Goal: Contribute content: Contribute content

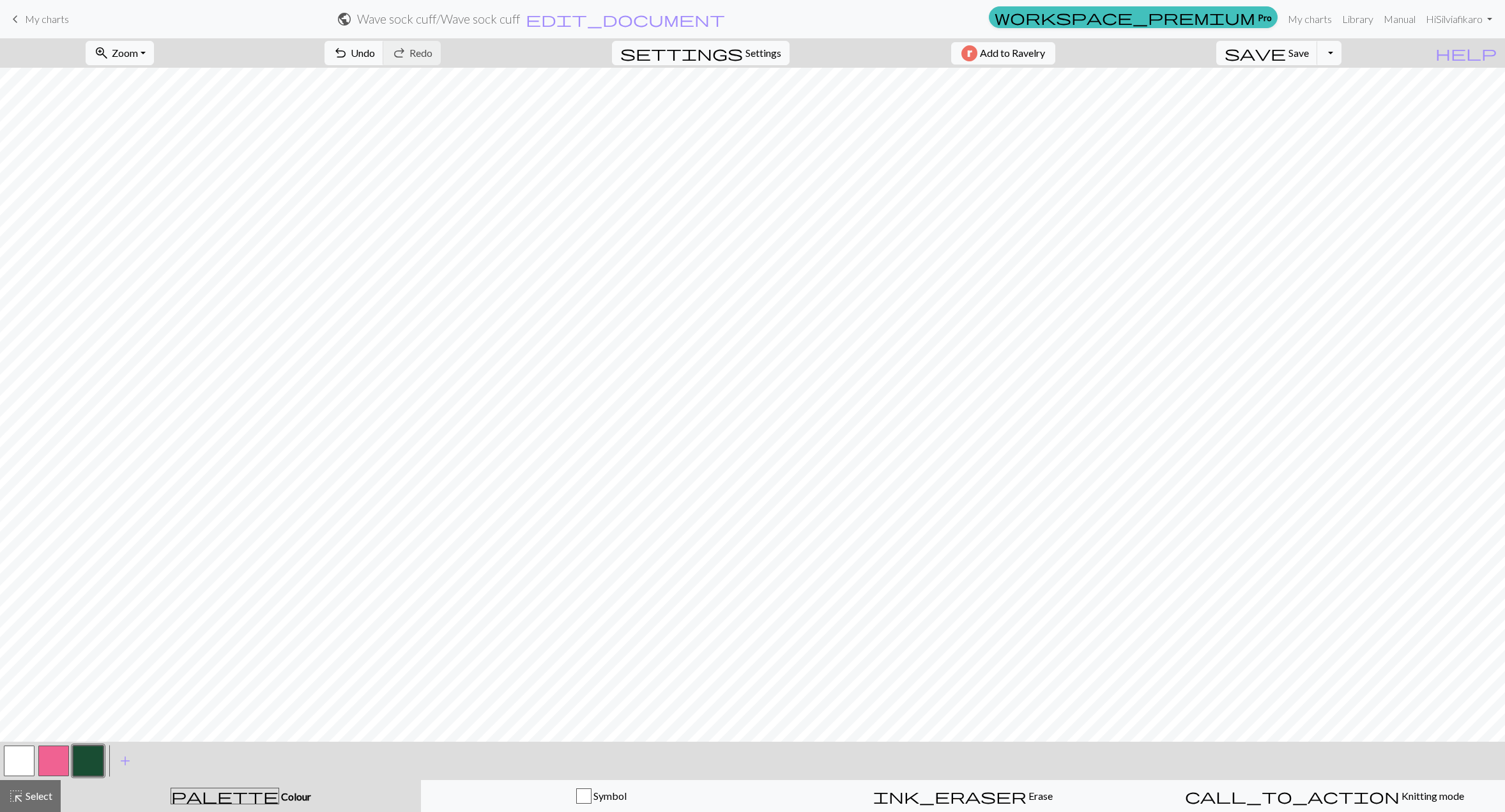
click at [57, 771] on button "button" at bounding box center [53, 760] width 31 height 31
click at [51, 760] on button "button" at bounding box center [53, 760] width 31 height 31
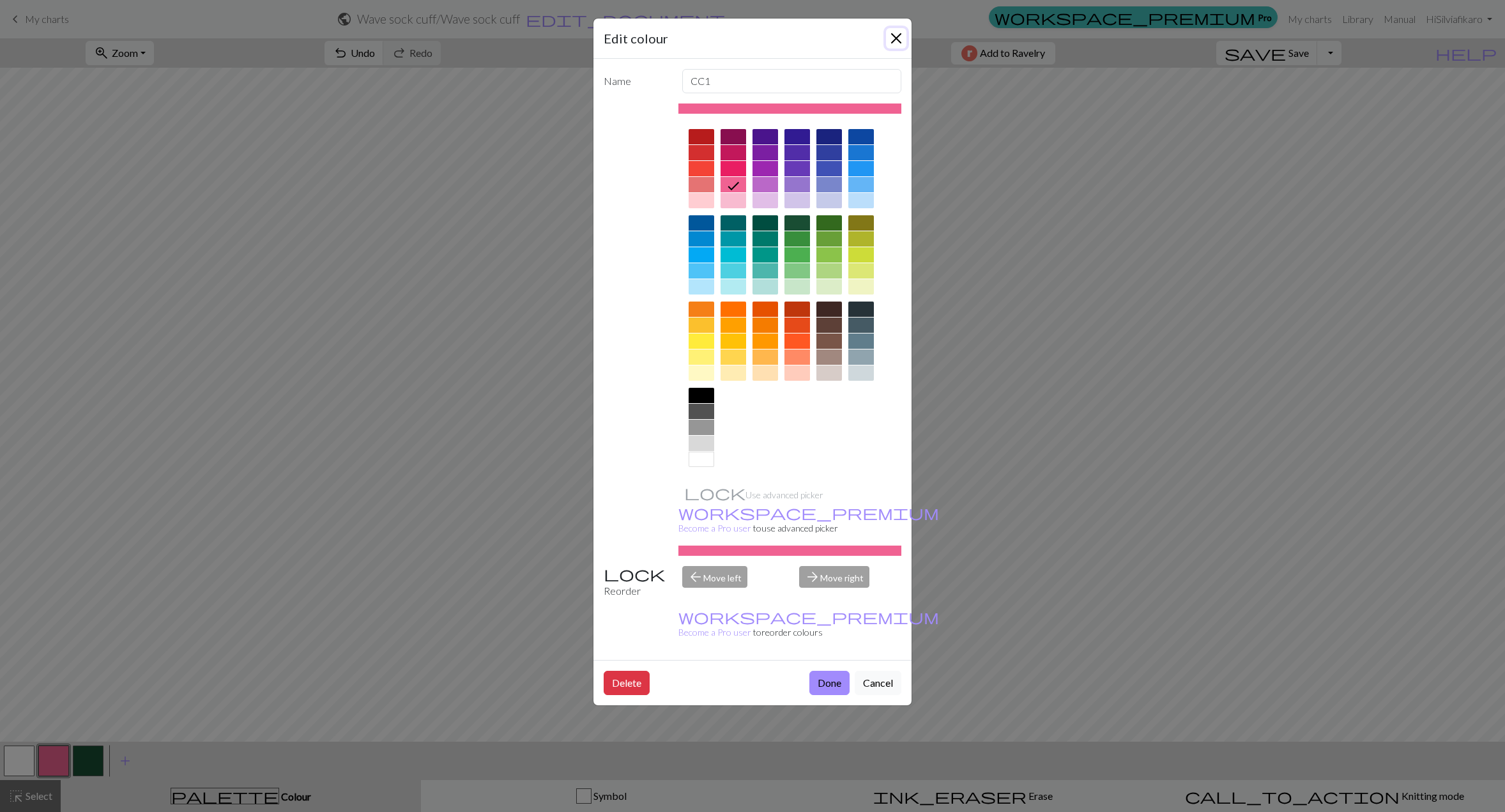
click at [890, 40] on button "Close" at bounding box center [896, 38] width 21 height 21
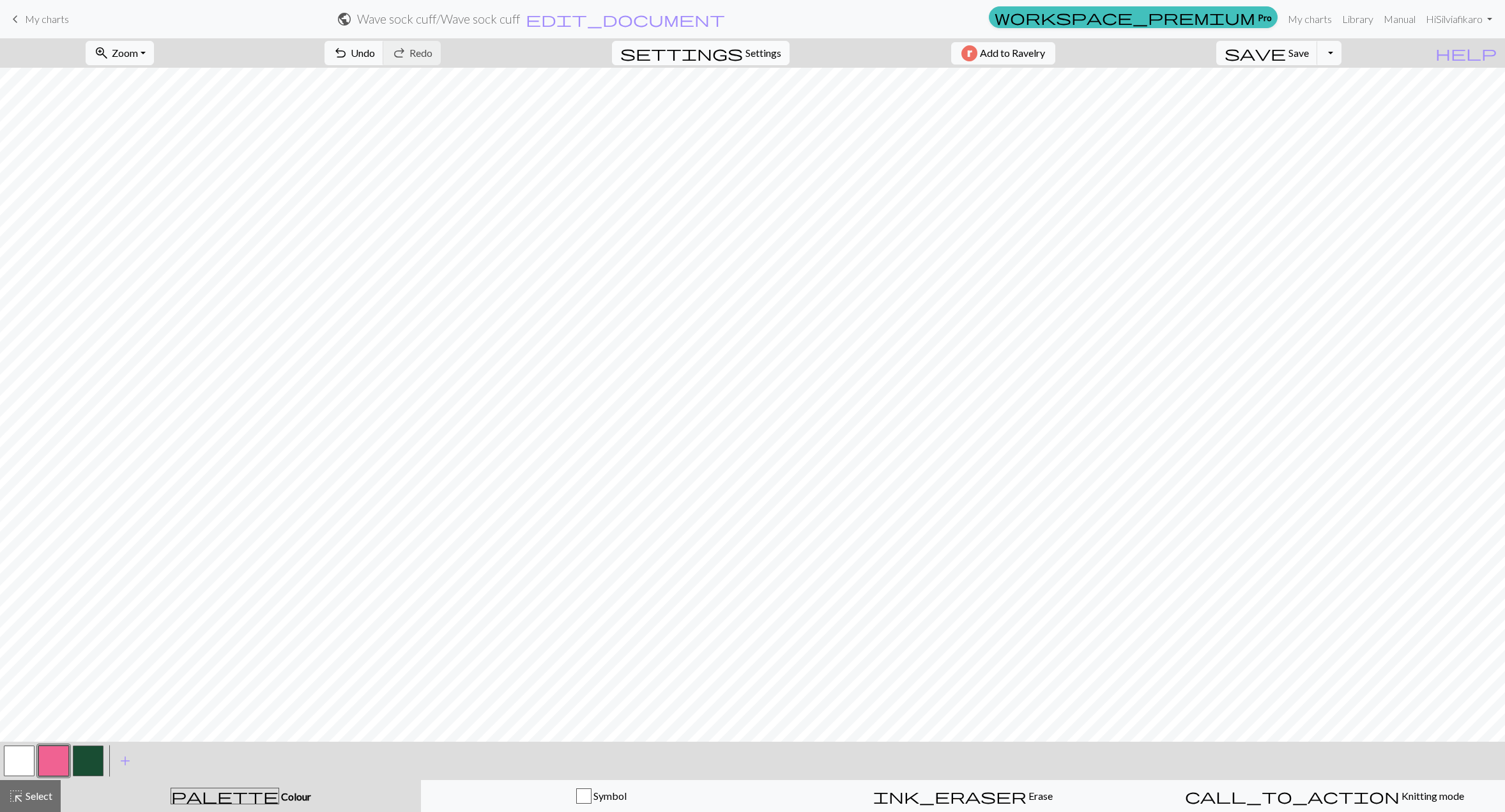
click at [745, 56] on span "Settings" at bounding box center [763, 53] width 36 height 15
select select "aran"
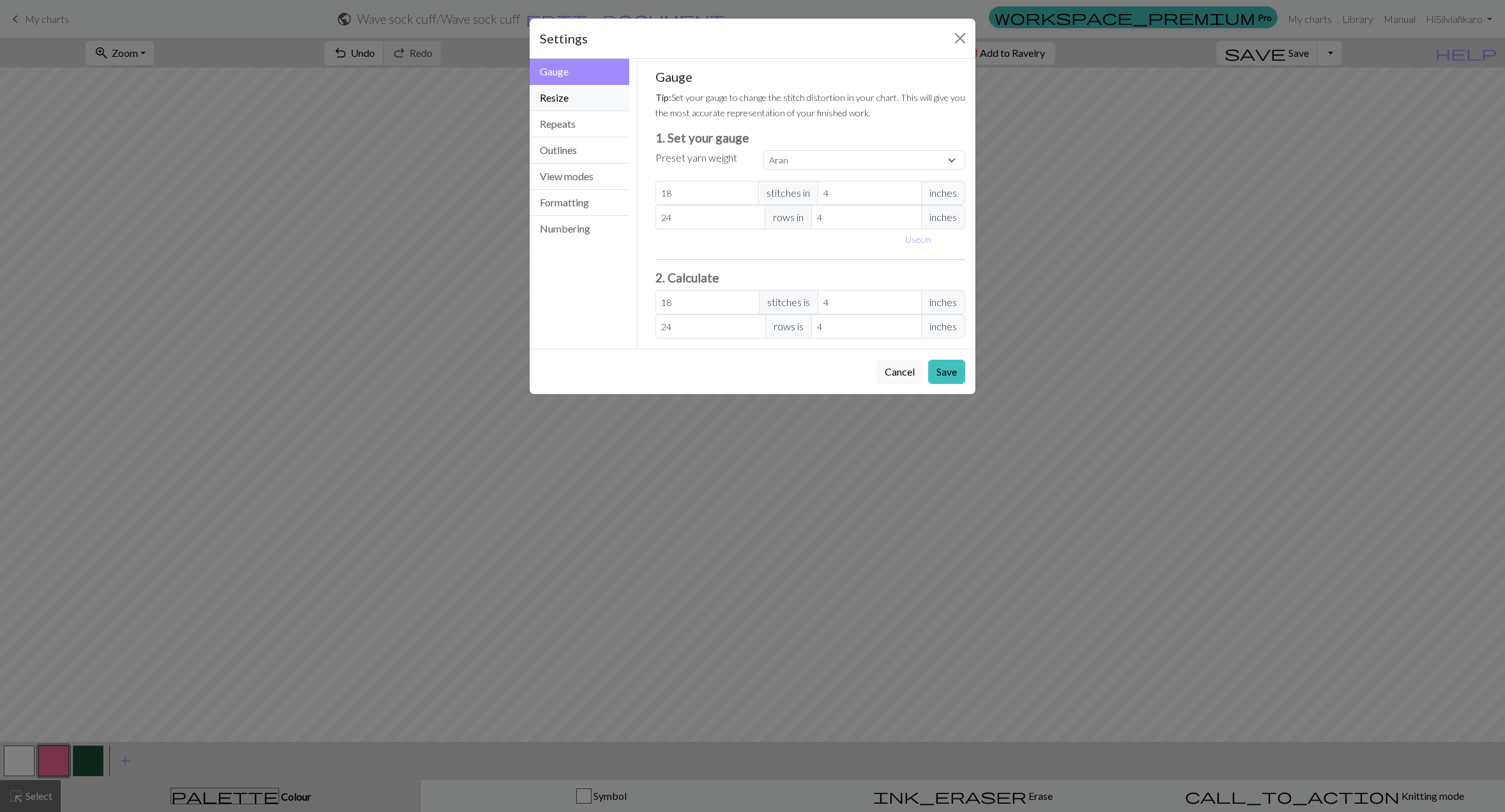
click at [561, 95] on button "Resize" at bounding box center [579, 97] width 100 height 26
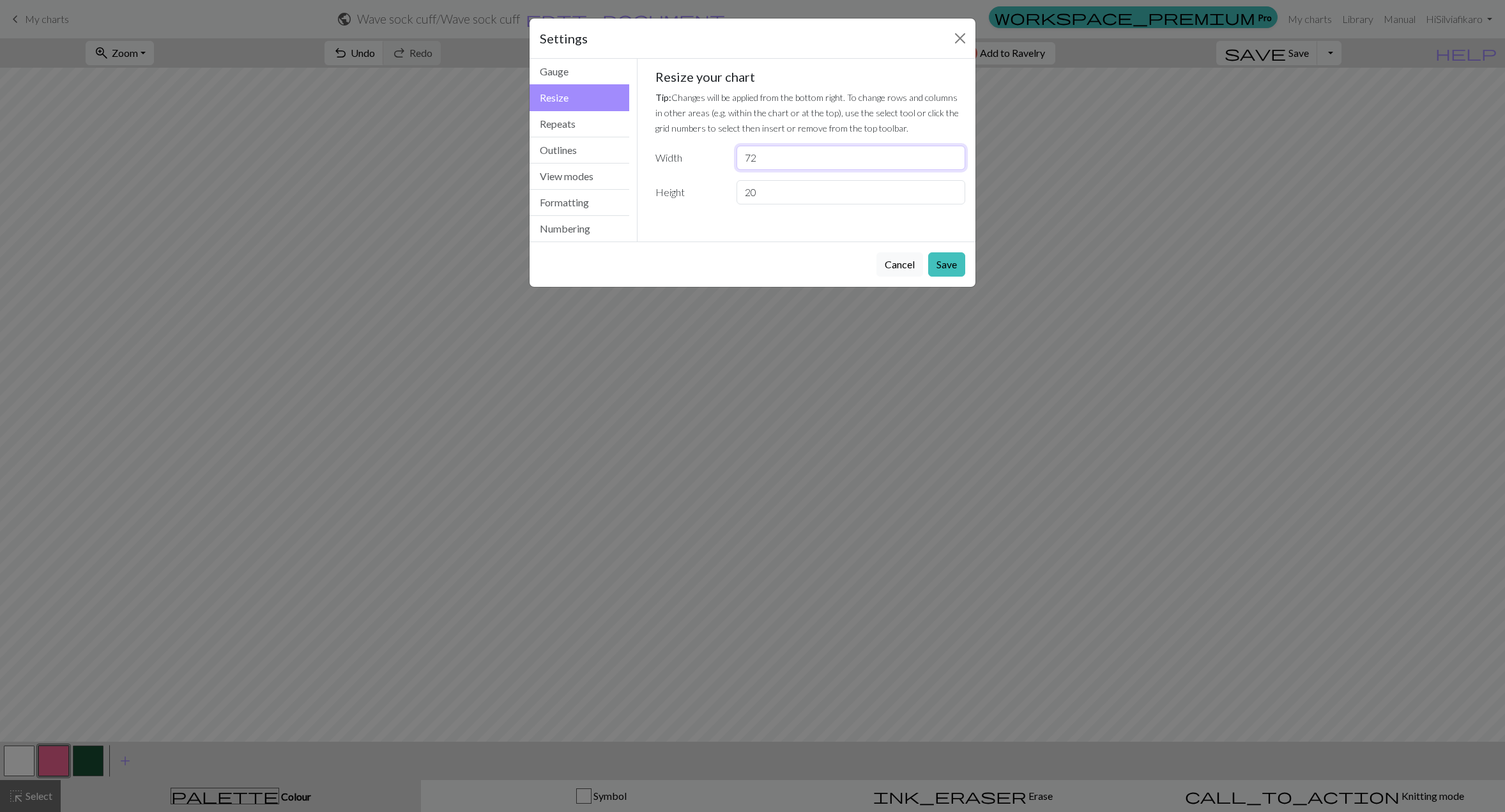
click at [772, 162] on input "72" at bounding box center [850, 157] width 229 height 24
click at [950, 164] on input "71" at bounding box center [850, 157] width 229 height 24
click at [950, 164] on input "70" at bounding box center [850, 157] width 229 height 24
click at [950, 164] on input "57" at bounding box center [850, 157] width 229 height 24
drag, startPoint x: 861, startPoint y: 27, endPoint x: 672, endPoint y: 22, distance: 189.1
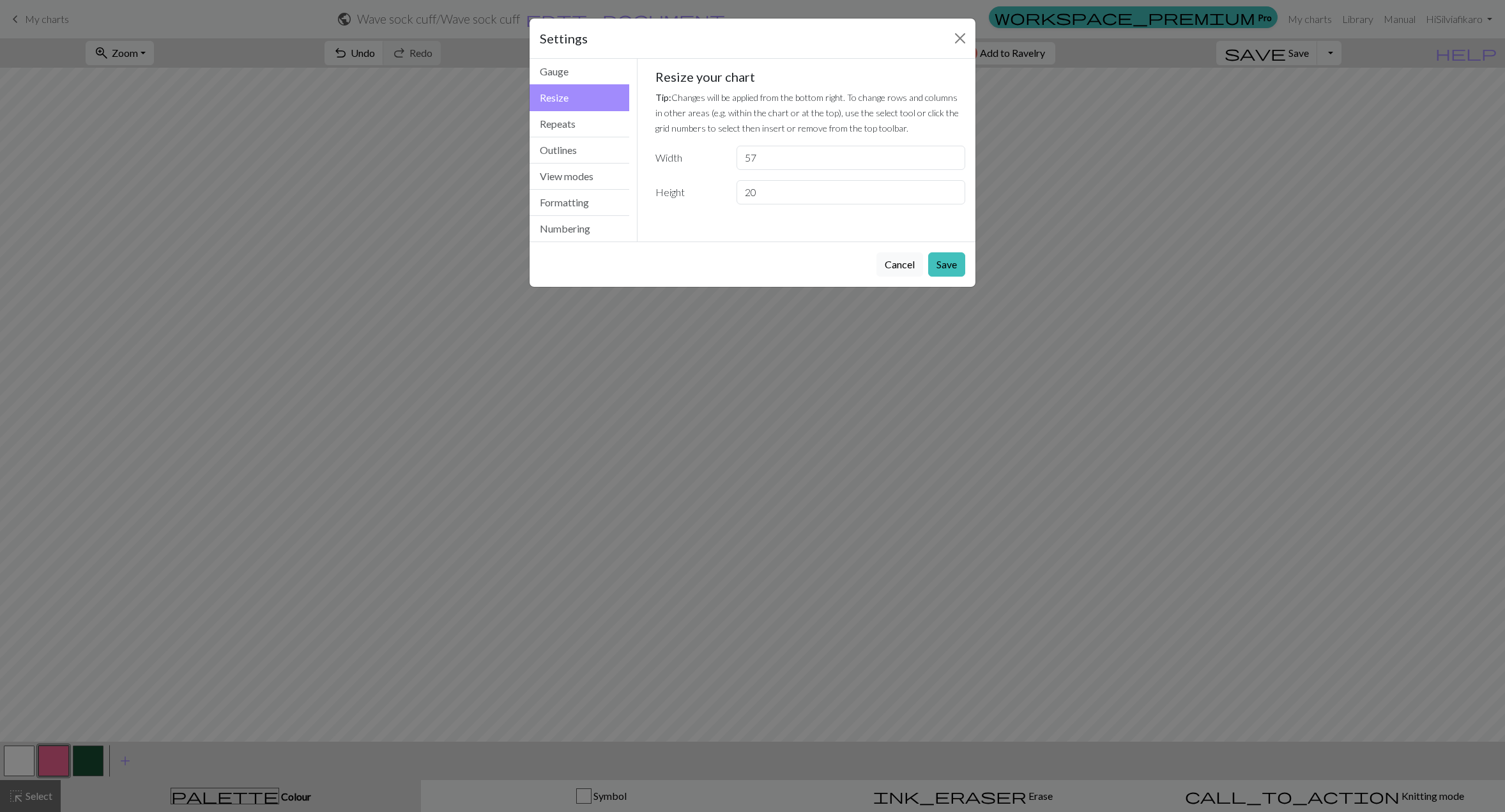
click at [672, 22] on div "Settings" at bounding box center [752, 38] width 446 height 40
drag, startPoint x: 763, startPoint y: 158, endPoint x: 712, endPoint y: 158, distance: 51.0
click at [712, 158] on div "Width 57" at bounding box center [810, 157] width 326 height 24
type input "27"
click at [956, 262] on button "Save" at bounding box center [947, 264] width 37 height 24
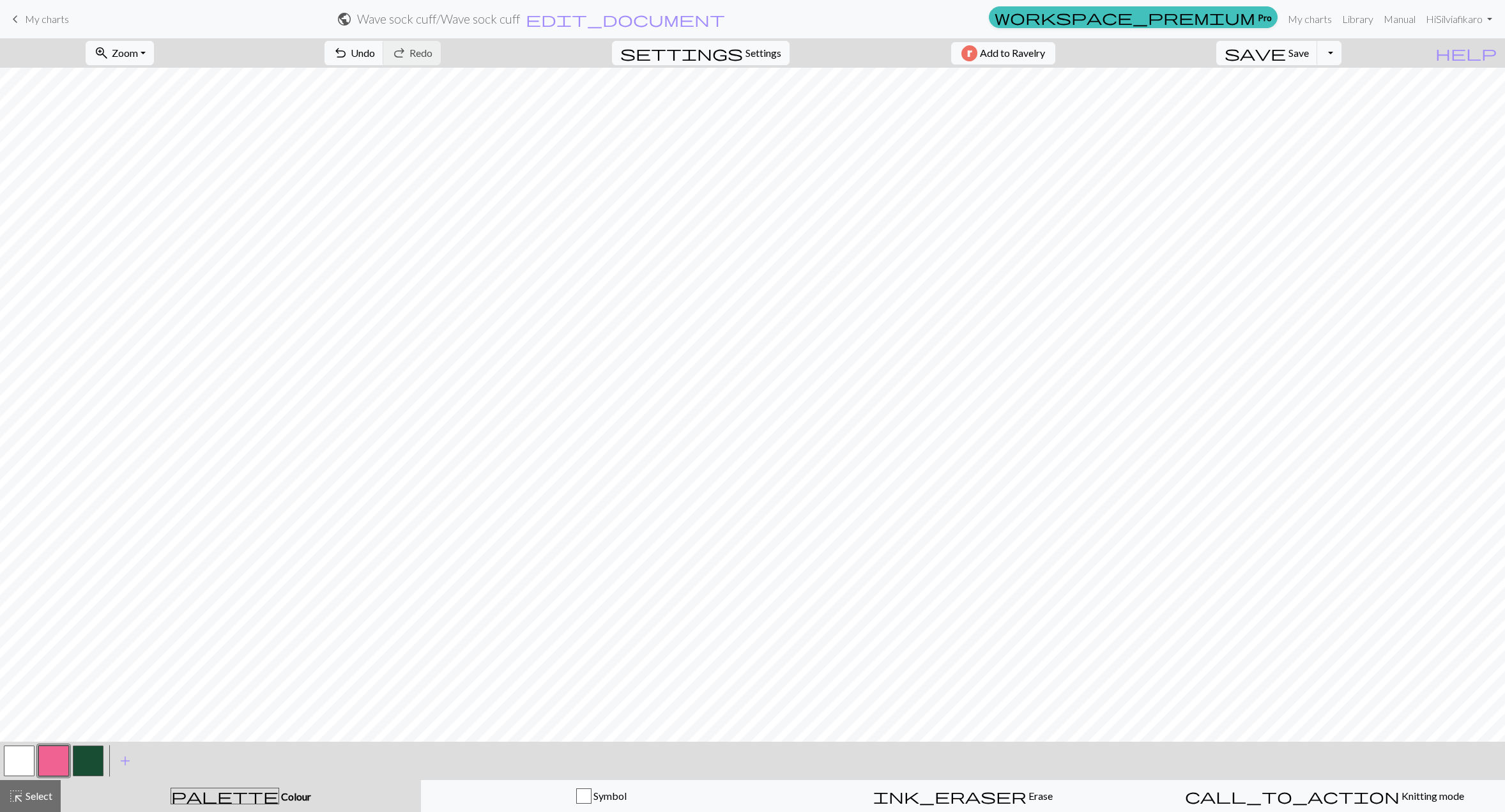
click at [99, 755] on button "button" at bounding box center [88, 760] width 31 height 31
click at [58, 760] on button "button" at bounding box center [53, 760] width 31 height 31
click at [17, 751] on button "button" at bounding box center [19, 760] width 31 height 31
click at [55, 756] on button "button" at bounding box center [53, 760] width 31 height 31
click at [26, 763] on button "button" at bounding box center [19, 760] width 31 height 31
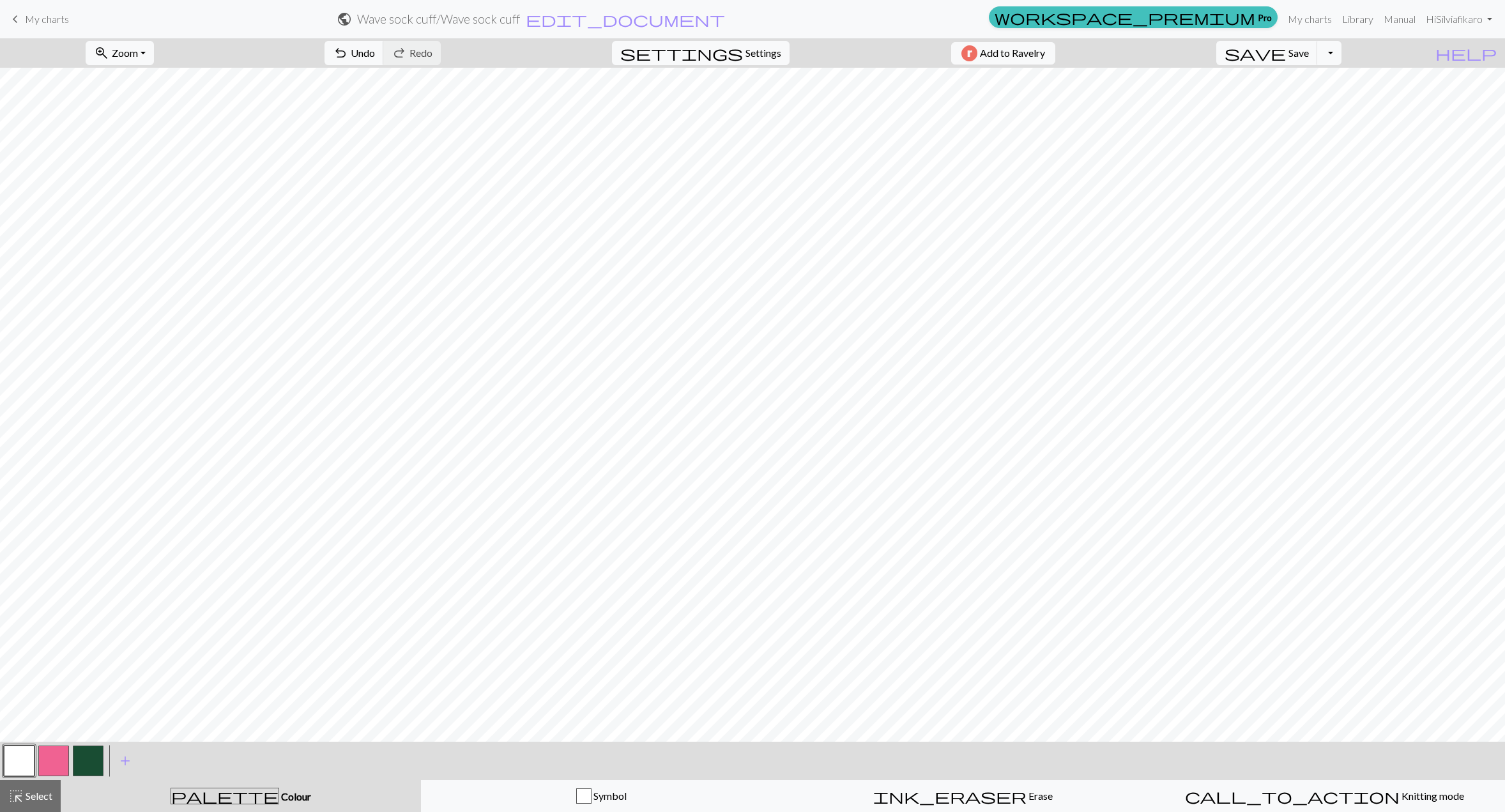
click at [50, 754] on button "button" at bounding box center [53, 760] width 31 height 31
click at [32, 761] on button "button" at bounding box center [19, 760] width 31 height 31
click at [57, 766] on button "button" at bounding box center [53, 760] width 31 height 31
click at [12, 756] on button "button" at bounding box center [19, 760] width 31 height 31
click at [62, 756] on button "button" at bounding box center [53, 760] width 31 height 31
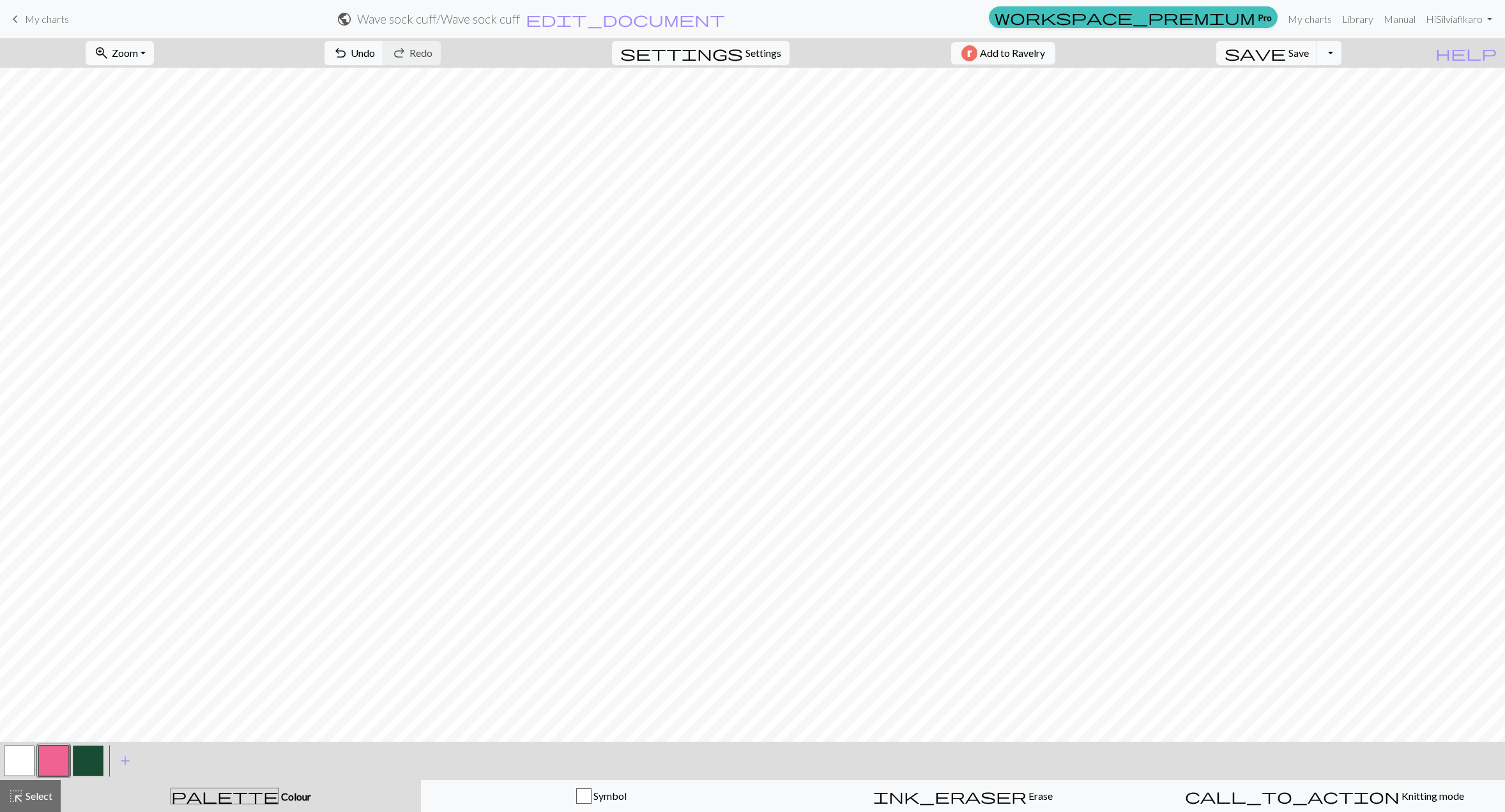
click at [12, 760] on button "button" at bounding box center [19, 760] width 31 height 31
click at [57, 755] on button "button" at bounding box center [53, 760] width 31 height 31
click at [19, 756] on button "button" at bounding box center [19, 760] width 31 height 31
click at [769, 47] on span "Settings" at bounding box center [763, 53] width 36 height 15
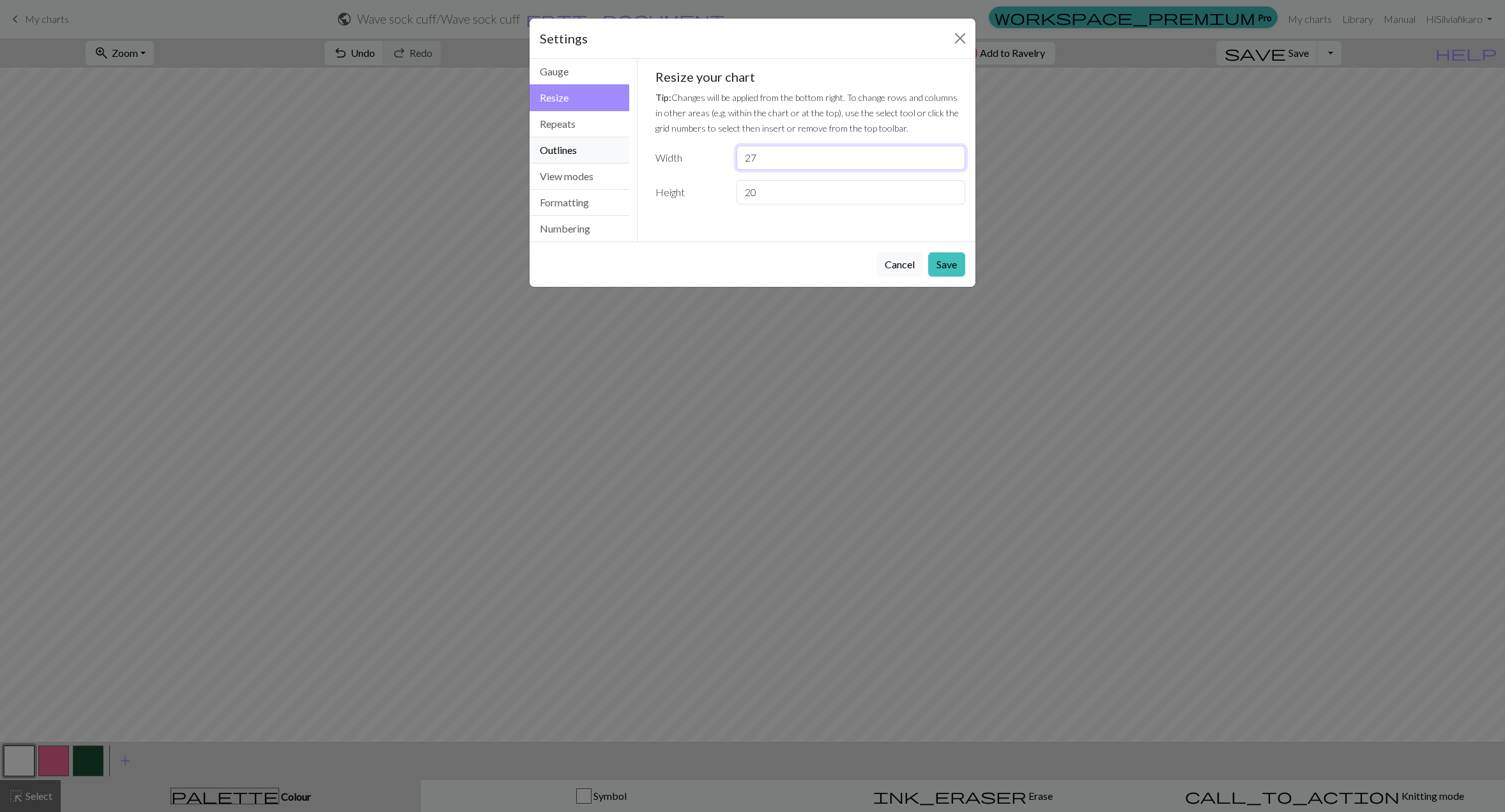
drag, startPoint x: 813, startPoint y: 151, endPoint x: 622, endPoint y: 158, distance: 191.1
click at [631, 157] on div "Resize Gauge Resize Repeats Outlines View modes Formatting Numbering Gauge Resi…" at bounding box center [752, 151] width 461 height 183
type input "72"
click at [945, 263] on button "Save" at bounding box center [947, 264] width 37 height 24
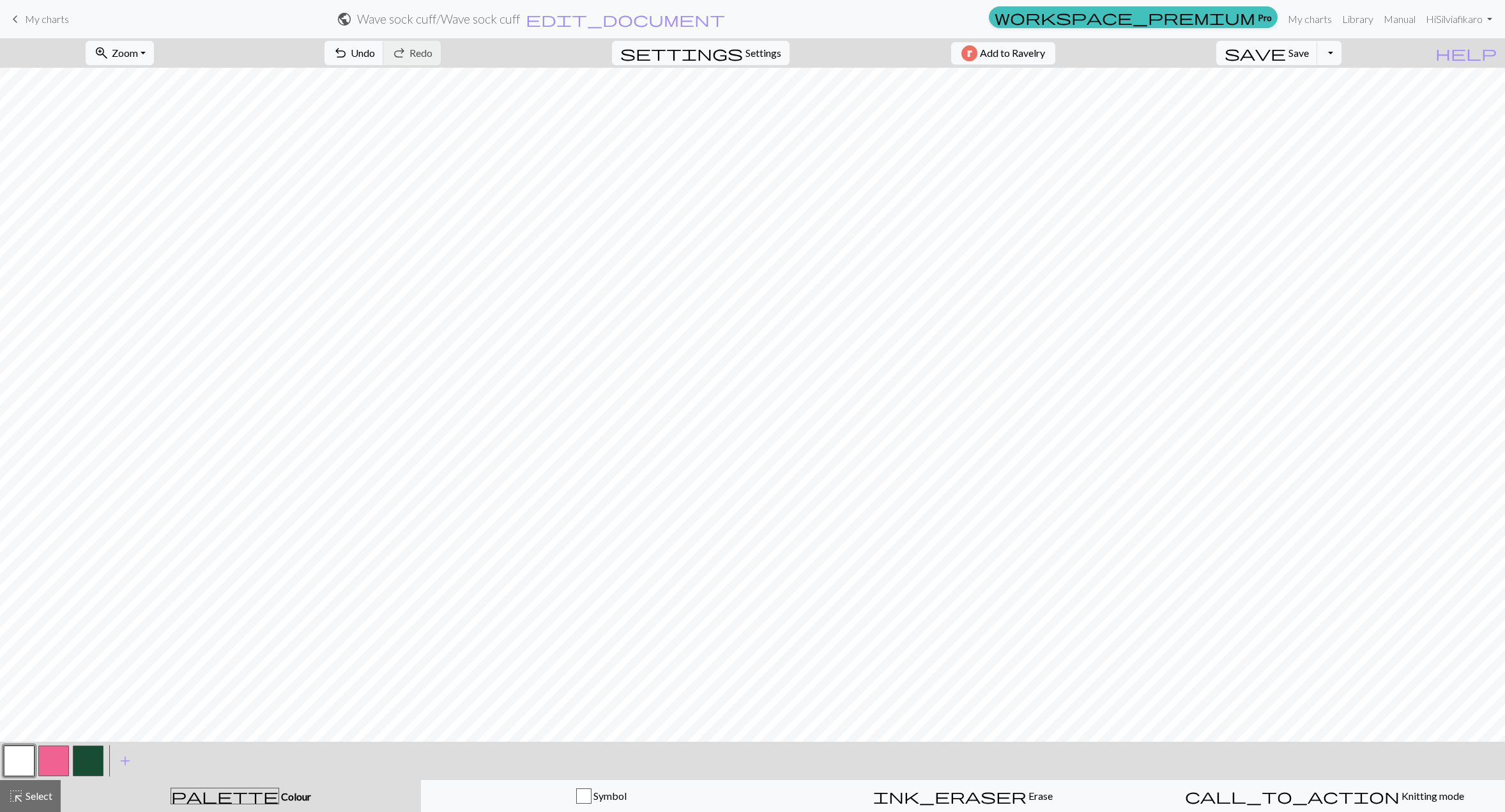
click at [58, 758] on button "button" at bounding box center [53, 760] width 31 height 31
click at [4, 760] on button "button" at bounding box center [19, 760] width 31 height 31
click at [60, 746] on button "button" at bounding box center [53, 760] width 31 height 31
click at [17, 752] on button "button" at bounding box center [19, 760] width 31 height 31
click at [51, 750] on button "button" at bounding box center [53, 760] width 31 height 31
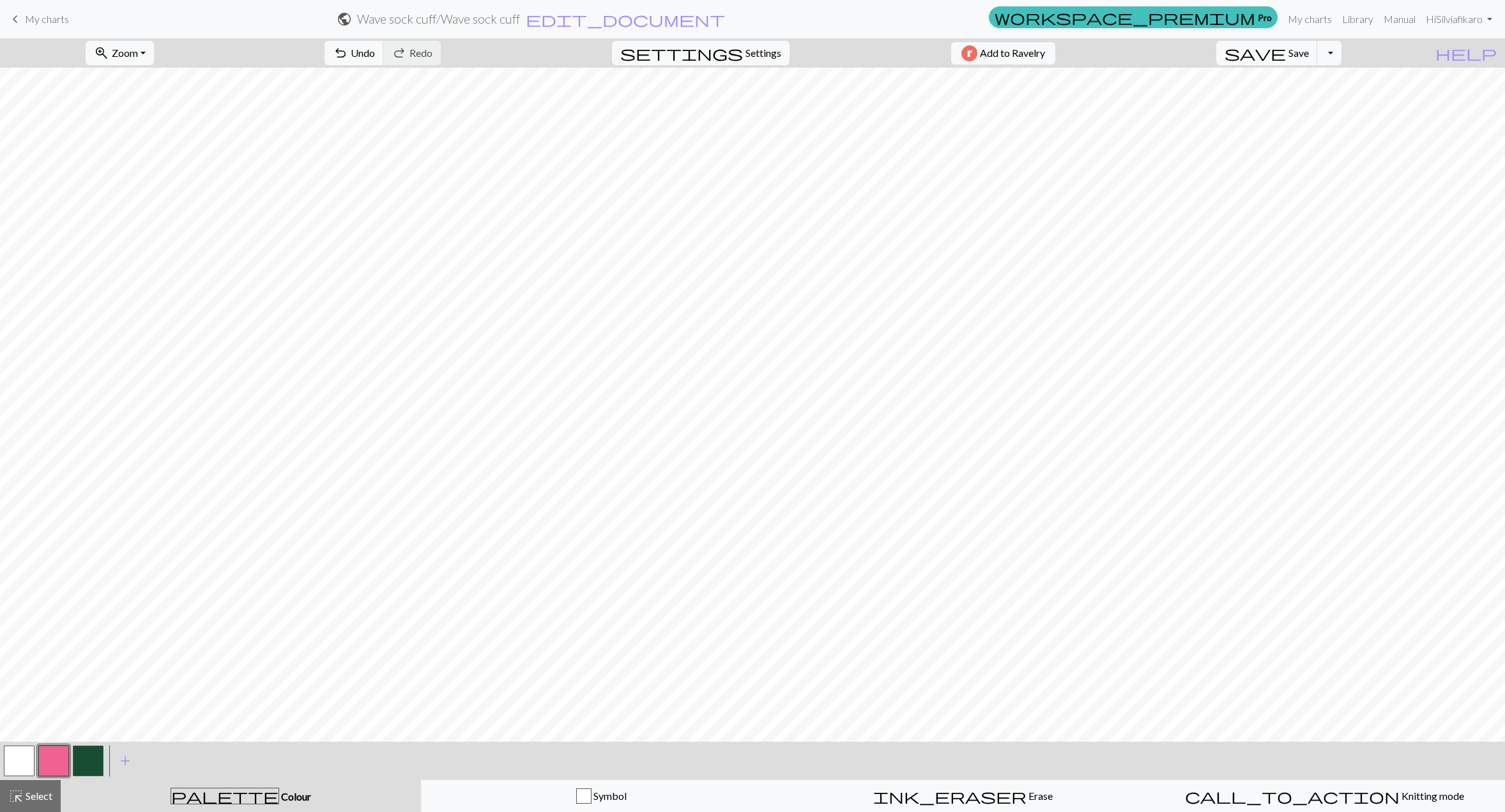
click at [87, 753] on button "button" at bounding box center [88, 760] width 31 height 31
click at [101, 762] on button "button" at bounding box center [88, 760] width 31 height 31
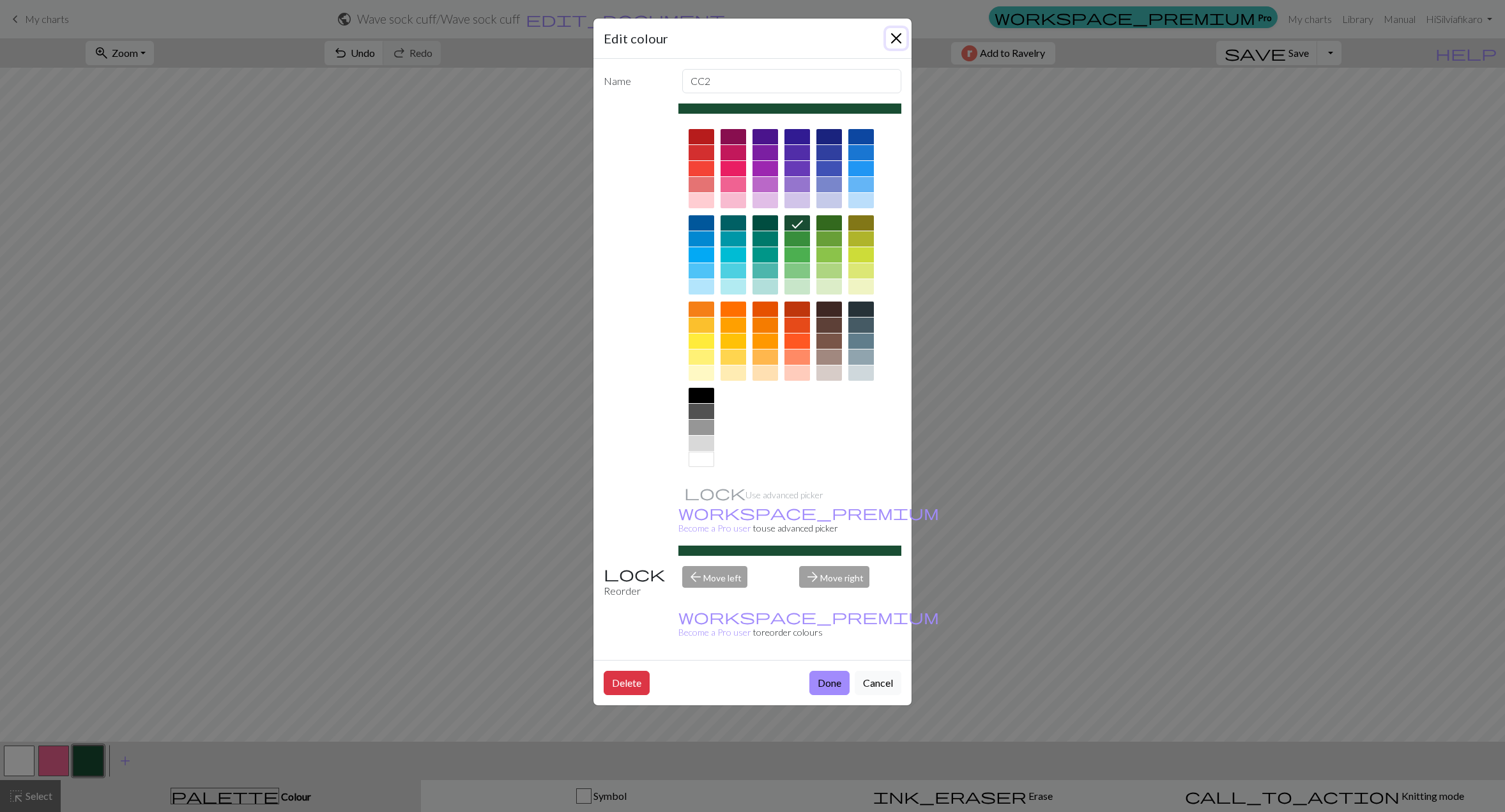
click at [895, 33] on button "Close" at bounding box center [896, 38] width 21 height 21
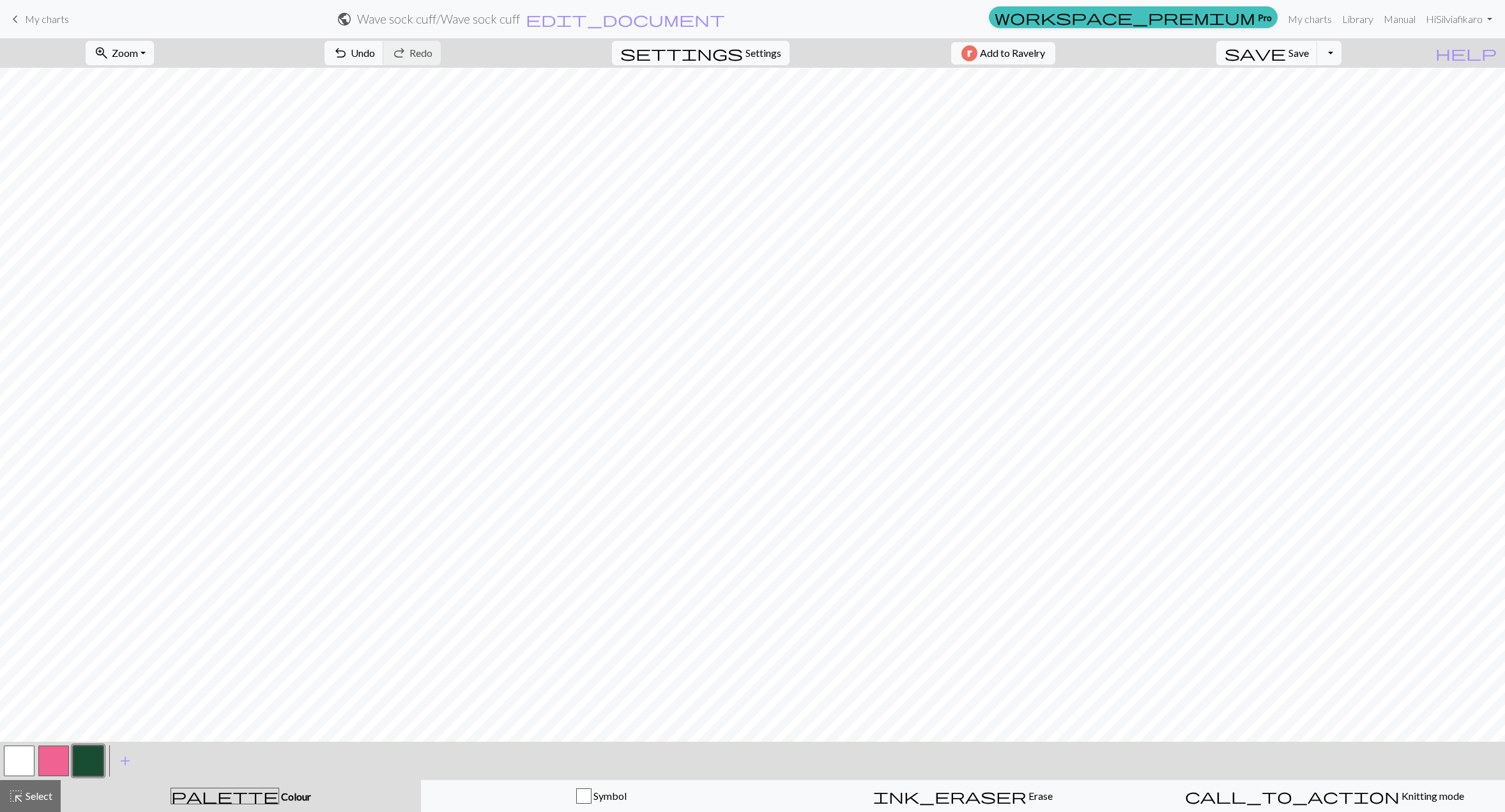
click at [42, 760] on button "button" at bounding box center [53, 760] width 31 height 31
click at [91, 758] on button "button" at bounding box center [88, 760] width 31 height 31
click at [27, 760] on button "button" at bounding box center [19, 760] width 31 height 31
click at [101, 770] on button "button" at bounding box center [88, 760] width 31 height 31
click at [30, 755] on button "button" at bounding box center [19, 760] width 31 height 31
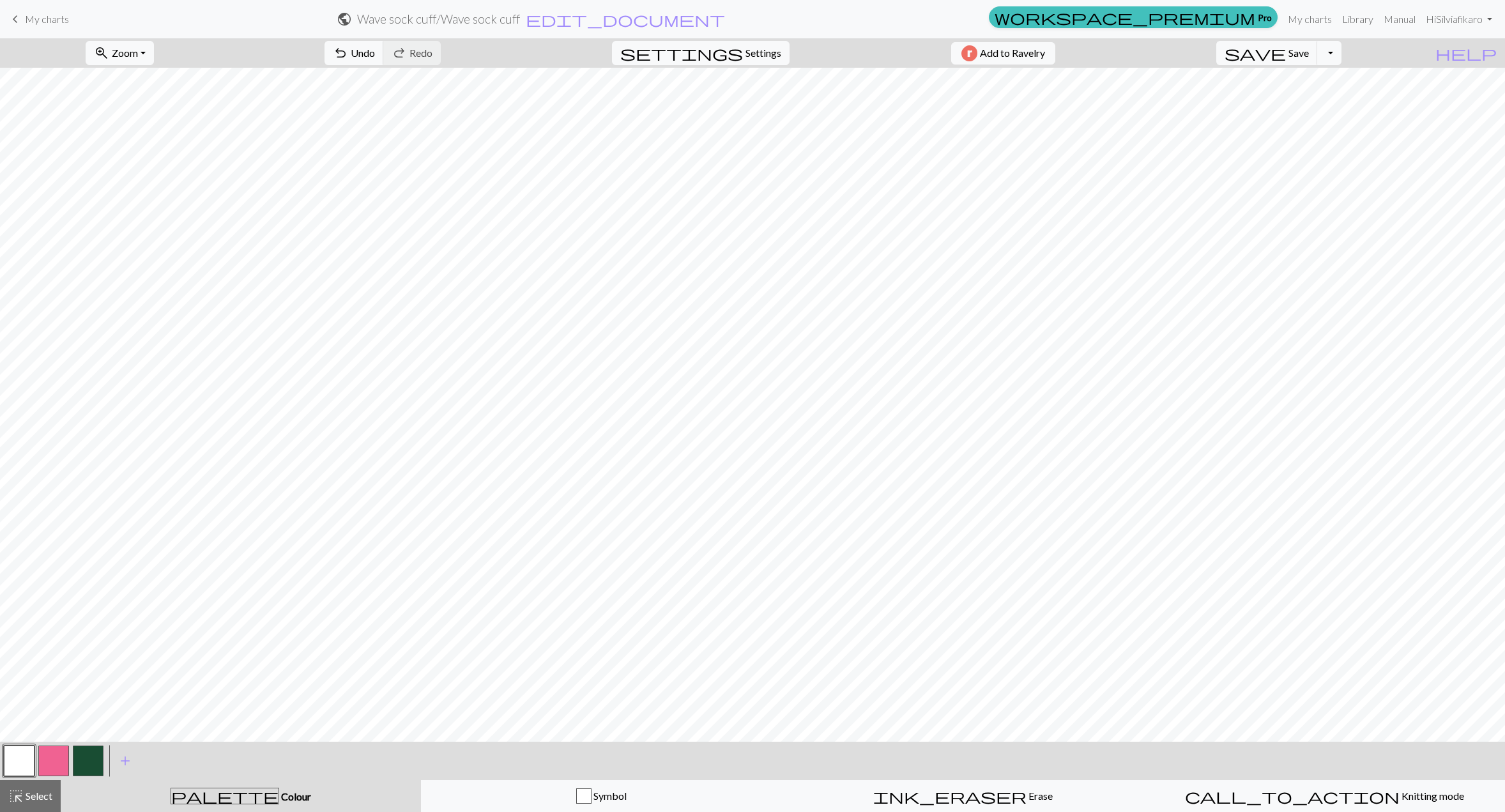
click at [27, 758] on button "button" at bounding box center [19, 760] width 31 height 31
click at [27, 758] on div "Edit colour Name MC Use advanced picker workspace_premium Become a Pro user to …" at bounding box center [752, 406] width 1505 height 812
click at [27, 758] on button "button" at bounding box center [19, 760] width 31 height 31
click at [27, 758] on div "Edit colour Name MC Use advanced picker workspace_premium Become a Pro user to …" at bounding box center [752, 406] width 1505 height 812
click at [12, 760] on button "button" at bounding box center [19, 760] width 31 height 31
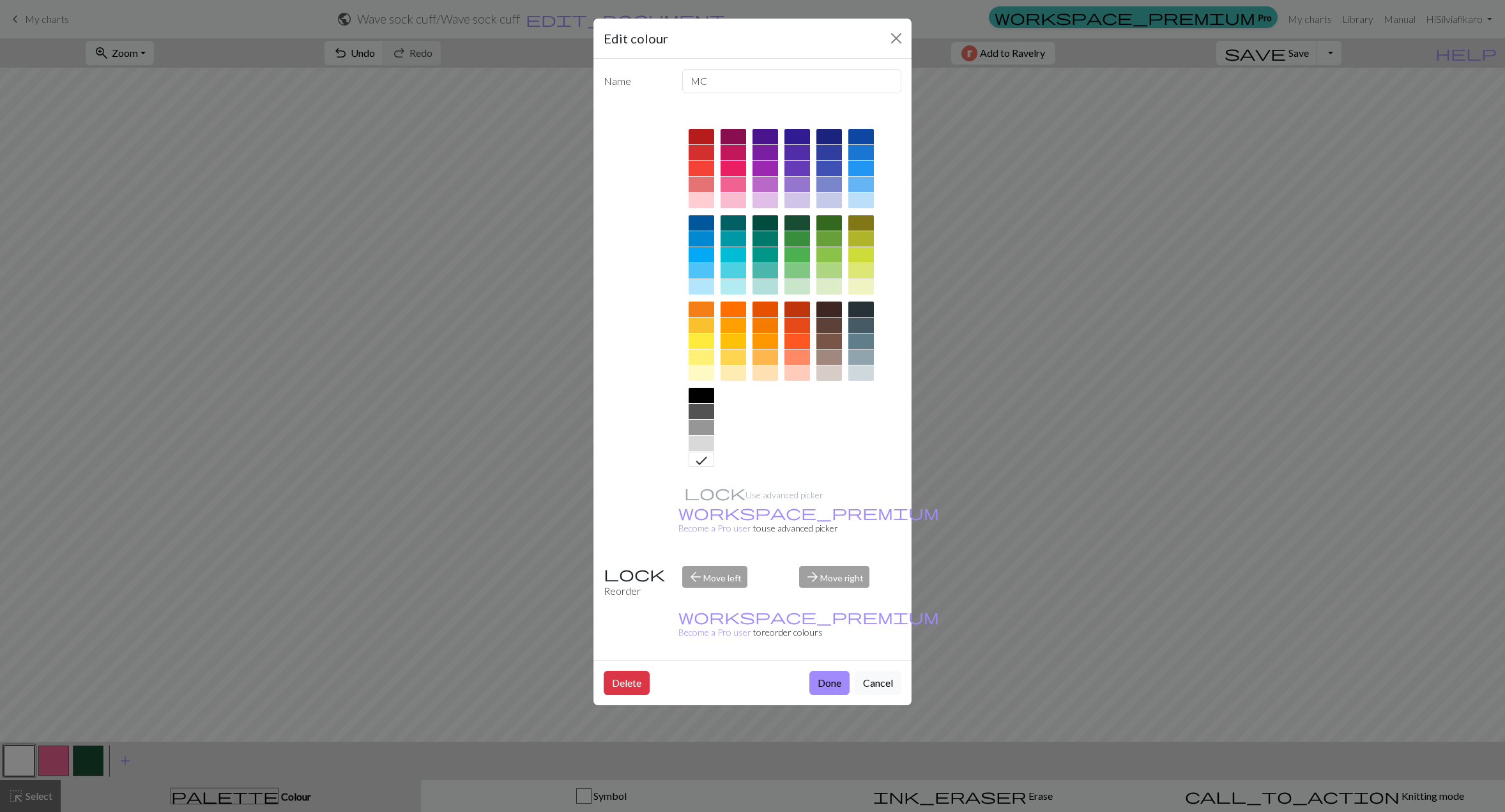
click at [865, 254] on div at bounding box center [861, 255] width 26 height 15
click at [809, 671] on button "Done" at bounding box center [829, 682] width 40 height 24
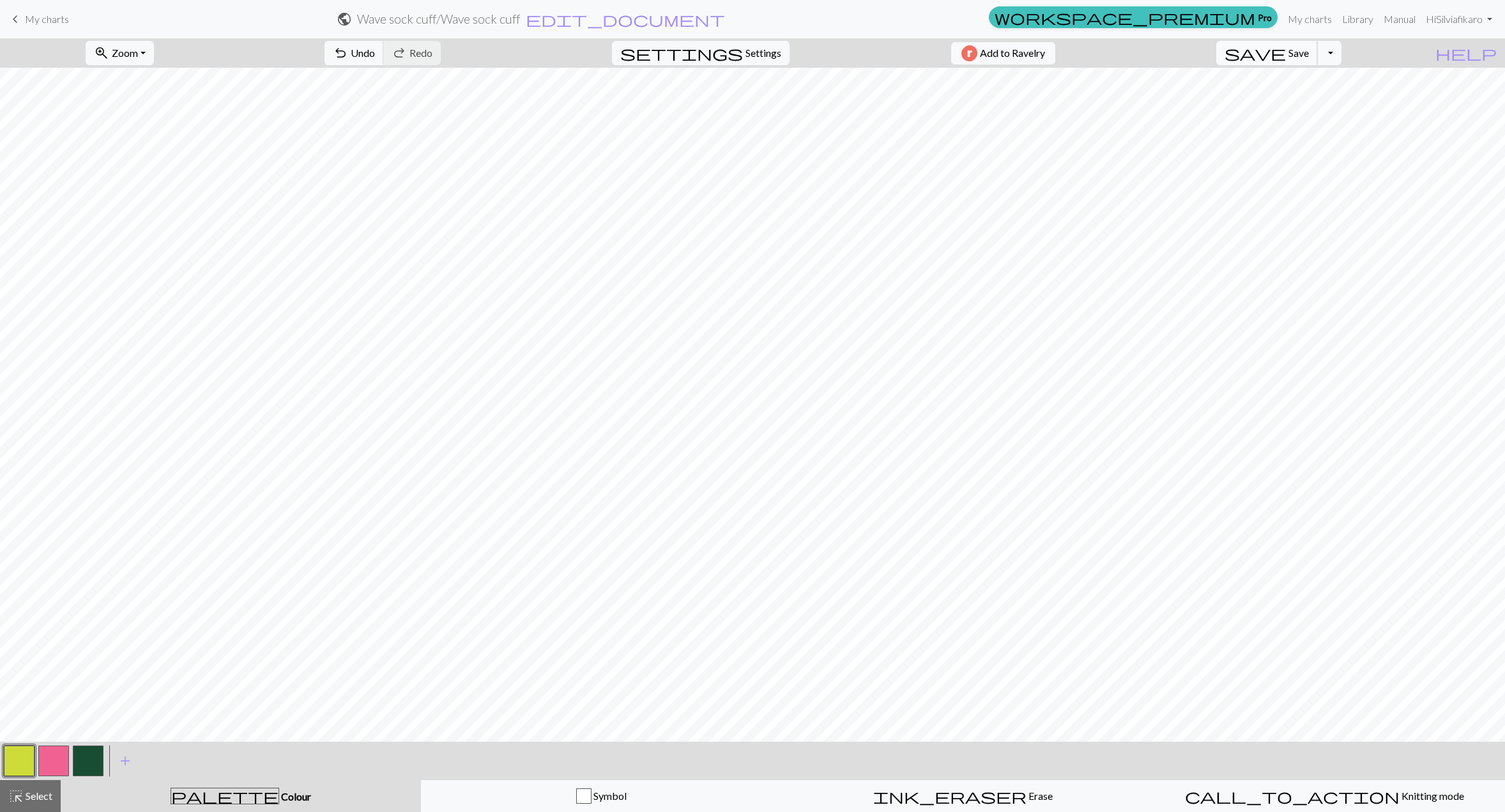
click at [1285, 58] on span "save" at bounding box center [1255, 52] width 62 height 17
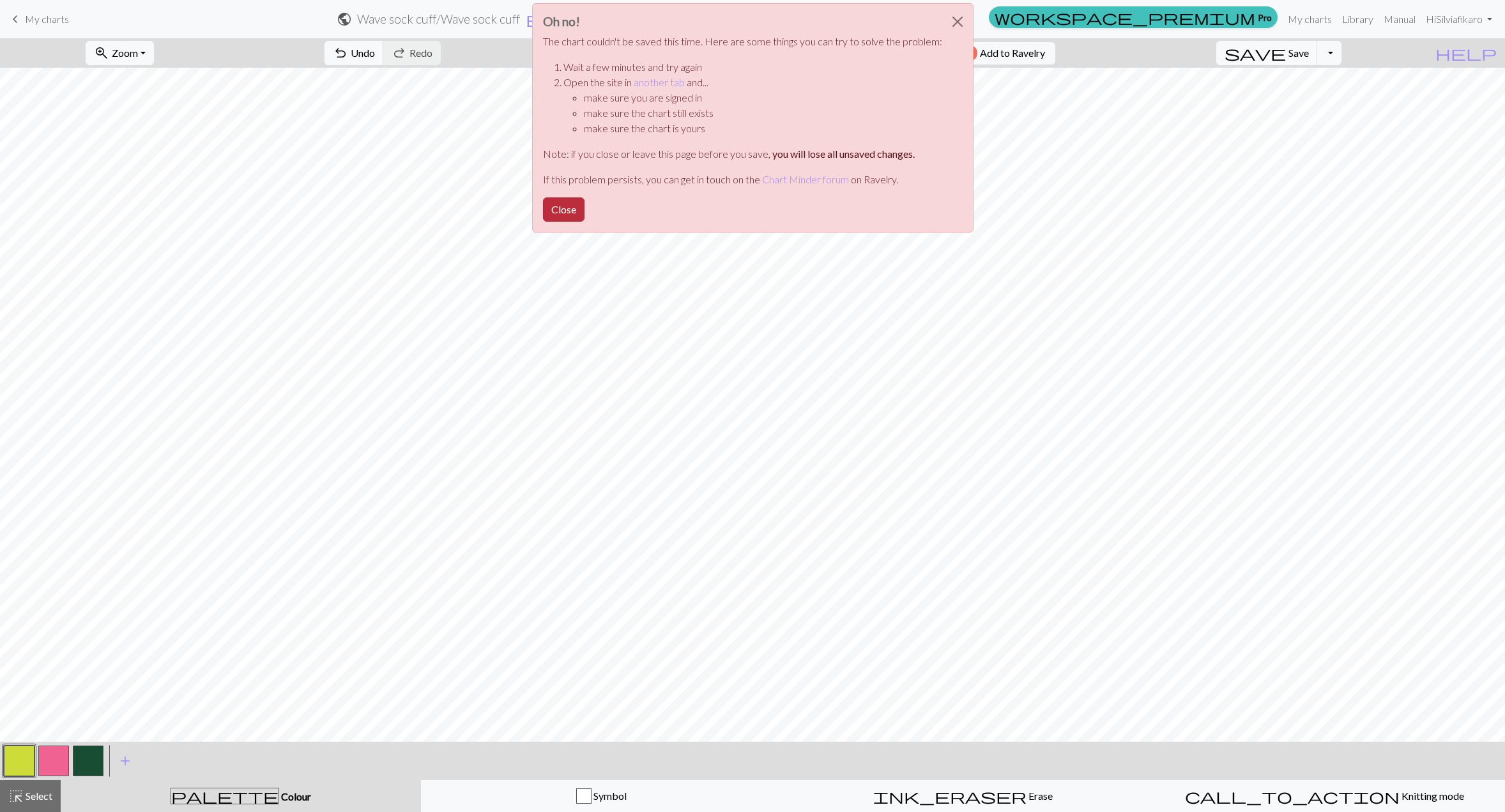
click at [568, 200] on button "Close" at bounding box center [564, 209] width 42 height 24
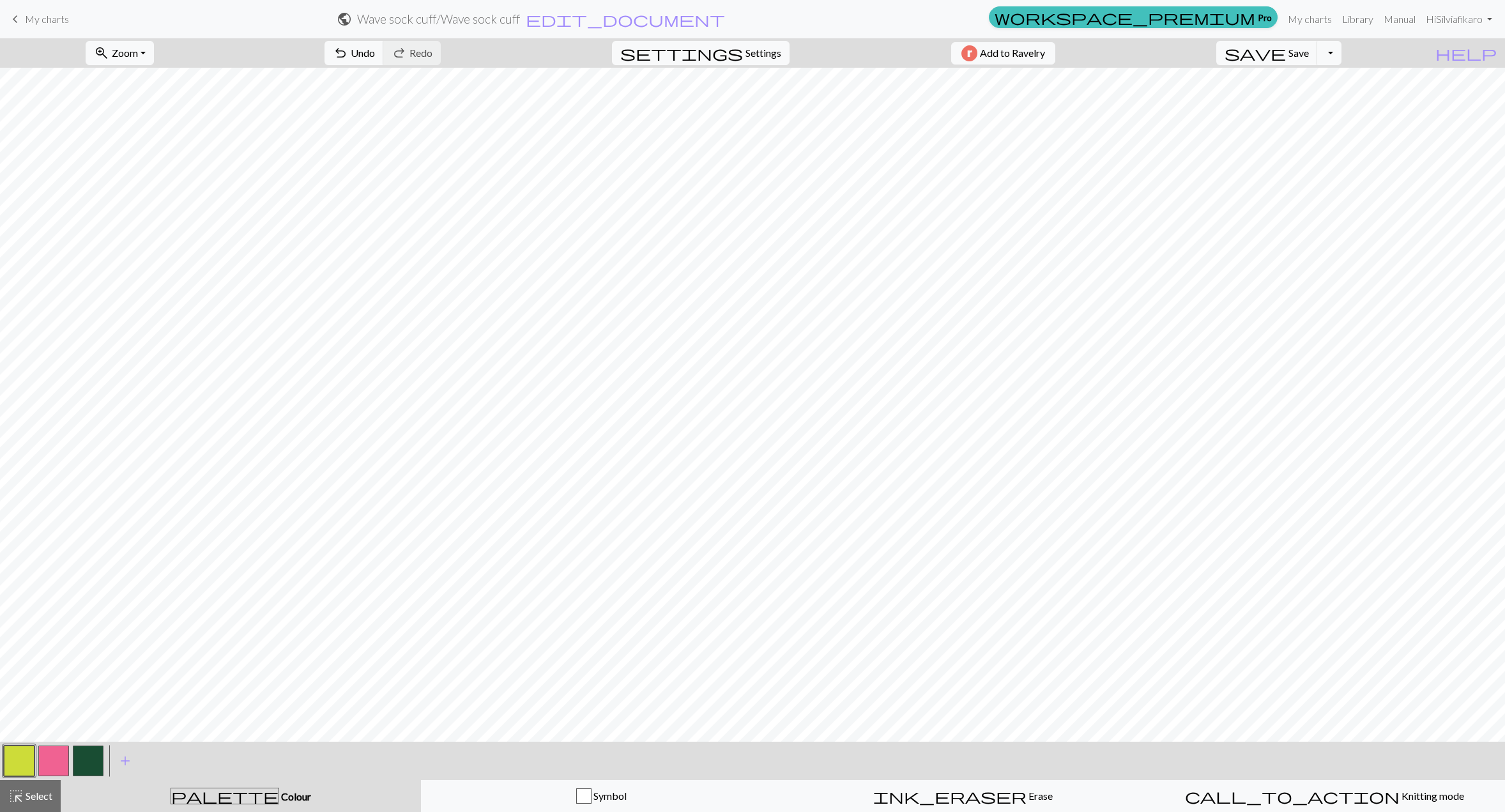
click at [520, 23] on h2 "Wave sock cuff / Wave sock cuff" at bounding box center [438, 19] width 163 height 15
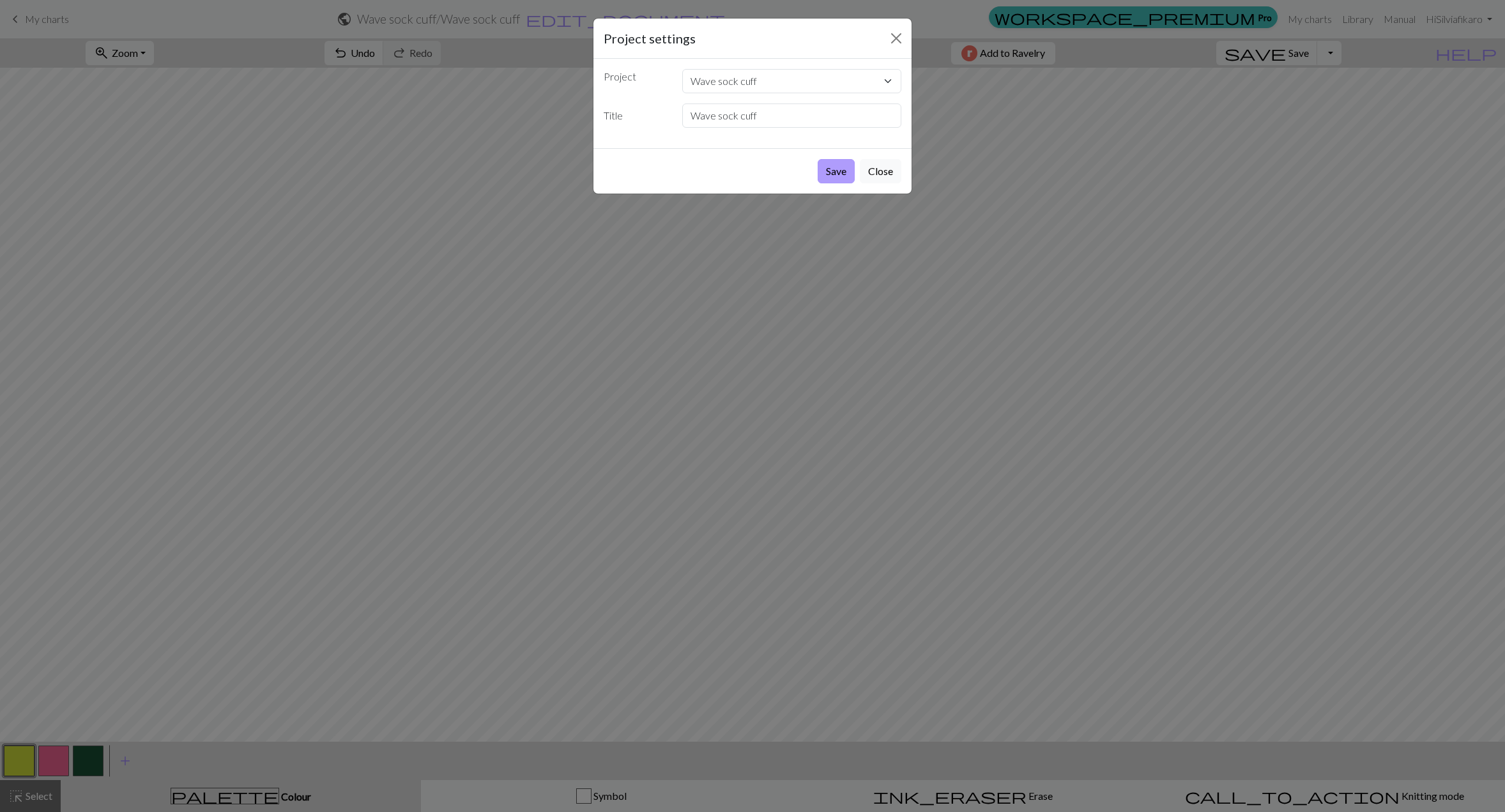
click at [832, 174] on button "Save" at bounding box center [836, 171] width 37 height 24
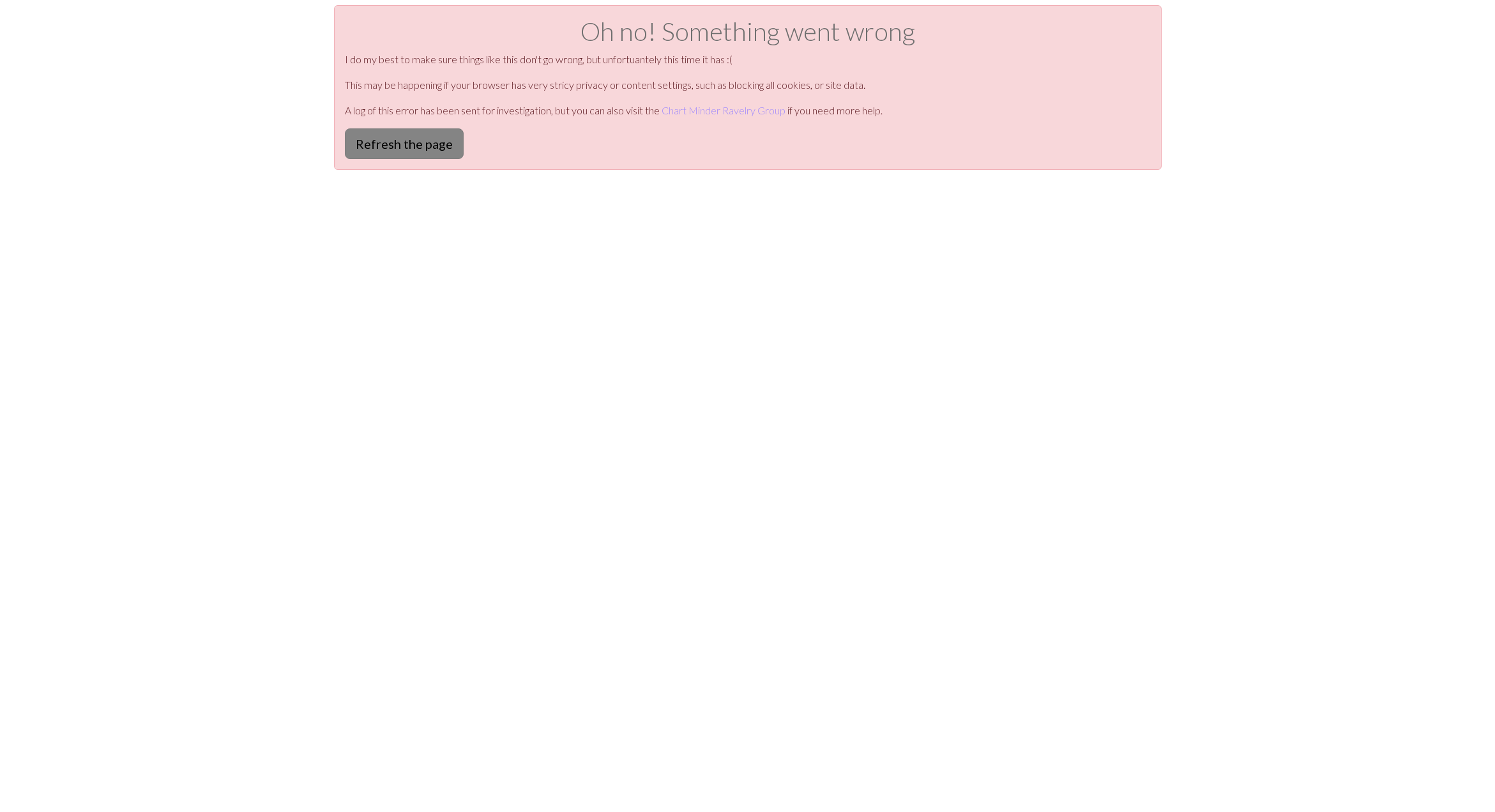
click at [438, 148] on button "Refresh the page" at bounding box center [404, 143] width 119 height 31
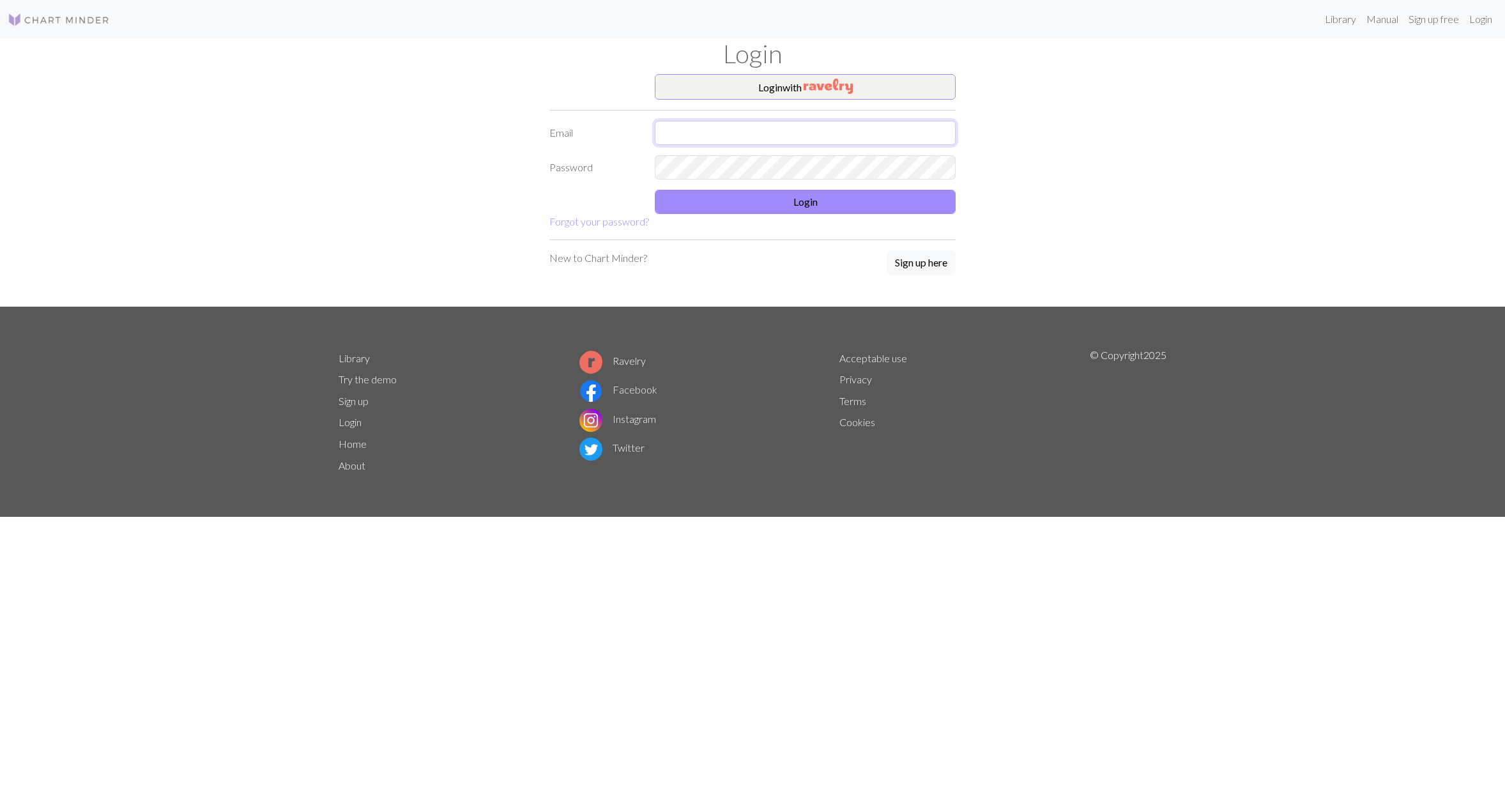
click at [770, 133] on input "text" at bounding box center [805, 132] width 301 height 24
type input "[EMAIL_ADDRESS][DOMAIN_NAME]"
click at [826, 100] on form "Login with Email silviafikaro@hotmail.com Password Login Forgot your password?" at bounding box center [752, 151] width 406 height 156
click at [828, 97] on button "Login with" at bounding box center [805, 87] width 301 height 26
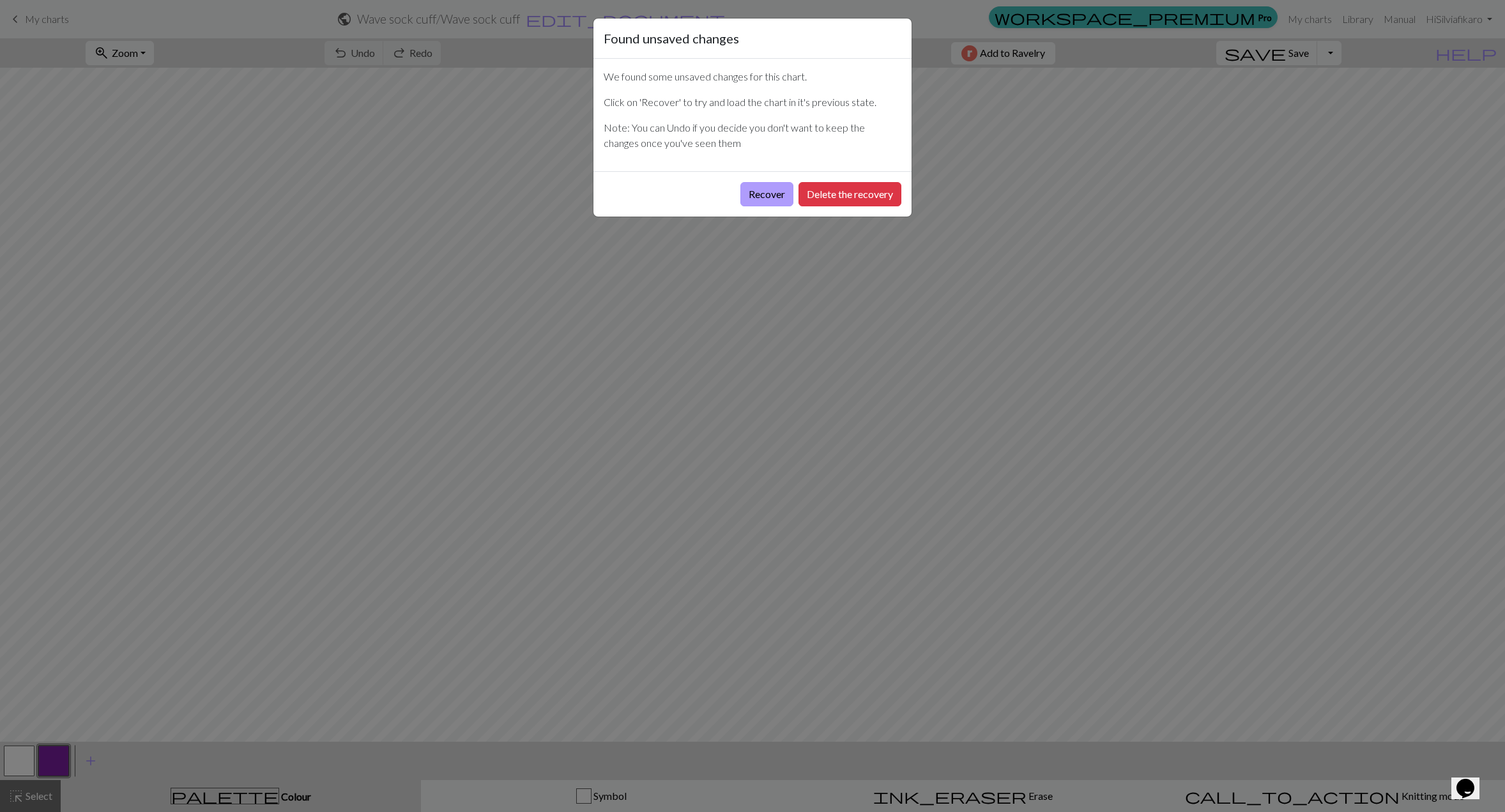
click at [765, 191] on button "Recover" at bounding box center [767, 194] width 53 height 24
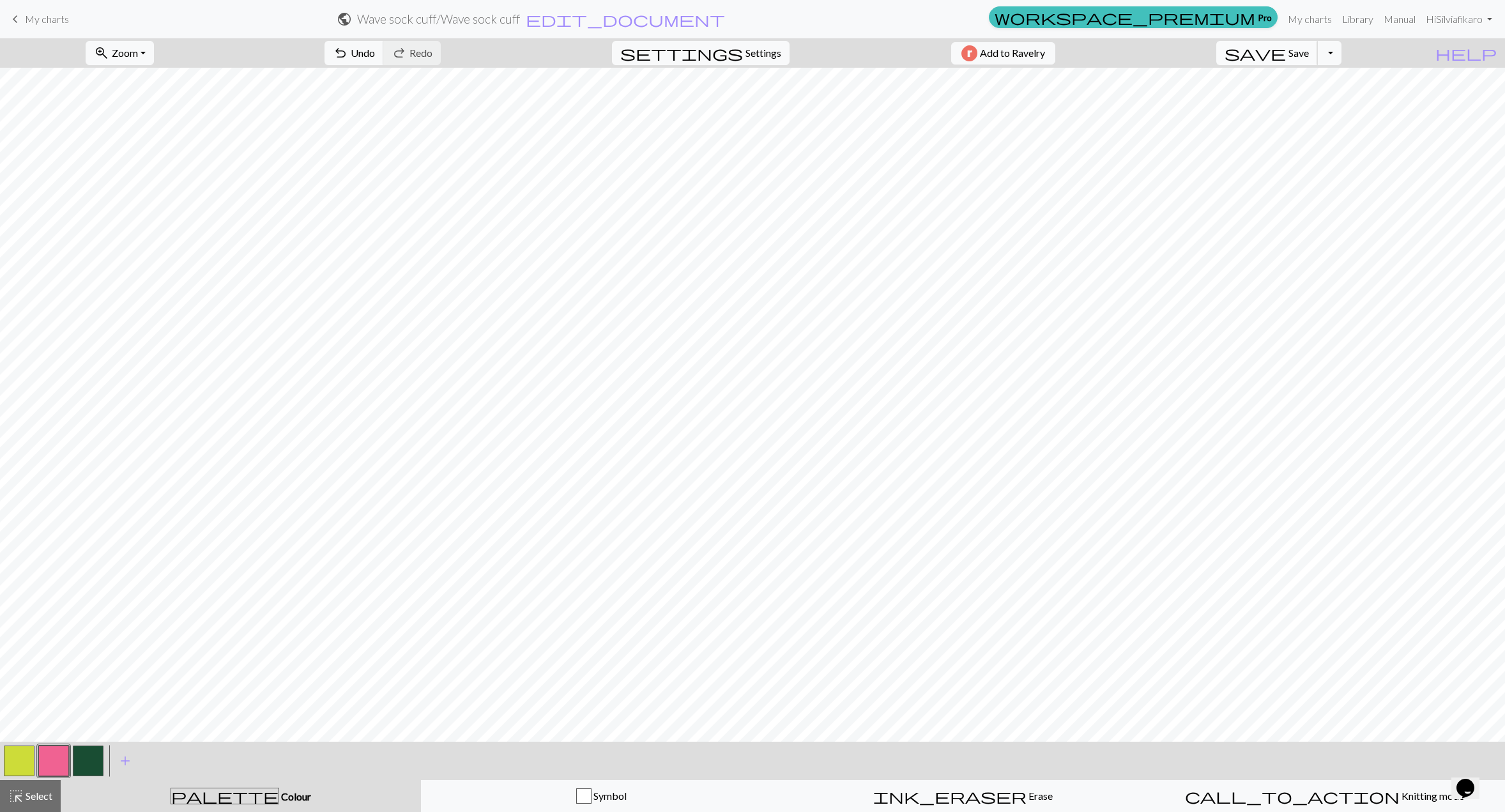
click at [1309, 57] on span "Save" at bounding box center [1299, 52] width 21 height 12
click at [29, 16] on span "My charts" at bounding box center [47, 18] width 44 height 12
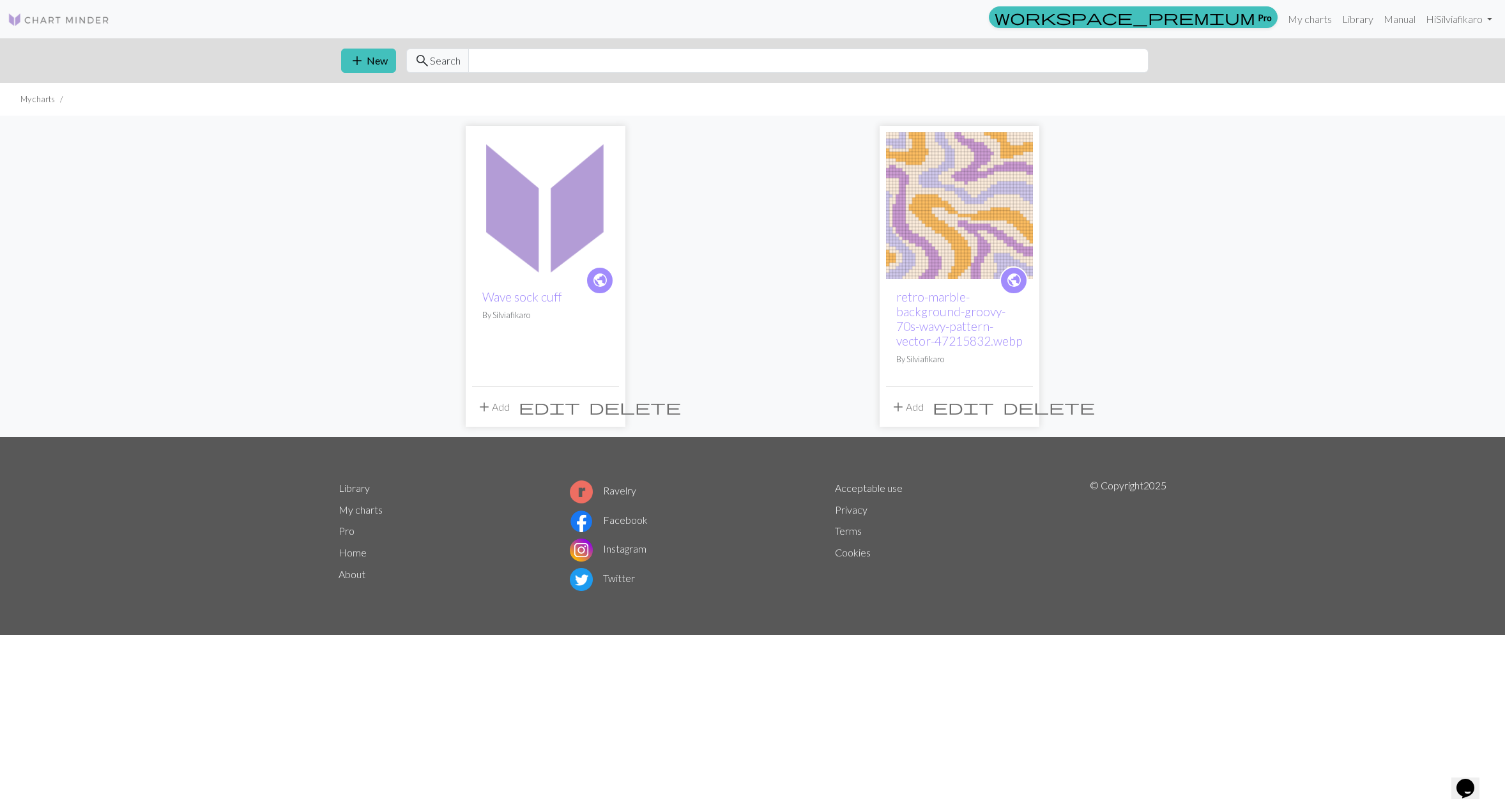
click at [557, 244] on img at bounding box center [545, 205] width 147 height 147
click at [580, 409] on span "edit" at bounding box center [549, 406] width 62 height 17
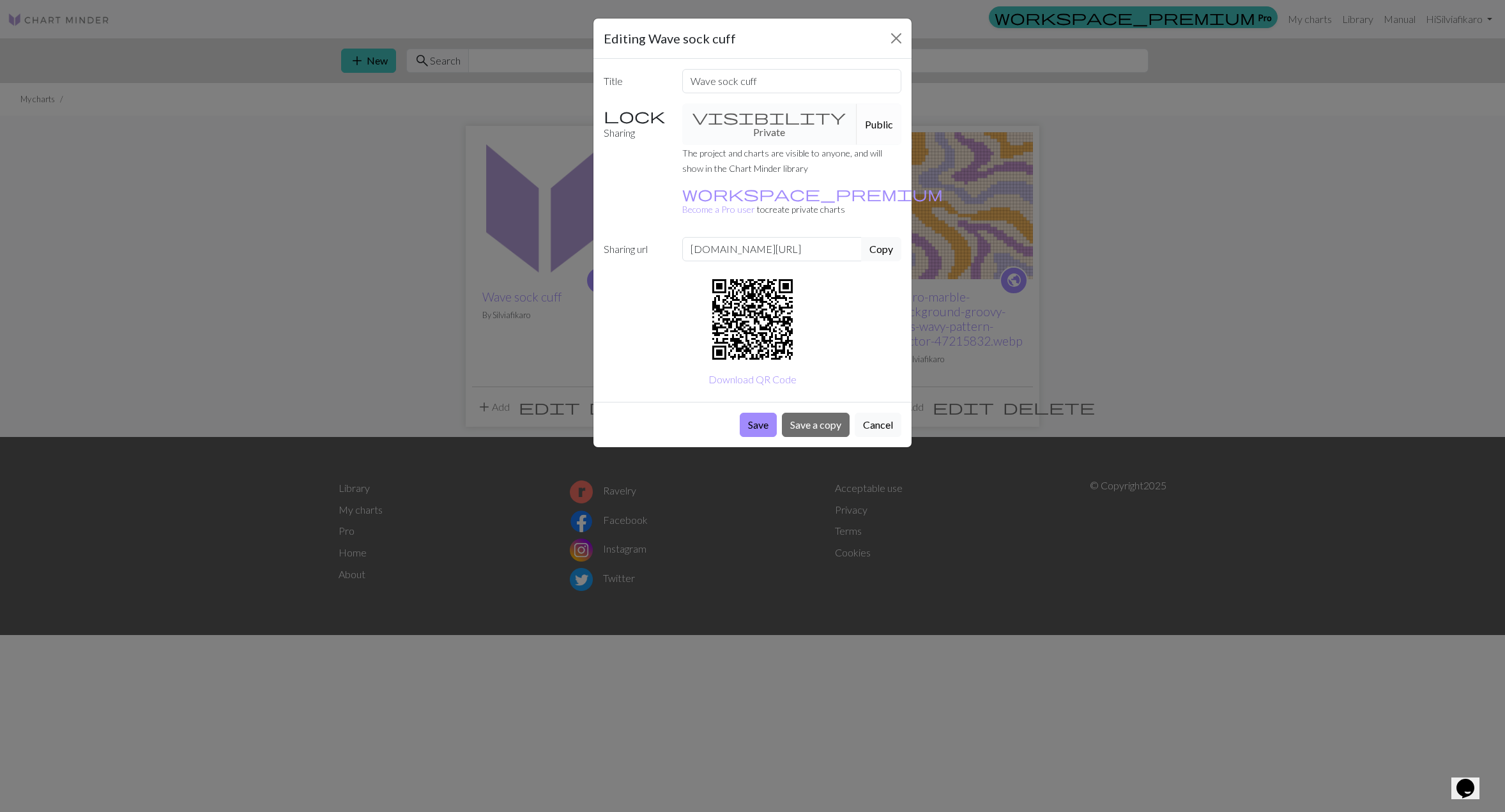
click at [772, 120] on div "visibility Private Public" at bounding box center [792, 124] width 235 height 42
click at [615, 116] on label "Sharing" at bounding box center [635, 124] width 78 height 42
click at [857, 118] on button "Public" at bounding box center [879, 124] width 45 height 42
click at [755, 114] on div "visibility Private Public" at bounding box center [792, 124] width 235 height 42
click at [899, 40] on button "Close" at bounding box center [896, 38] width 21 height 21
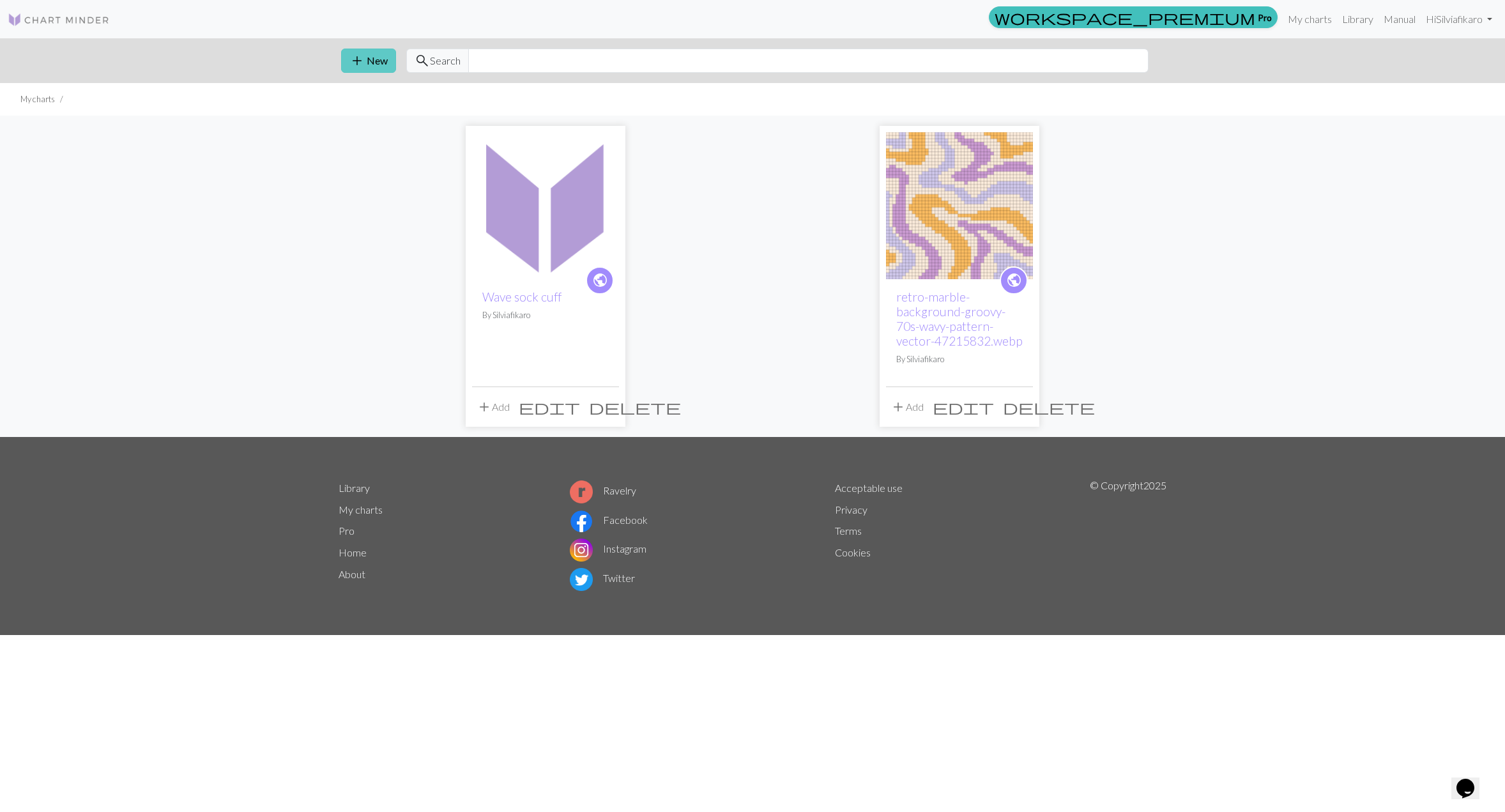
click at [372, 59] on button "add New" at bounding box center [369, 60] width 55 height 24
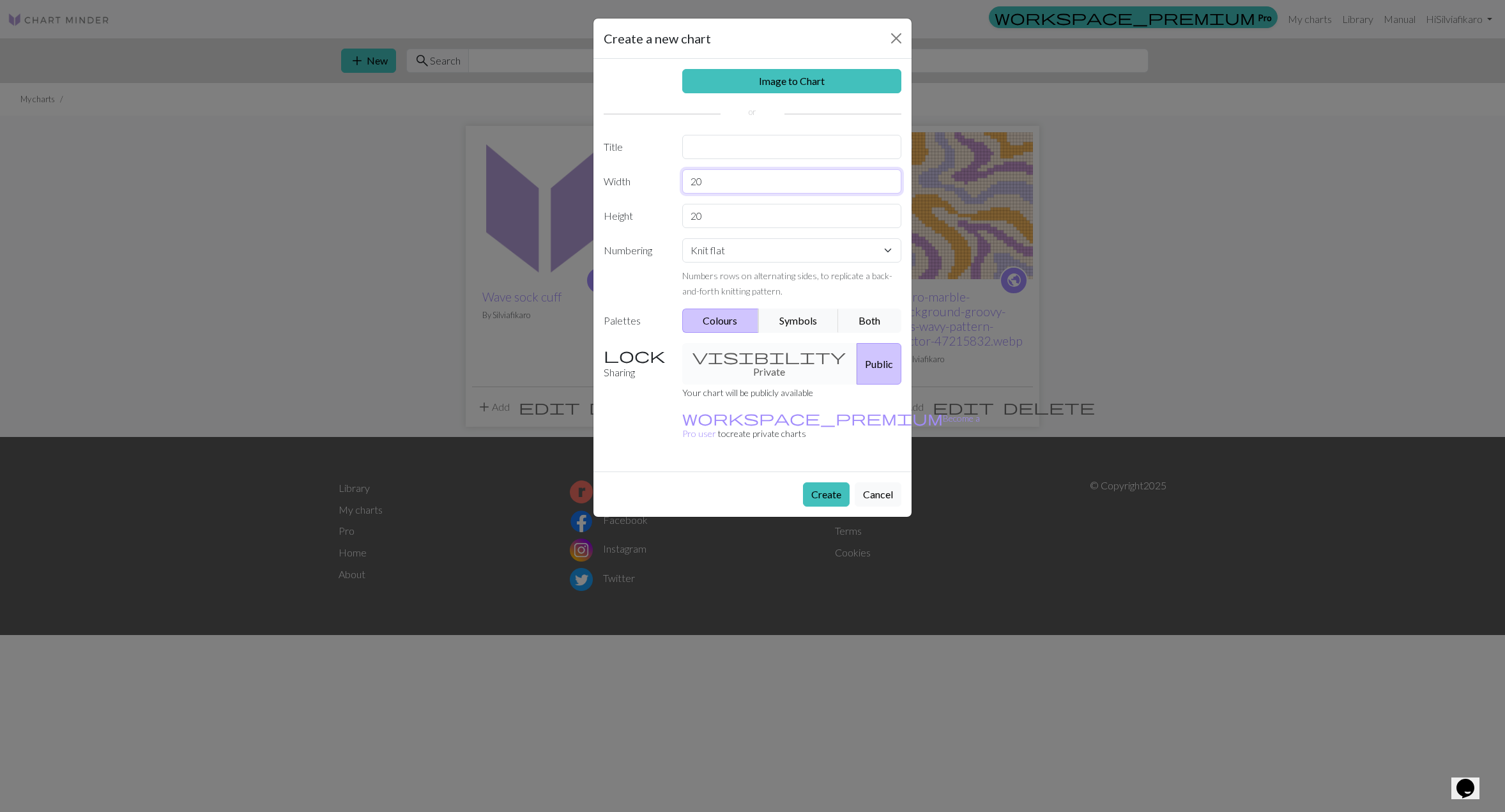
drag, startPoint x: 725, startPoint y: 184, endPoint x: 647, endPoint y: 183, distance: 78.0
click at [647, 183] on div "Width 20" at bounding box center [752, 181] width 313 height 24
type input "72"
drag, startPoint x: 743, startPoint y: 220, endPoint x: 618, endPoint y: 210, distance: 125.4
click at [618, 210] on div "Height 20" at bounding box center [752, 215] width 313 height 24
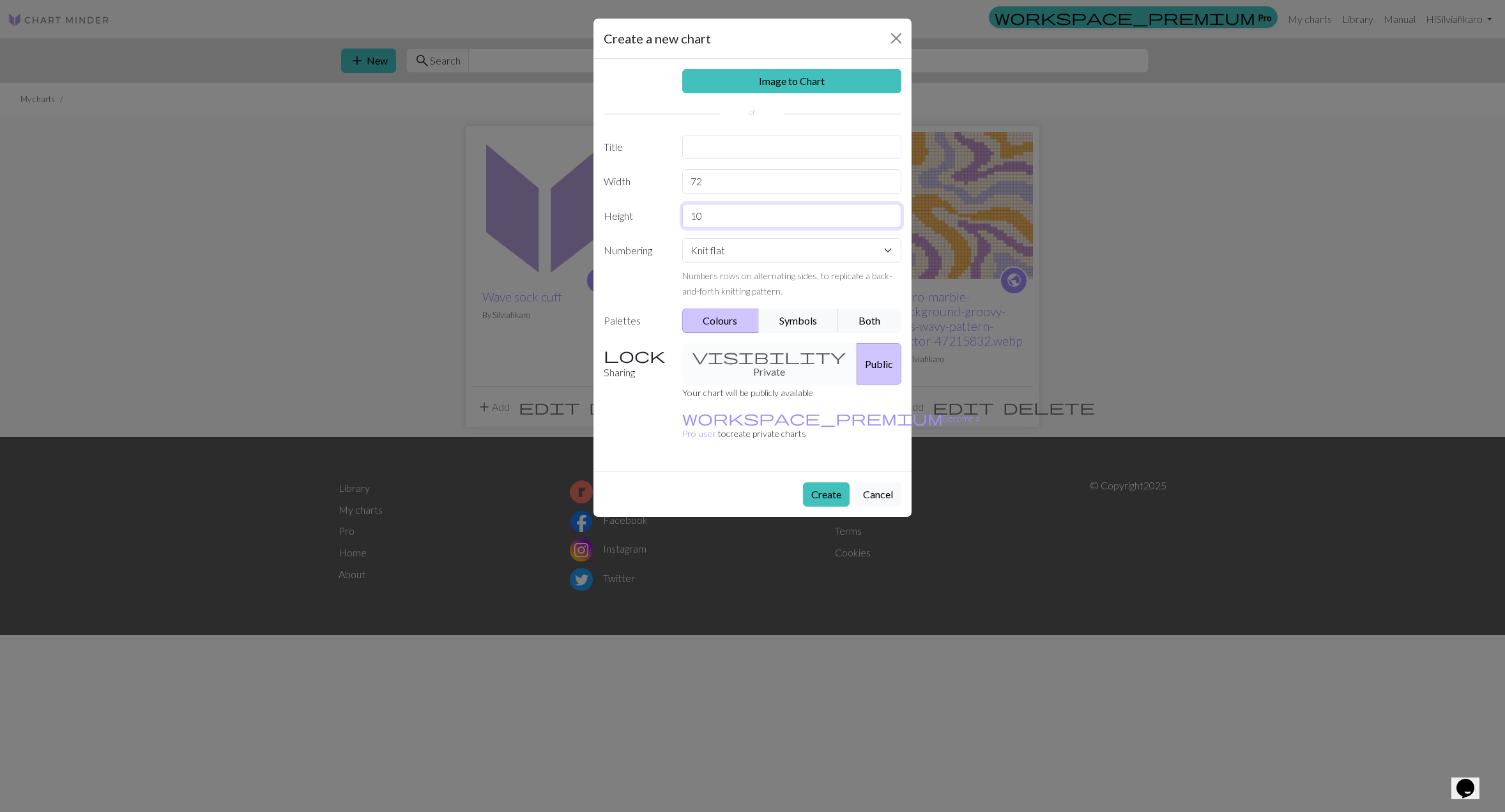
type input "10"
click at [781, 254] on select "Knit flat Knit in the round Lace knitting Cross stitch" at bounding box center [792, 250] width 220 height 24
select select "round"
click at [682, 238] on select "Knit flat Knit in the round Lace knitting Cross stitch" at bounding box center [792, 250] width 220 height 24
click at [784, 384] on p "Your chart will be publicly available" at bounding box center [831, 392] width 298 height 15
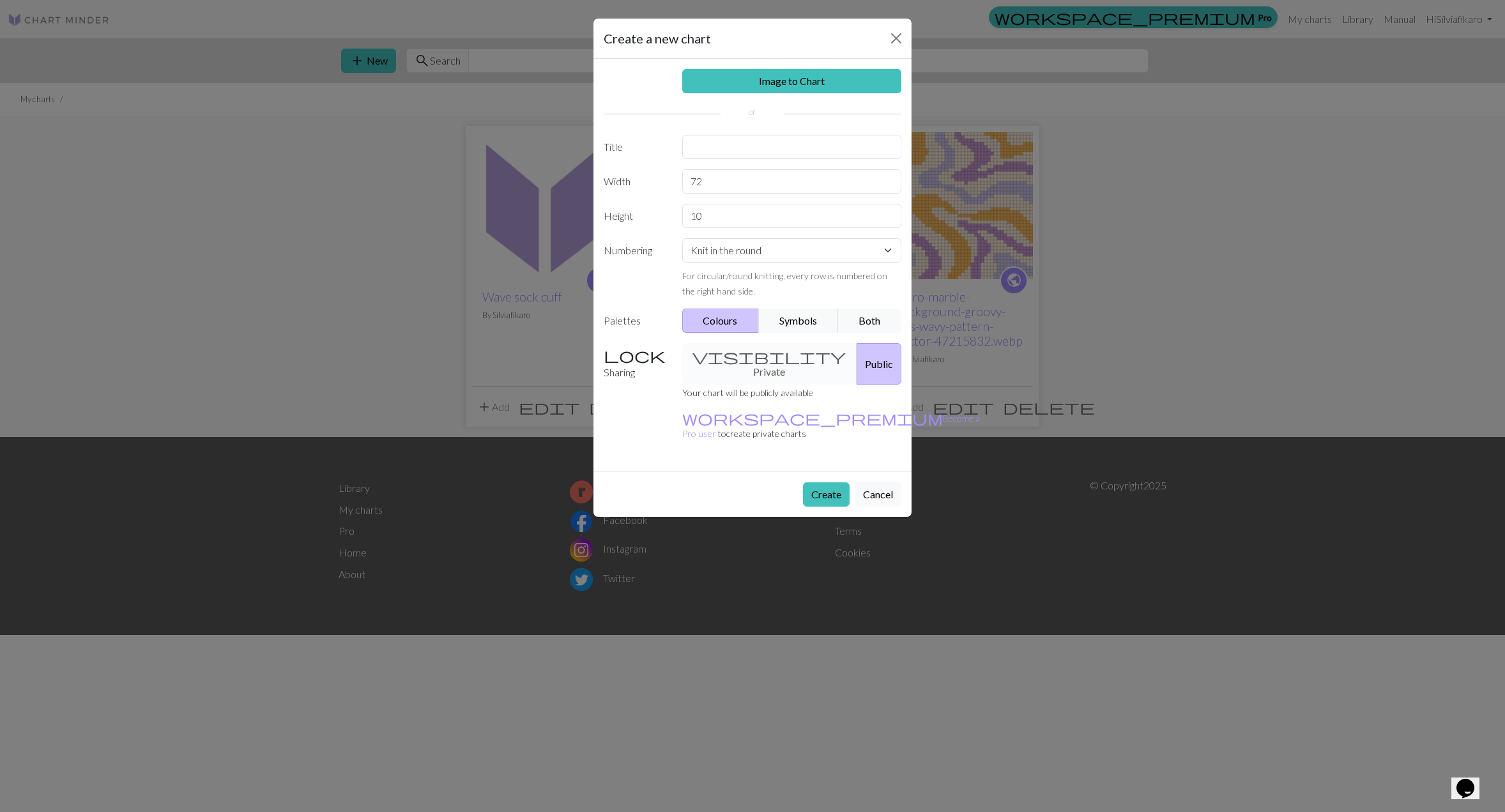
click at [781, 362] on div "visibility Private Public" at bounding box center [792, 364] width 235 height 42
click at [725, 355] on div "visibility Private Public" at bounding box center [792, 364] width 235 height 42
click at [821, 483] on button "Create" at bounding box center [826, 494] width 47 height 24
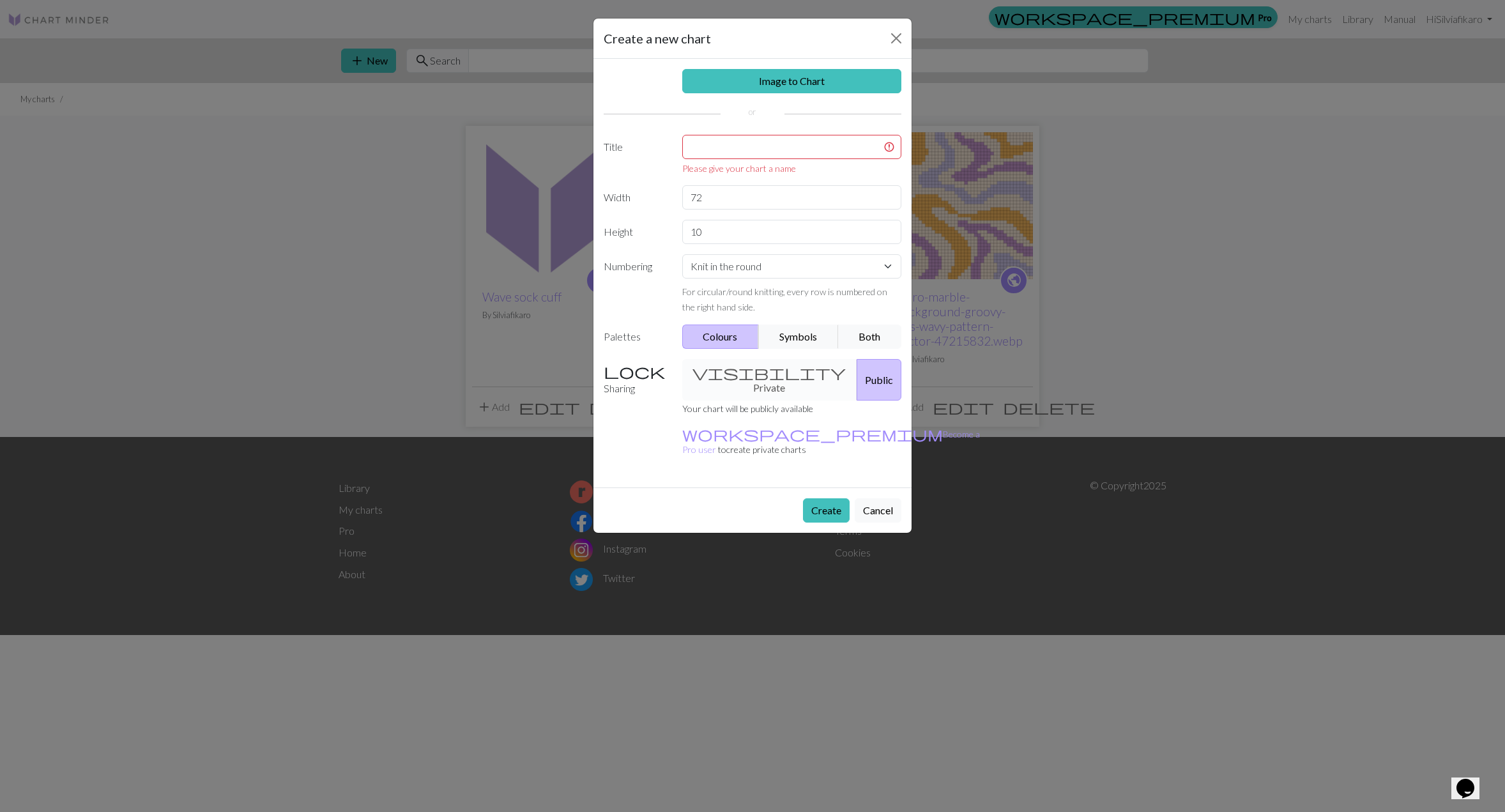
click at [730, 132] on div "Image to Chart Title Please give your chart a name Width 72 Height 10 Numbering…" at bounding box center [752, 273] width 318 height 428
click at [700, 167] on div "Please give your chart a name" at bounding box center [792, 168] width 220 height 13
drag, startPoint x: 705, startPoint y: 148, endPoint x: 690, endPoint y: 173, distance: 29.2
click at [705, 148] on input "text" at bounding box center [792, 146] width 220 height 24
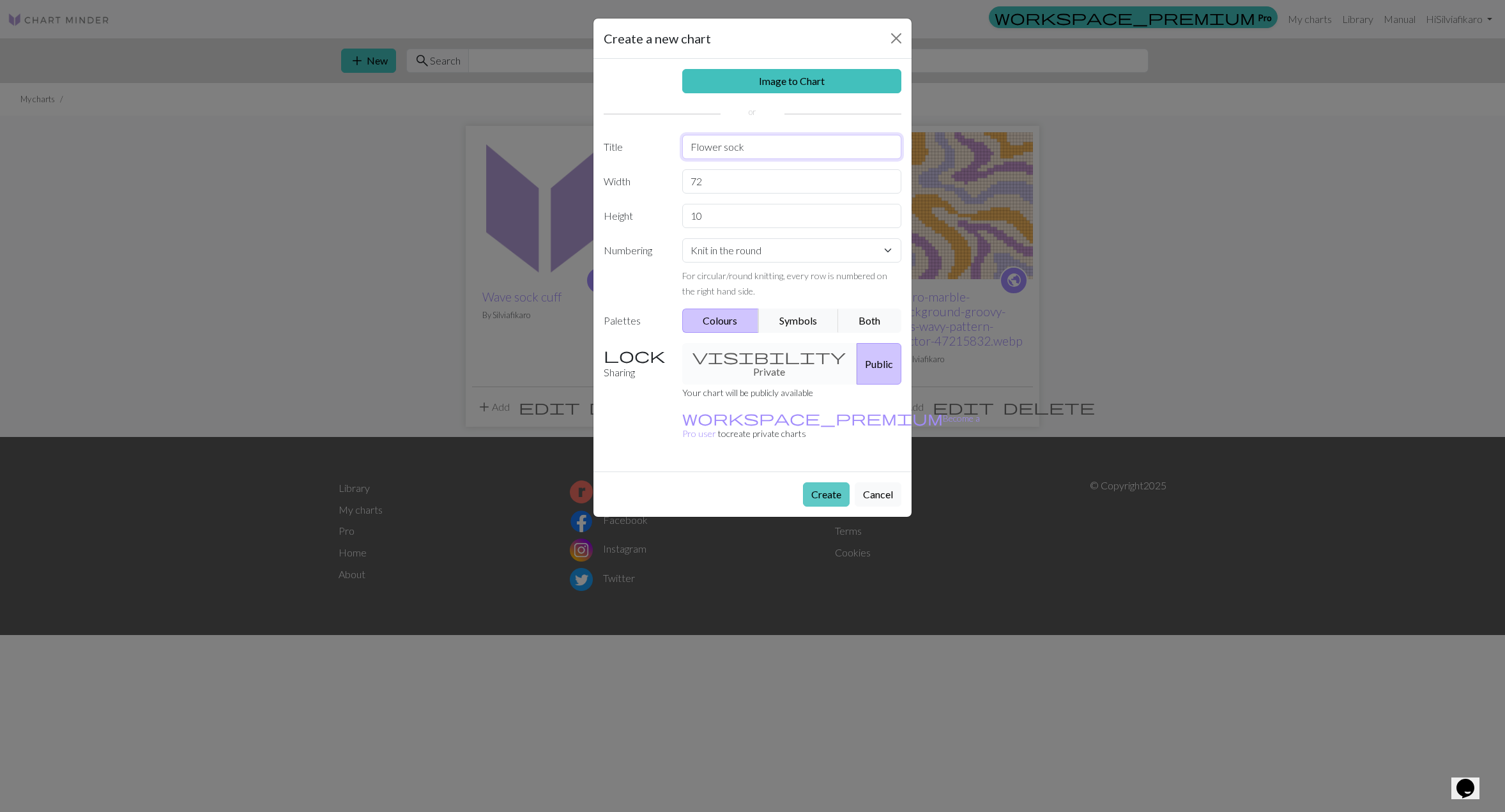
type input "Flower sock"
click at [813, 483] on button "Create" at bounding box center [826, 494] width 47 height 24
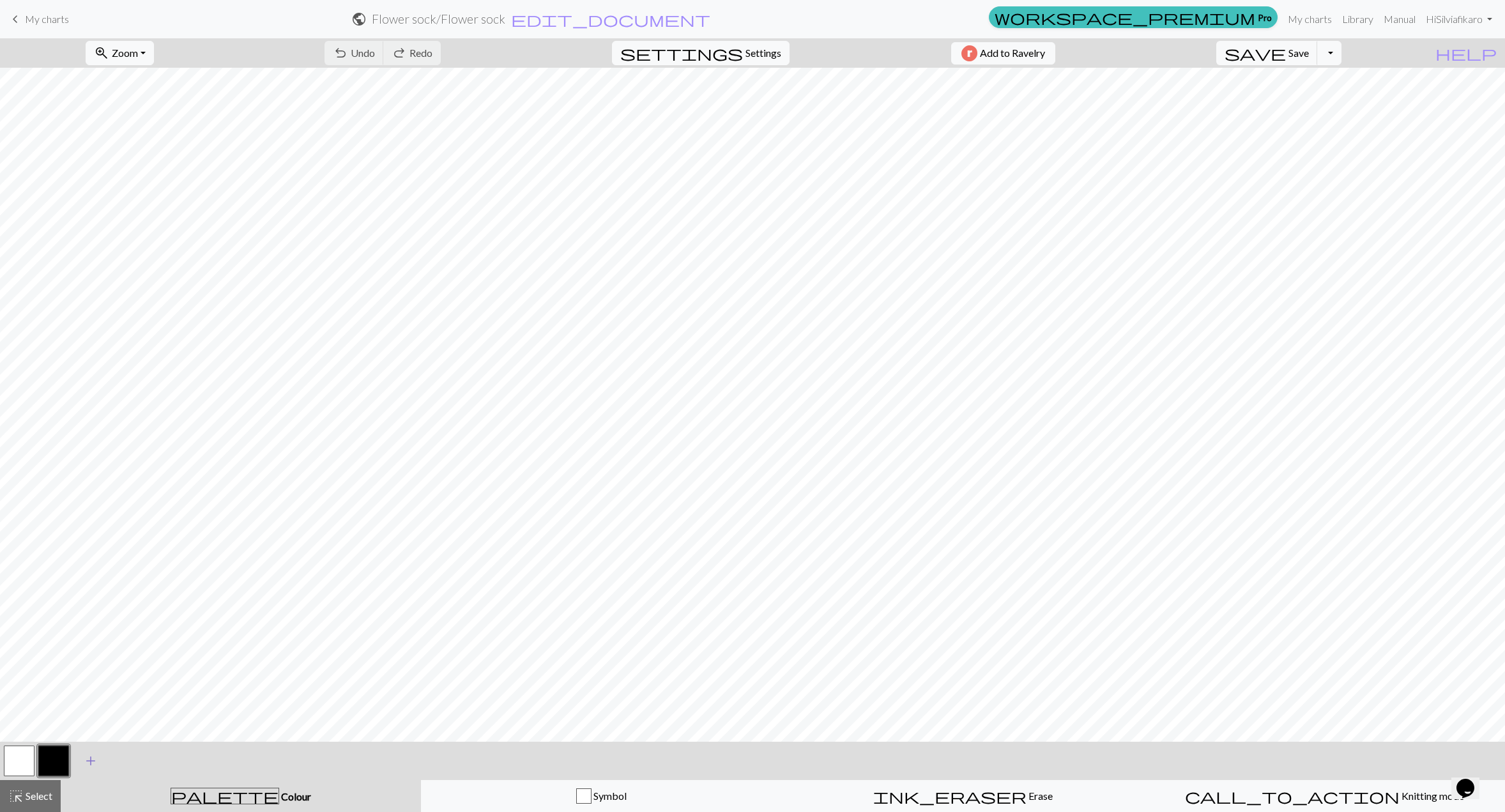
click at [87, 758] on span "add" at bounding box center [91, 760] width 15 height 17
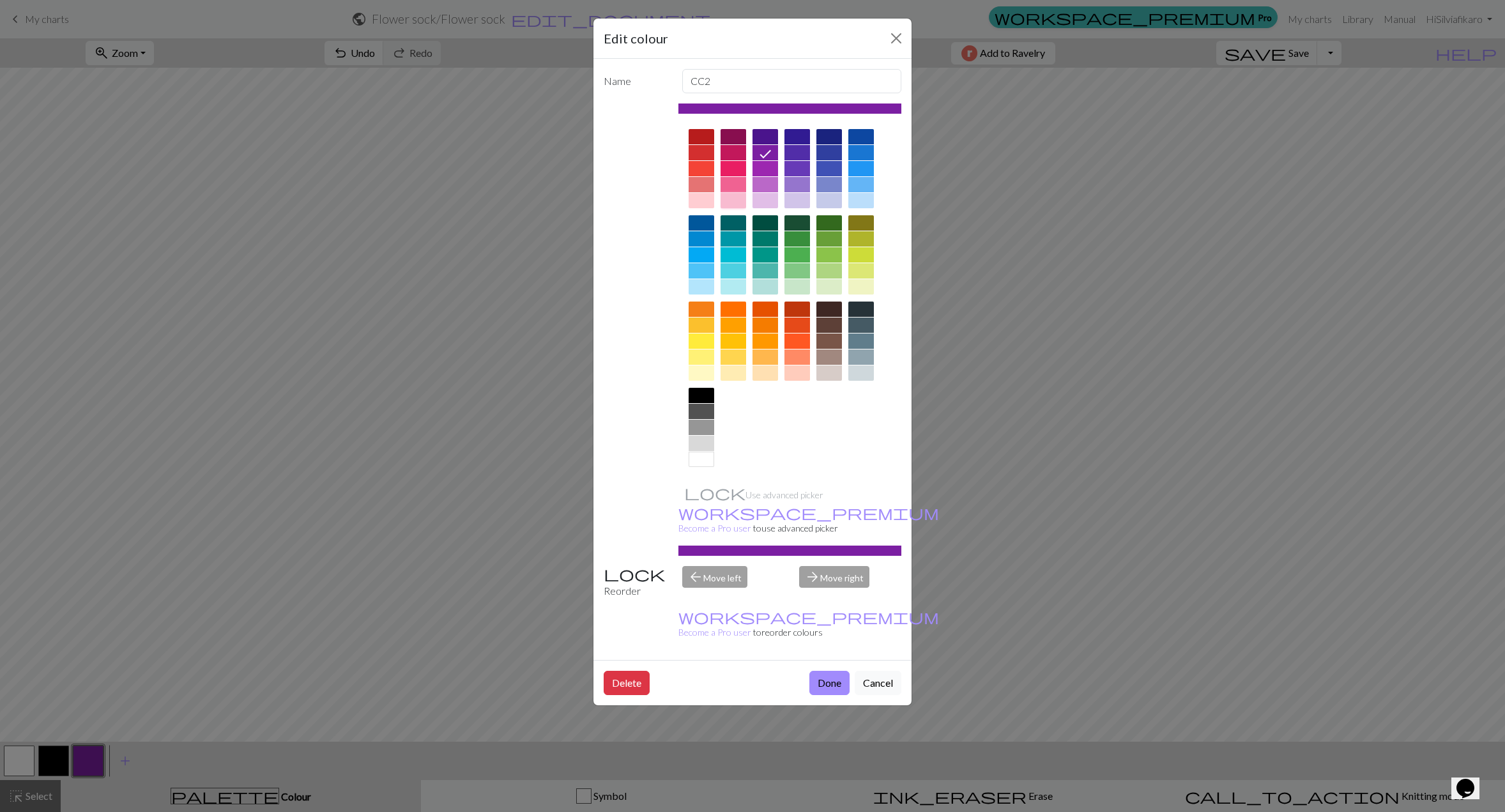
click at [731, 205] on div at bounding box center [733, 201] width 26 height 15
click at [829, 671] on button "Done" at bounding box center [829, 682] width 40 height 24
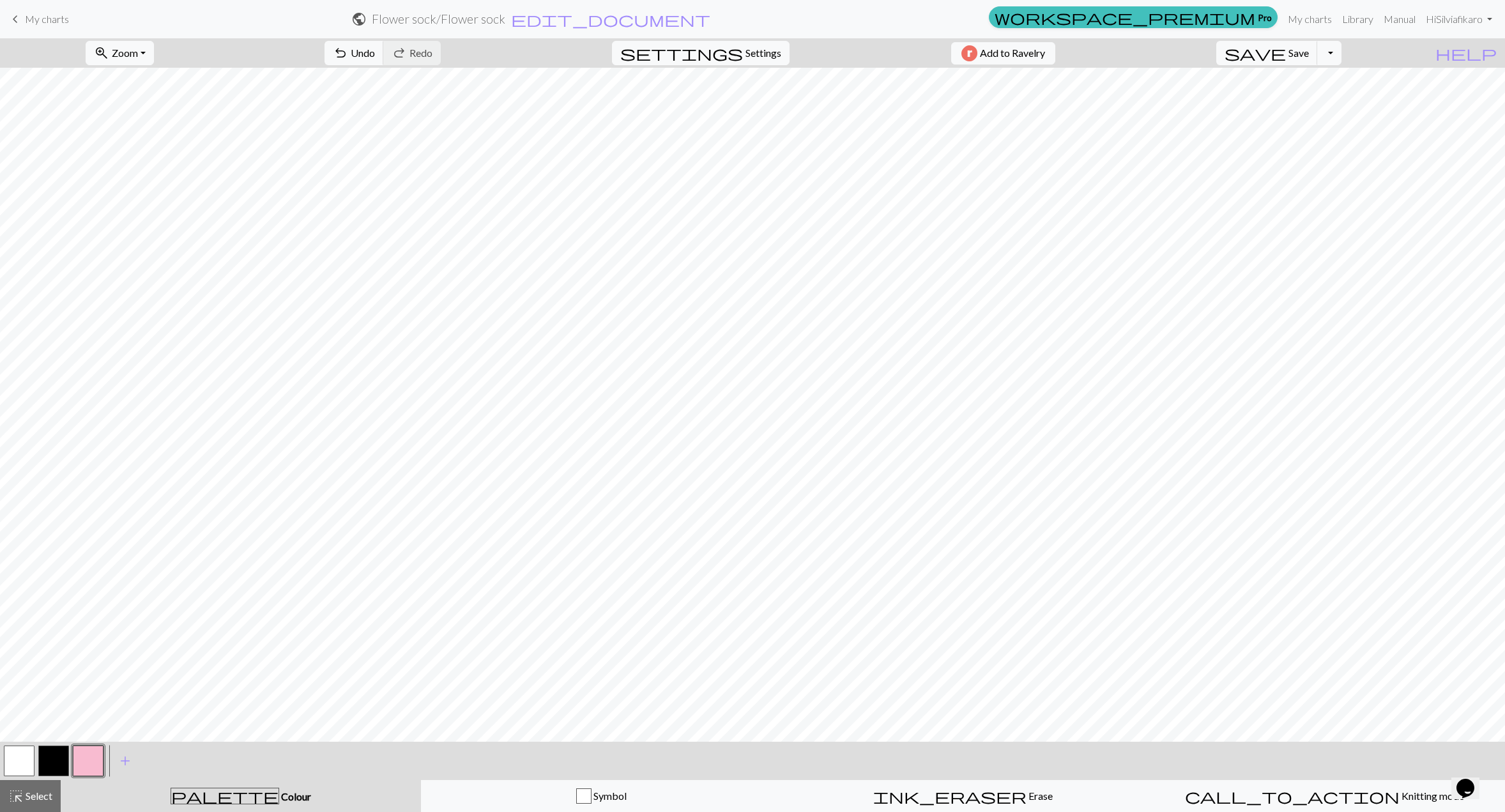
click at [60, 760] on button "button" at bounding box center [53, 760] width 31 height 31
click at [53, 766] on button "button" at bounding box center [53, 760] width 31 height 31
click at [53, 766] on div "Edit colour Name CC1 Use advanced picker workspace_premium Become a Pro user to…" at bounding box center [752, 406] width 1505 height 812
click at [26, 762] on button "button" at bounding box center [19, 760] width 31 height 31
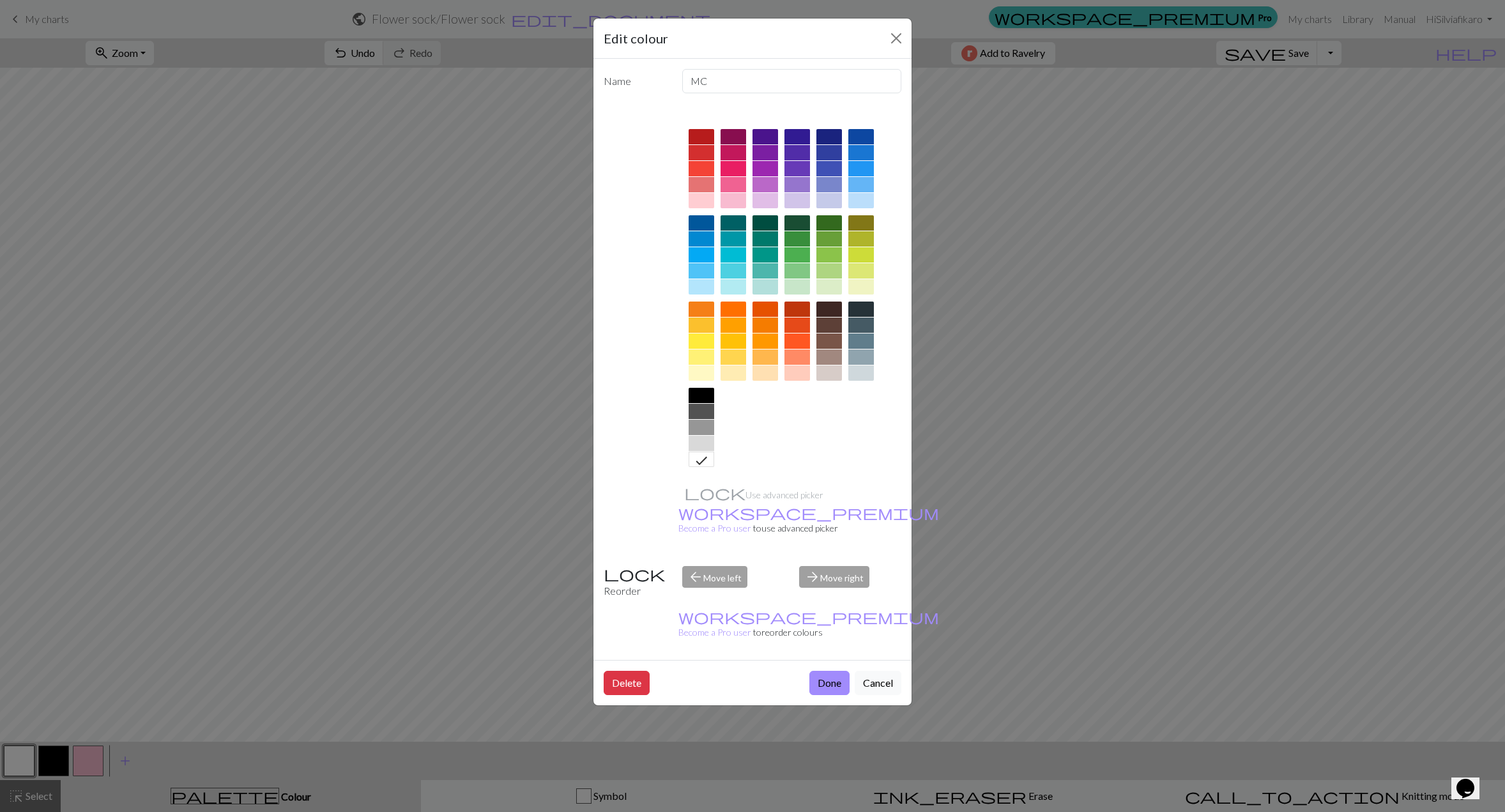
click at [869, 152] on div at bounding box center [861, 152] width 26 height 15
click at [818, 671] on button "Done" at bounding box center [829, 682] width 40 height 24
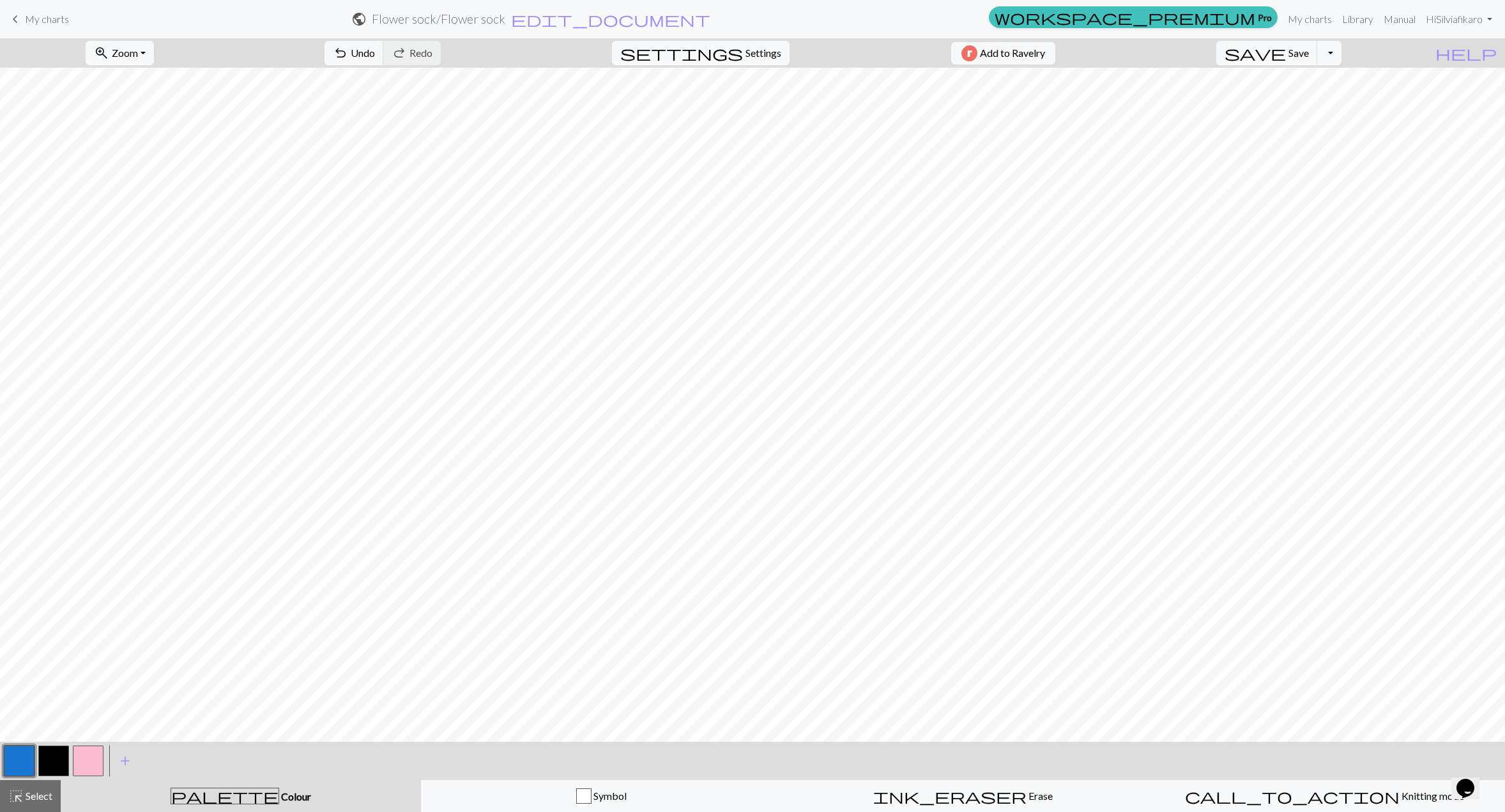
click at [54, 752] on button "button" at bounding box center [53, 760] width 31 height 31
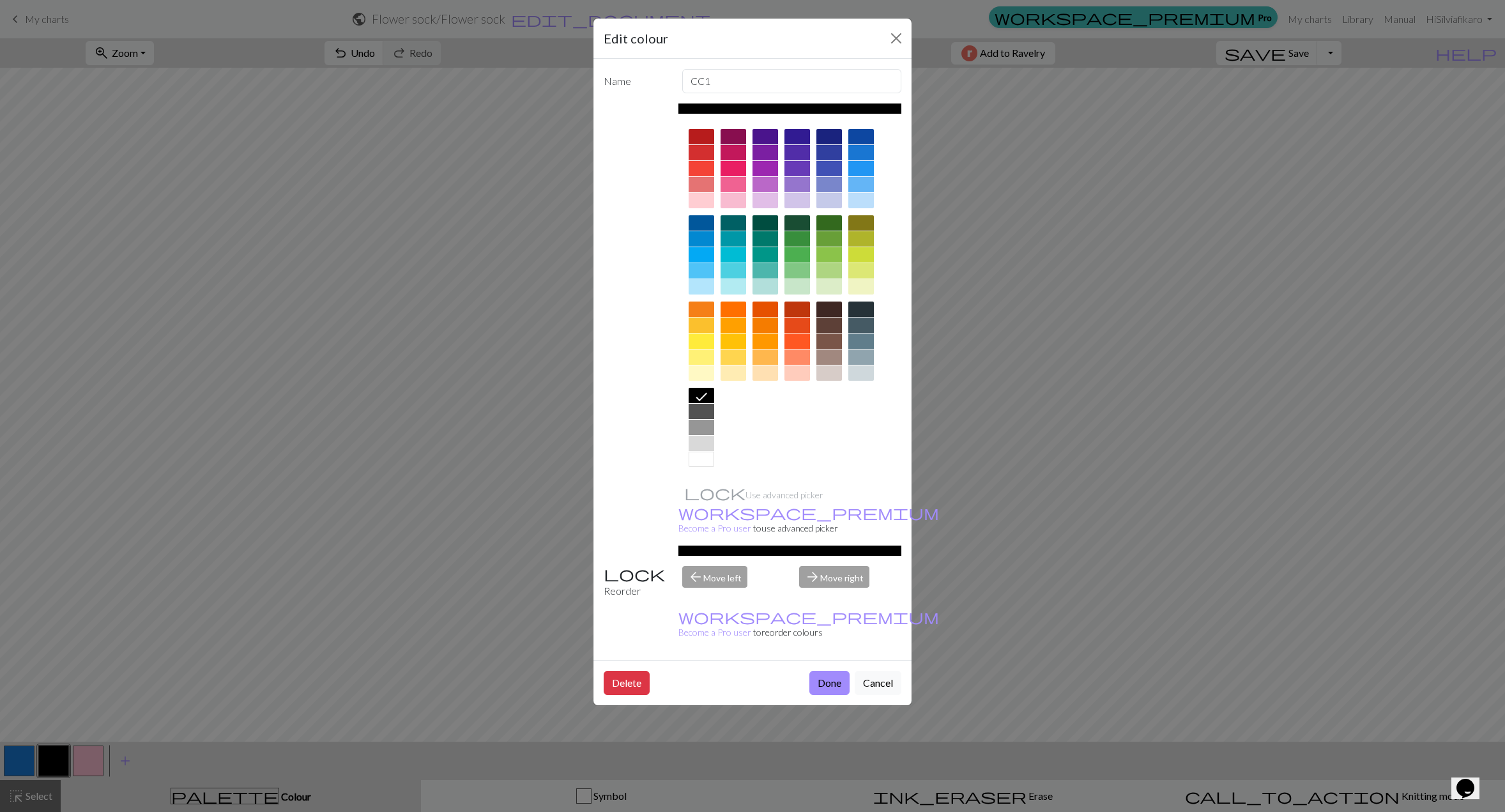
click at [735, 320] on div at bounding box center [733, 325] width 26 height 15
click at [814, 671] on button "Done" at bounding box center [829, 682] width 40 height 24
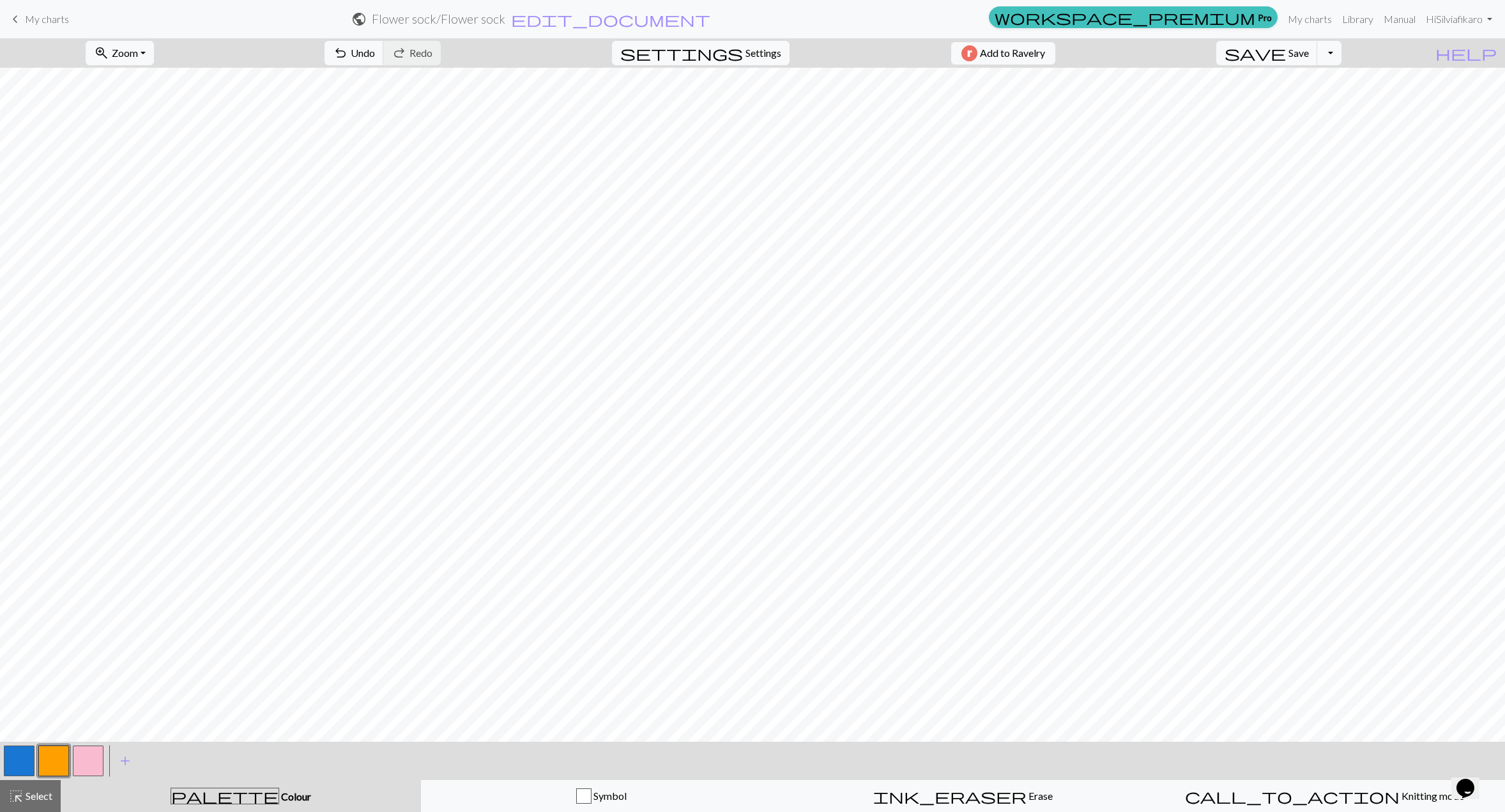
click at [92, 771] on button "button" at bounding box center [88, 760] width 31 height 31
click at [60, 752] on button "button" at bounding box center [53, 760] width 31 height 31
click at [82, 755] on button "button" at bounding box center [88, 760] width 31 height 31
click at [15, 757] on button "button" at bounding box center [19, 760] width 31 height 31
click at [92, 756] on button "button" at bounding box center [88, 760] width 31 height 31
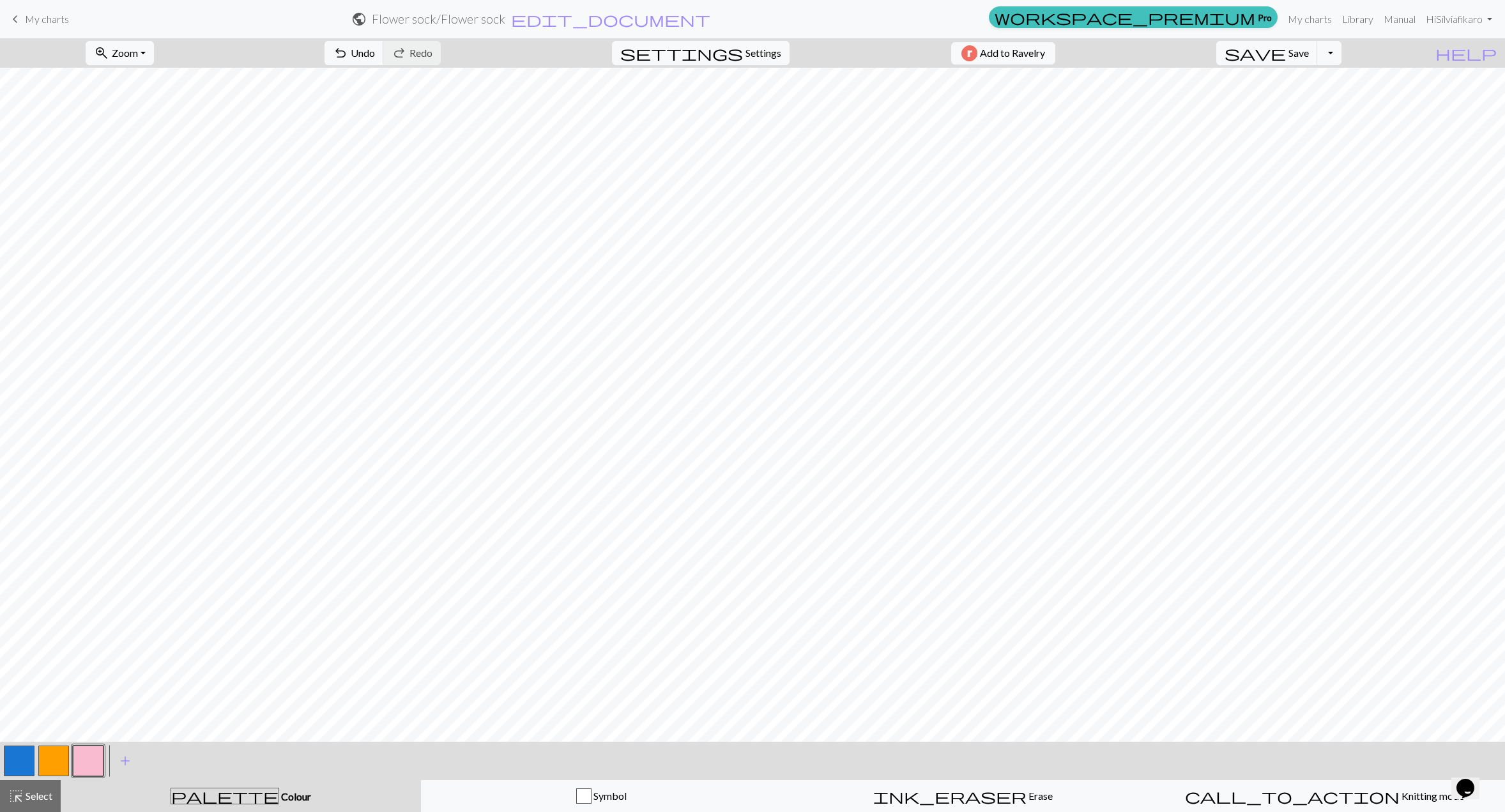
click at [13, 752] on button "button" at bounding box center [19, 760] width 31 height 31
click at [89, 760] on button "button" at bounding box center [88, 760] width 31 height 31
click at [7, 750] on button "button" at bounding box center [19, 760] width 31 height 31
click at [87, 760] on button "button" at bounding box center [88, 760] width 31 height 31
click at [17, 736] on div "zoom_in Zoom Zoom Fit all Fit width Fit height 50% 100% 150% 200% undo Undo Und…" at bounding box center [752, 425] width 1505 height 774
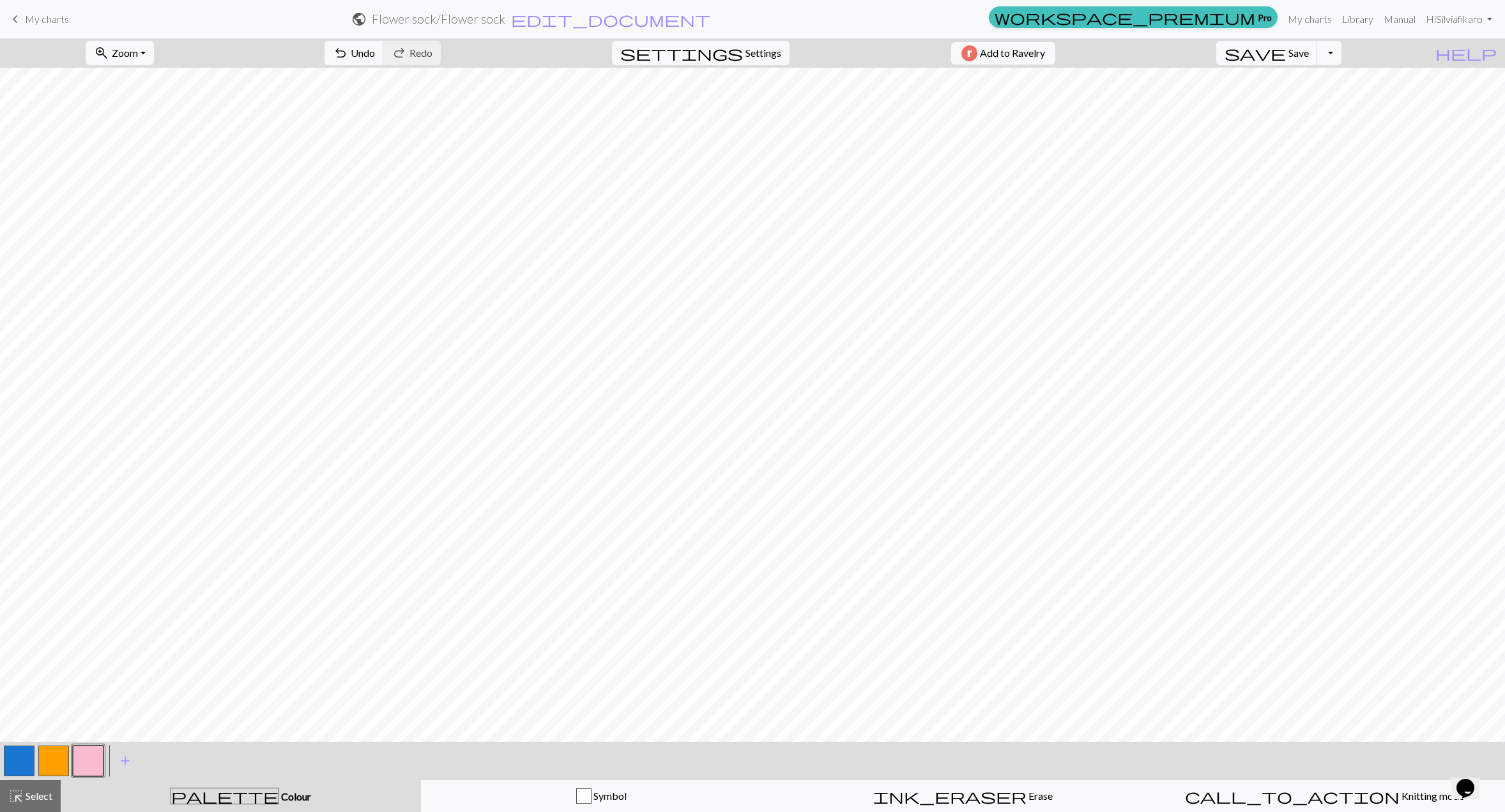
click at [17, 763] on button "button" at bounding box center [19, 760] width 31 height 31
click at [86, 752] on button "button" at bounding box center [88, 760] width 31 height 31
click at [24, 760] on button "button" at bounding box center [19, 760] width 31 height 31
click at [93, 746] on button "button" at bounding box center [88, 760] width 31 height 31
drag, startPoint x: 57, startPoint y: 757, endPoint x: 57, endPoint y: 745, distance: 12.0
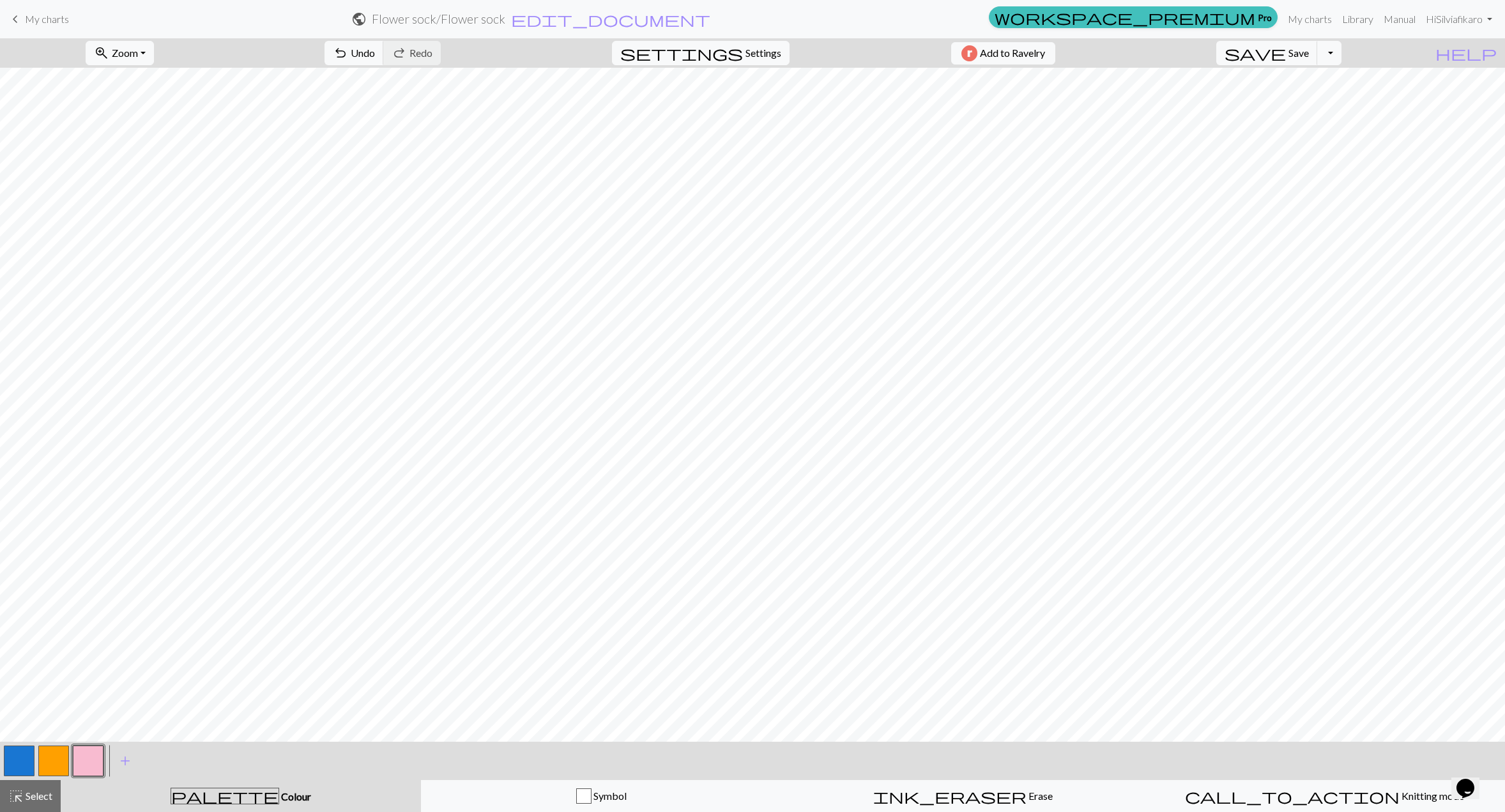
click at [57, 757] on button "button" at bounding box center [53, 760] width 31 height 31
click at [99, 747] on button "button" at bounding box center [88, 760] width 31 height 31
click at [29, 752] on button "button" at bounding box center [19, 760] width 31 height 31
click at [96, 765] on button "button" at bounding box center [88, 760] width 31 height 31
click at [61, 750] on button "button" at bounding box center [53, 760] width 31 height 31
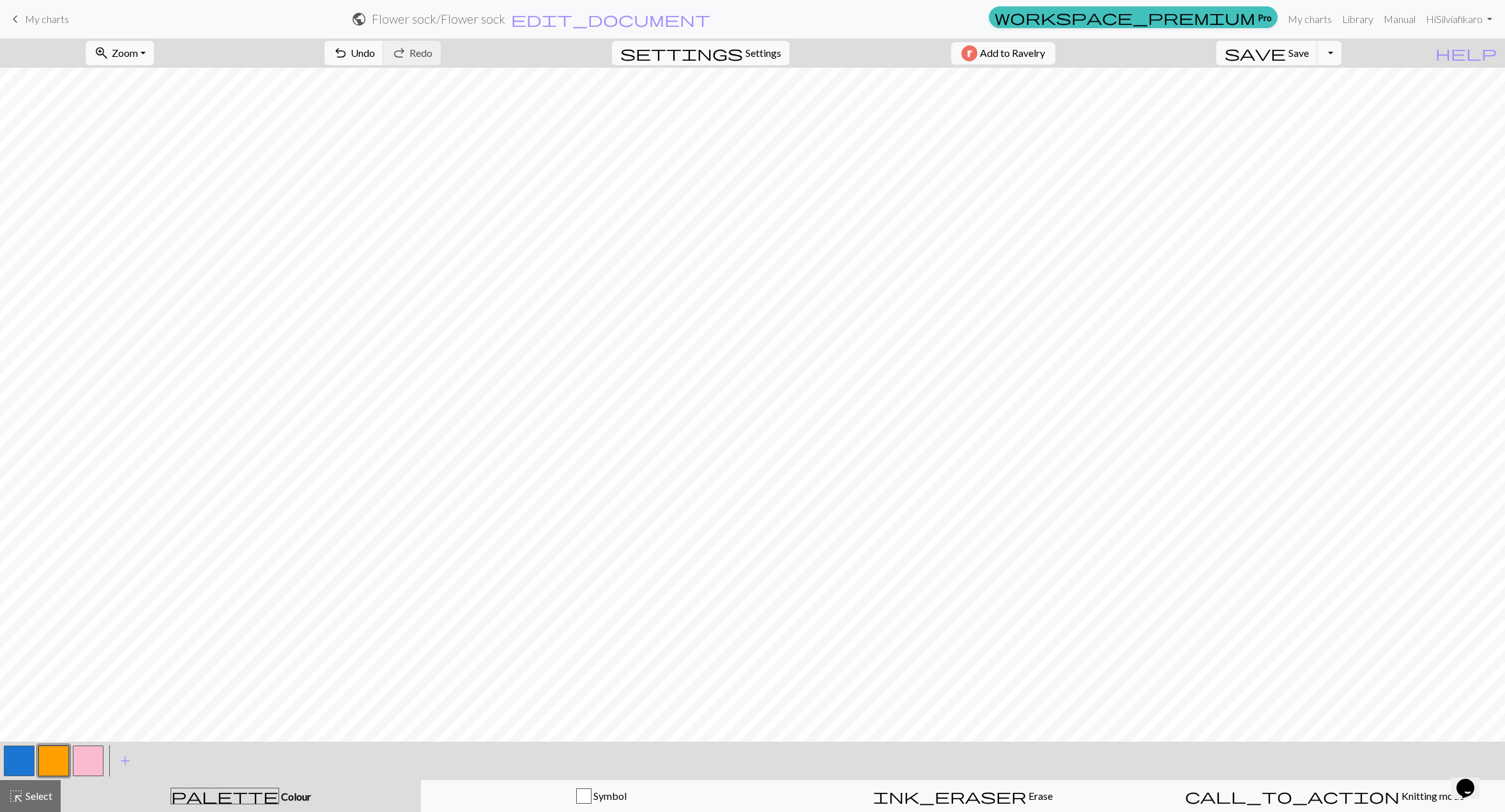
click at [89, 762] on button "button" at bounding box center [88, 760] width 31 height 31
click at [28, 767] on button "button" at bounding box center [19, 760] width 31 height 31
click at [103, 758] on div at bounding box center [87, 760] width 34 height 34
click at [97, 759] on button "button" at bounding box center [88, 760] width 31 height 31
click at [20, 759] on button "button" at bounding box center [19, 760] width 31 height 31
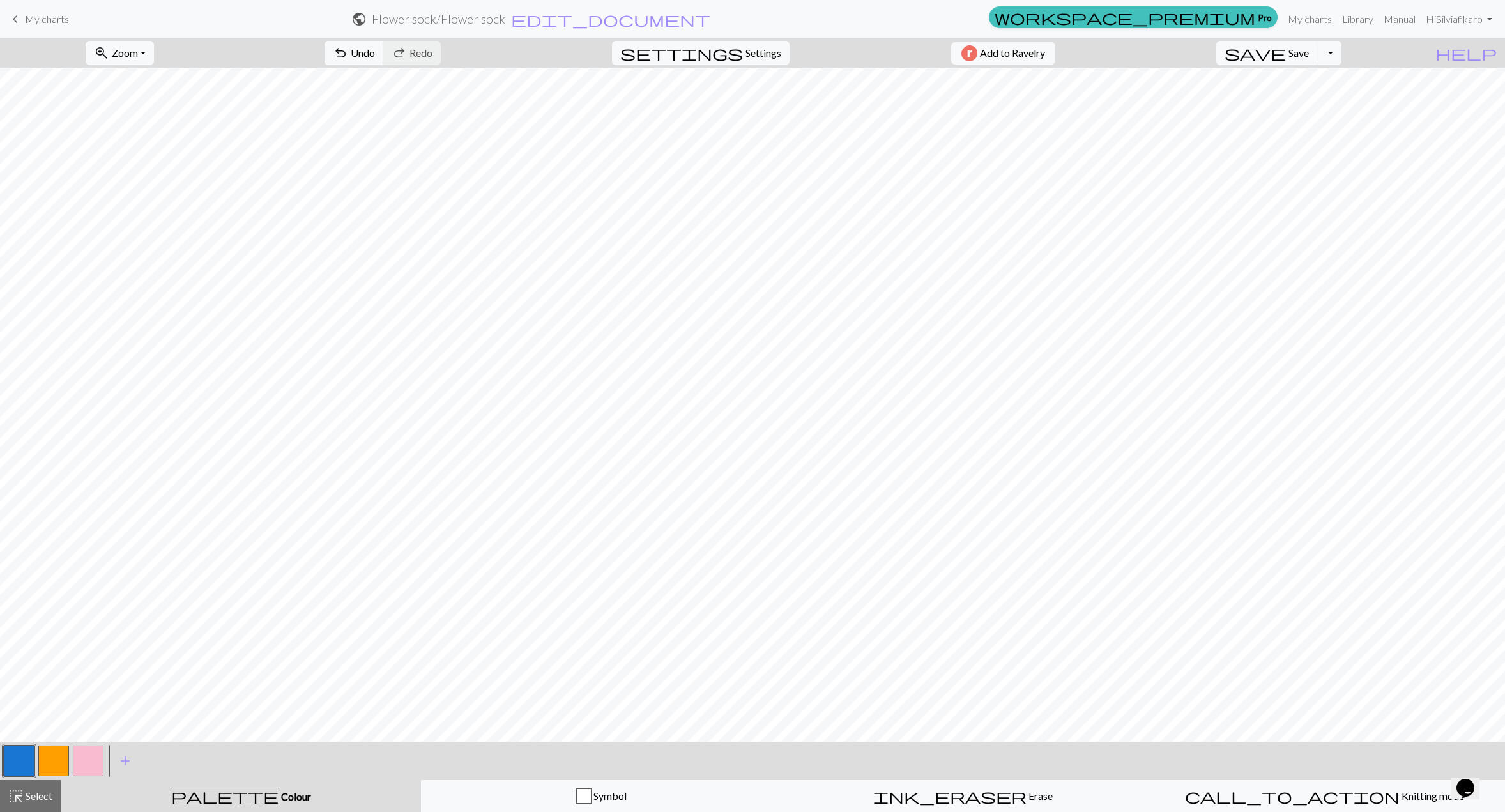
click at [87, 754] on button "button" at bounding box center [88, 760] width 31 height 31
click at [17, 762] on button "button" at bounding box center [19, 760] width 31 height 31
click at [96, 766] on button "button" at bounding box center [88, 760] width 31 height 31
click at [11, 766] on button "button" at bounding box center [19, 760] width 31 height 31
click at [96, 760] on button "button" at bounding box center [88, 760] width 31 height 31
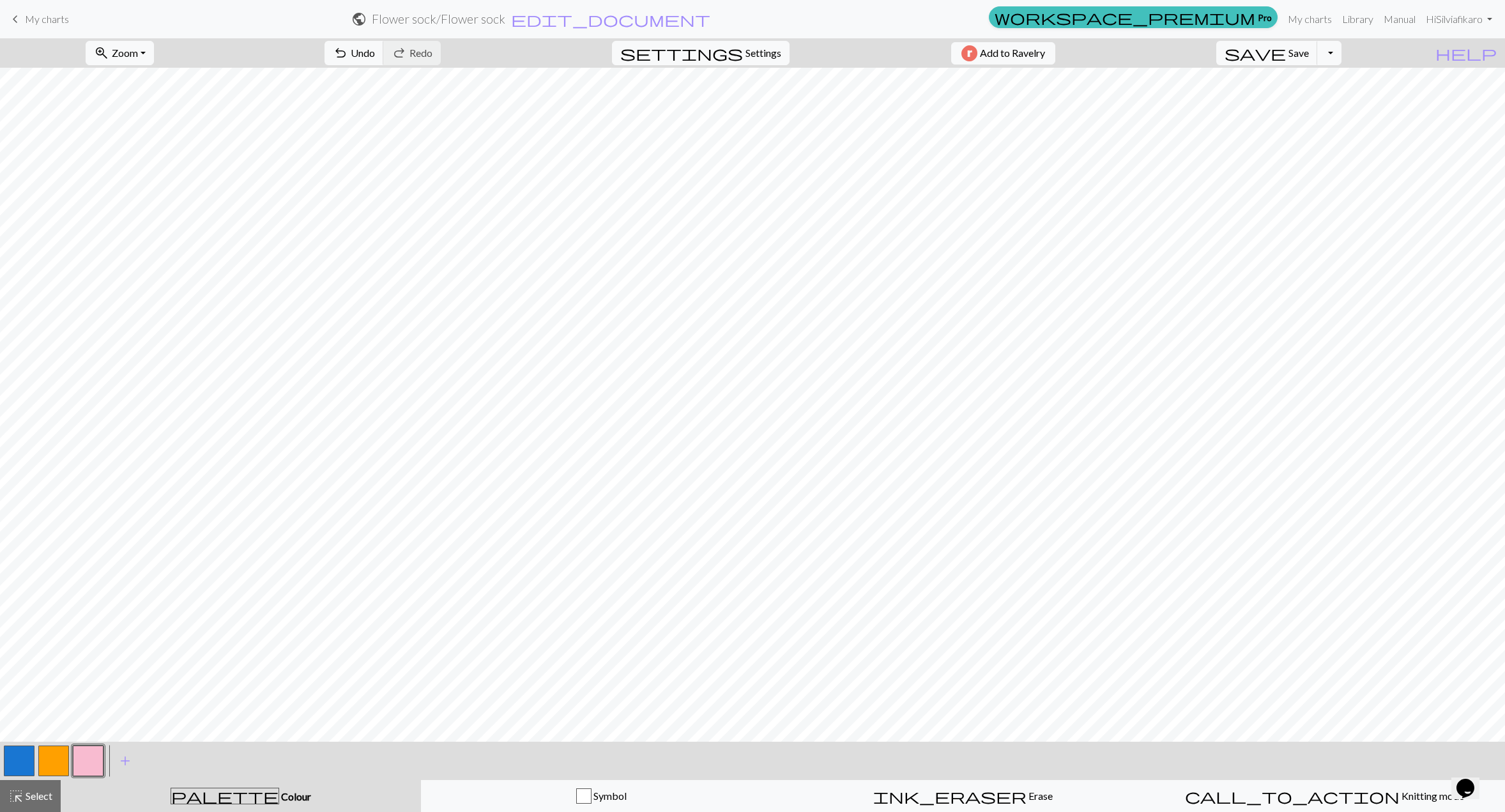
click at [17, 752] on button "button" at bounding box center [19, 760] width 31 height 31
click at [105, 752] on div at bounding box center [87, 760] width 34 height 34
click at [89, 756] on button "button" at bounding box center [88, 760] width 31 height 31
click at [21, 758] on button "button" at bounding box center [19, 760] width 31 height 31
click at [32, 752] on button "button" at bounding box center [19, 760] width 31 height 31
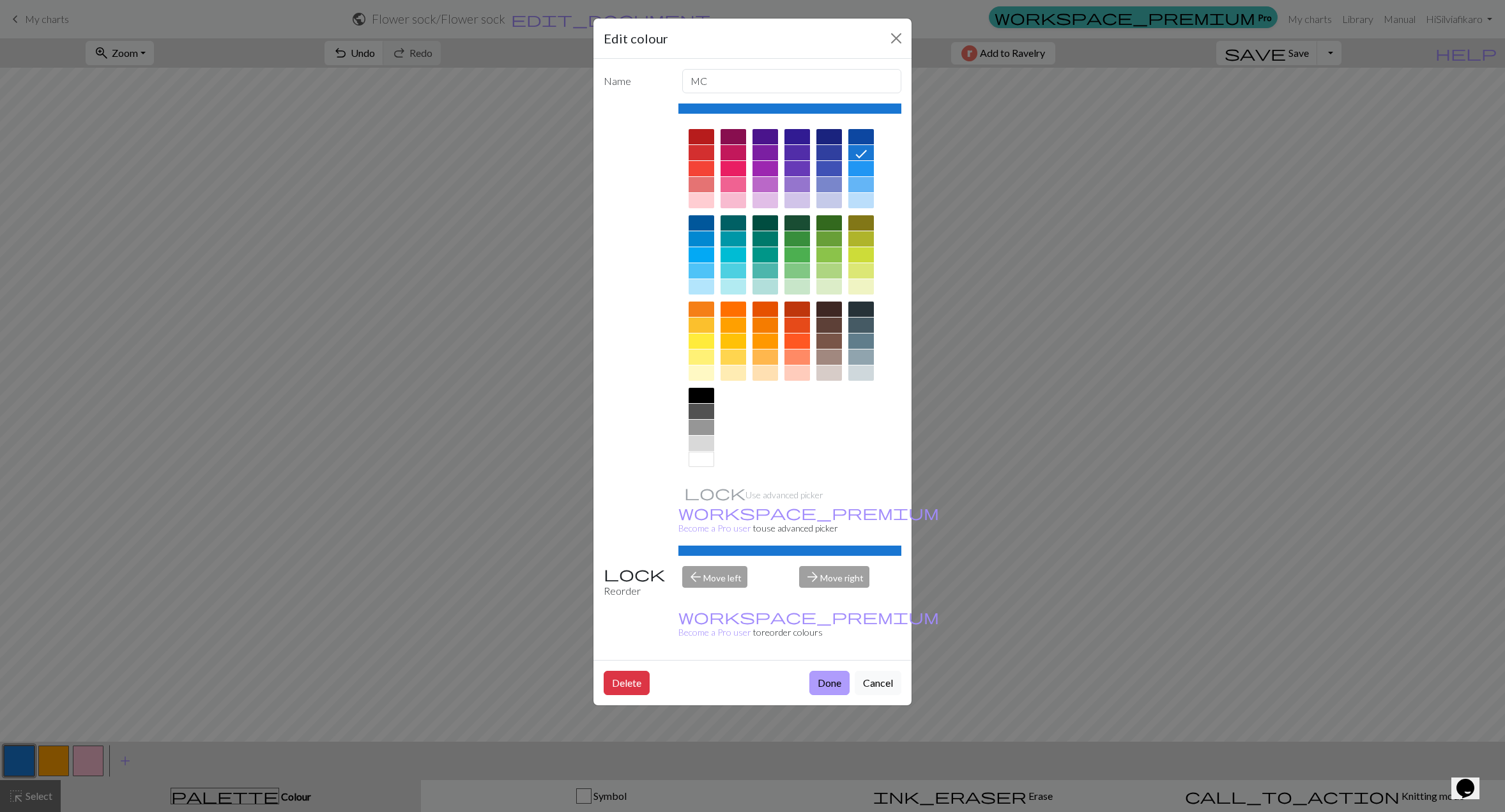
click at [823, 671] on button "Done" at bounding box center [829, 682] width 40 height 24
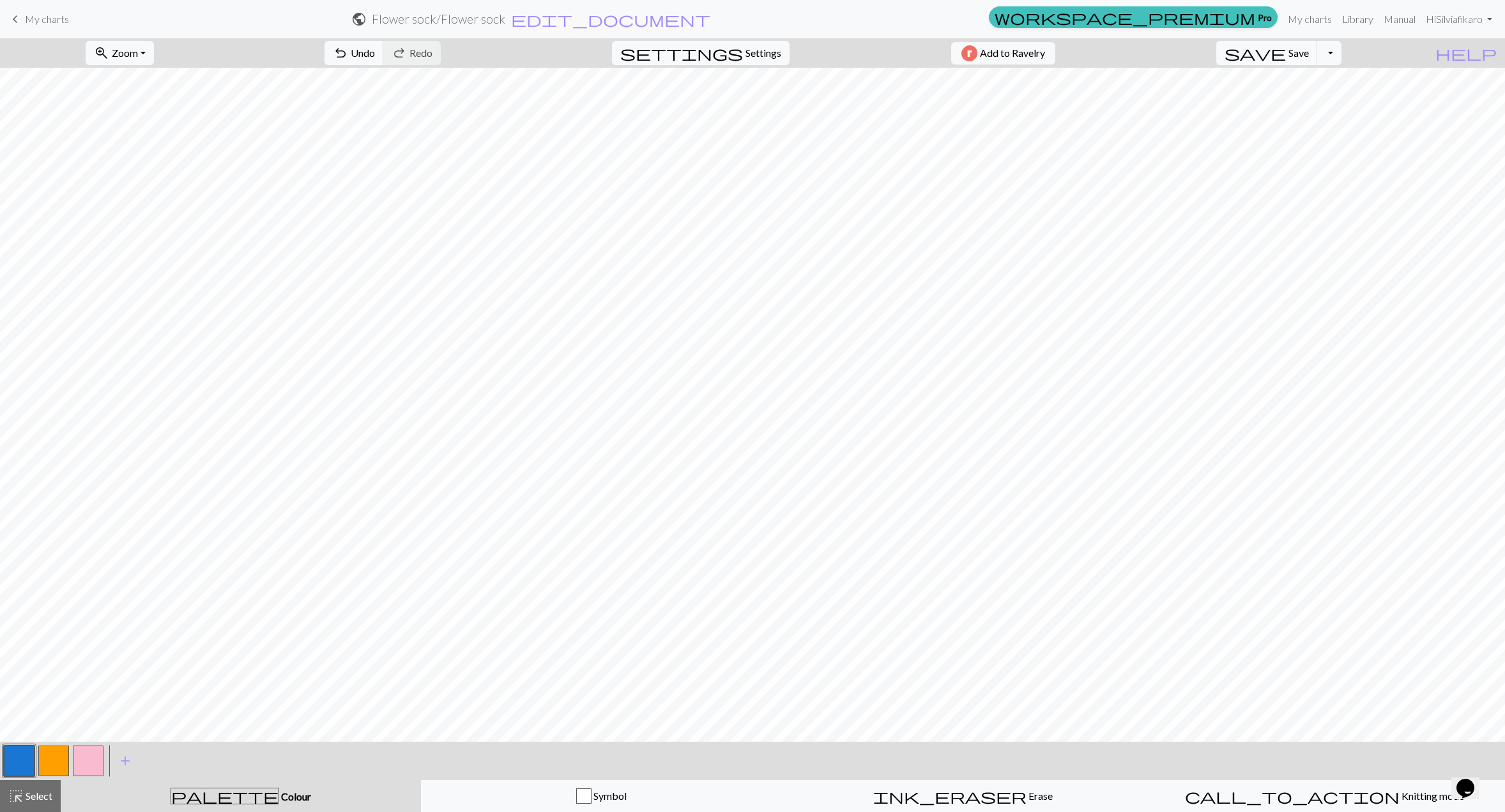
click at [81, 742] on div "< >" at bounding box center [53, 760] width 103 height 38
click at [83, 757] on button "button" at bounding box center [88, 760] width 31 height 31
click at [24, 765] on button "button" at bounding box center [19, 760] width 31 height 31
click at [90, 752] on button "button" at bounding box center [88, 760] width 31 height 31
click at [53, 758] on button "button" at bounding box center [53, 760] width 31 height 31
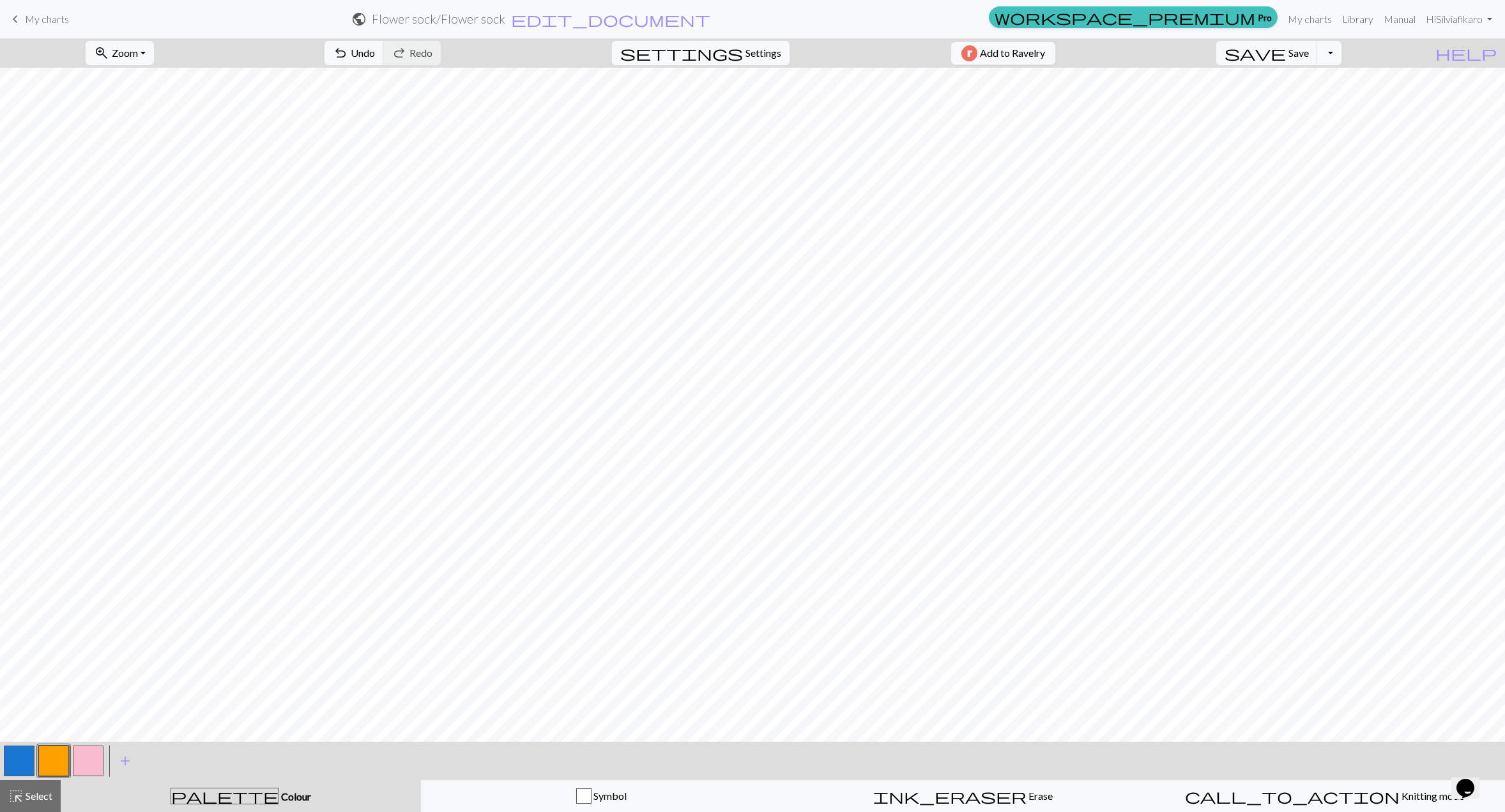
click at [97, 758] on button "button" at bounding box center [88, 760] width 31 height 31
drag, startPoint x: 17, startPoint y: 755, endPoint x: 37, endPoint y: 748, distance: 21.2
click at [23, 755] on button "button" at bounding box center [19, 760] width 31 height 31
click at [86, 753] on button "button" at bounding box center [88, 760] width 31 height 31
click at [54, 756] on button "button" at bounding box center [53, 760] width 31 height 31
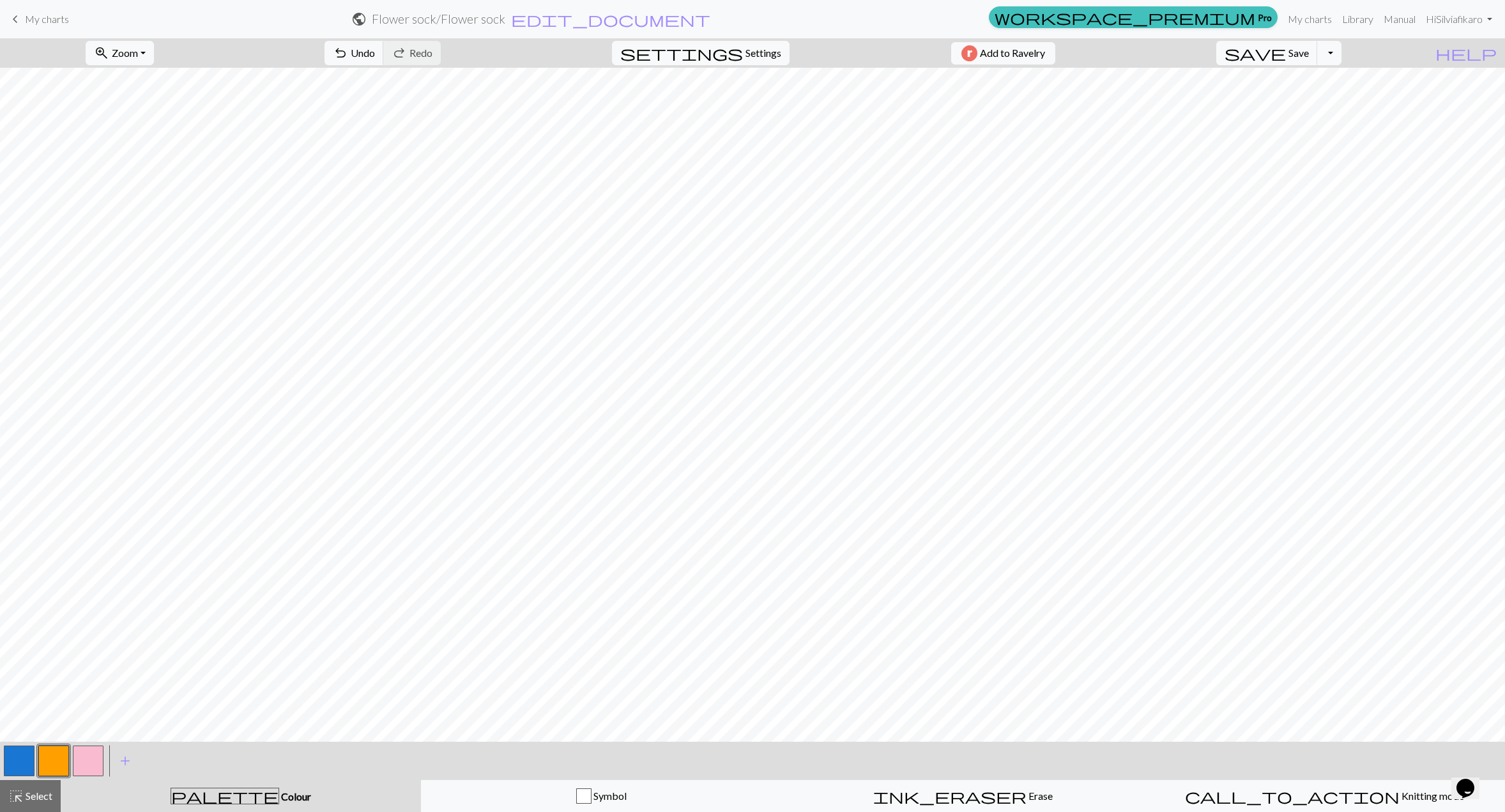
click at [74, 762] on button "button" at bounding box center [88, 760] width 31 height 31
click at [44, 748] on button "button" at bounding box center [53, 760] width 31 height 31
click at [81, 760] on button "button" at bounding box center [88, 760] width 31 height 31
click at [12, 765] on button "button" at bounding box center [19, 760] width 31 height 31
click at [80, 763] on button "button" at bounding box center [88, 760] width 31 height 31
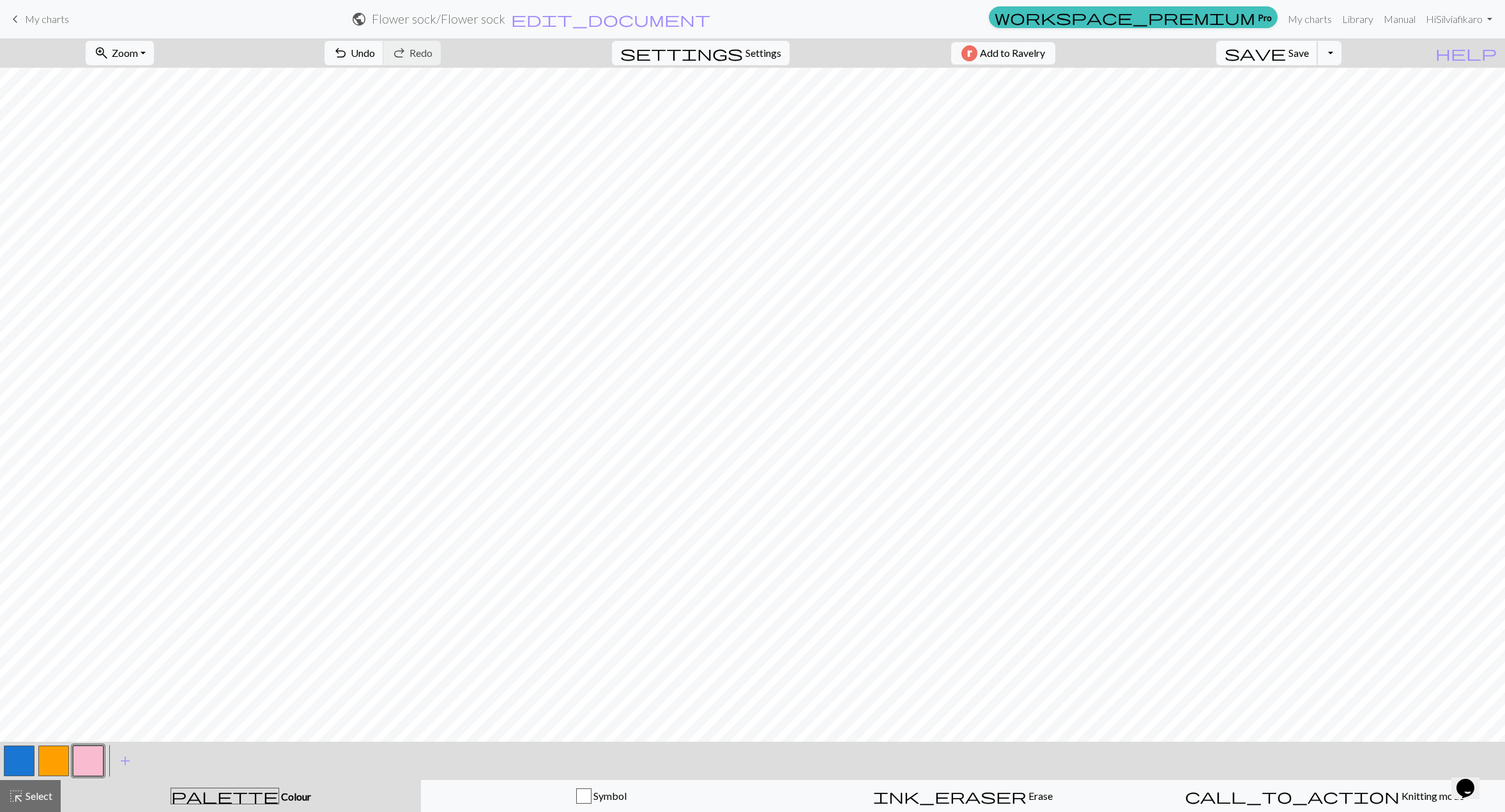
click at [1318, 62] on button "save Save Save" at bounding box center [1267, 52] width 101 height 24
click at [38, 26] on link "keyboard_arrow_left My charts" at bounding box center [38, 19] width 62 height 22
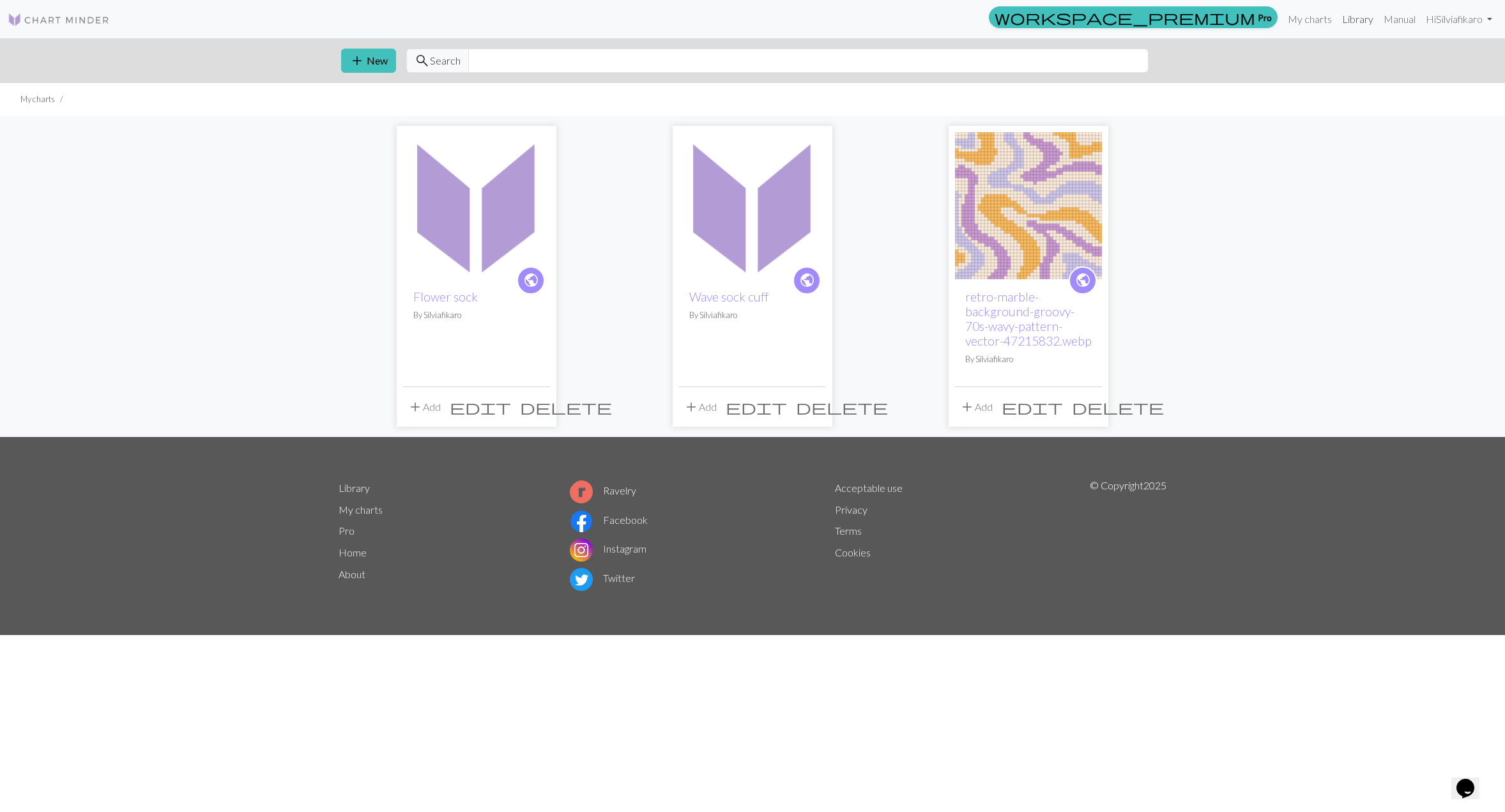
click at [1340, 25] on link "Library" at bounding box center [1358, 19] width 42 height 26
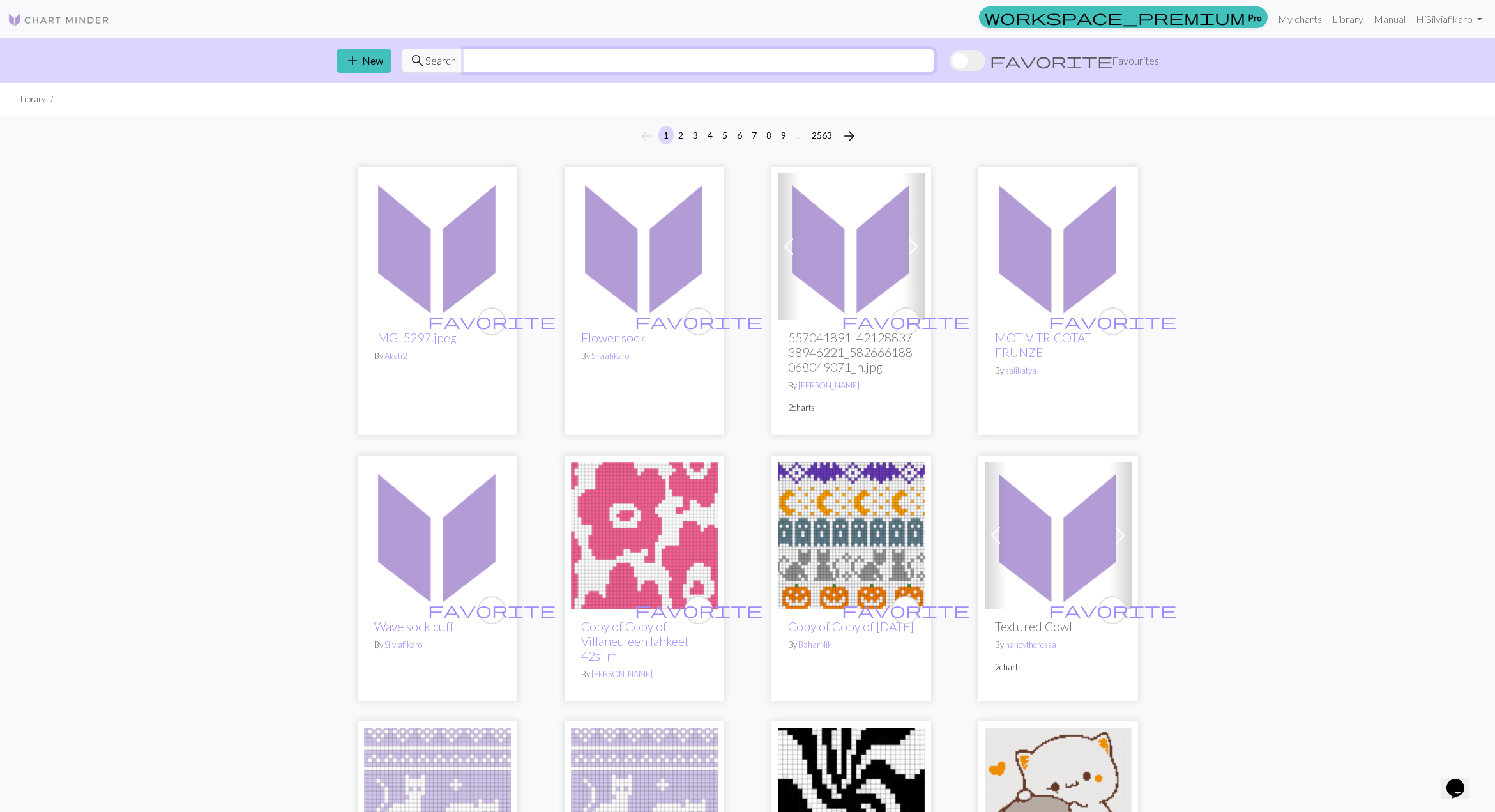
click at [518, 59] on input "text" at bounding box center [699, 60] width 471 height 24
type input "cat"
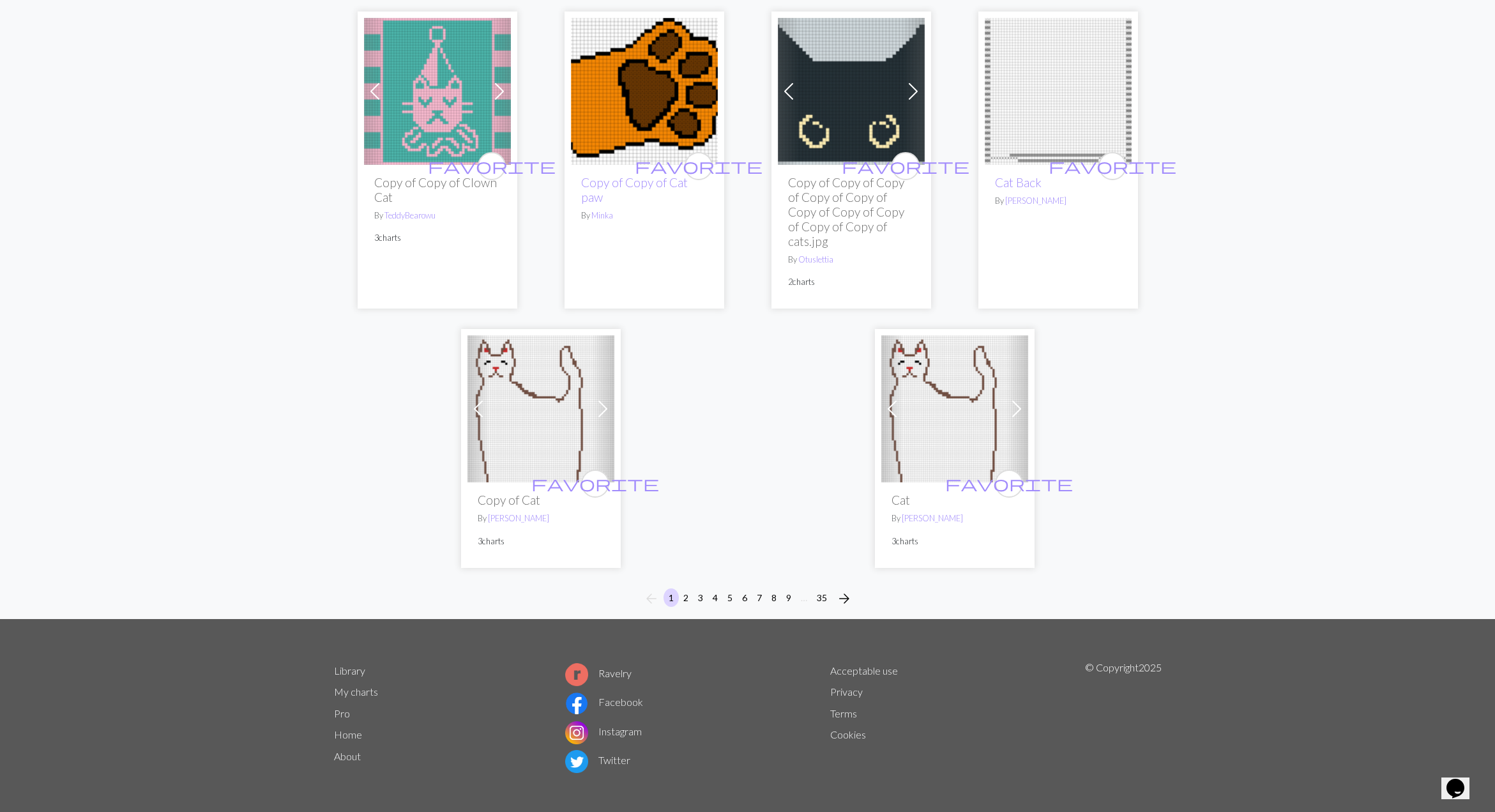
scroll to position [3310, 0]
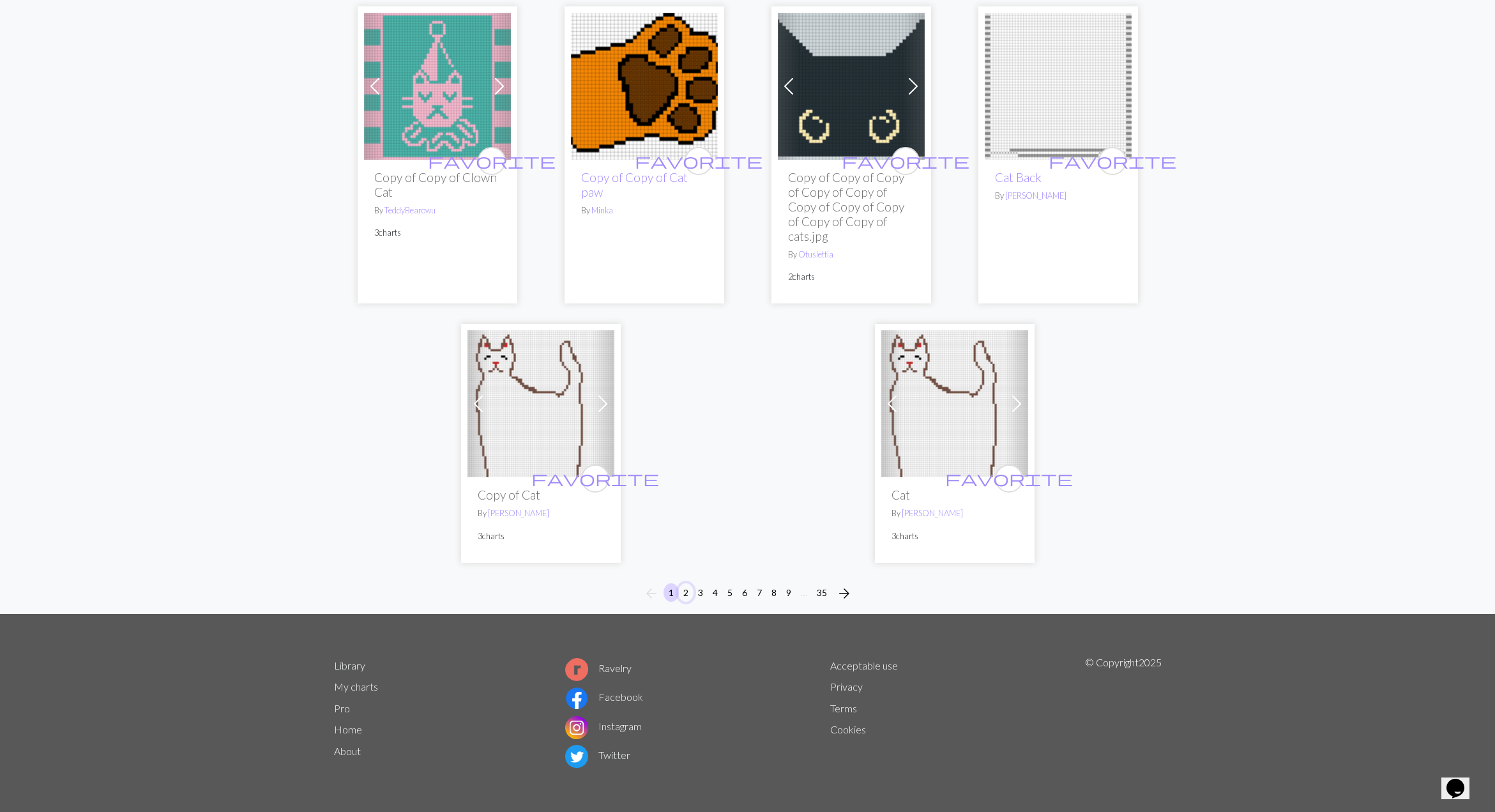
click at [686, 591] on button "2" at bounding box center [686, 592] width 15 height 18
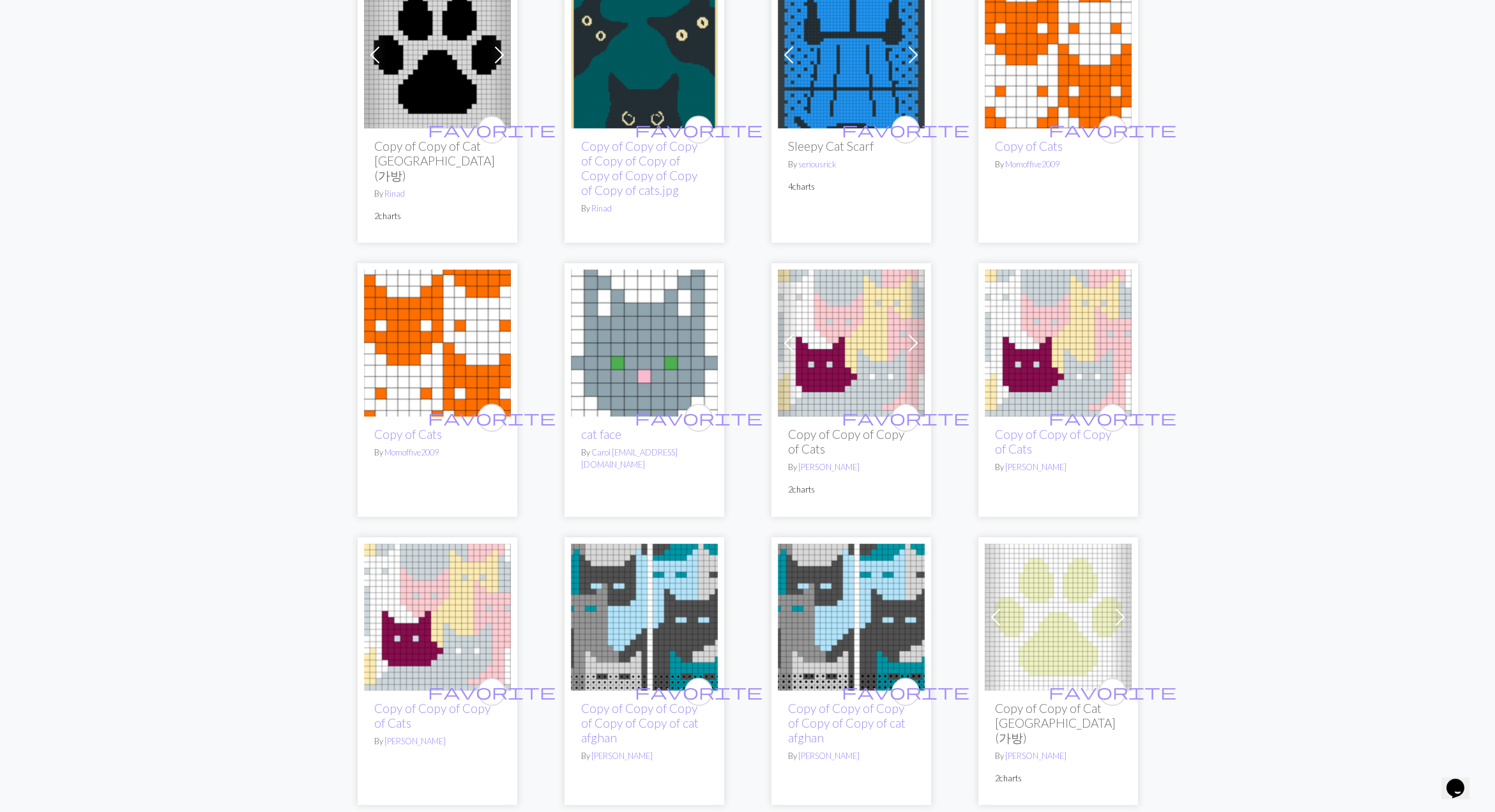
scroll to position [447, 0]
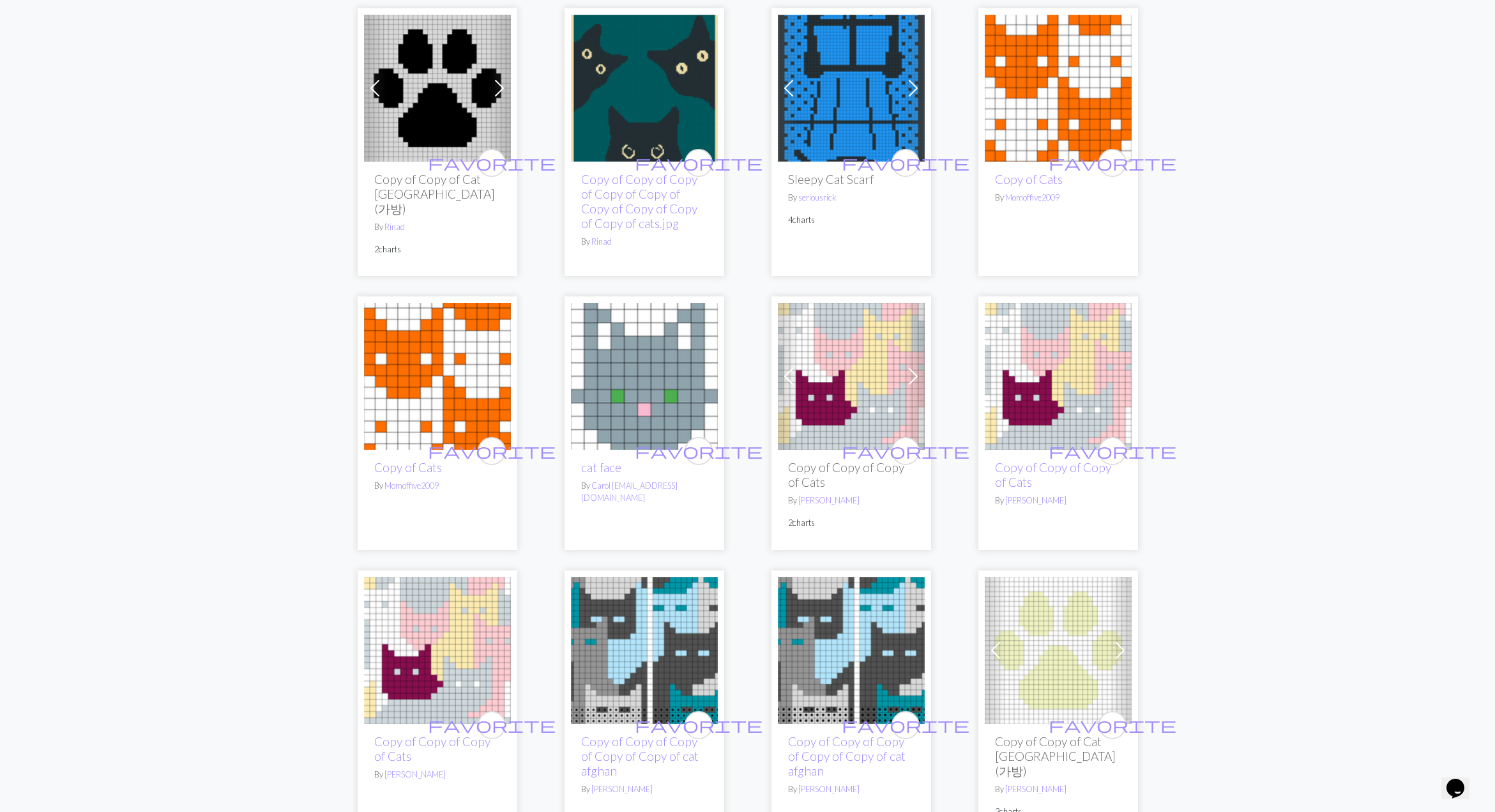
click at [635, 377] on img at bounding box center [644, 376] width 147 height 147
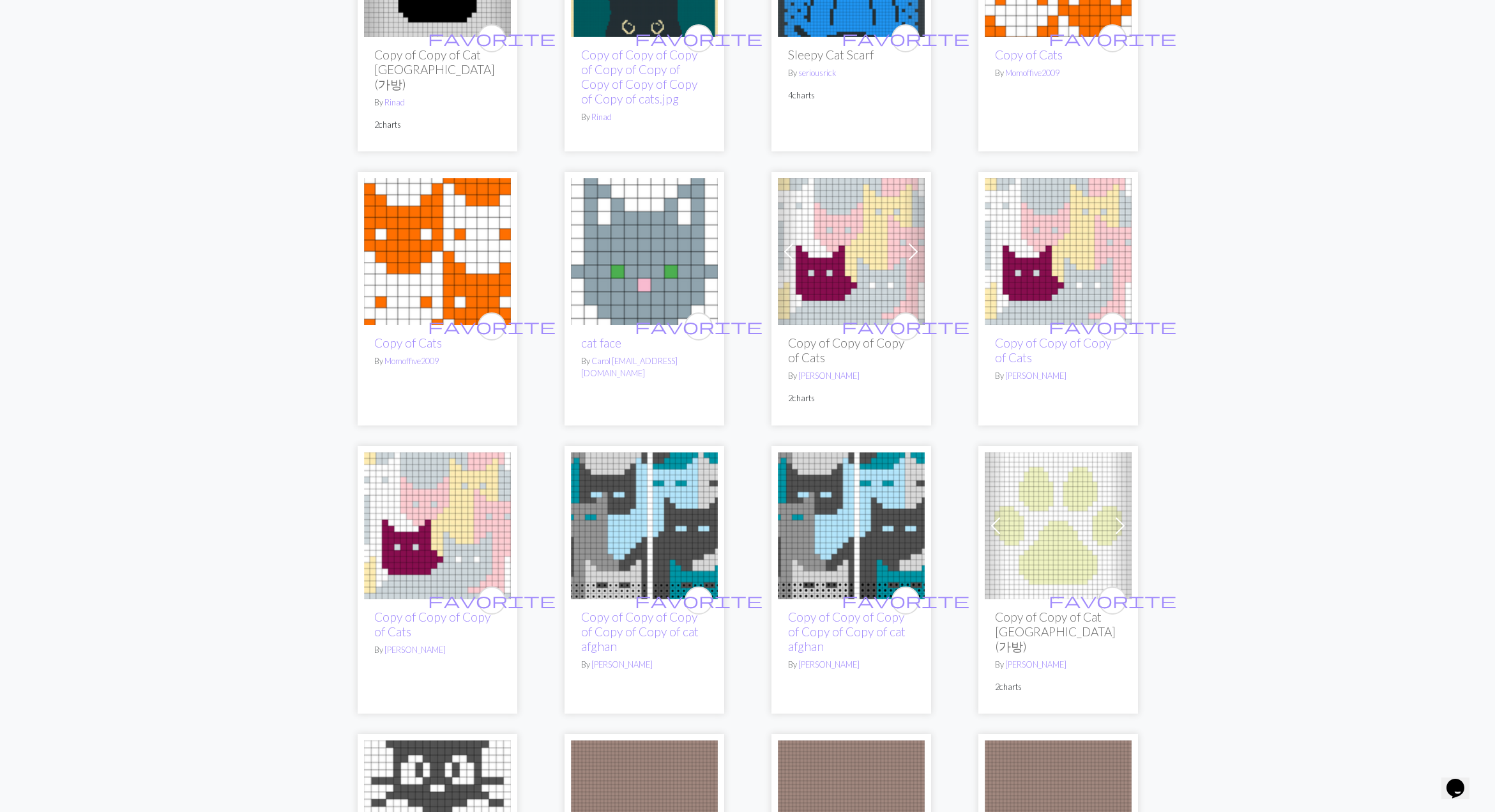
scroll to position [575, 0]
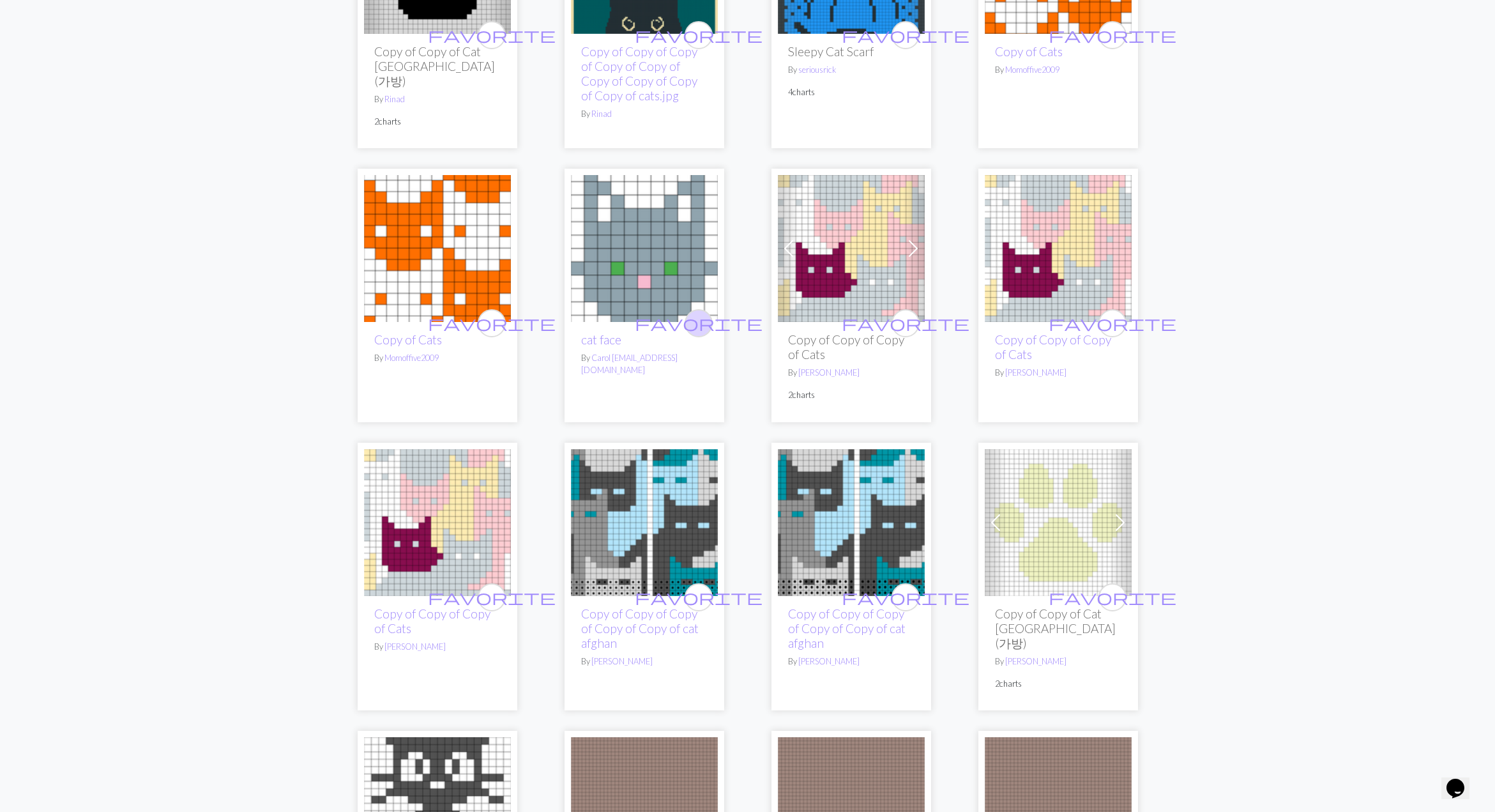
click at [694, 312] on icon "favorite" at bounding box center [699, 323] width 128 height 26
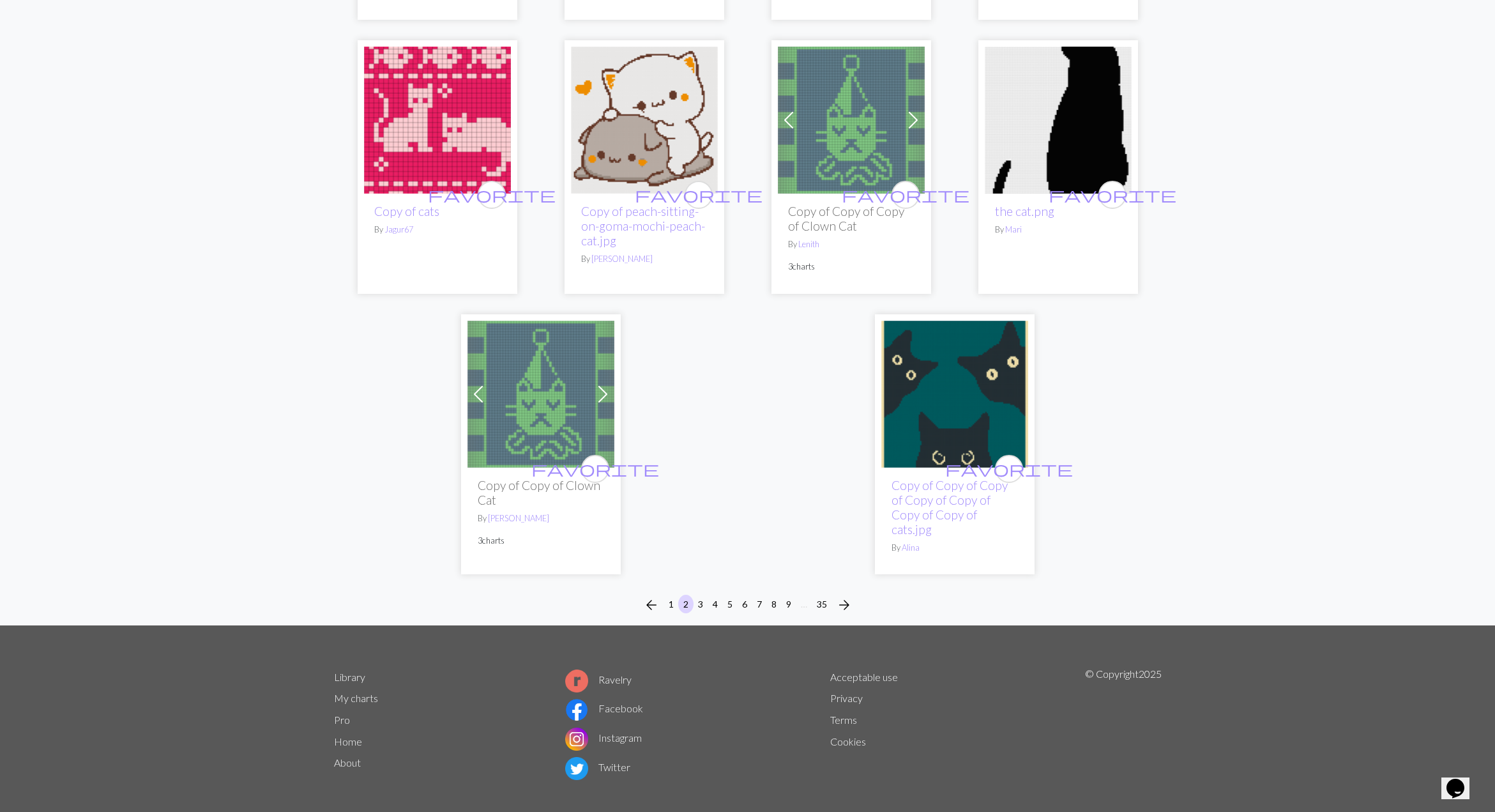
scroll to position [3361, 0]
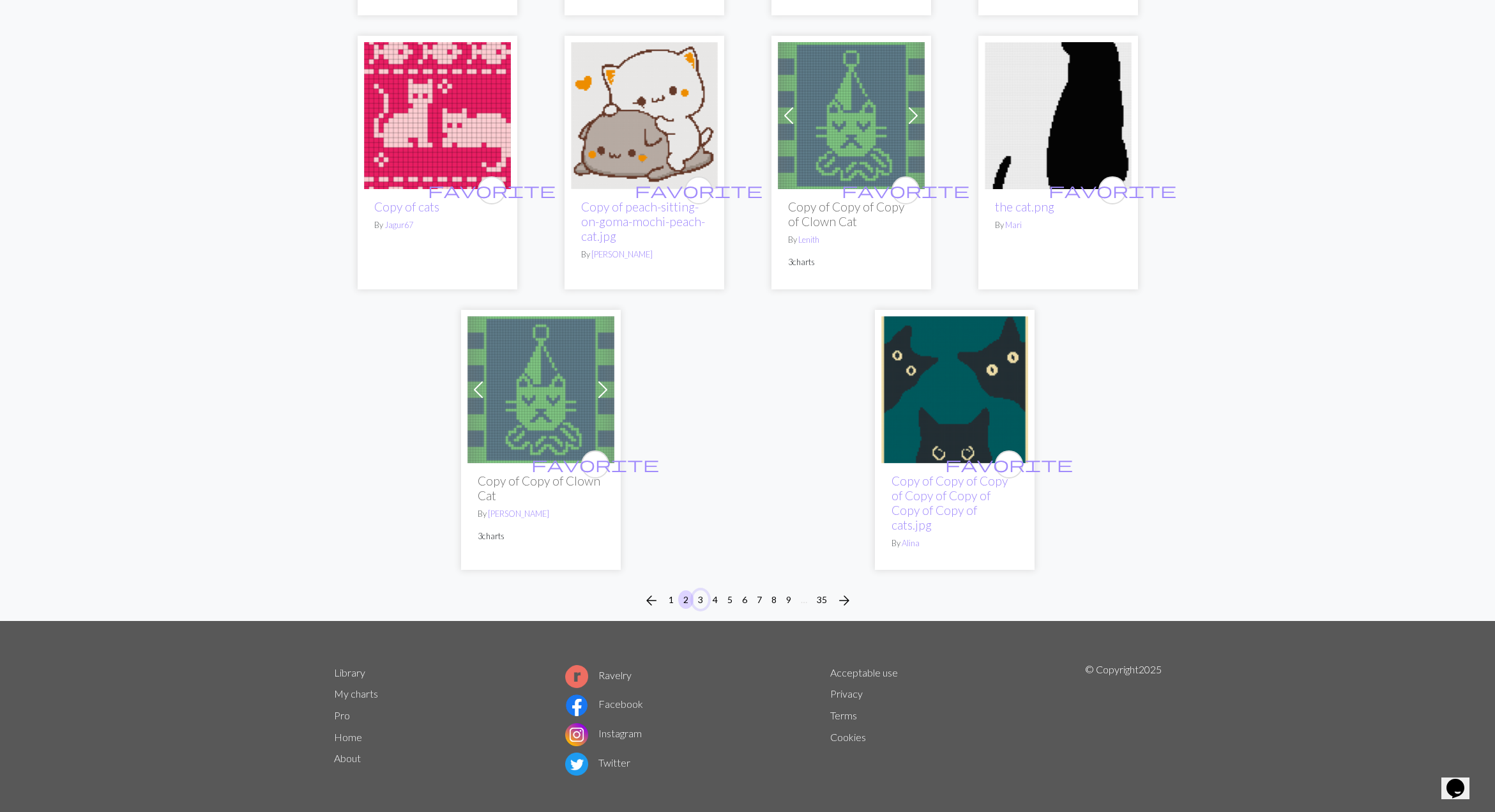
click at [701, 598] on button "3" at bounding box center [700, 599] width 15 height 18
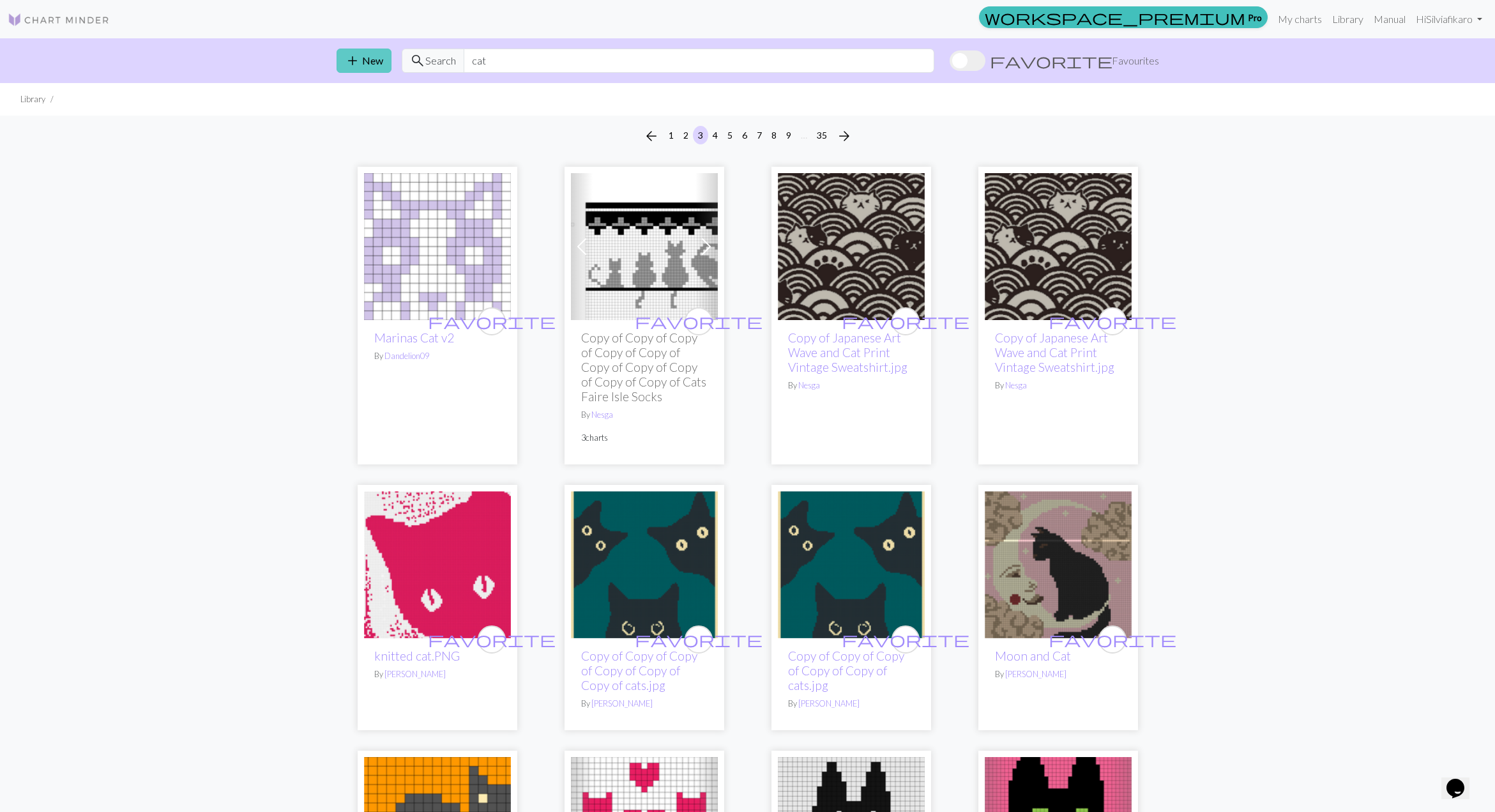
click at [359, 60] on span "add" at bounding box center [353, 60] width 15 height 17
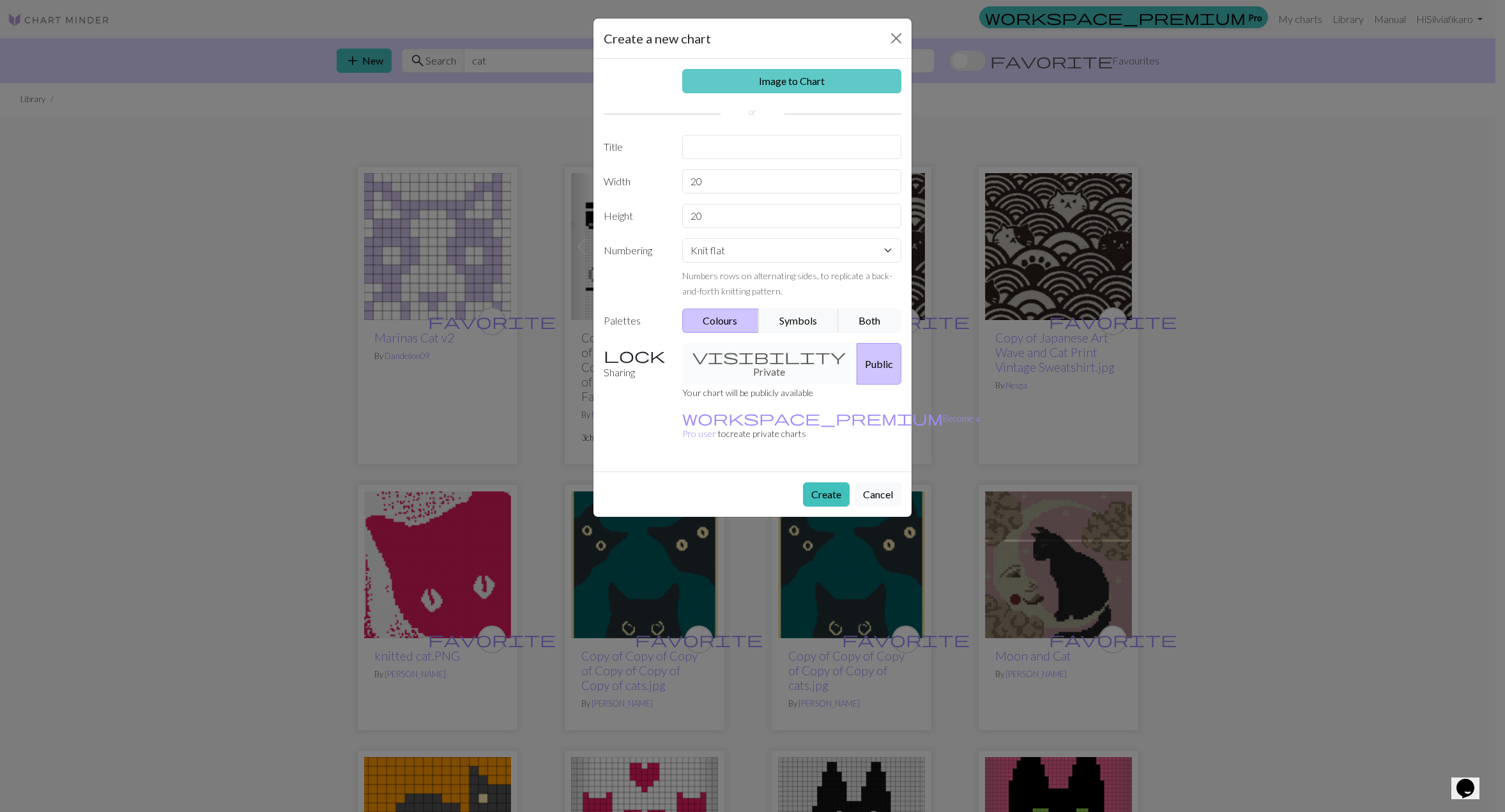
click at [827, 76] on link "Image to Chart" at bounding box center [792, 81] width 220 height 24
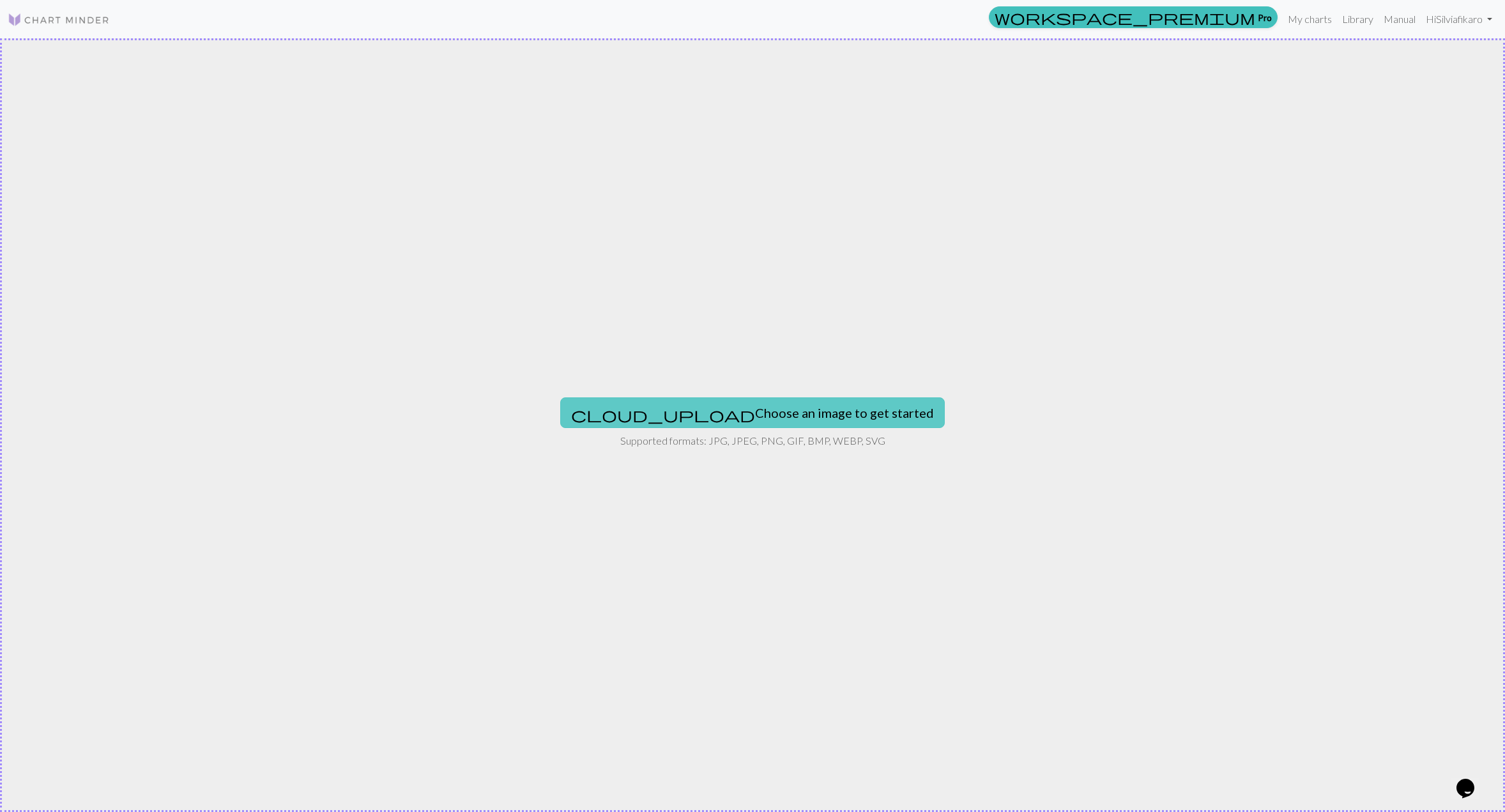
click at [794, 414] on button "cloud_upload Choose an image to get started" at bounding box center [752, 413] width 384 height 31
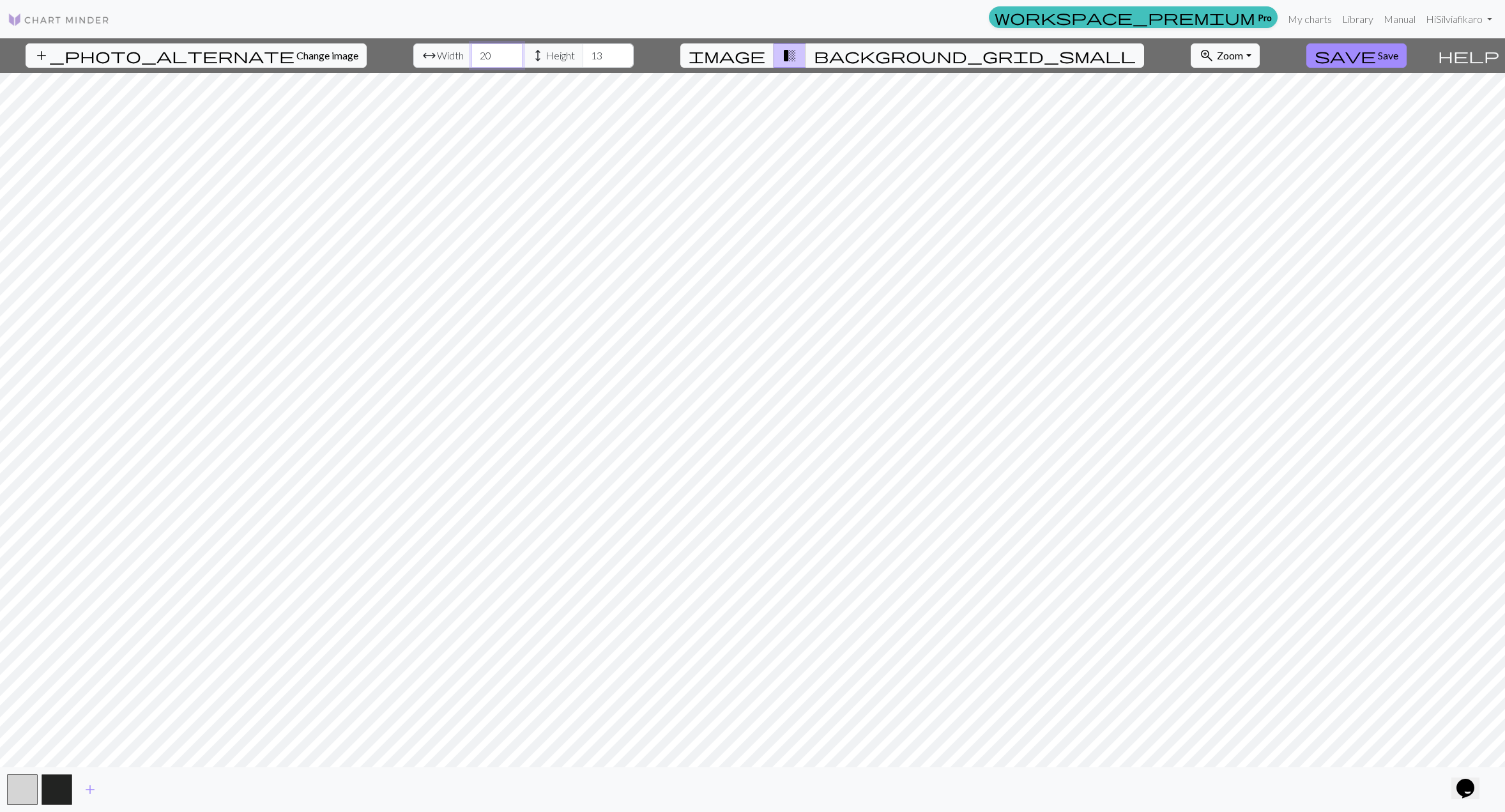
drag, startPoint x: 469, startPoint y: 51, endPoint x: 424, endPoint y: 49, distance: 45.0
click at [424, 49] on div "arrow_range Width 20 height Height 13" at bounding box center [523, 55] width 220 height 24
type input "6"
type input "36"
click at [582, 54] on input "13" at bounding box center [607, 55] width 51 height 24
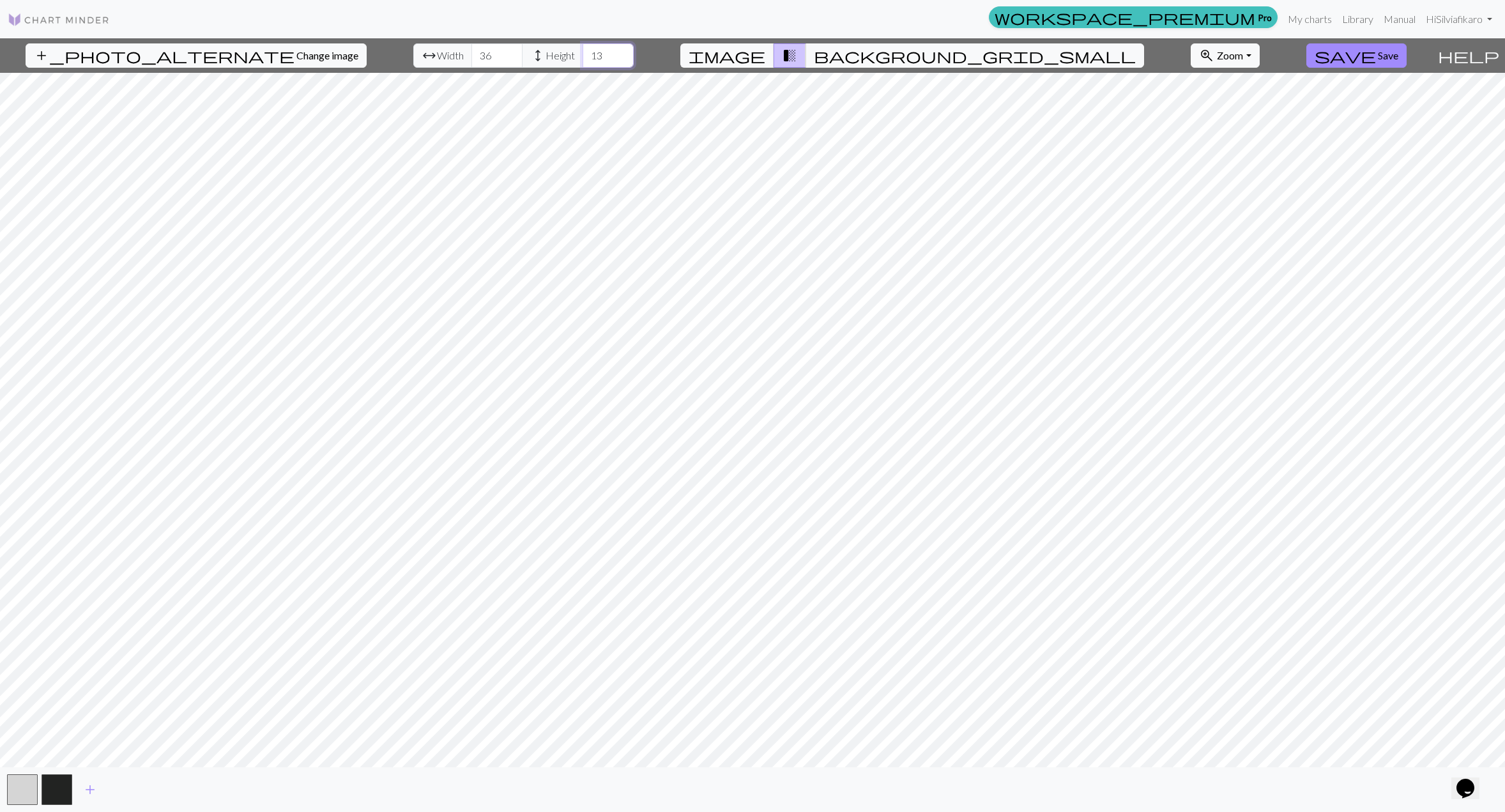
click at [582, 54] on input "13" at bounding box center [607, 55] width 51 height 24
type input "20"
drag, startPoint x: 461, startPoint y: 52, endPoint x: 438, endPoint y: 60, distance: 24.4
click at [472, 60] on input "36" at bounding box center [497, 55] width 51 height 24
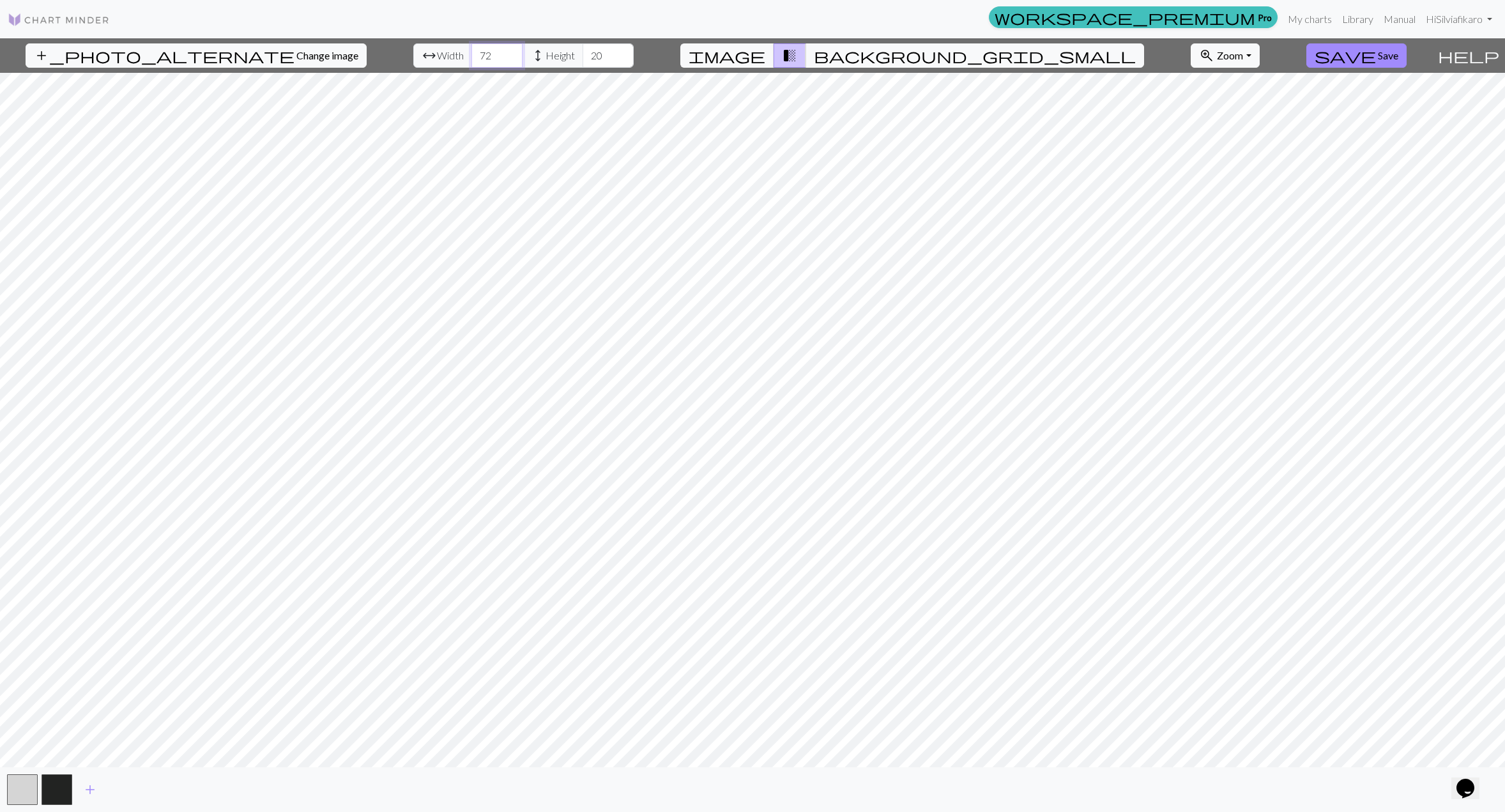
type input "72"
click at [582, 54] on input "20" at bounding box center [607, 55] width 51 height 24
click at [52, 792] on button "button" at bounding box center [57, 789] width 31 height 31
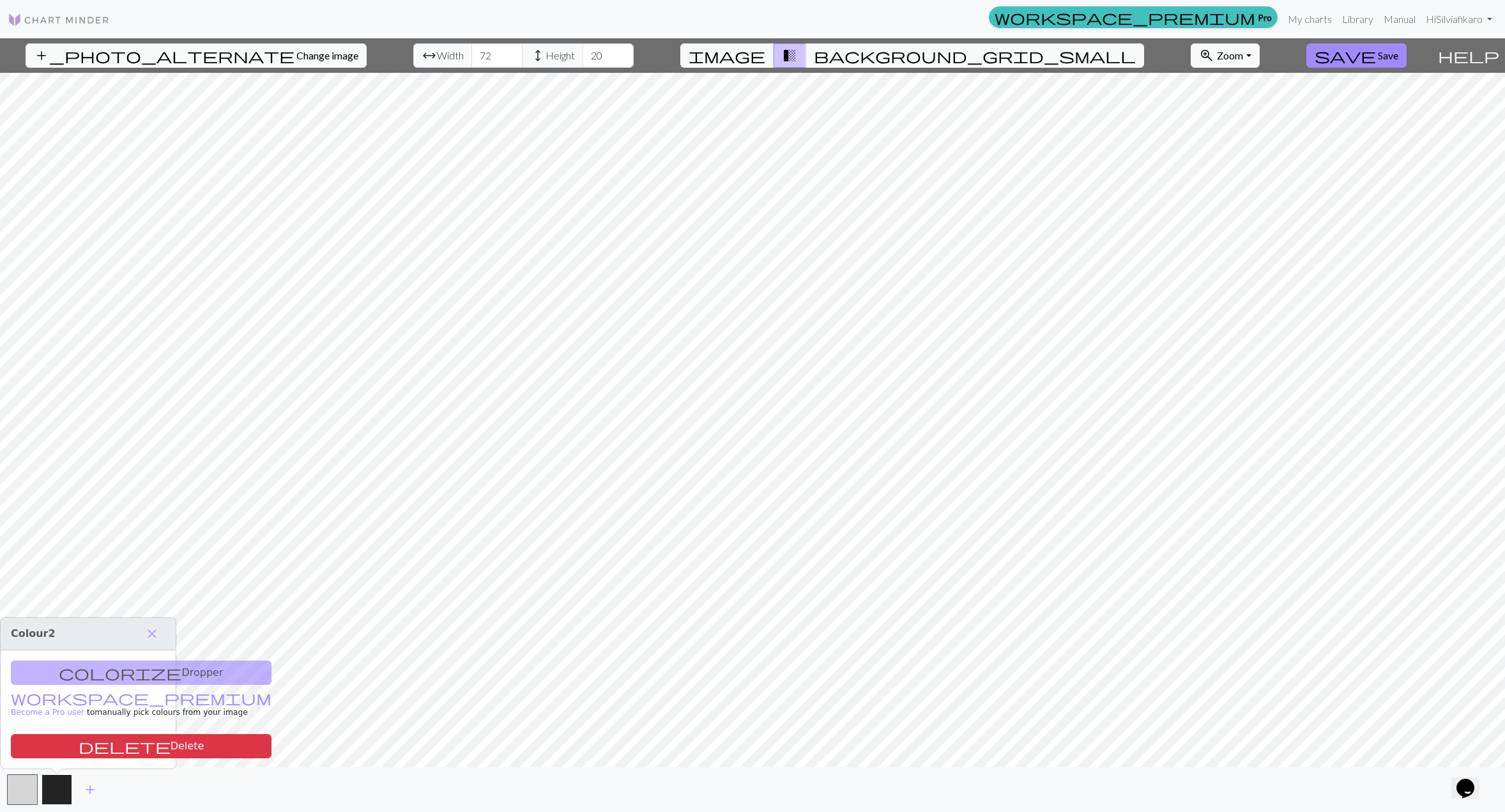
click at [59, 788] on button "button" at bounding box center [57, 789] width 31 height 31
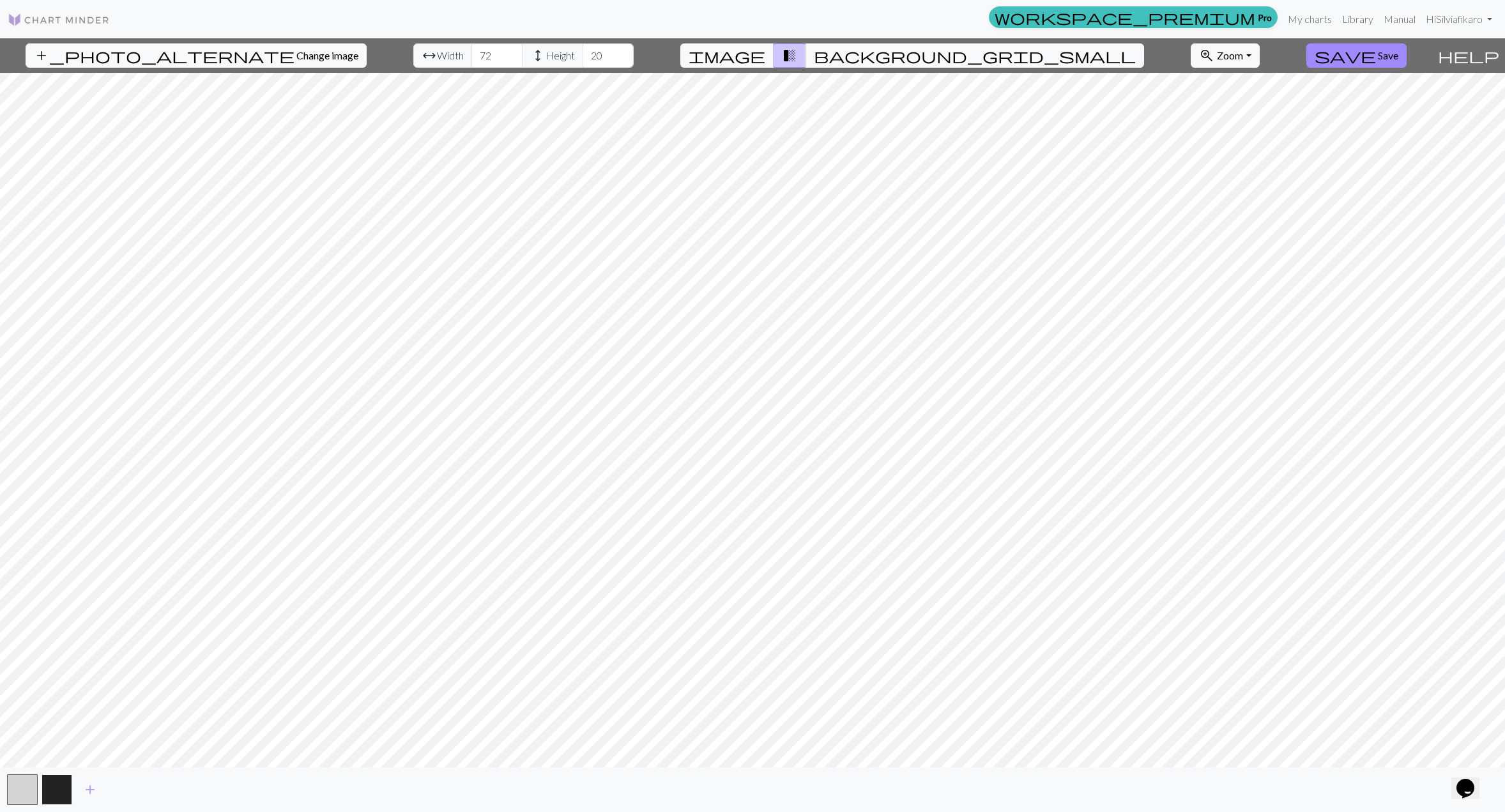
click at [60, 790] on button "button" at bounding box center [57, 789] width 31 height 31
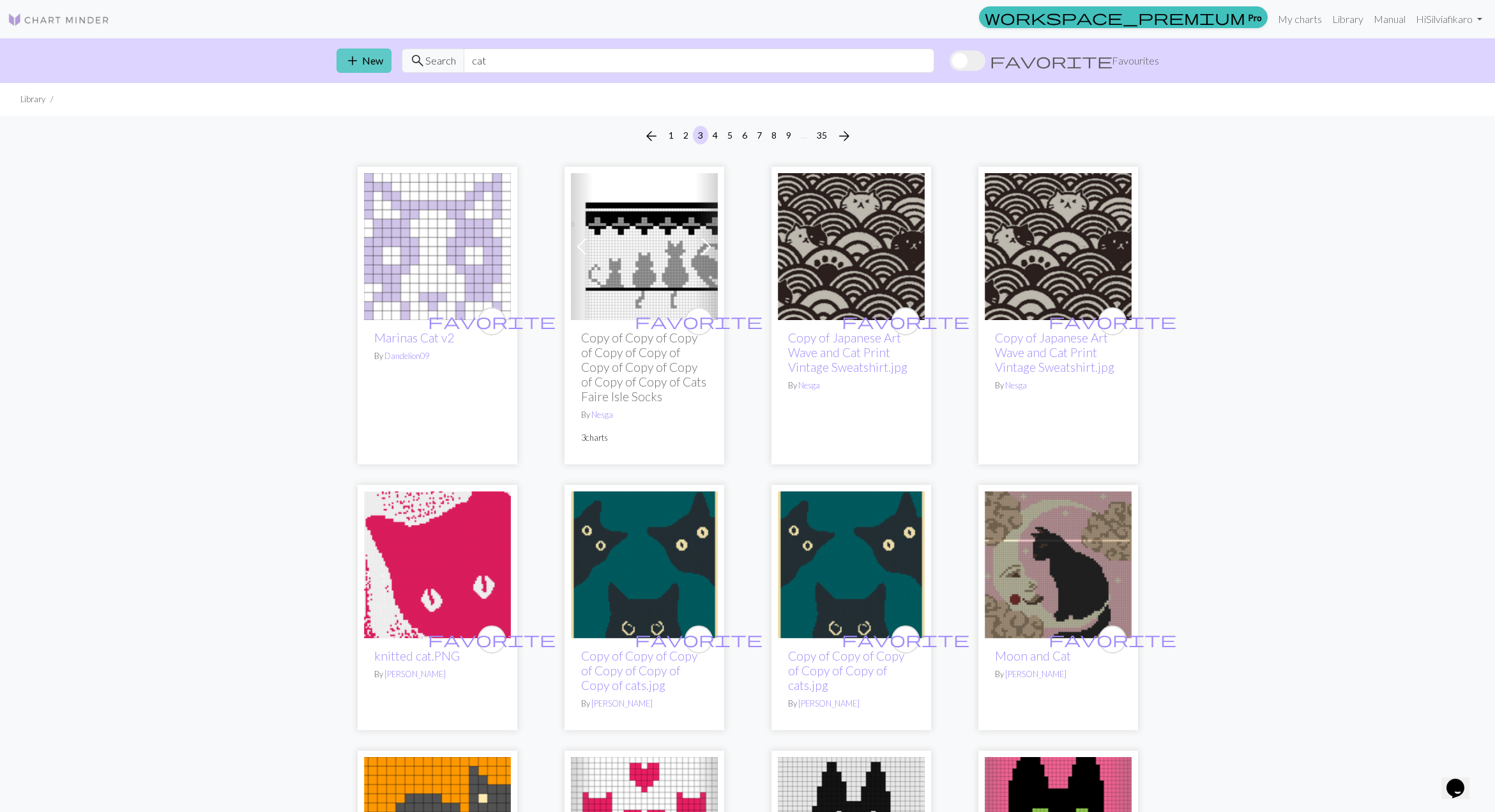
click at [365, 64] on button "add New" at bounding box center [364, 60] width 55 height 24
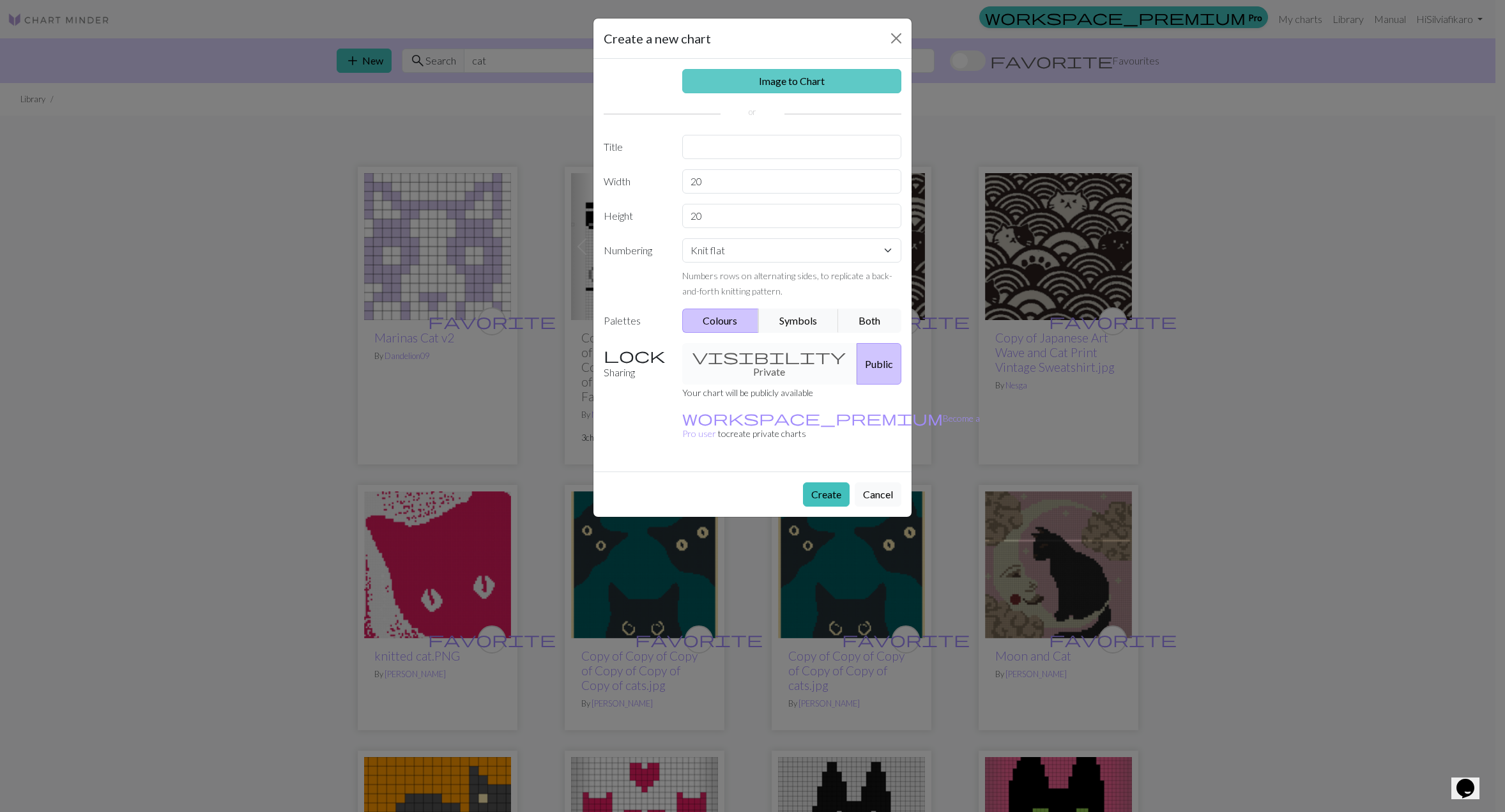
click at [747, 78] on link "Image to Chart" at bounding box center [792, 81] width 220 height 24
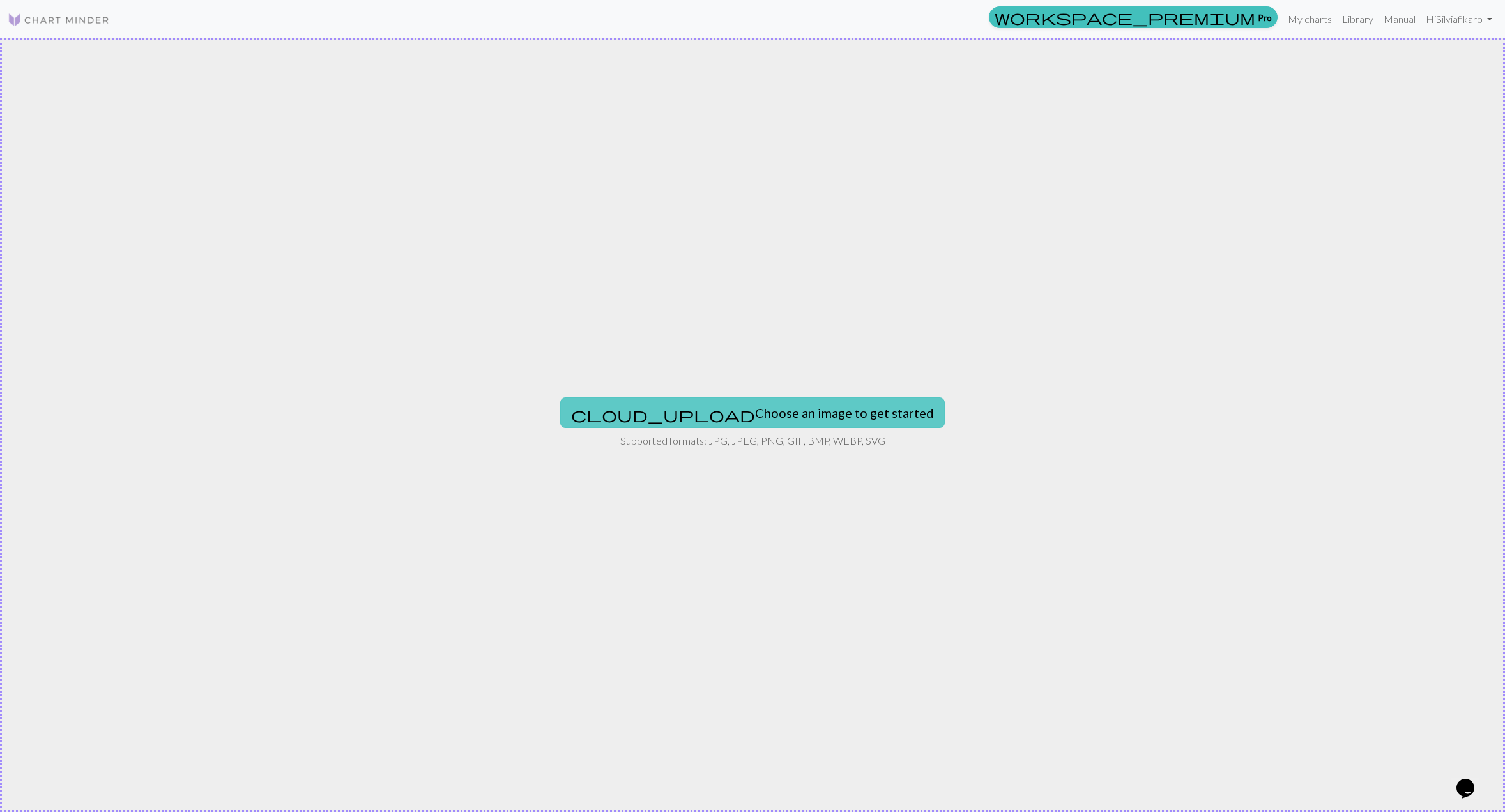
click at [804, 419] on button "cloud_upload Choose an image to get started" at bounding box center [752, 413] width 384 height 31
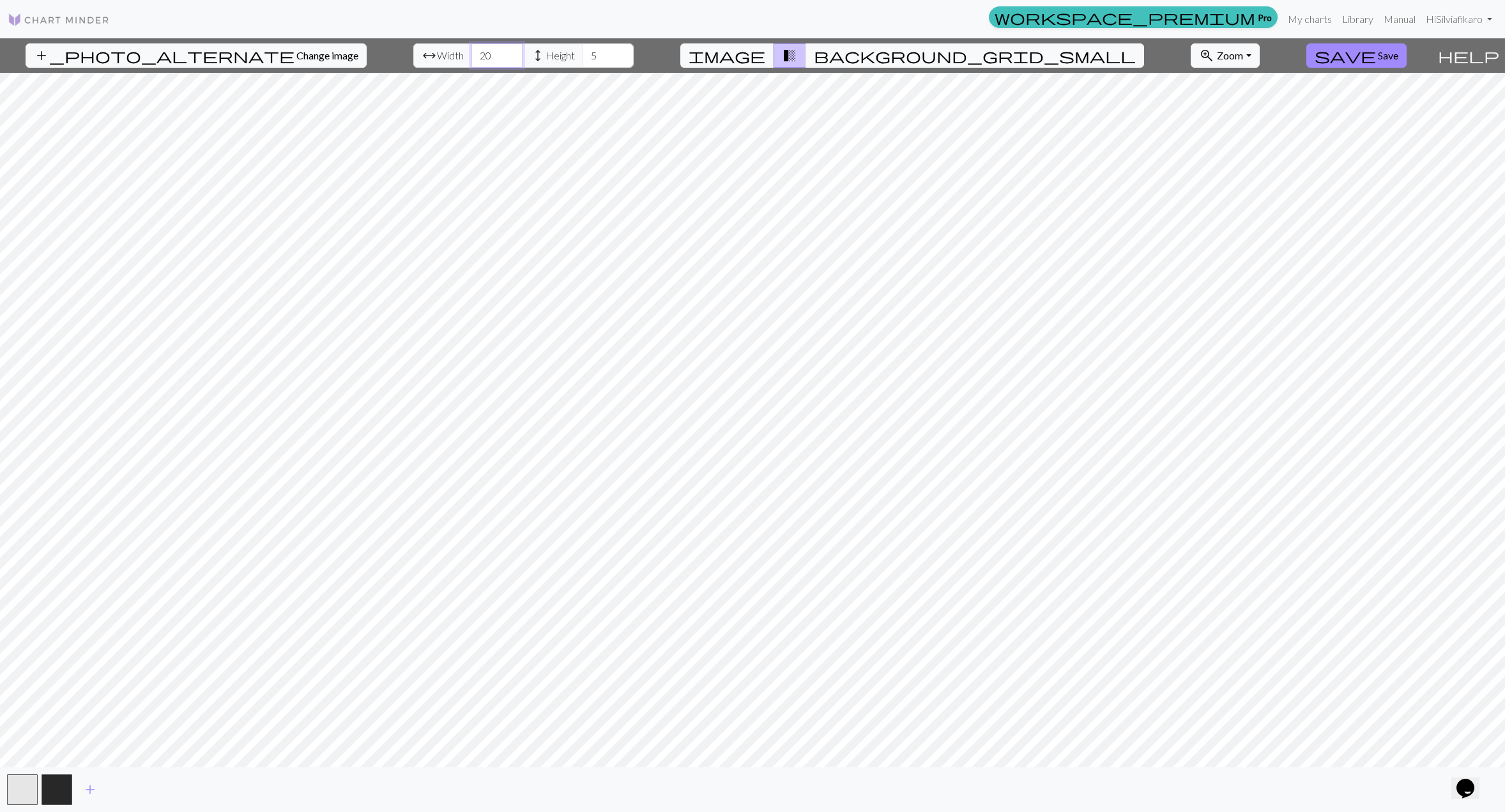
click at [472, 61] on input "20" at bounding box center [497, 55] width 51 height 24
type input "72"
type input "2"
type input "30"
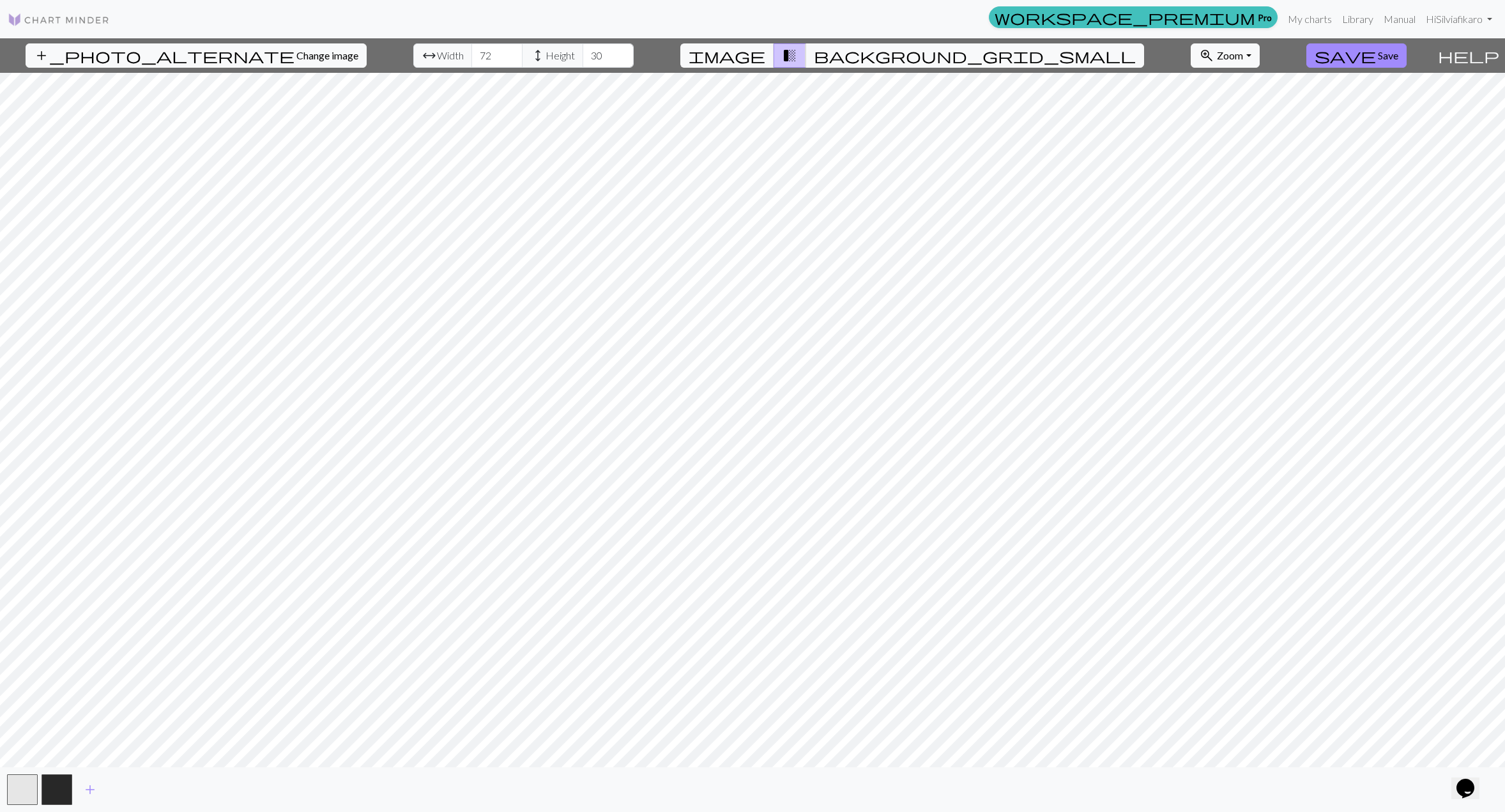
click at [40, 32] on nav "workspace_premium Pro My charts Library Manual Hi Silviafikaro Account settings…" at bounding box center [752, 19] width 1505 height 38
click at [51, 23] on img at bounding box center [58, 20] width 102 height 15
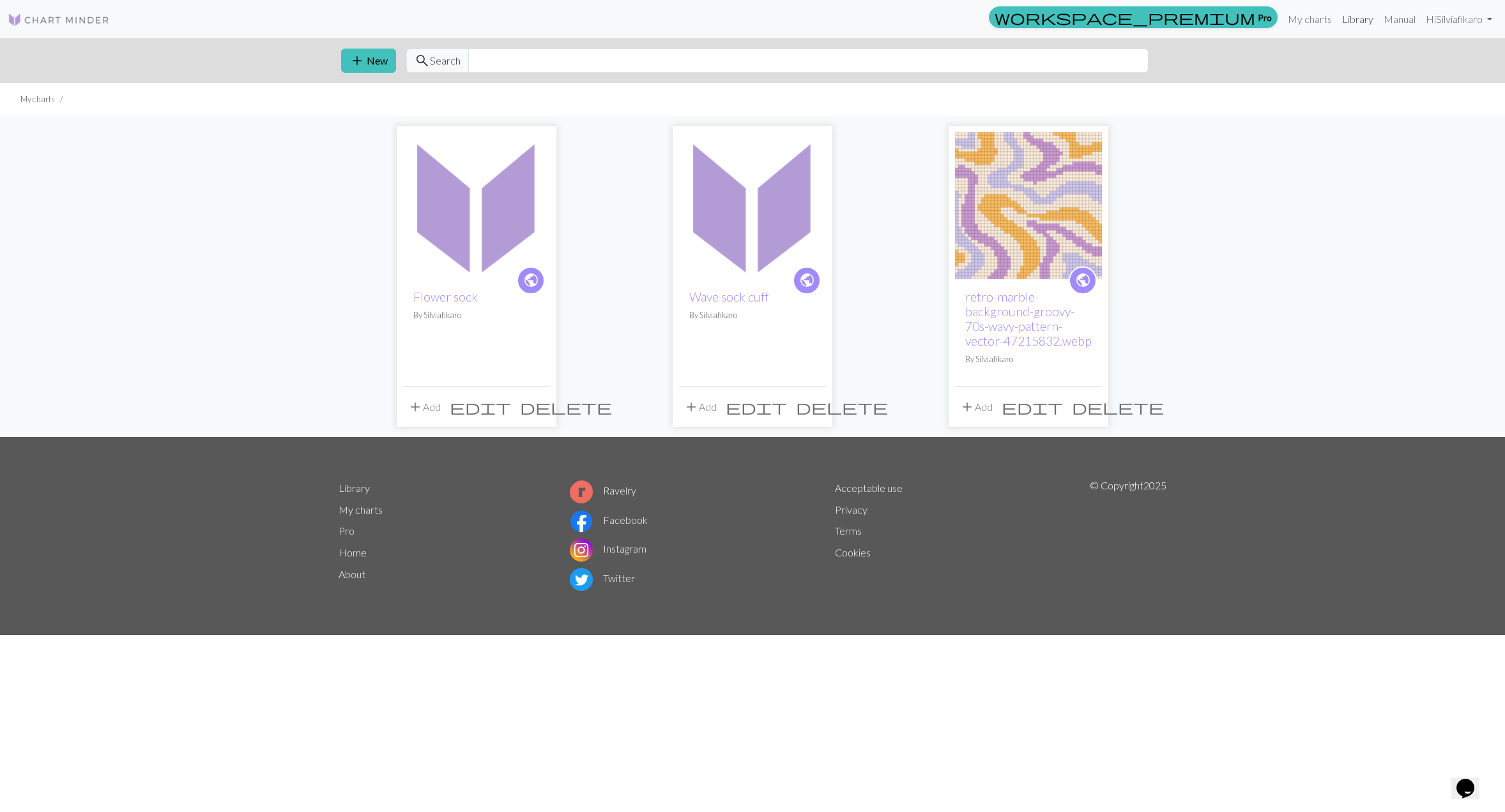
click at [1367, 17] on link "Library" at bounding box center [1358, 19] width 42 height 26
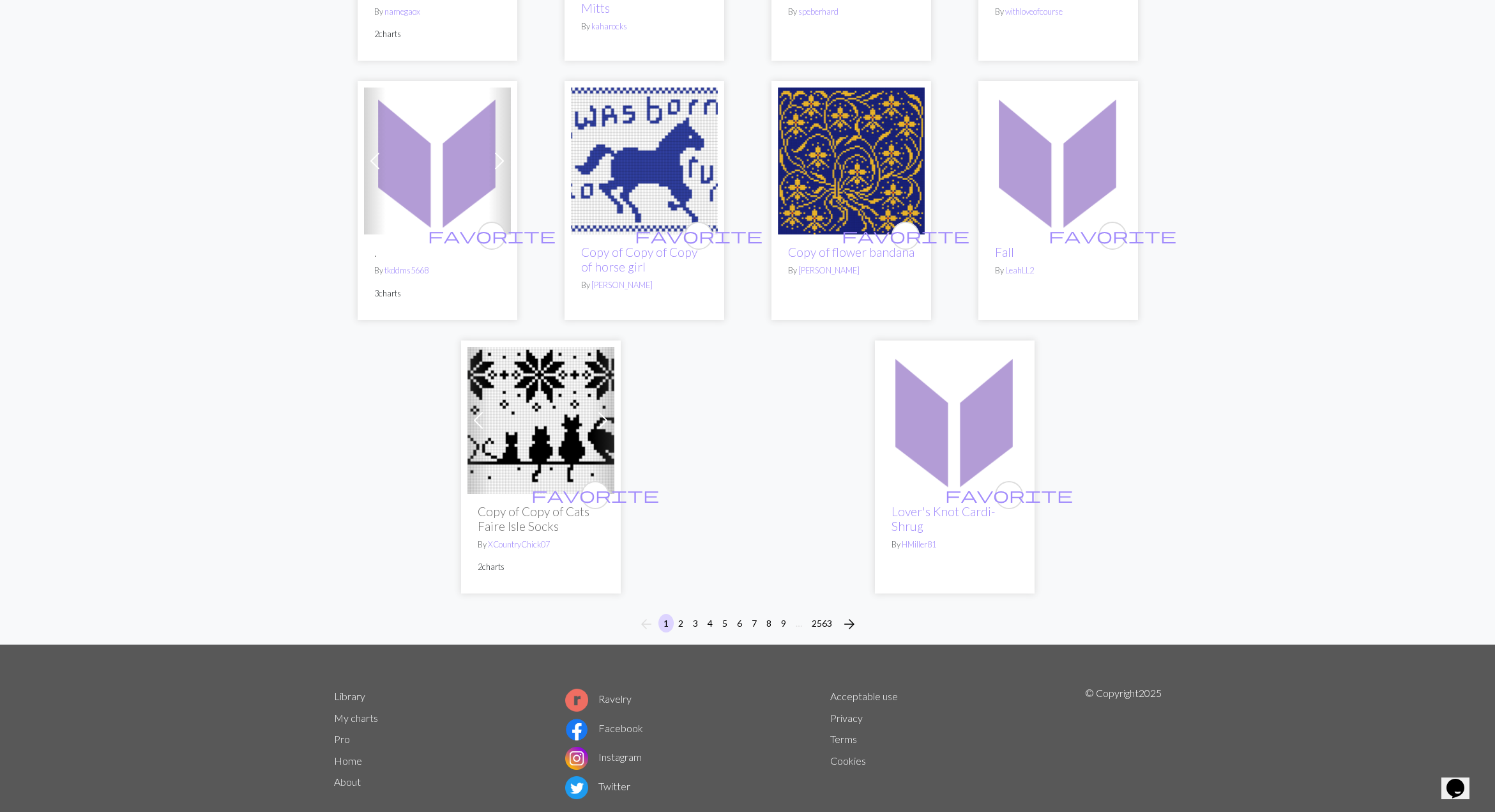
scroll to position [3066, 0]
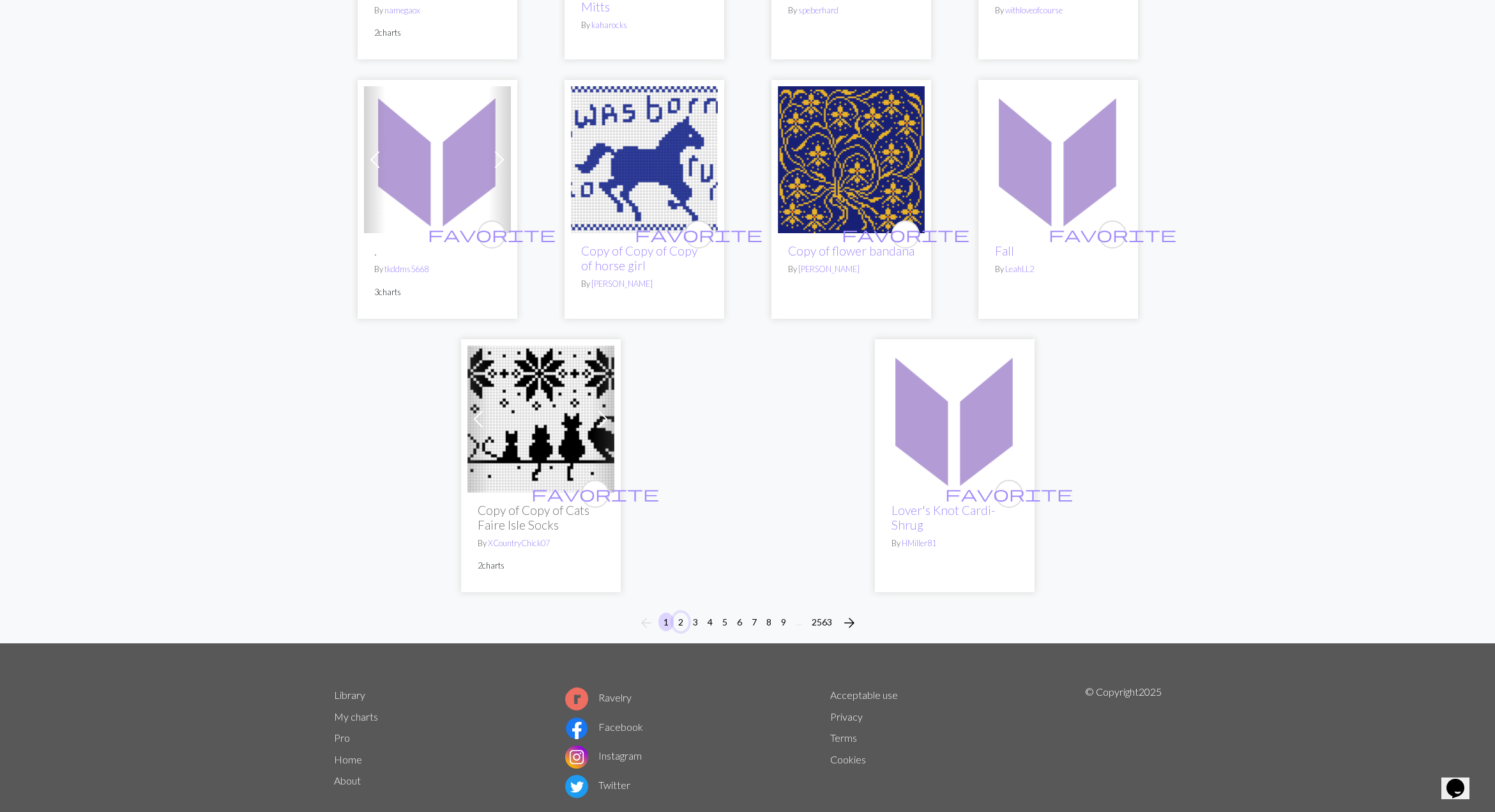
click at [678, 612] on button "2" at bounding box center [681, 621] width 15 height 18
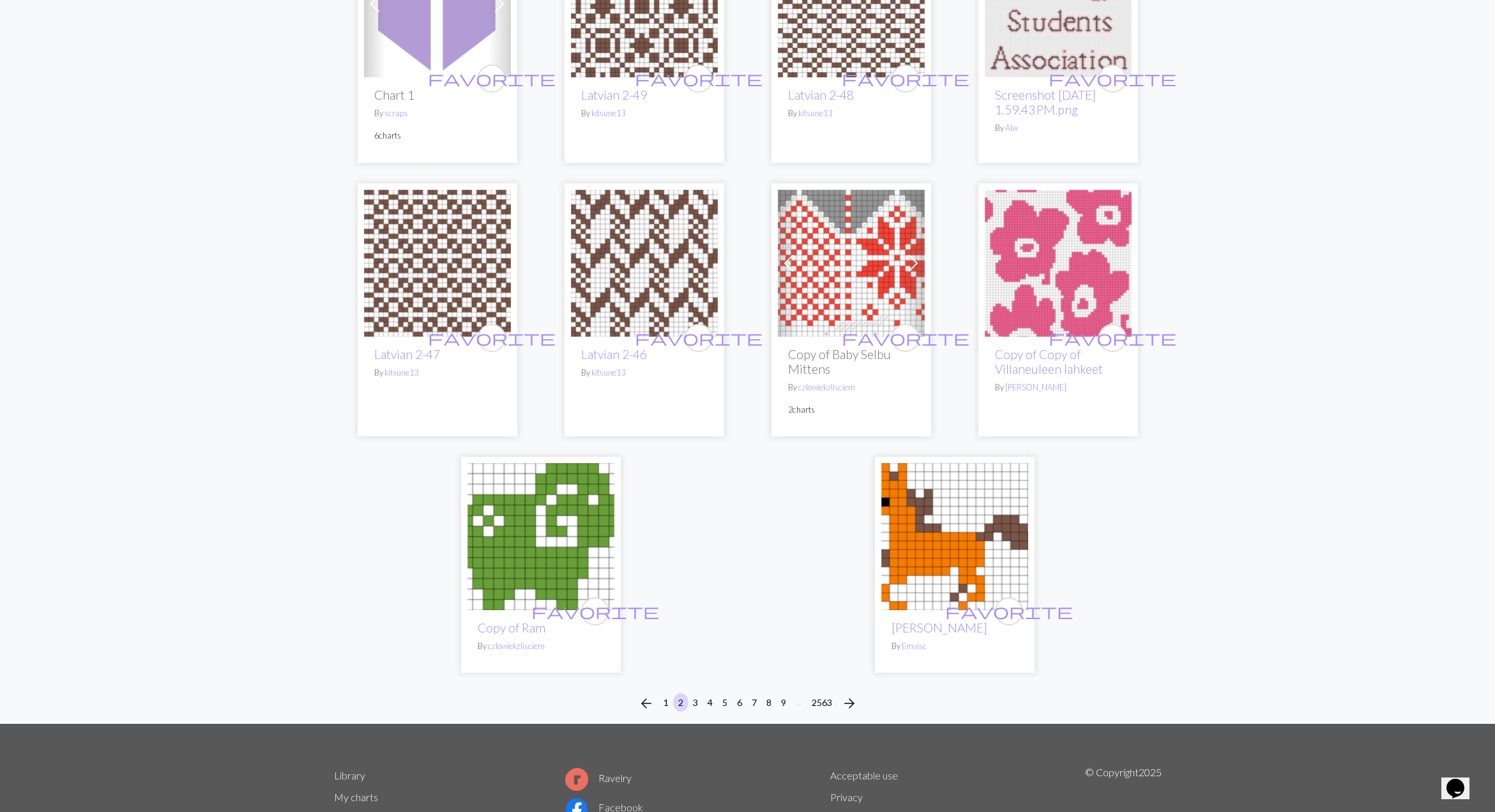
scroll to position [3130, 0]
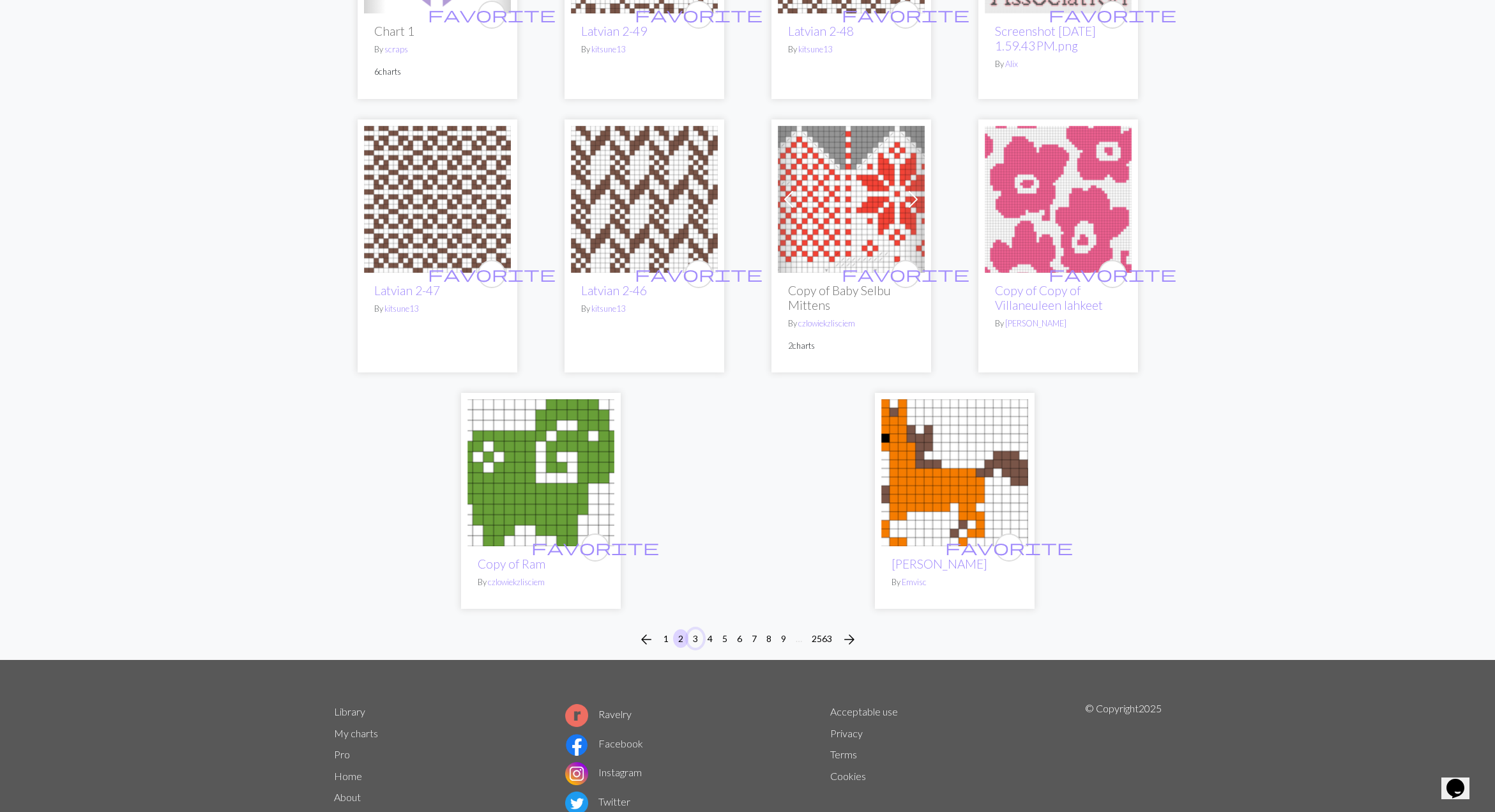
click at [691, 629] on button "3" at bounding box center [696, 638] width 15 height 18
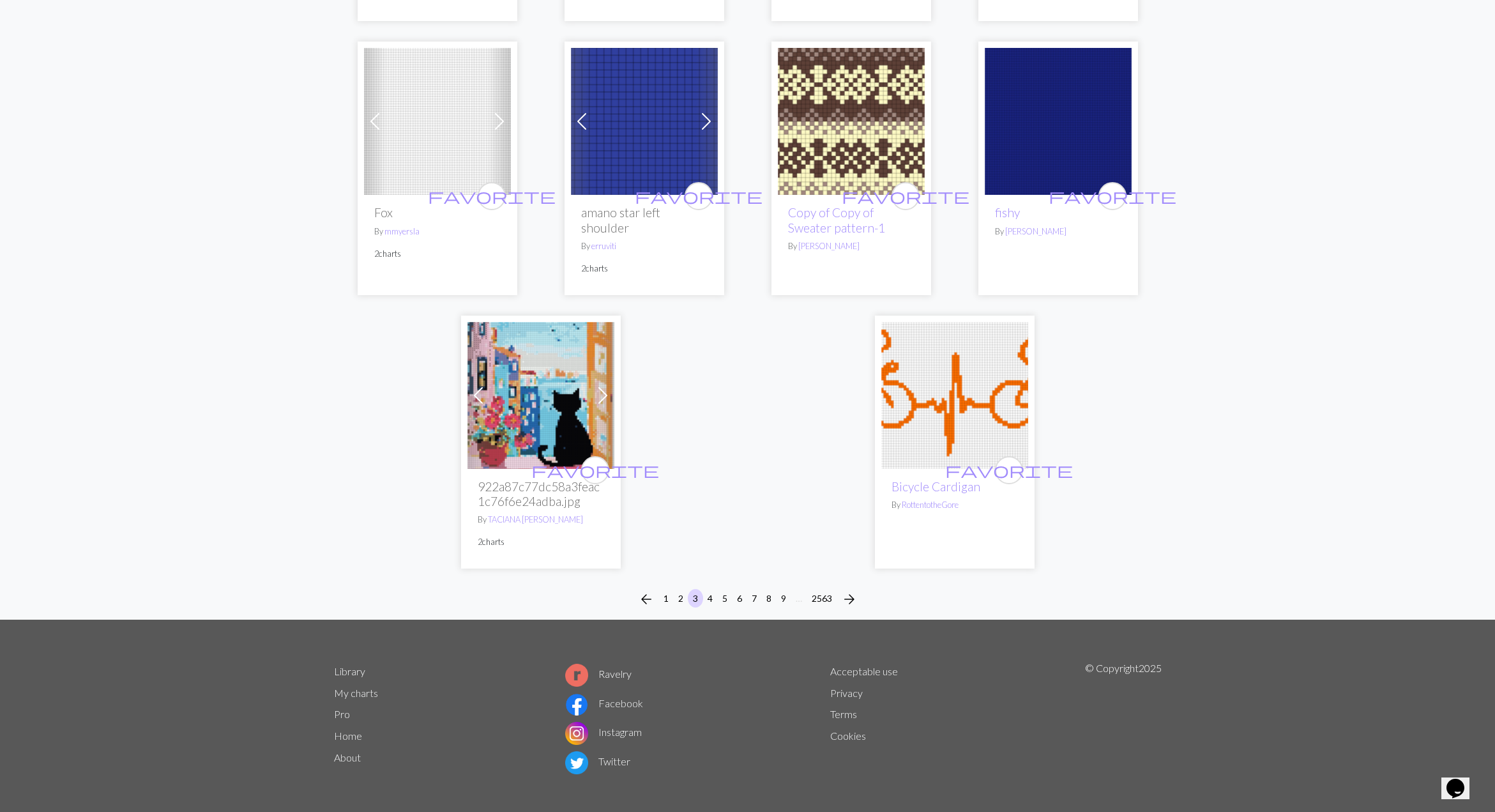
scroll to position [3087, 0]
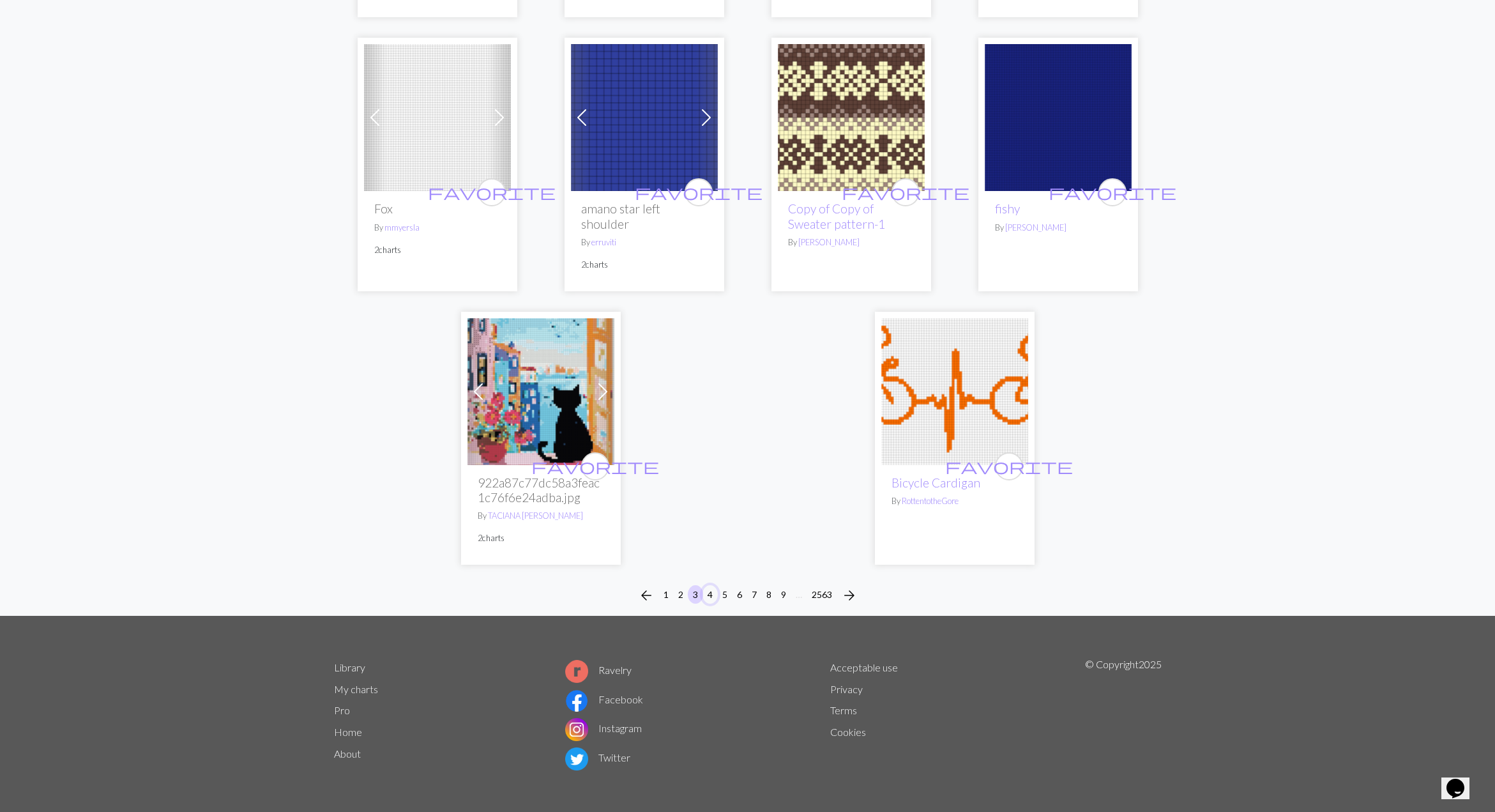
click at [705, 593] on button "4" at bounding box center [710, 594] width 15 height 18
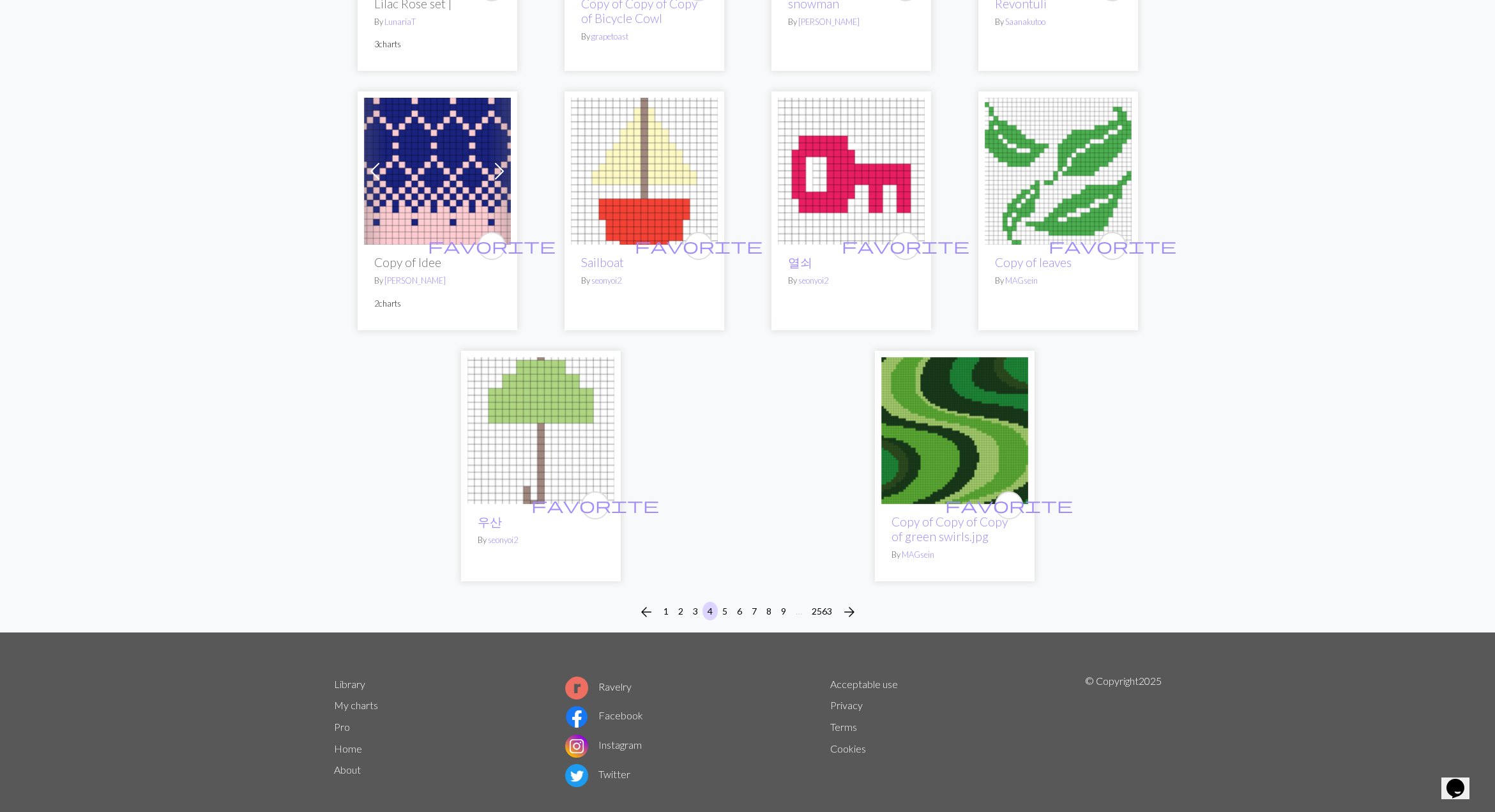
scroll to position [2963, 0]
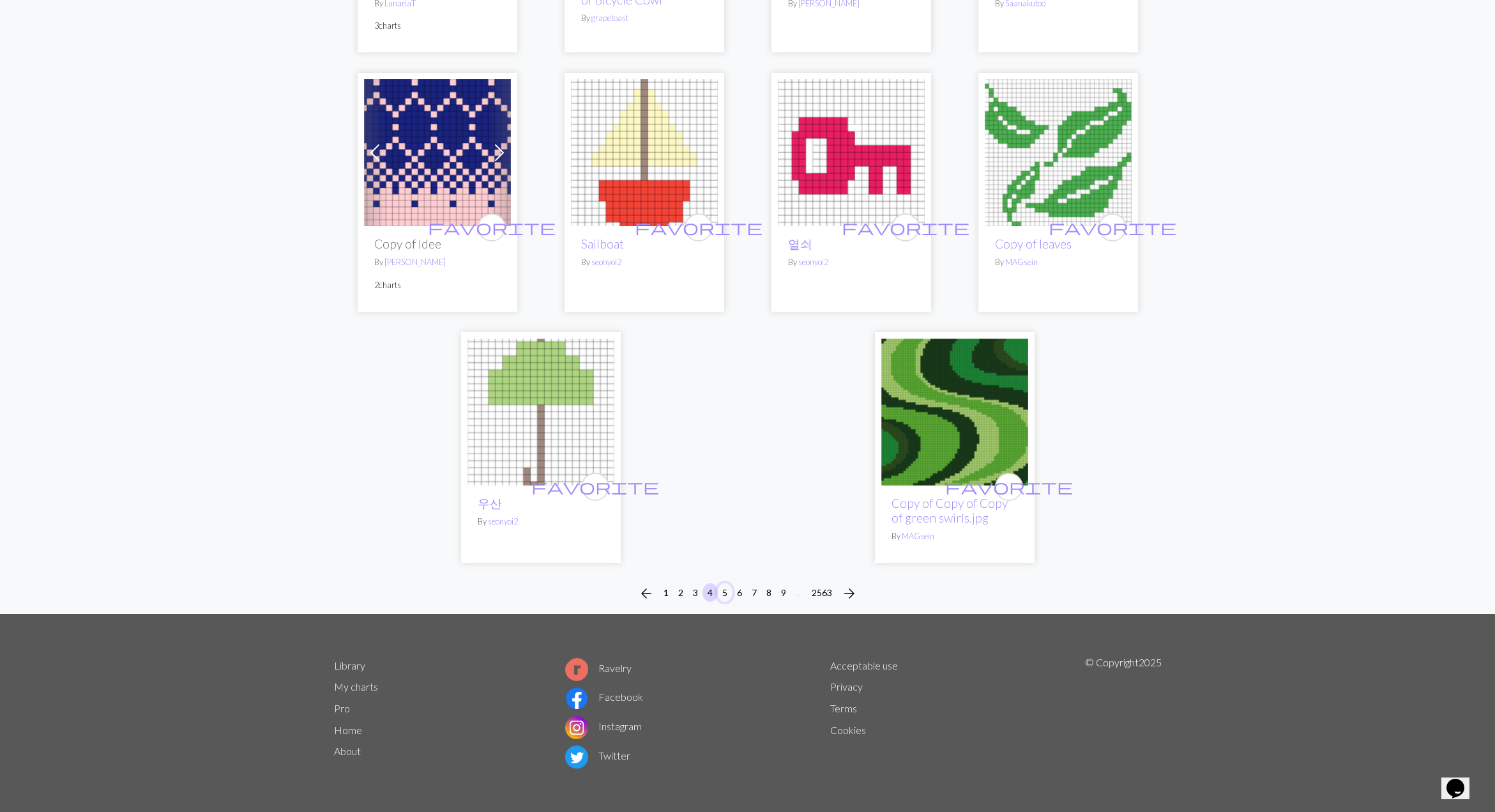
click at [720, 596] on button "5" at bounding box center [725, 592] width 15 height 18
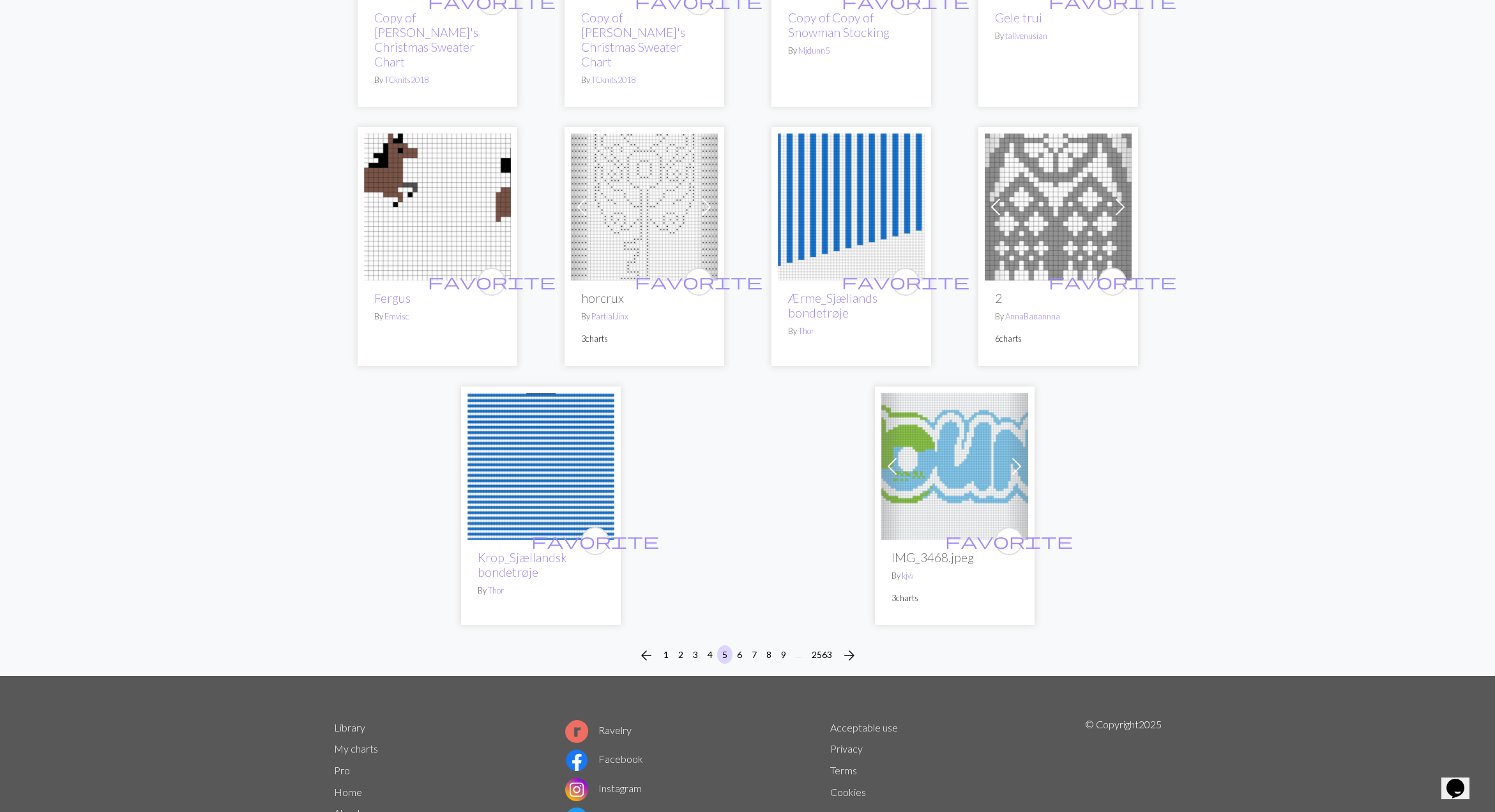
scroll to position [2939, 0]
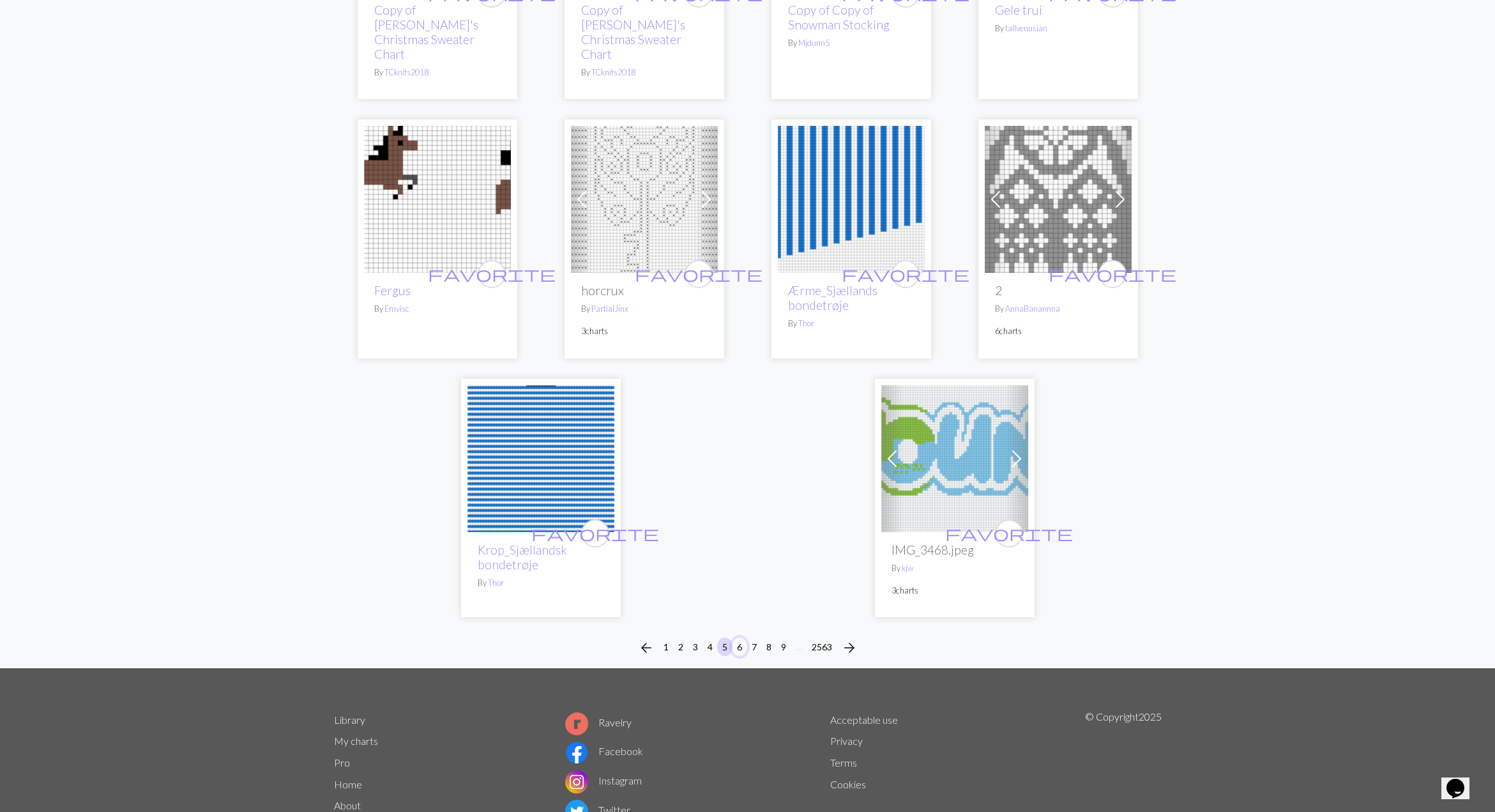
click at [738, 637] on button "6" at bounding box center [740, 646] width 15 height 18
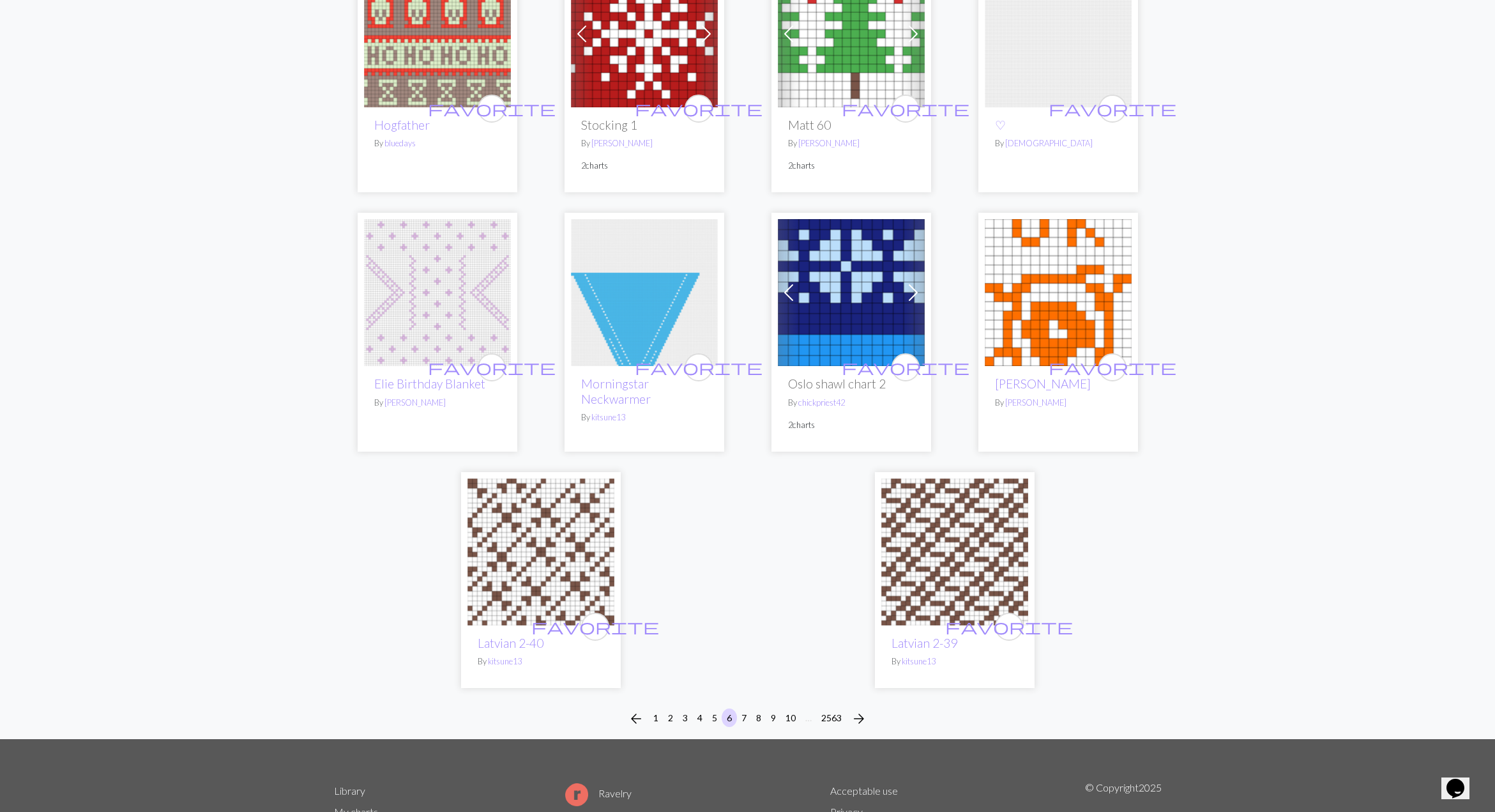
scroll to position [2939, 0]
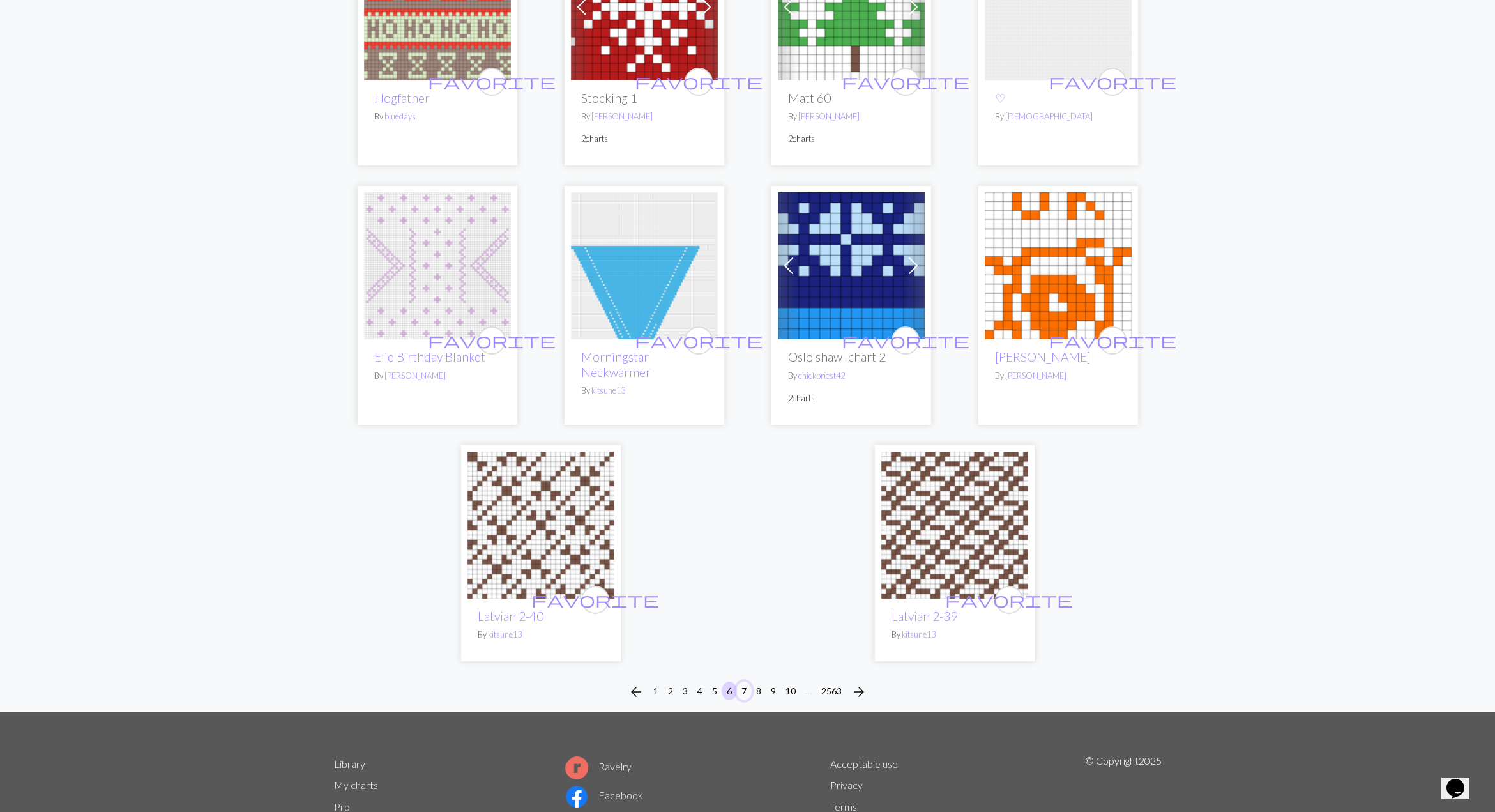
click at [745, 691] on button "7" at bounding box center [744, 691] width 15 height 18
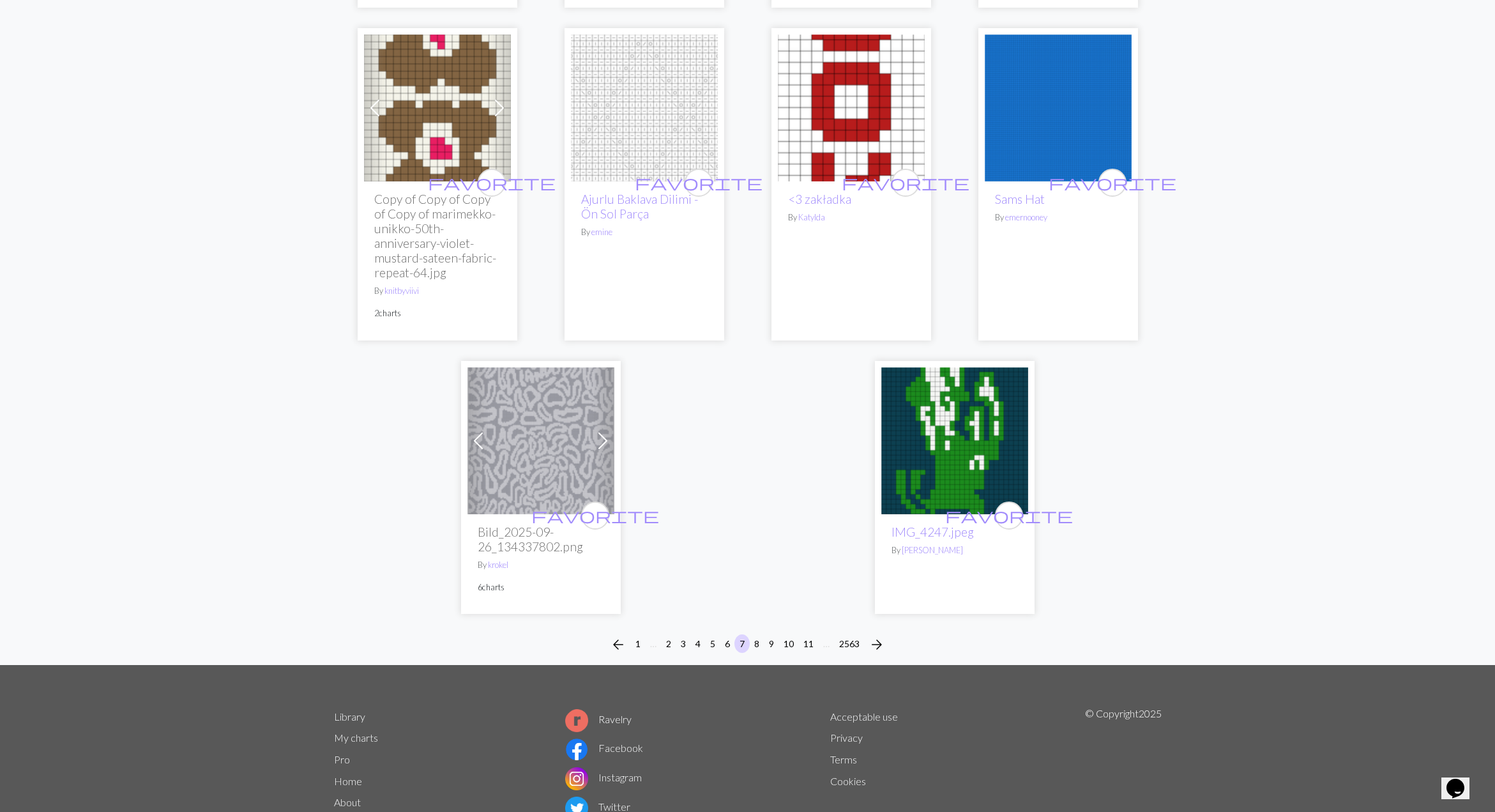
scroll to position [3014, 0]
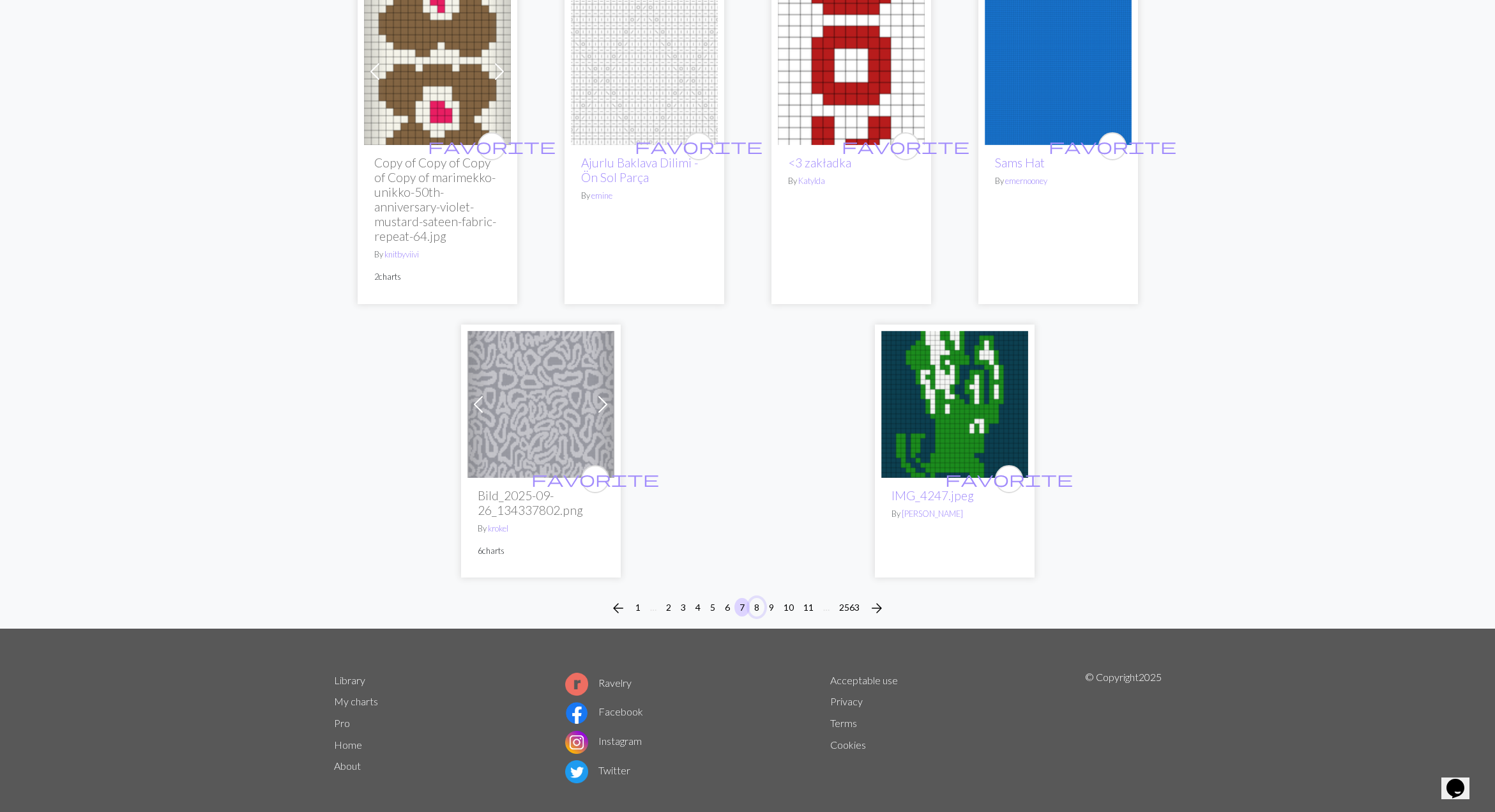
click at [760, 598] on button "8" at bounding box center [757, 607] width 15 height 18
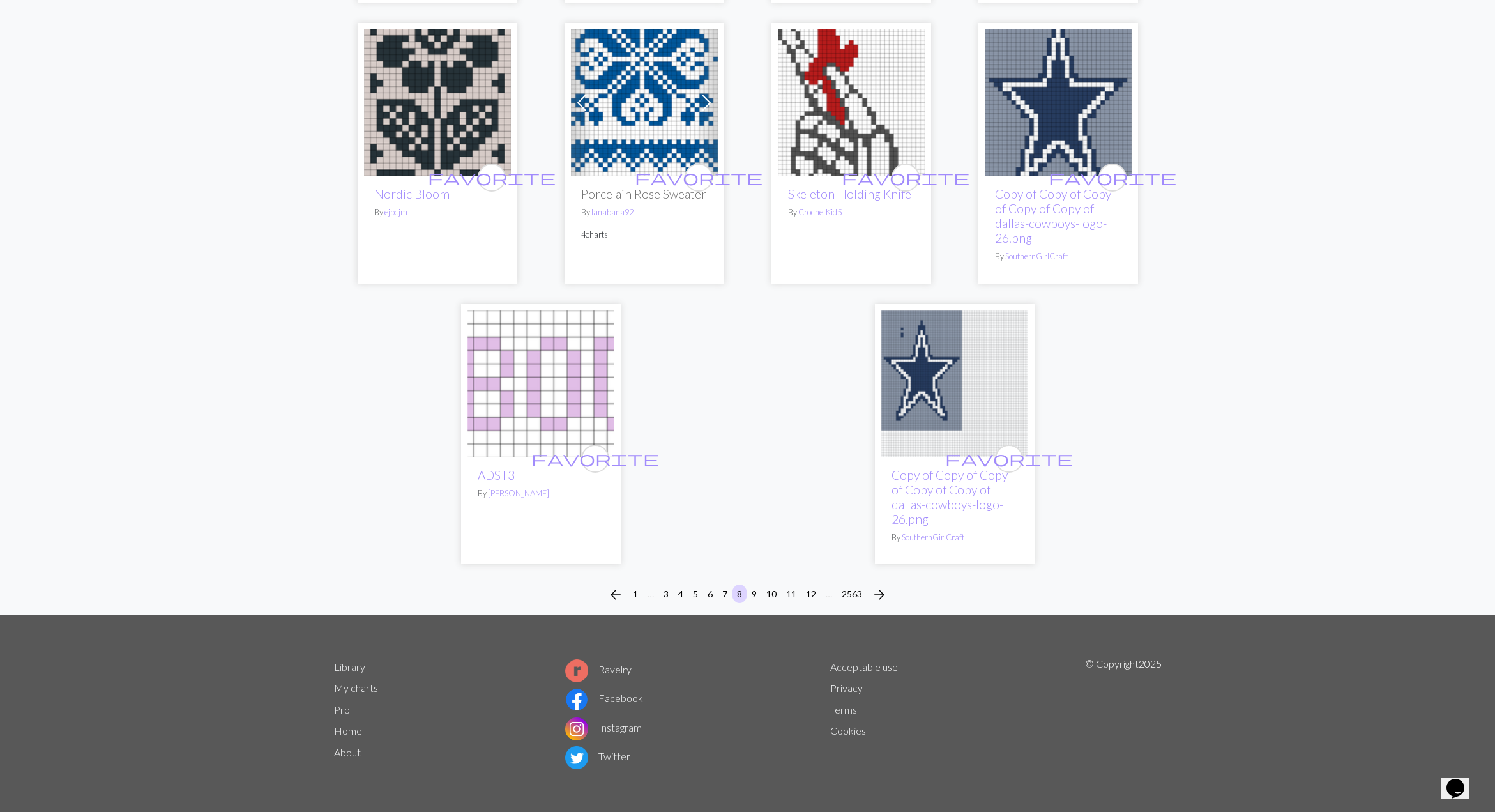
scroll to position [3051, 0]
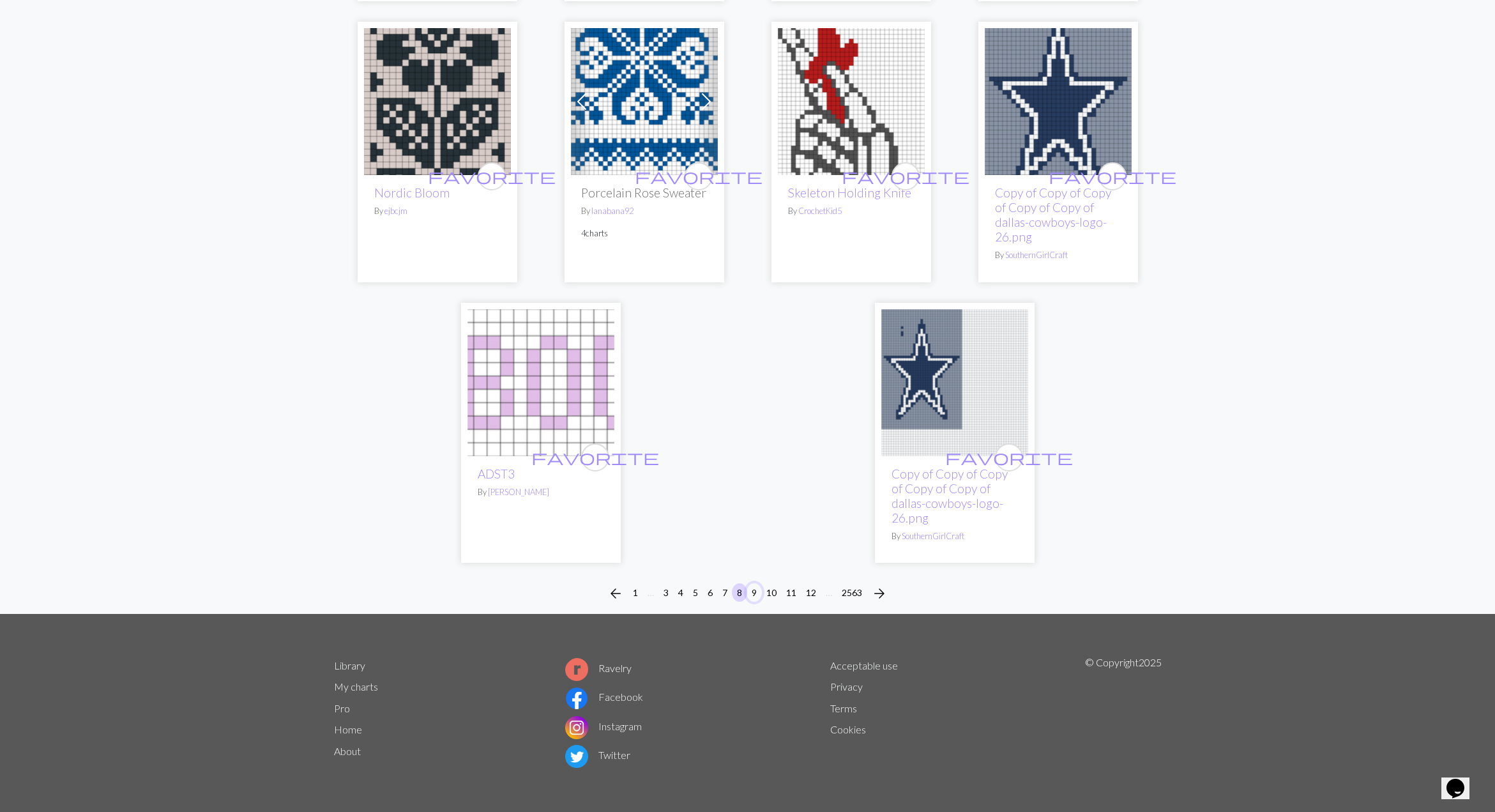
click at [753, 588] on button "9" at bounding box center [754, 592] width 15 height 18
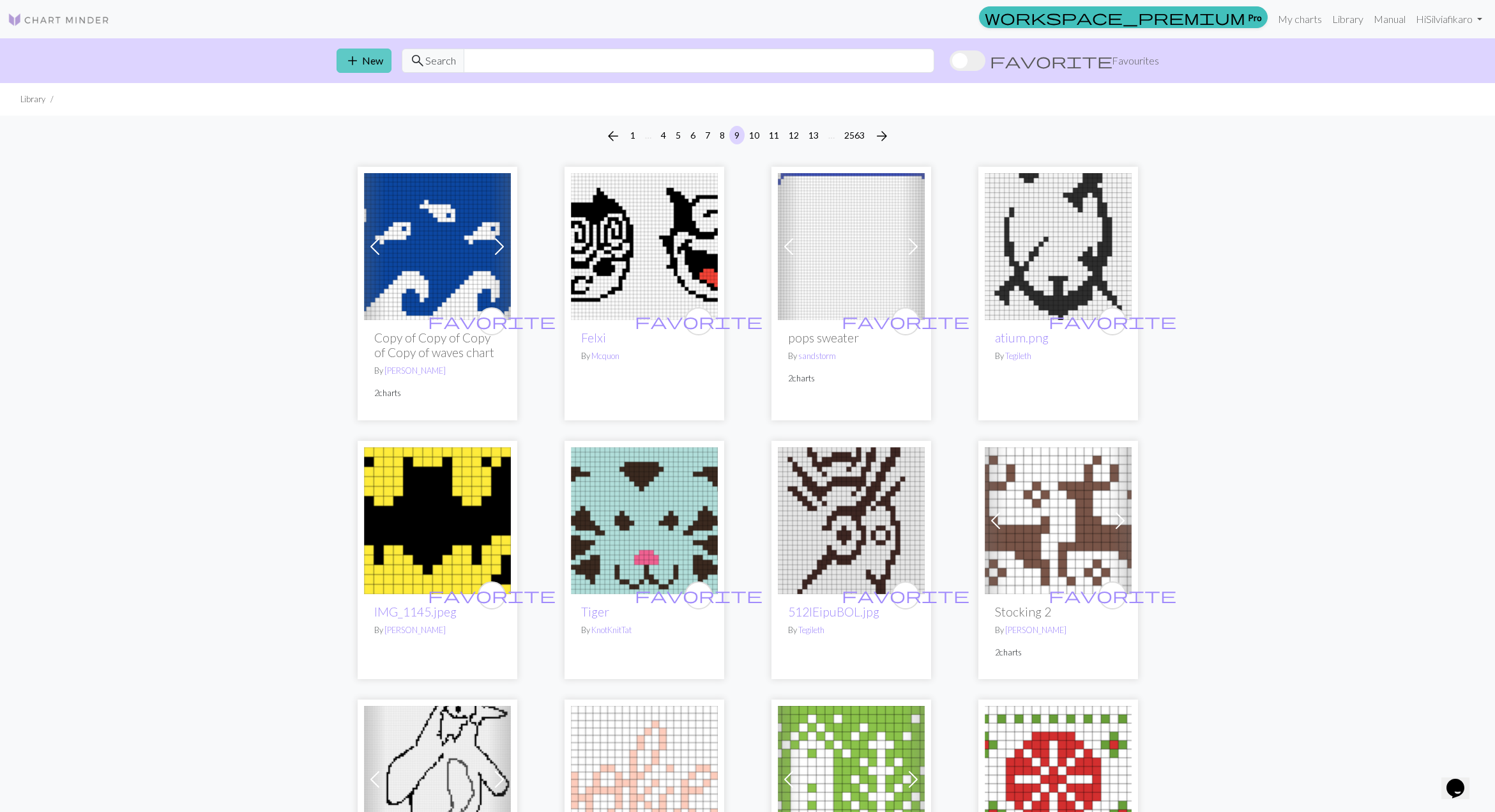
click at [374, 63] on button "add New" at bounding box center [364, 60] width 55 height 24
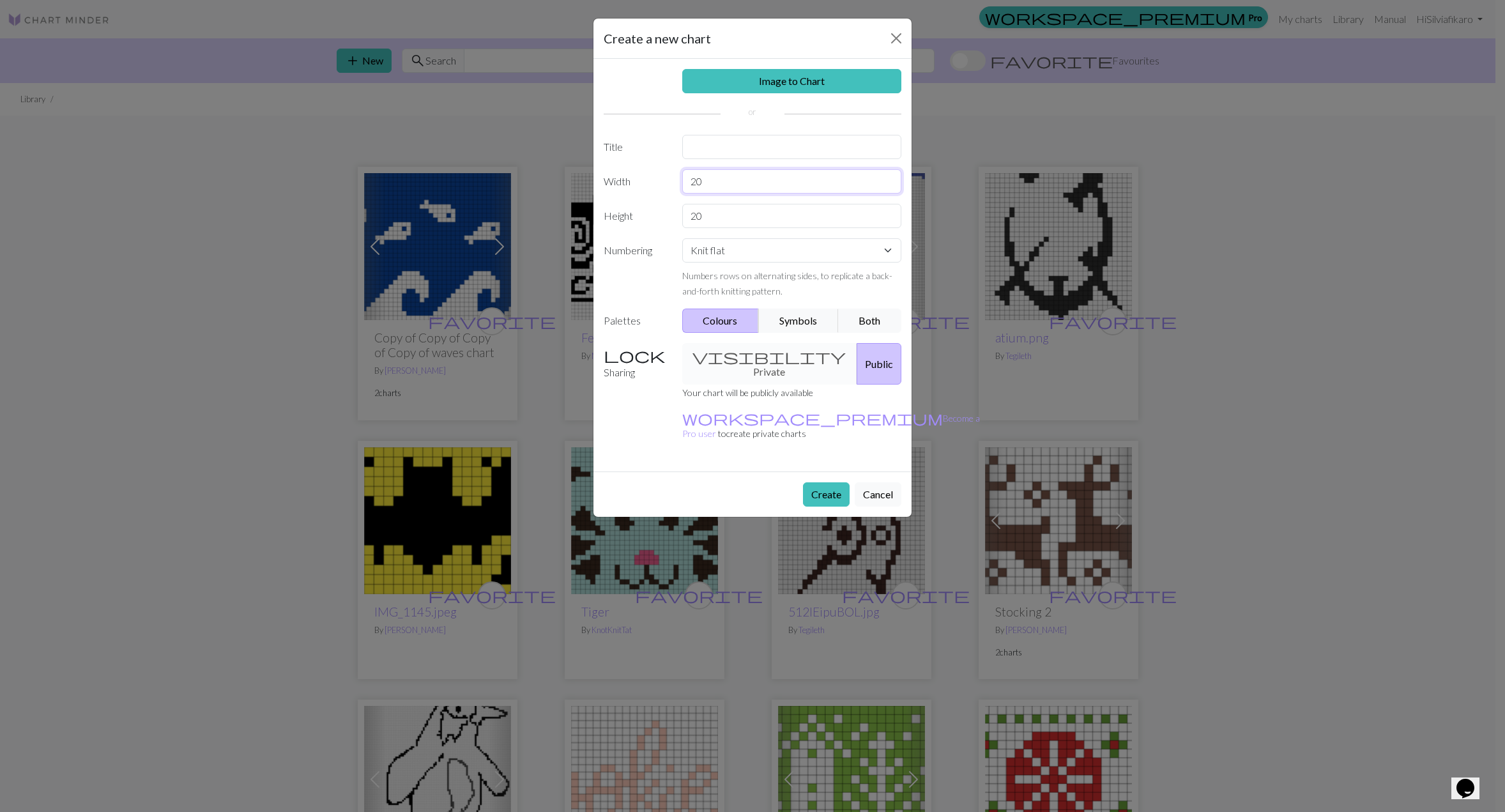
drag, startPoint x: 715, startPoint y: 185, endPoint x: 639, endPoint y: 181, distance: 76.1
click at [639, 181] on div "Width 20" at bounding box center [752, 181] width 313 height 24
type input "14"
drag, startPoint x: 730, startPoint y: 214, endPoint x: 542, endPoint y: 182, distance: 190.7
click at [542, 182] on div "Create a new chart Image to Chart Title Width 14 Height 20 Numbering Knit flat …" at bounding box center [752, 406] width 1505 height 812
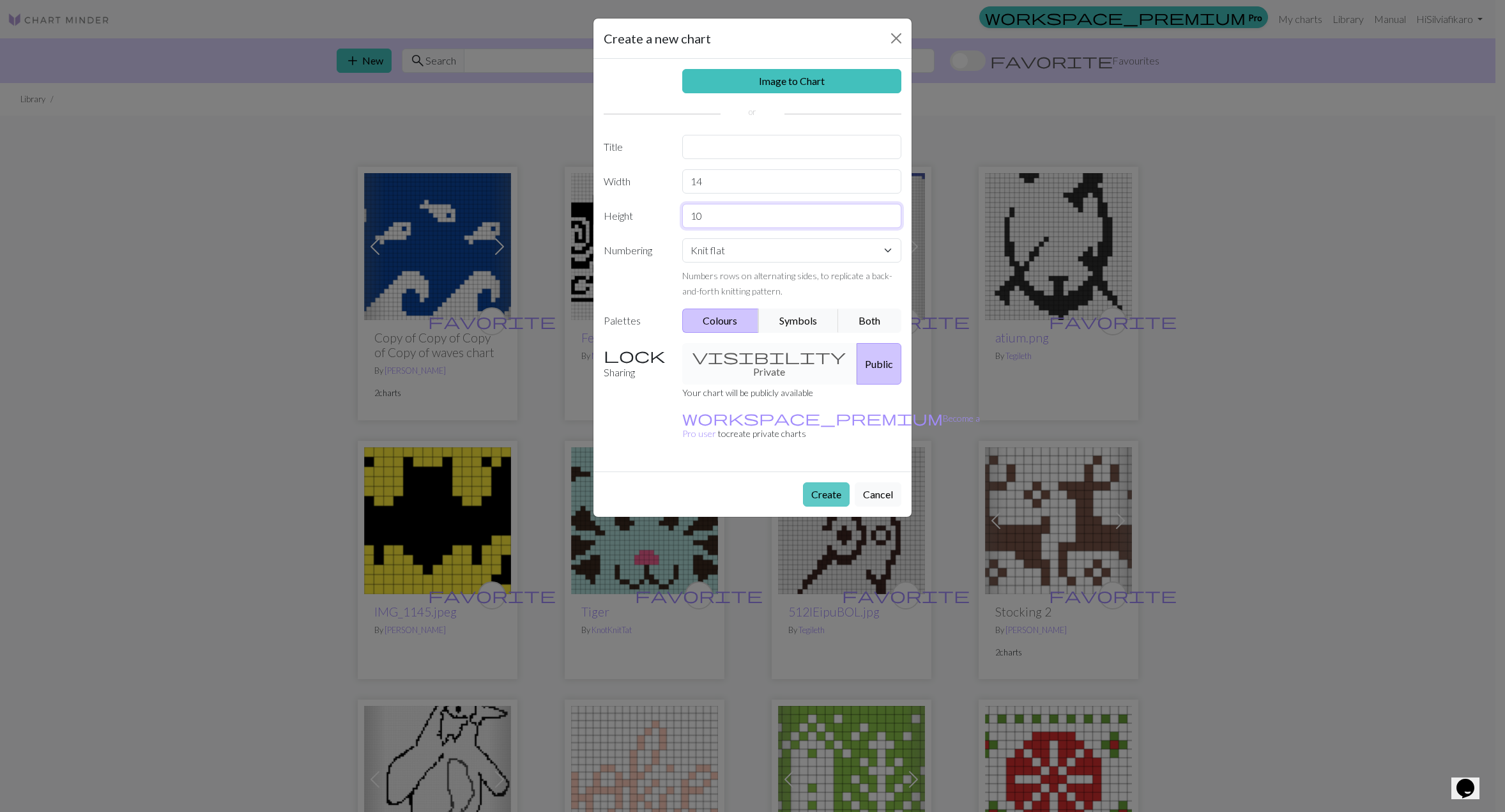
type input "10"
click at [823, 483] on button "Create" at bounding box center [826, 494] width 47 height 24
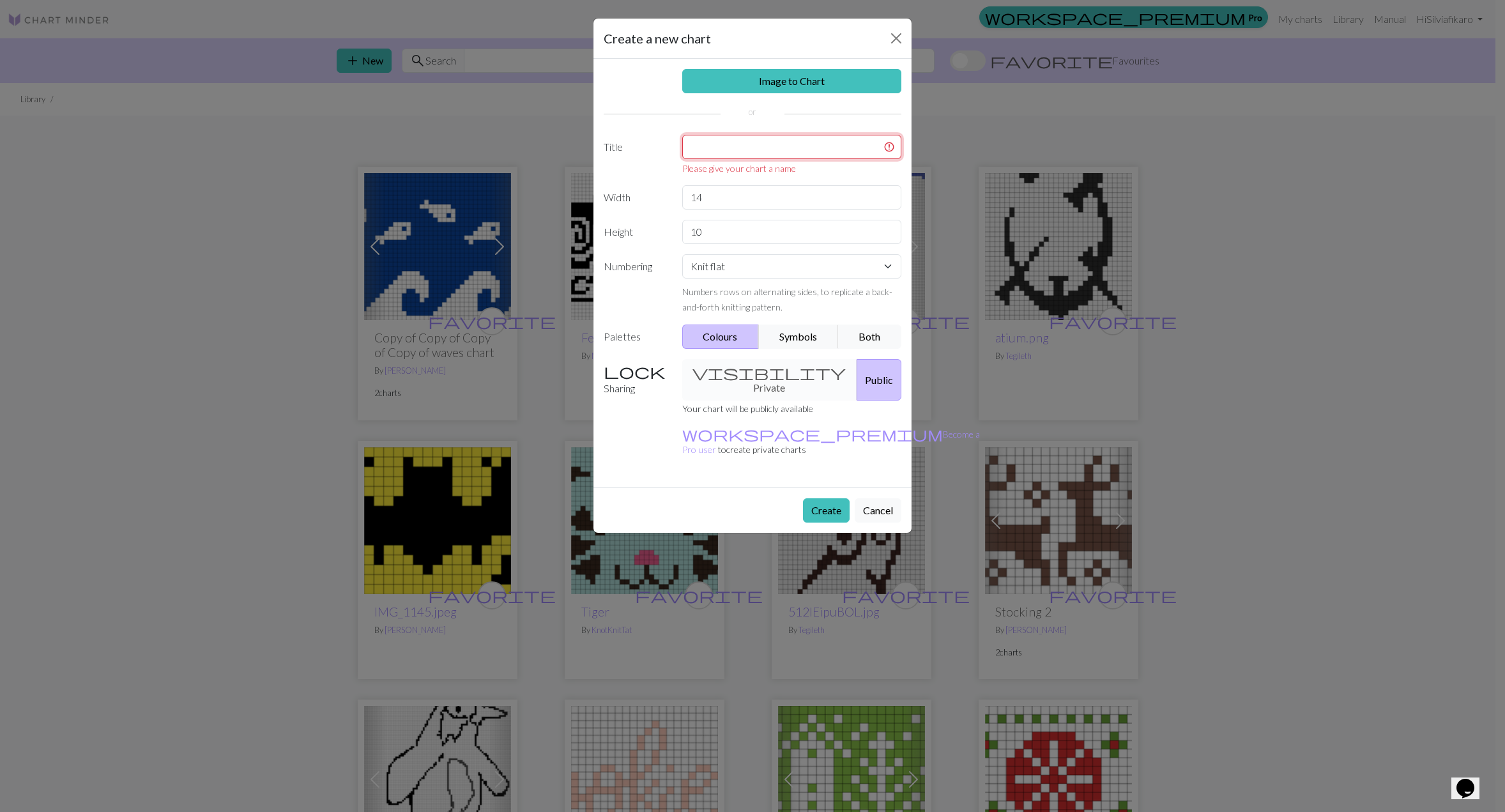
click at [747, 151] on input "text" at bounding box center [792, 146] width 220 height 24
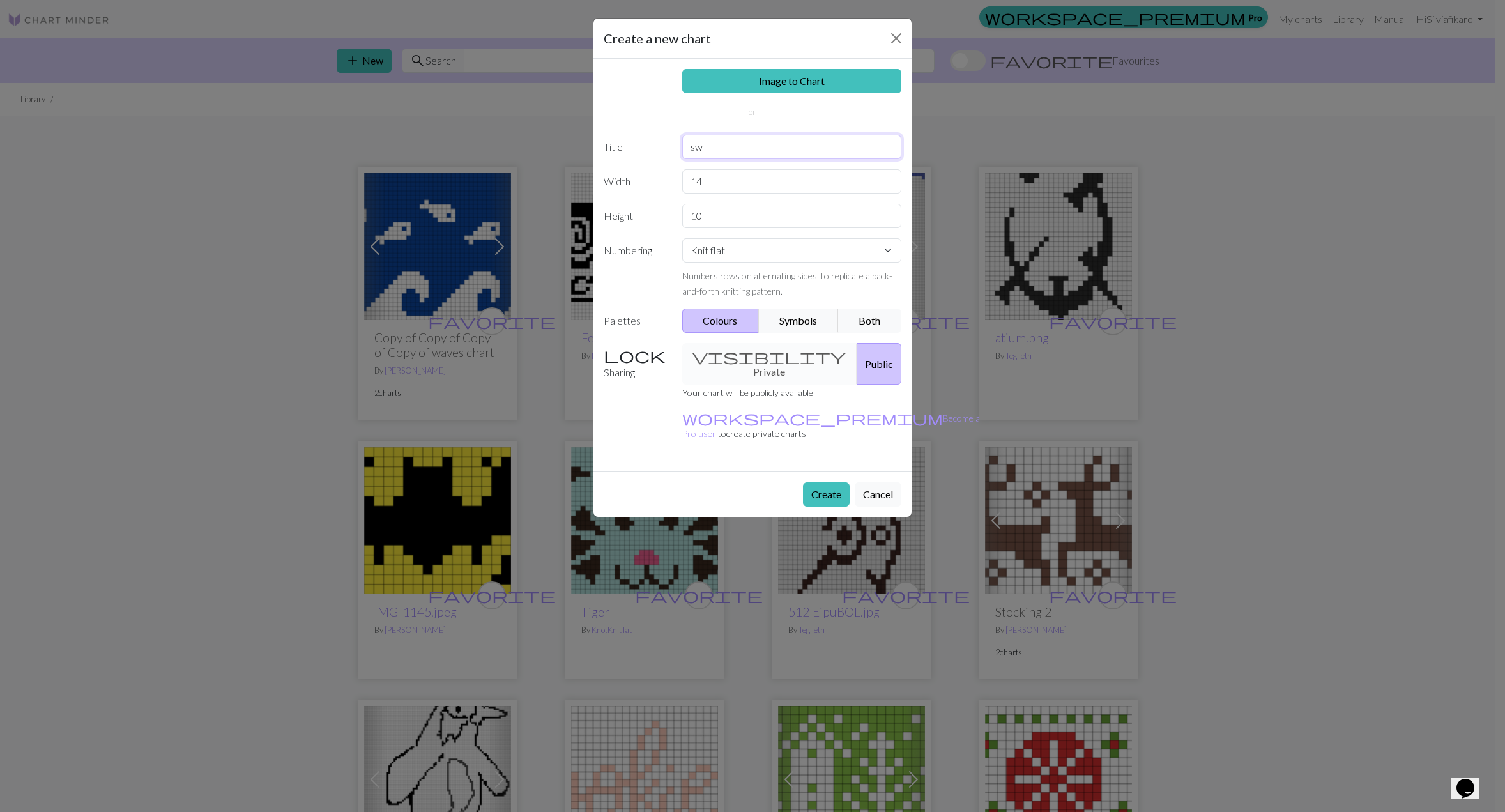
type input "s"
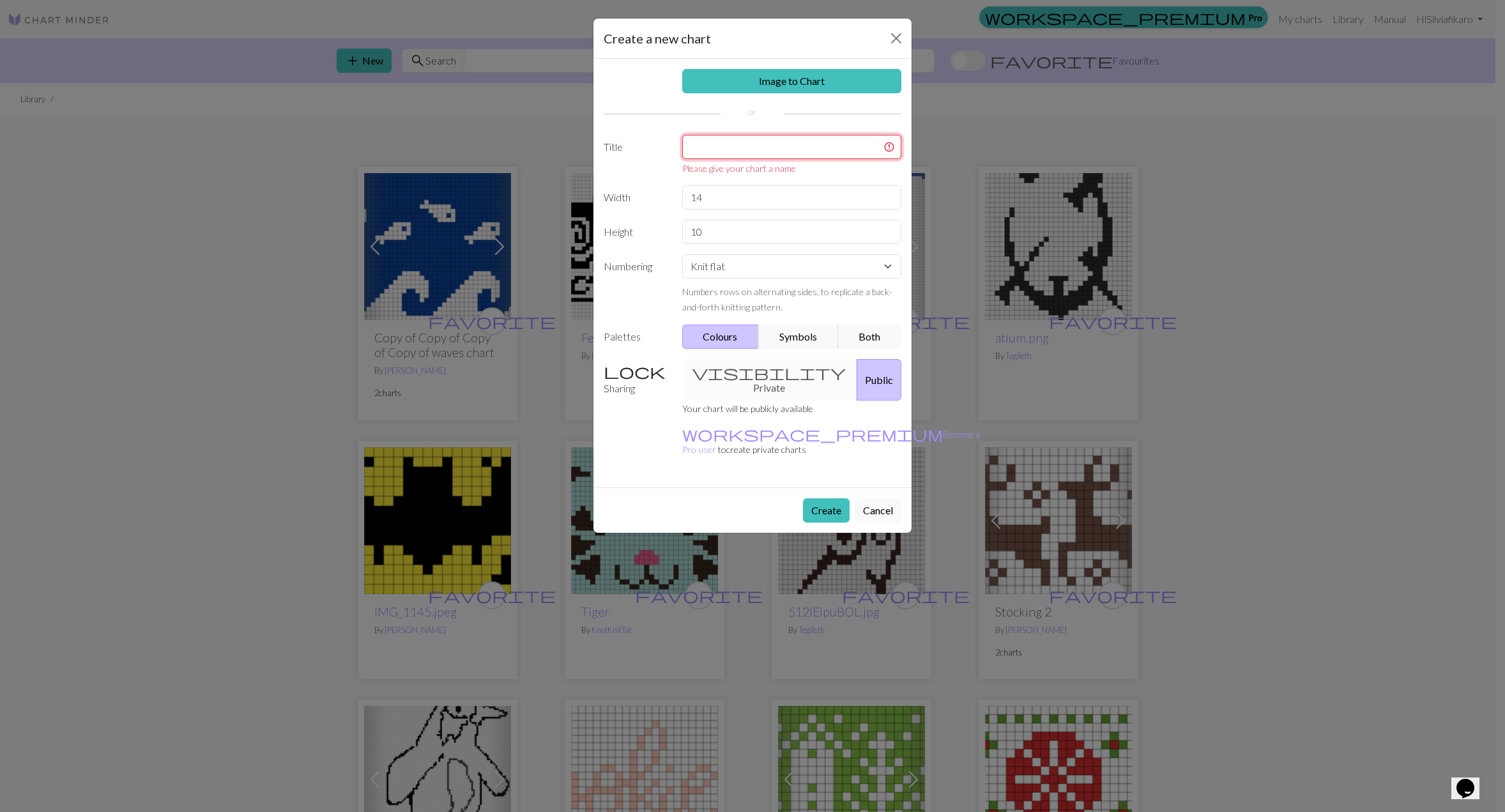
type input "q"
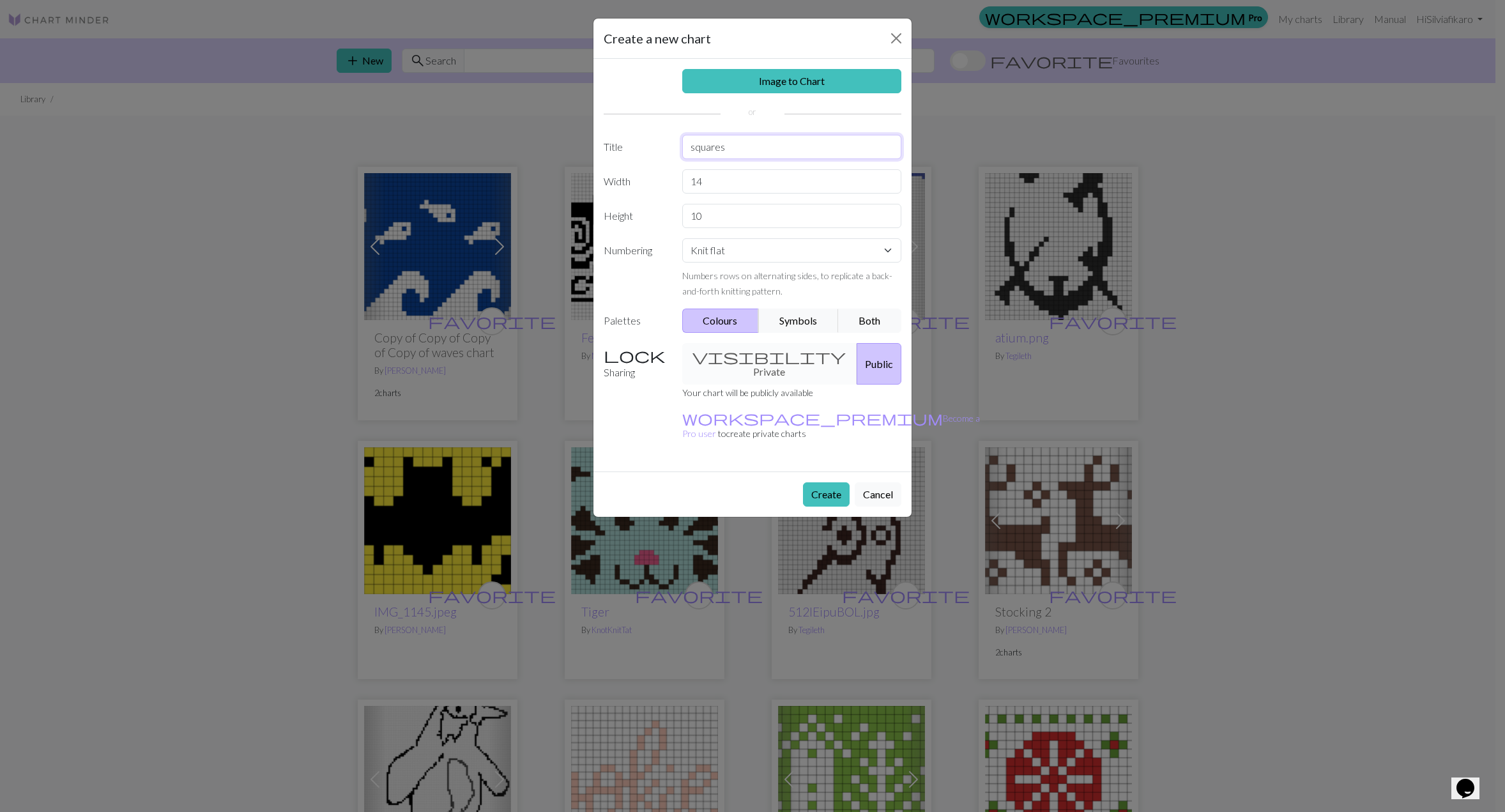
type input "squares"
click at [813, 483] on button "Create" at bounding box center [826, 494] width 47 height 24
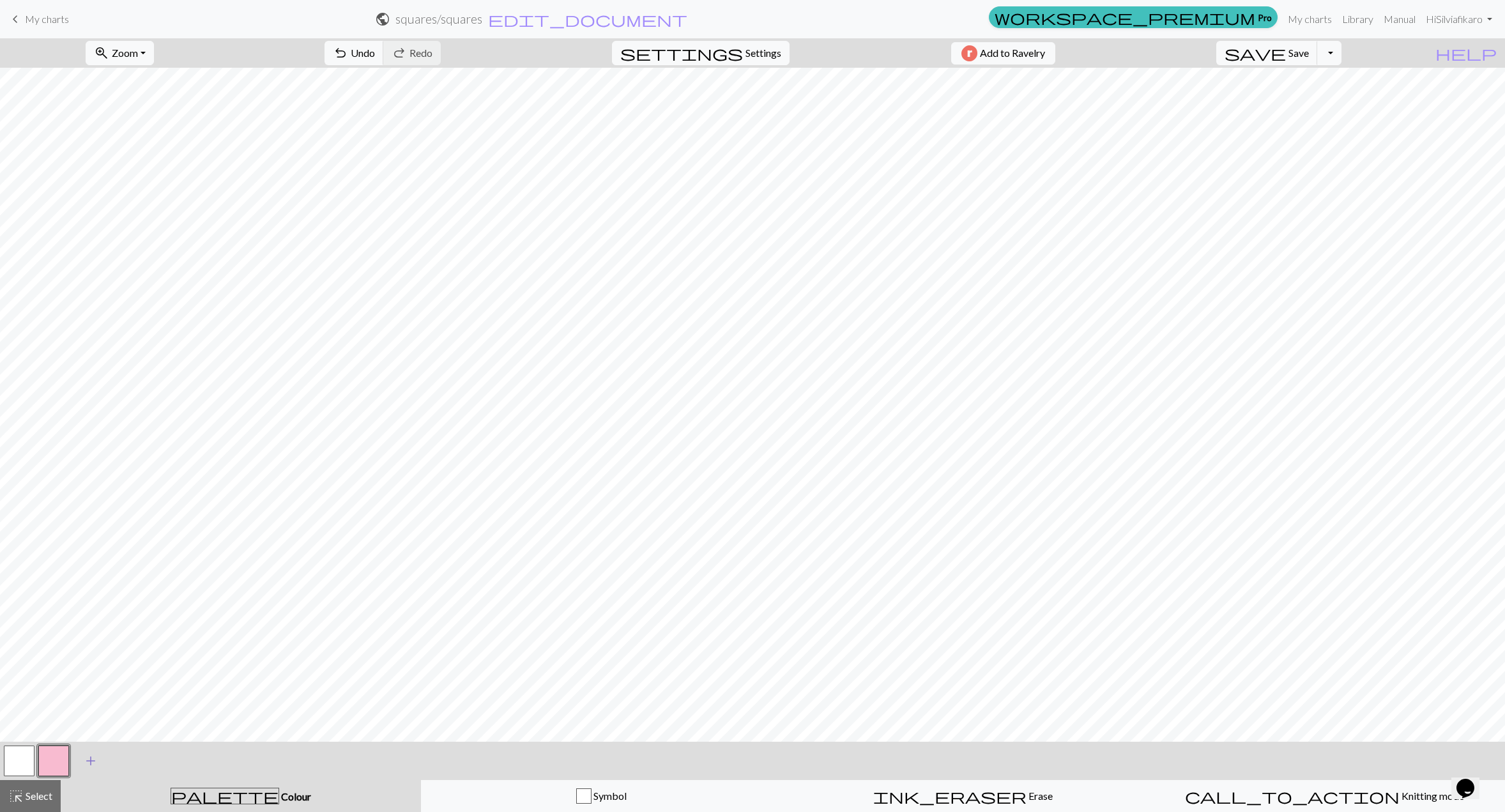
click at [89, 756] on span "add" at bounding box center [91, 760] width 15 height 17
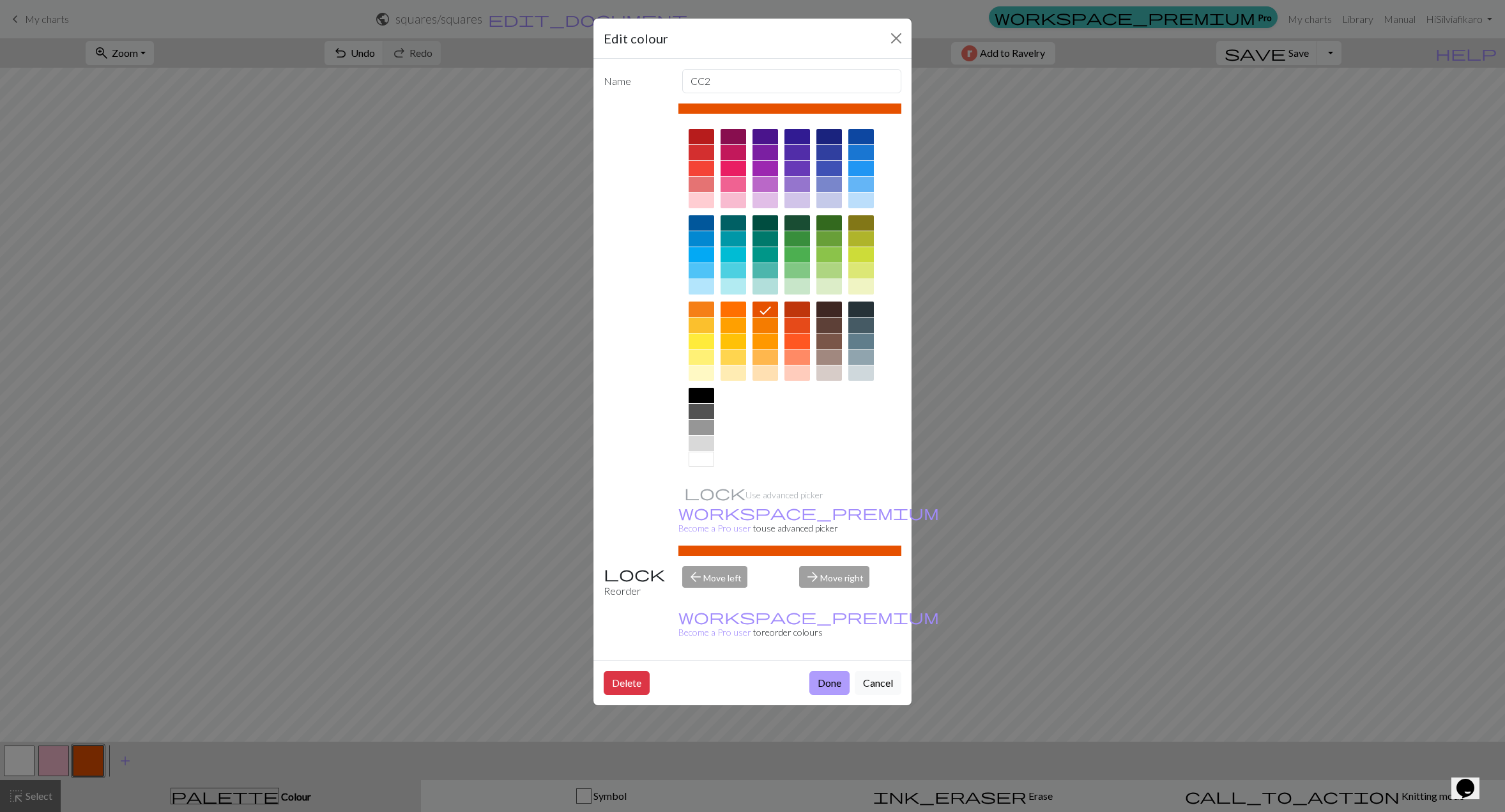
click at [827, 671] on button "Done" at bounding box center [829, 682] width 40 height 24
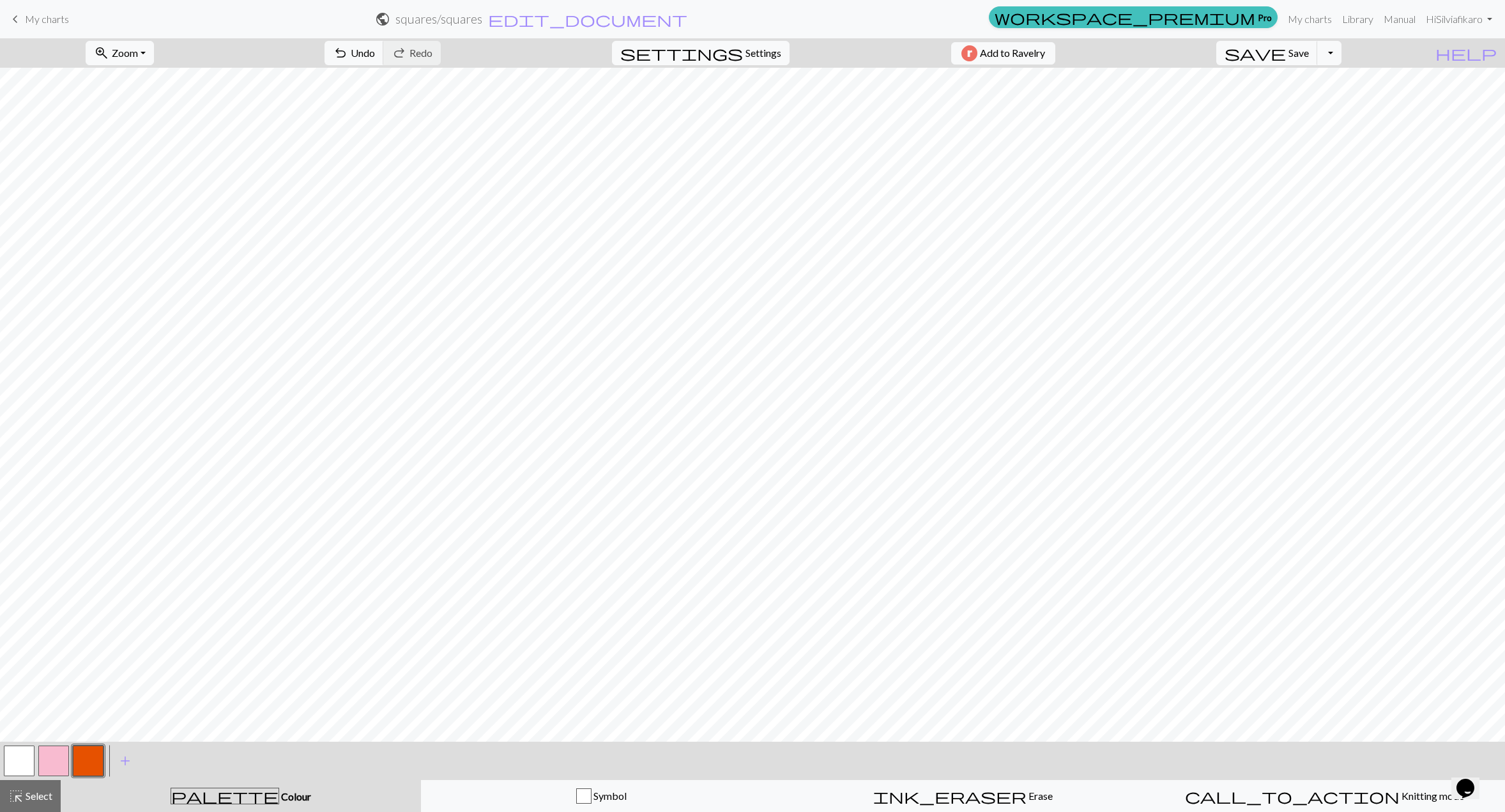
click at [54, 772] on button "button" at bounding box center [53, 760] width 31 height 31
click at [94, 758] on button "button" at bounding box center [88, 760] width 31 height 31
click at [70, 764] on div at bounding box center [53, 760] width 34 height 34
click at [63, 766] on button "button" at bounding box center [53, 760] width 31 height 31
click at [25, 754] on button "button" at bounding box center [19, 760] width 31 height 31
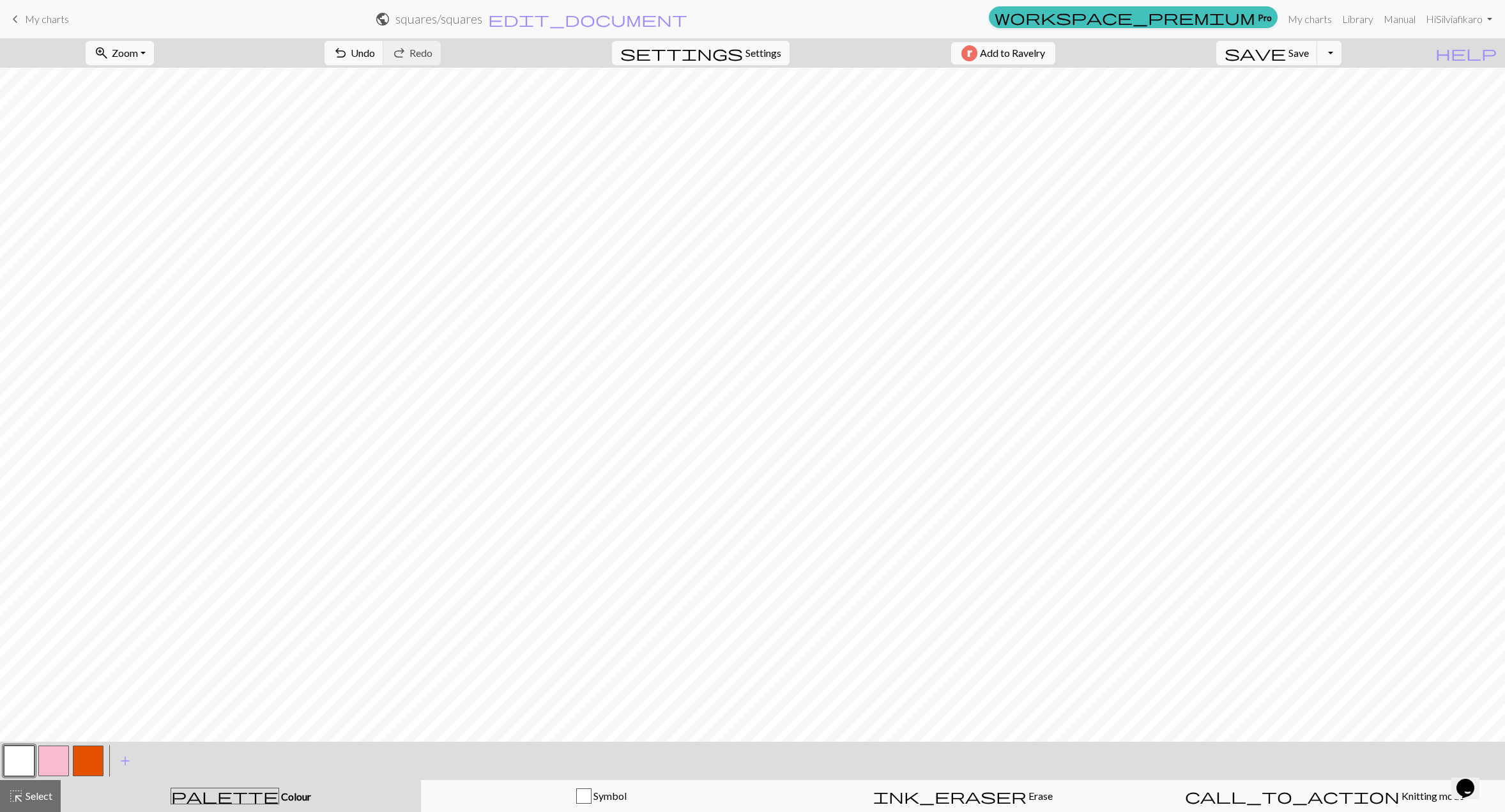
click at [27, 757] on button "button" at bounding box center [19, 760] width 31 height 31
click at [8, 759] on button "button" at bounding box center [19, 760] width 31 height 31
click at [8, 759] on div "Edit colour Name MC Use advanced picker workspace_premium Become a Pro user to …" at bounding box center [752, 406] width 1505 height 812
click at [18, 760] on button "button" at bounding box center [19, 760] width 31 height 31
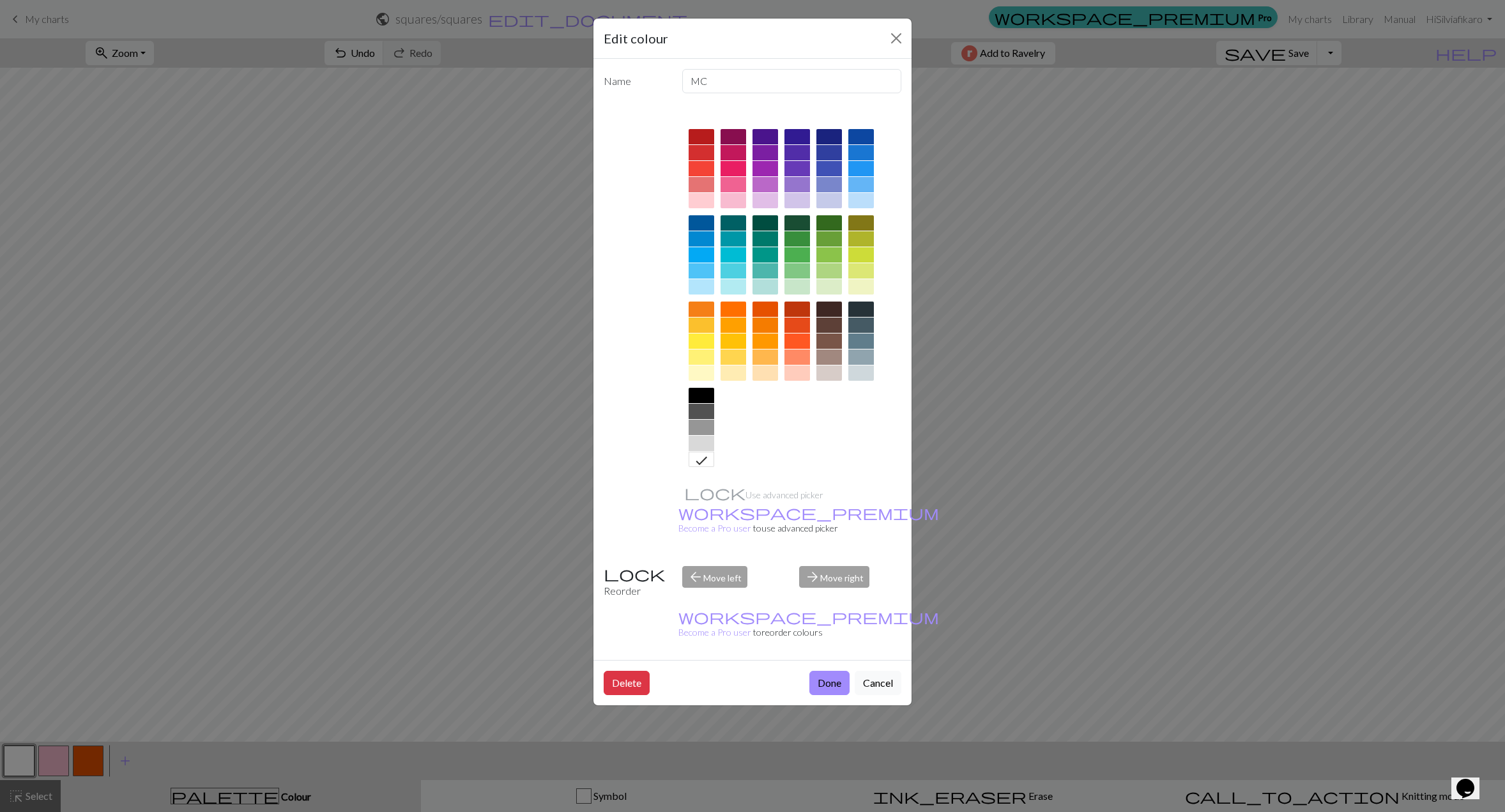
click at [710, 355] on div at bounding box center [701, 357] width 26 height 15
click at [831, 671] on button "Done" at bounding box center [829, 682] width 40 height 24
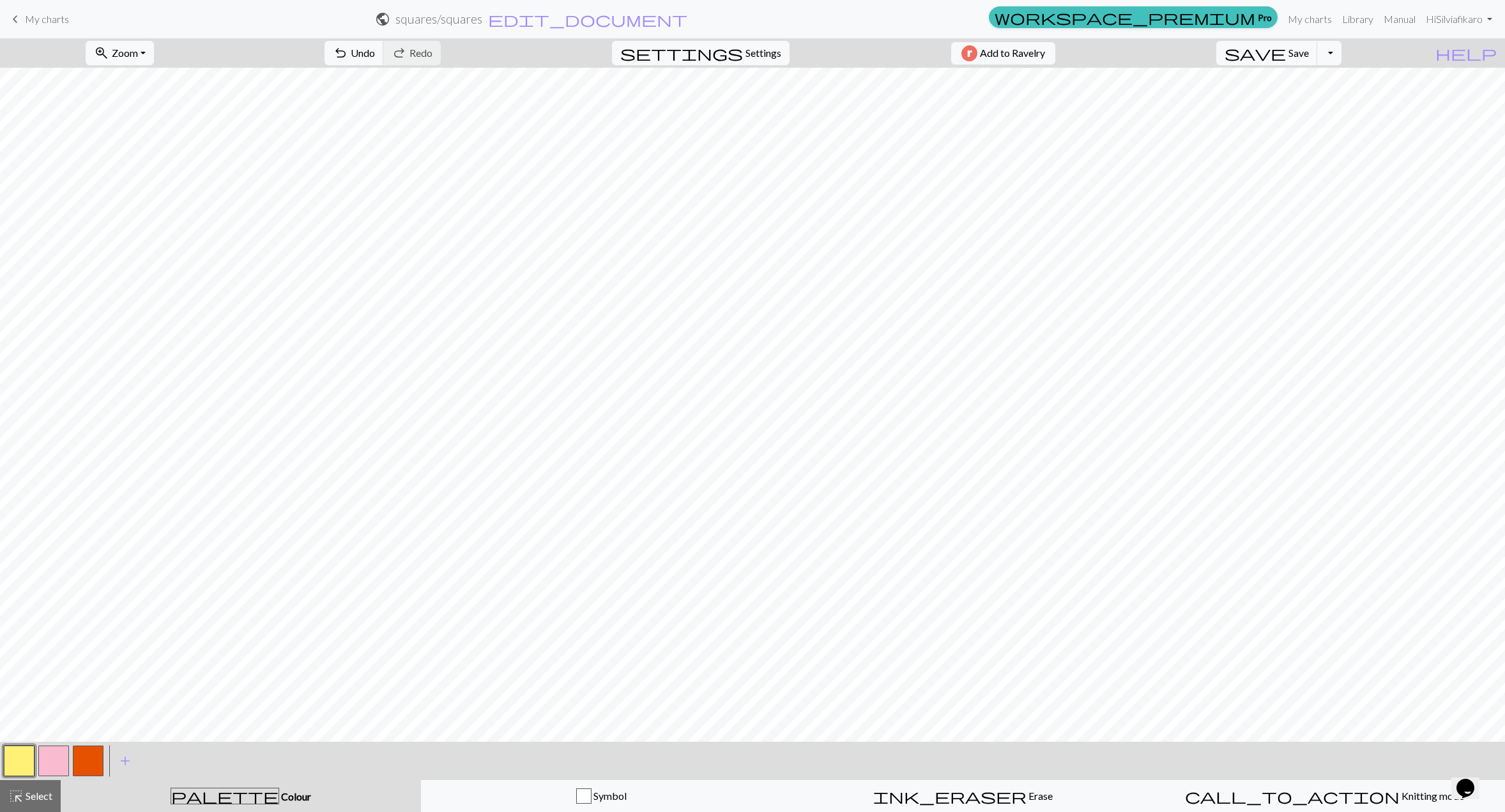
click at [38, 22] on span "My charts" at bounding box center [47, 18] width 44 height 12
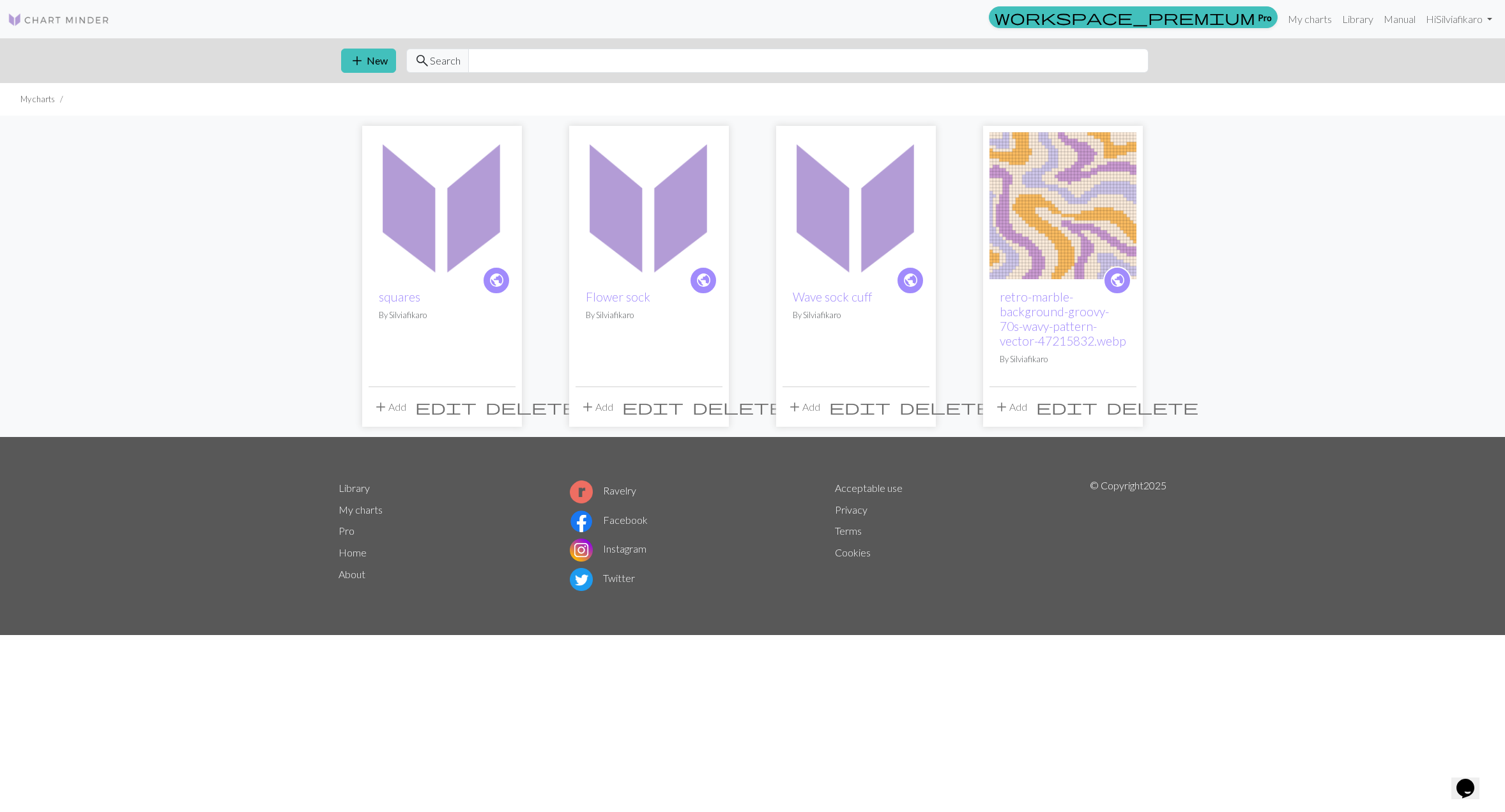
click at [478, 210] on img at bounding box center [442, 205] width 147 height 147
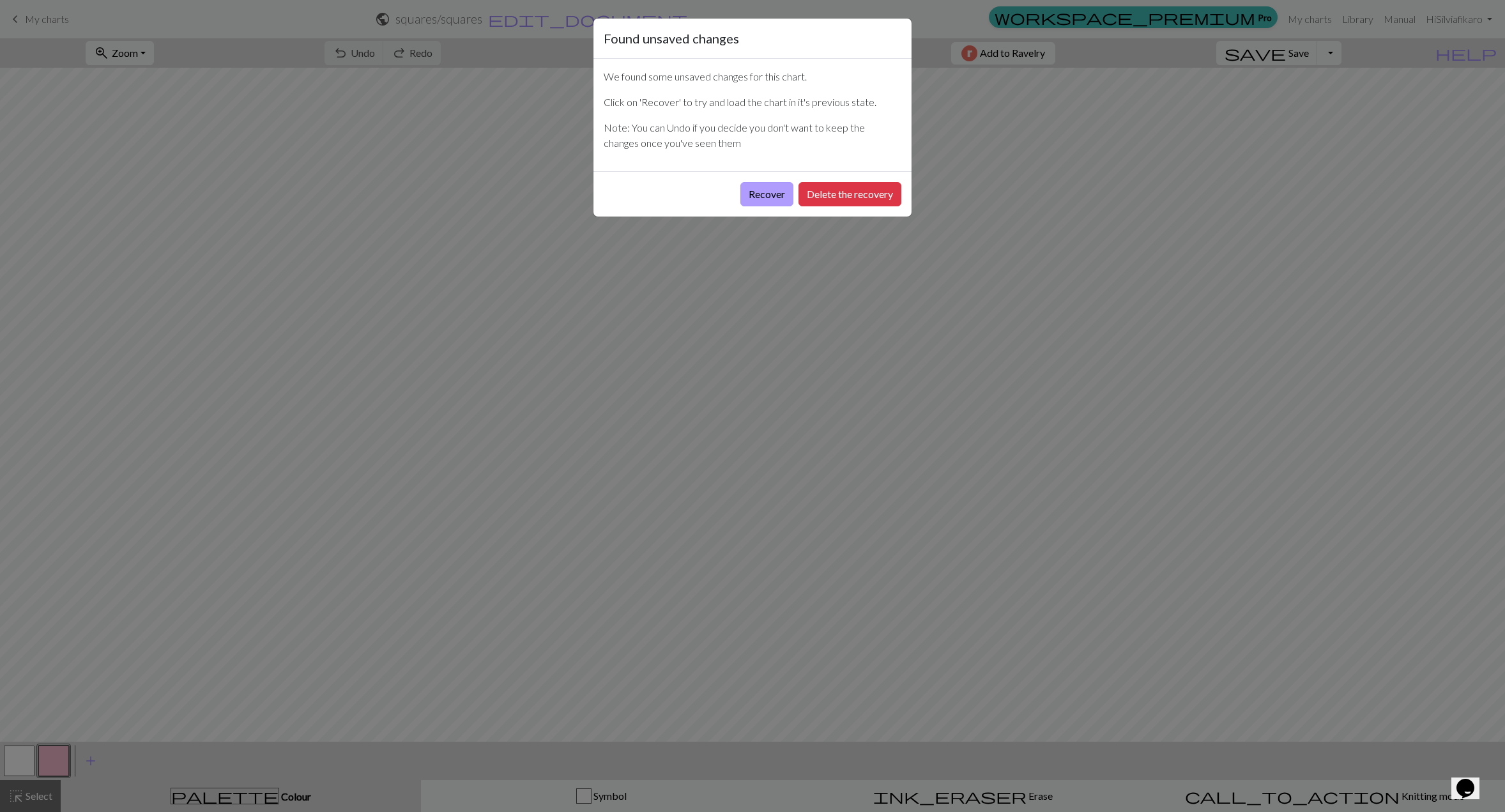
click at [777, 186] on button "Recover" at bounding box center [767, 194] width 53 height 24
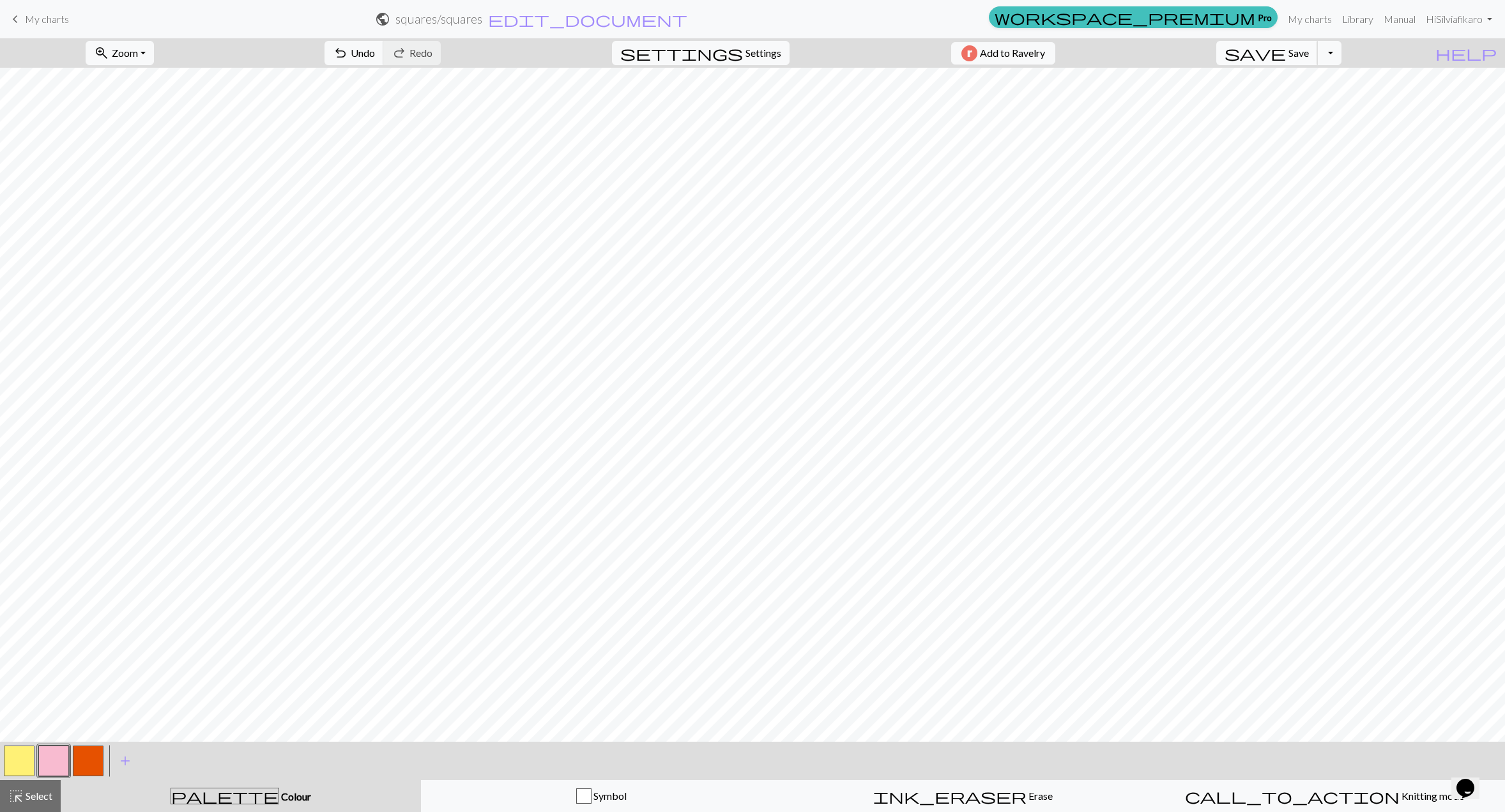
click at [1309, 48] on span "Save" at bounding box center [1299, 52] width 21 height 12
click at [23, 17] on div "Chart saved" at bounding box center [752, 25] width 1505 height 51
click at [32, 25] on link "keyboard_arrow_left My charts" at bounding box center [38, 19] width 62 height 22
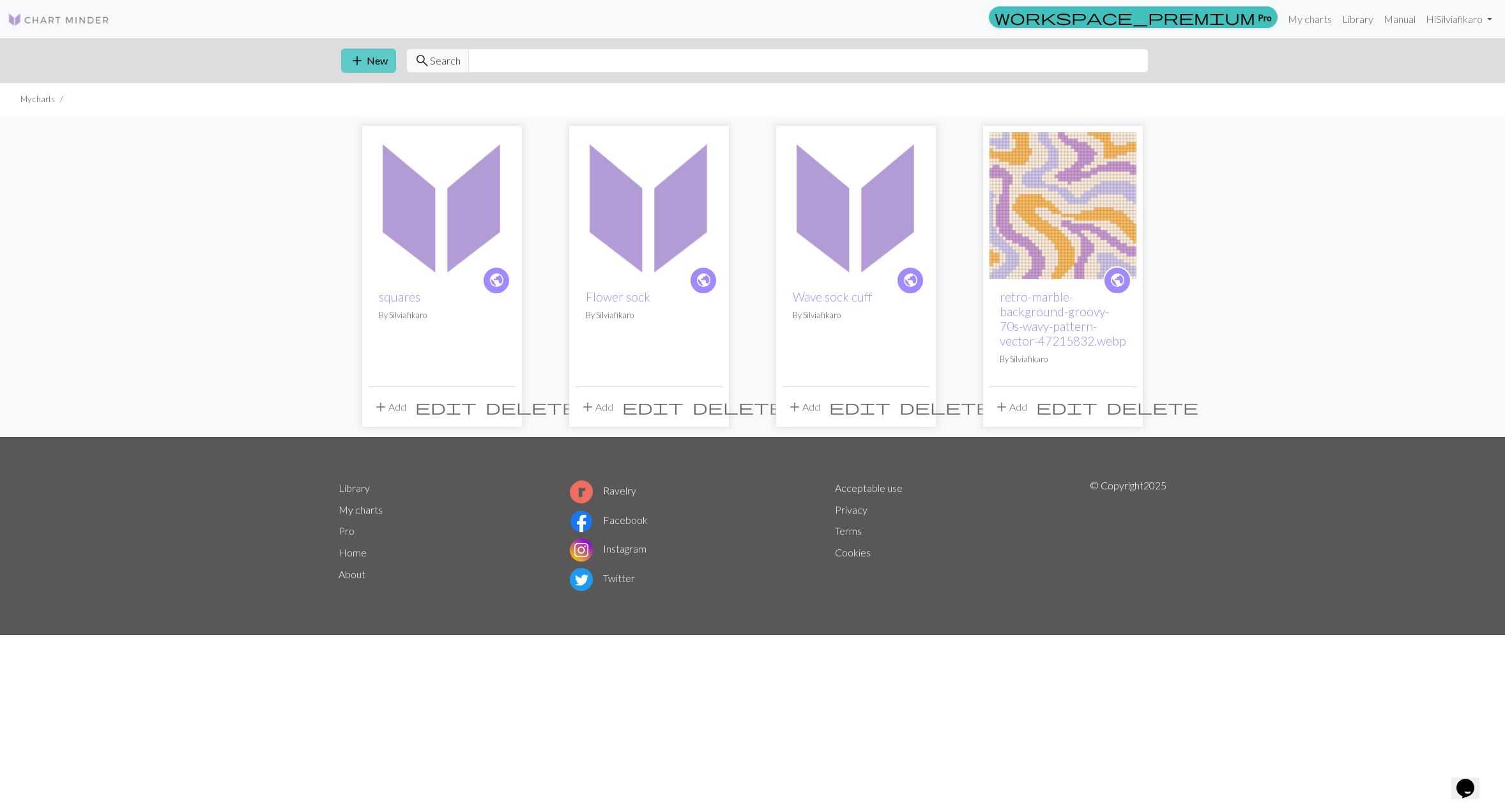
click at [368, 62] on button "add New" at bounding box center [369, 60] width 55 height 24
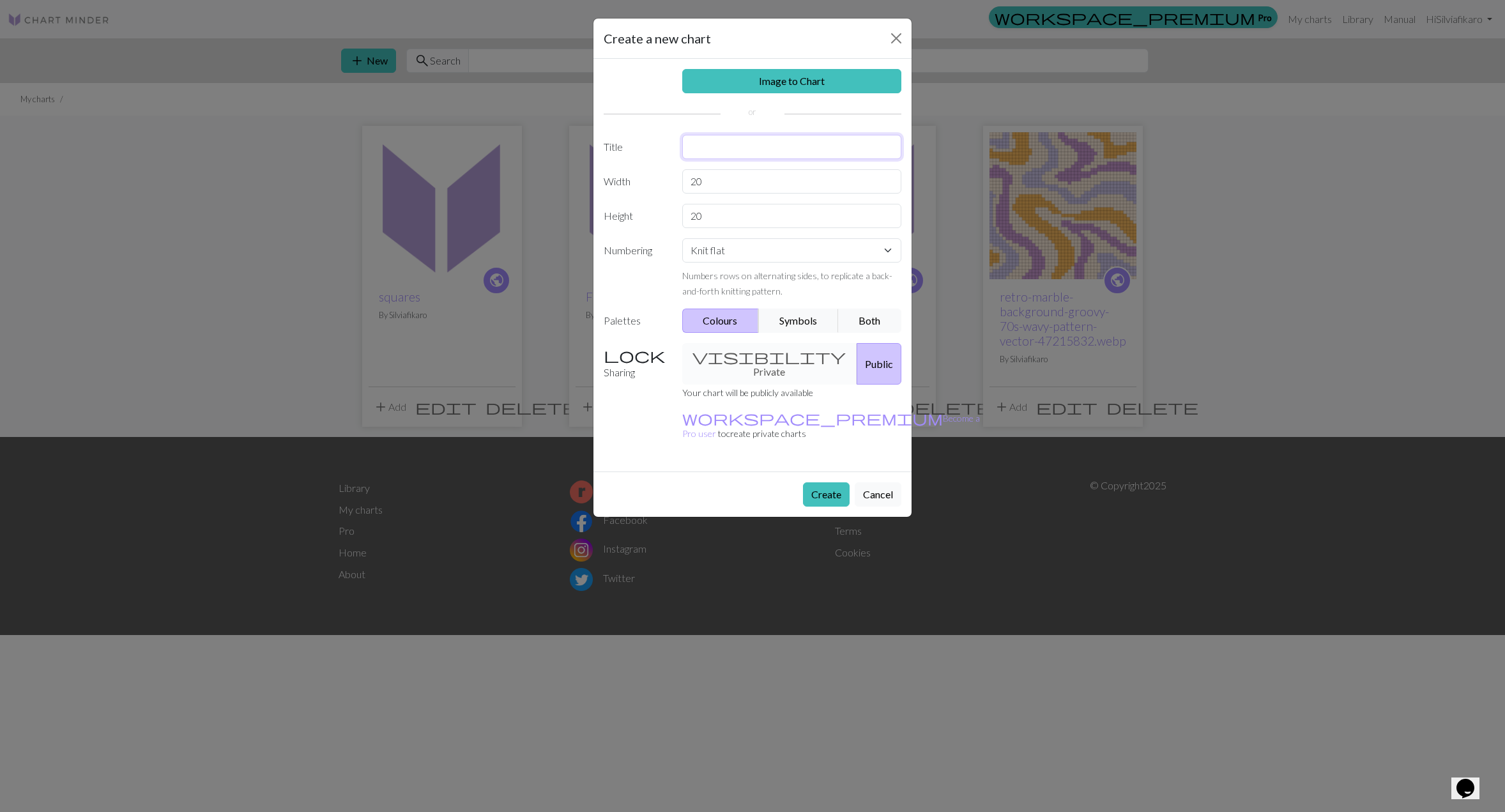
click at [705, 143] on input "text" at bounding box center [792, 146] width 220 height 24
type input "Checks"
drag, startPoint x: 764, startPoint y: 181, endPoint x: 587, endPoint y: 161, distance: 178.1
click at [587, 161] on div "Create a new chart Image to Chart Title Checks Width 20 Height 20 Numbering Kni…" at bounding box center [752, 406] width 1505 height 812
drag, startPoint x: 722, startPoint y: 211, endPoint x: 667, endPoint y: 220, distance: 55.7
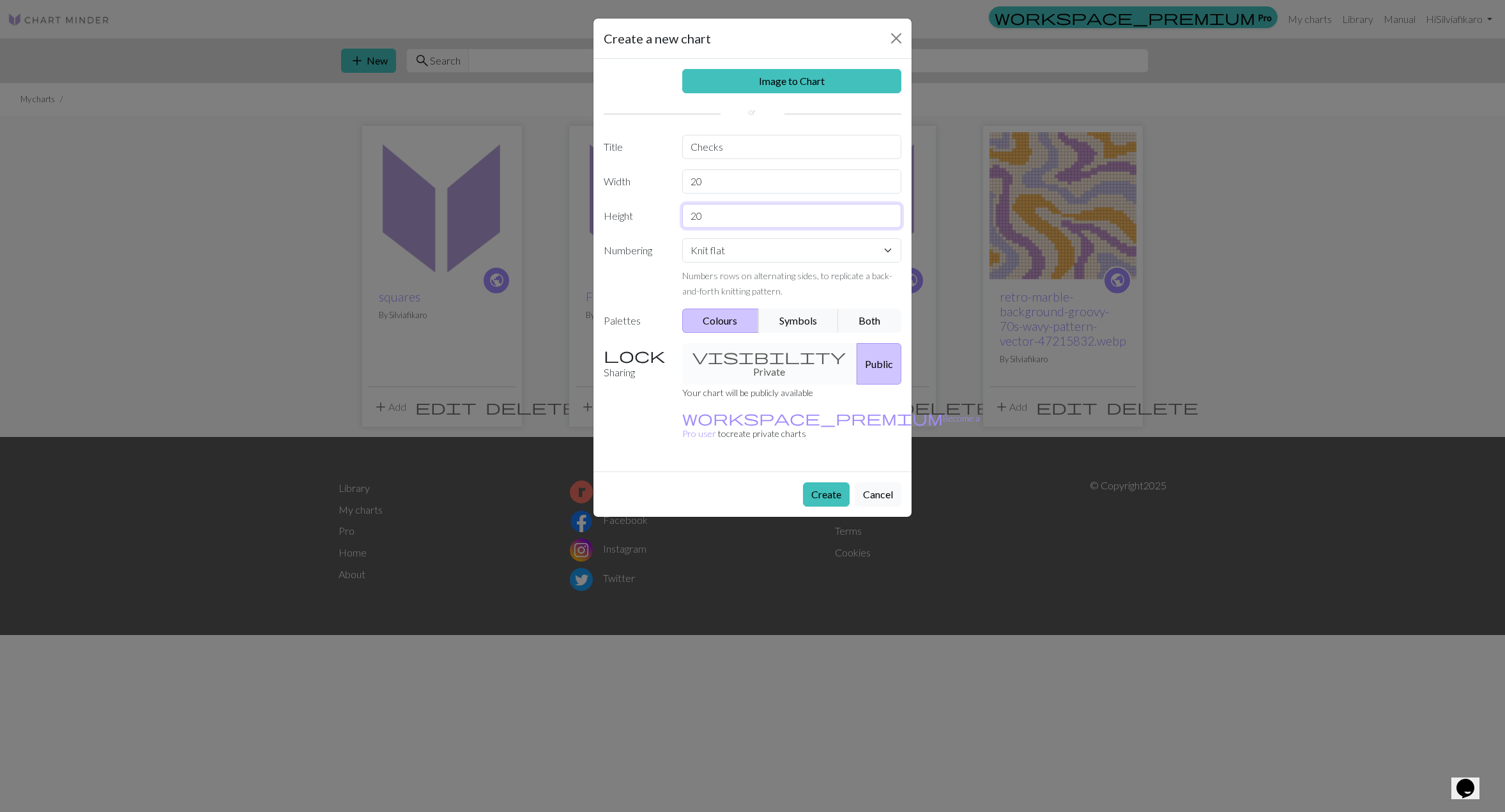
click at [667, 220] on div "Height 20" at bounding box center [752, 215] width 313 height 24
type input "10"
click at [811, 483] on button "Create" at bounding box center [826, 494] width 47 height 24
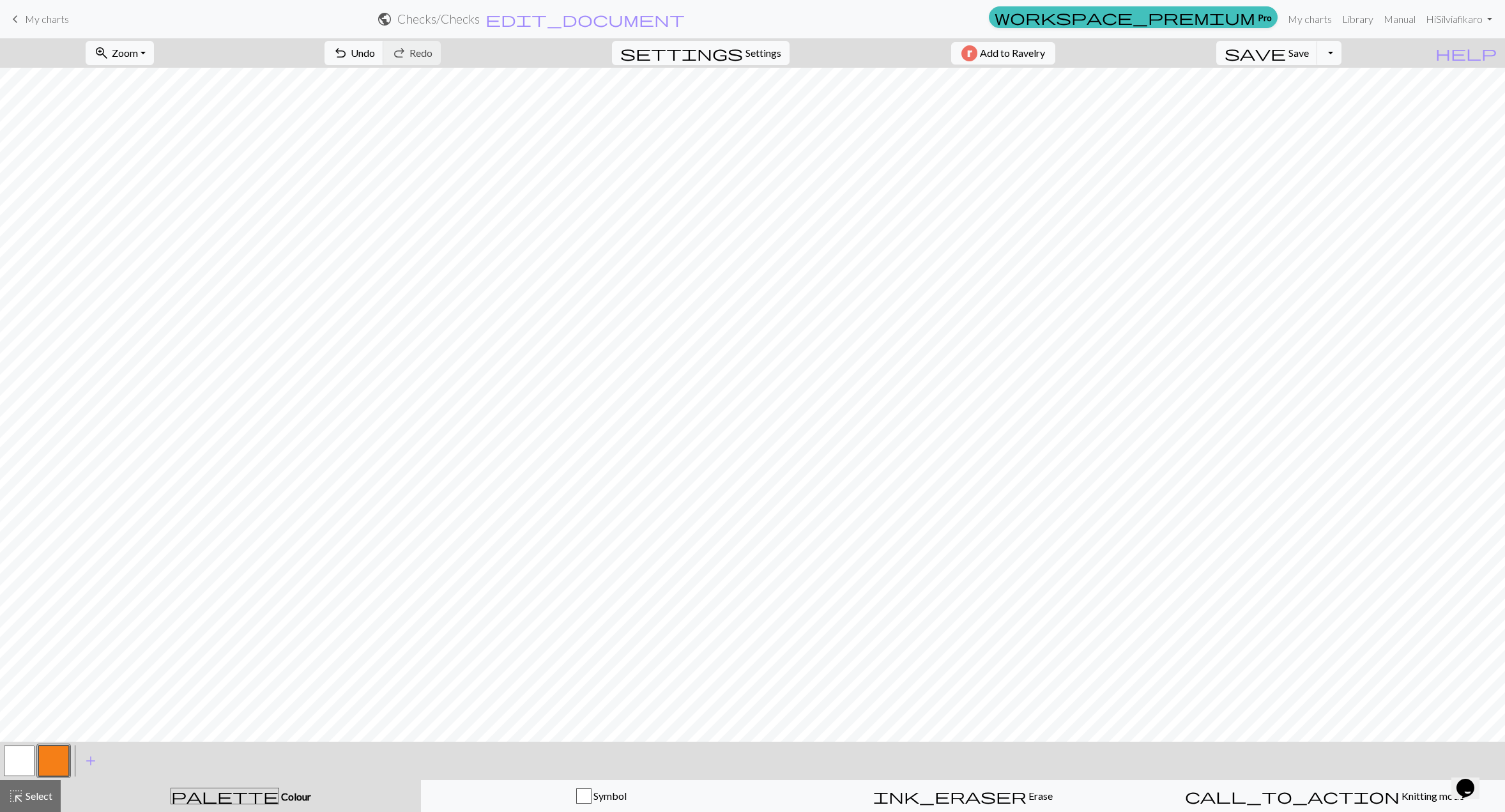
click at [23, 758] on button "button" at bounding box center [19, 760] width 31 height 31
click at [32, 768] on button "button" at bounding box center [19, 760] width 31 height 31
click at [23, 768] on button "button" at bounding box center [19, 760] width 31 height 31
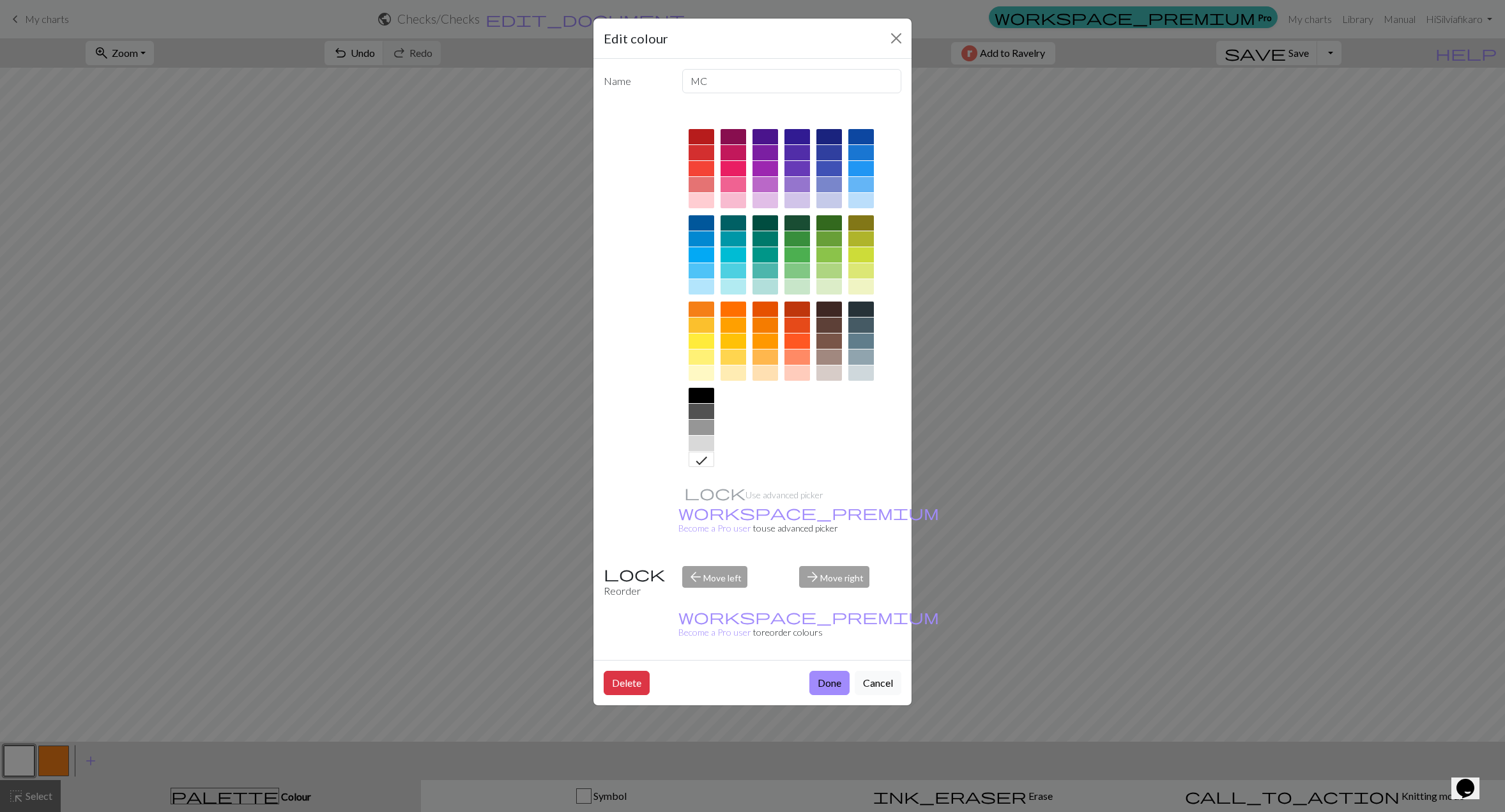
click at [766, 170] on div at bounding box center [765, 168] width 26 height 15
click at [842, 671] on button "Done" at bounding box center [829, 682] width 40 height 24
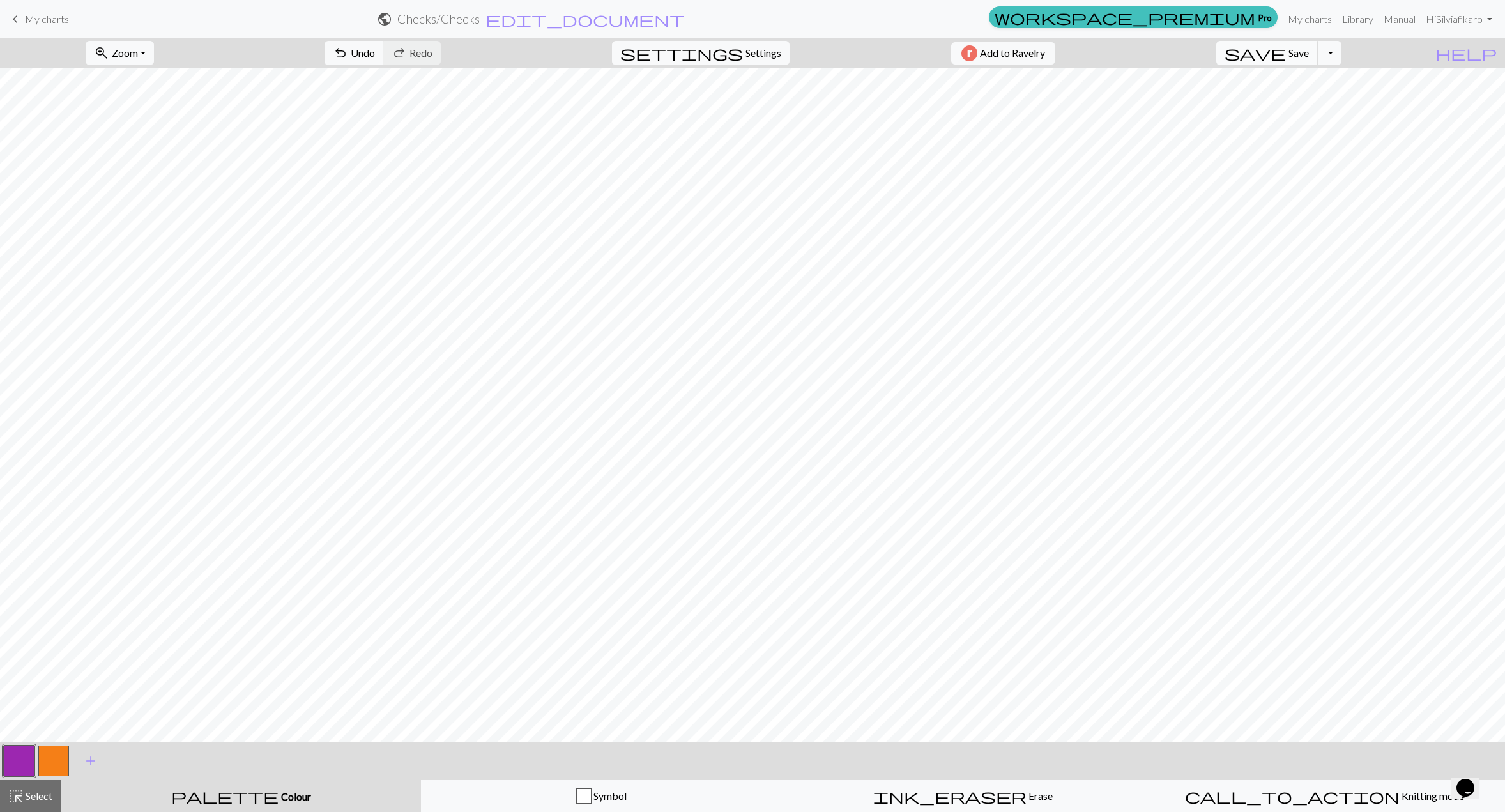
click at [1309, 57] on span "Save" at bounding box center [1299, 52] width 21 height 12
click at [1285, 55] on span "save" at bounding box center [1255, 52] width 62 height 17
drag, startPoint x: 18, startPoint y: 11, endPoint x: 803, endPoint y: 62, distance: 786.7
click at [18, 11] on span "keyboard_arrow_left" at bounding box center [15, 18] width 15 height 17
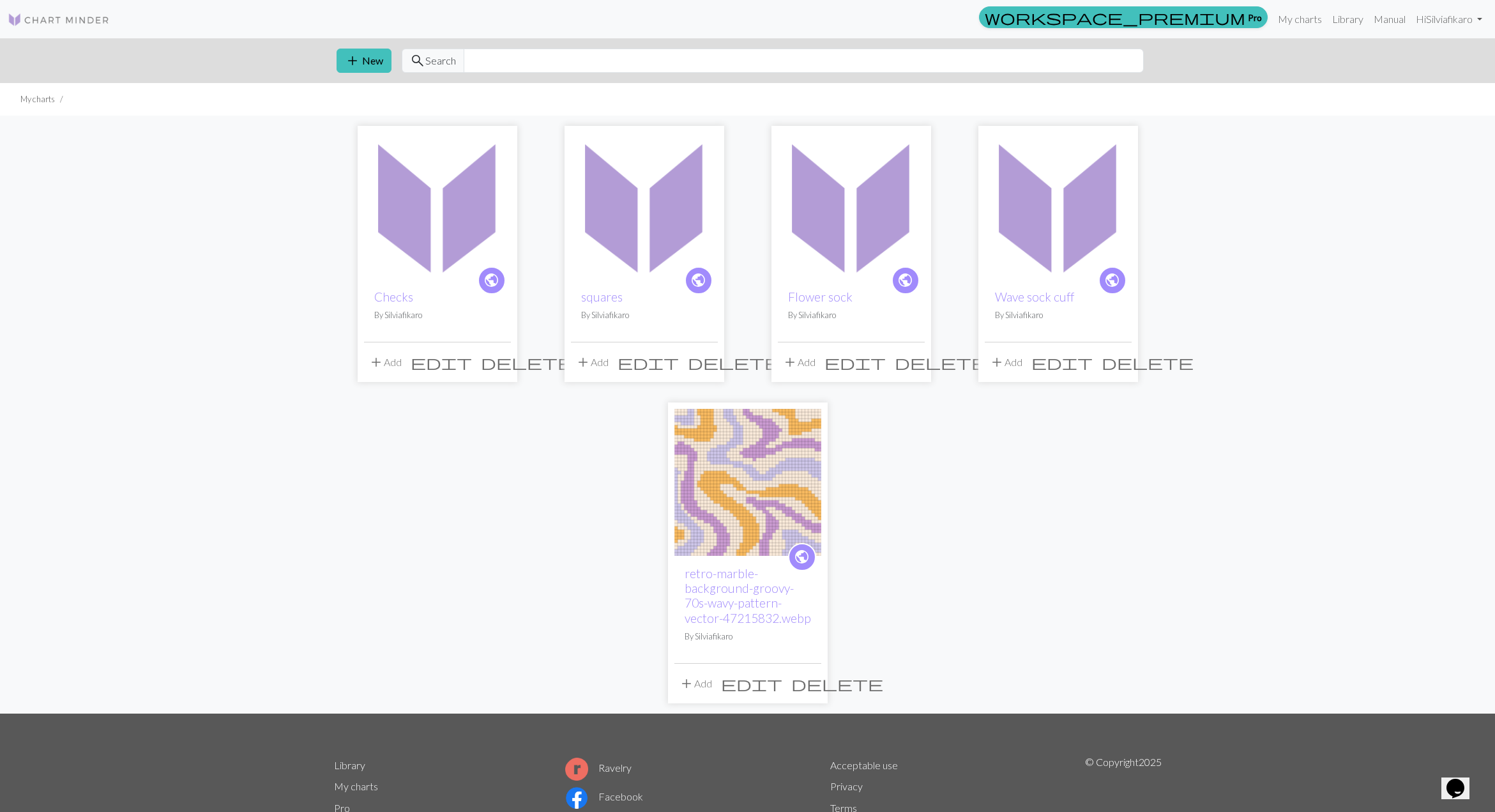
click at [408, 215] on img at bounding box center [438, 205] width 147 height 147
click at [631, 210] on img at bounding box center [644, 205] width 147 height 147
click at [359, 66] on span "add" at bounding box center [353, 60] width 15 height 17
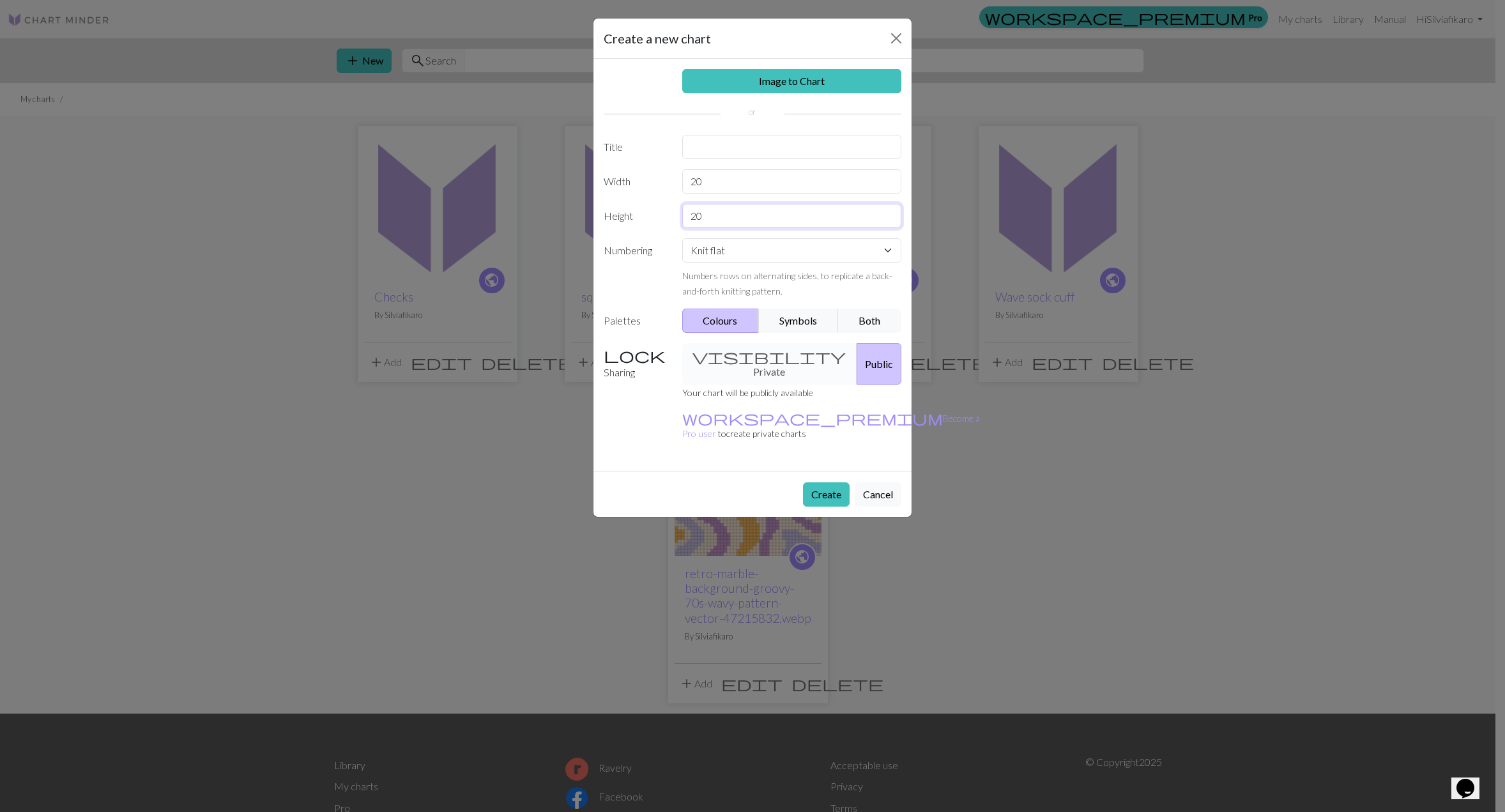
drag, startPoint x: 736, startPoint y: 223, endPoint x: 646, endPoint y: 222, distance: 90.0
click at [646, 222] on div "Height 20" at bounding box center [752, 215] width 313 height 24
type input "60"
drag, startPoint x: 714, startPoint y: 169, endPoint x: 705, endPoint y: 190, distance: 22.8
click at [708, 178] on input "20" at bounding box center [792, 181] width 220 height 24
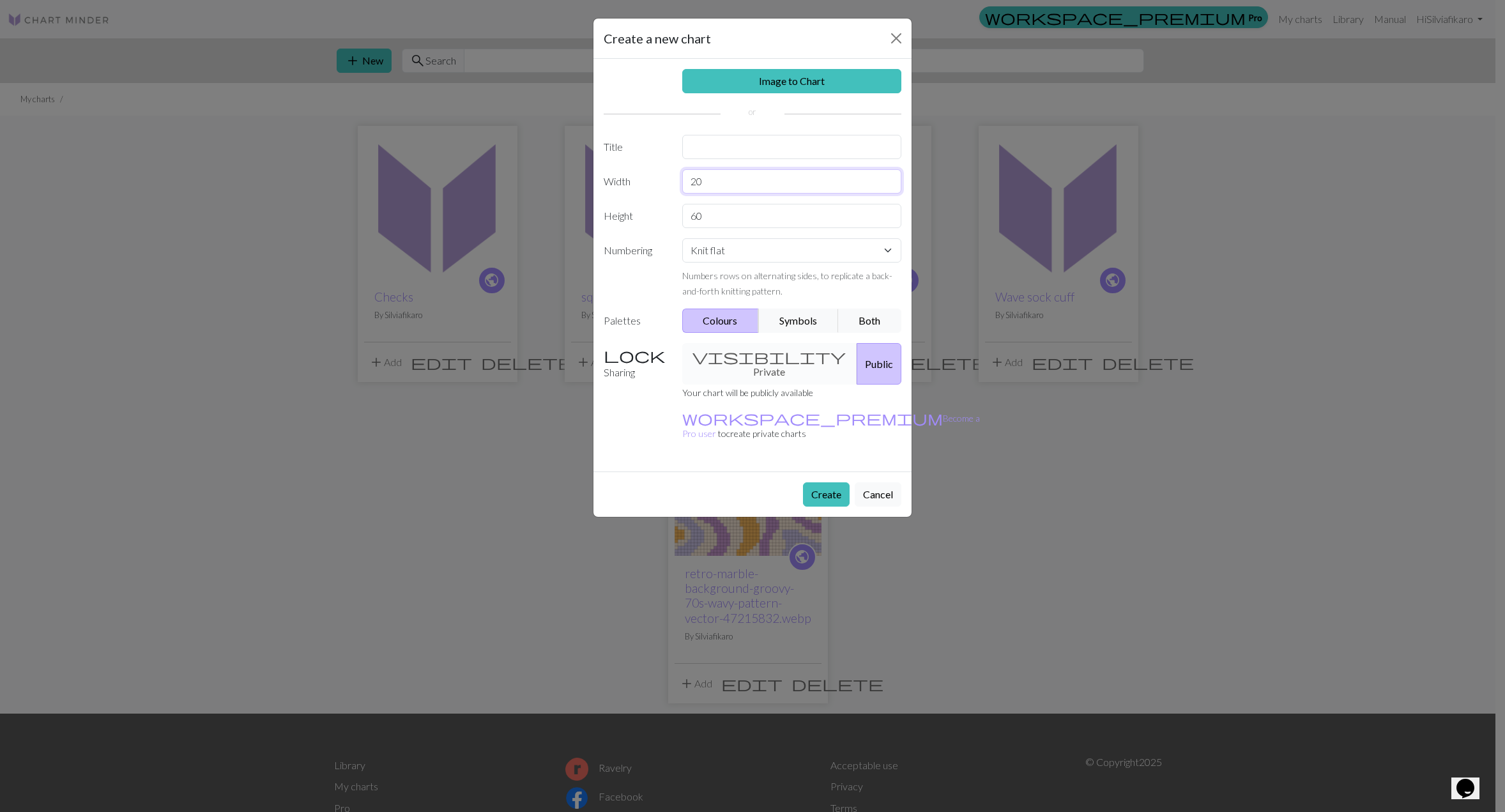
drag, startPoint x: 705, startPoint y: 190, endPoint x: 651, endPoint y: 191, distance: 54.0
click at [651, 191] on div "Width 20" at bounding box center [752, 181] width 313 height 24
type input "60"
click at [835, 483] on button "Create" at bounding box center [826, 494] width 47 height 24
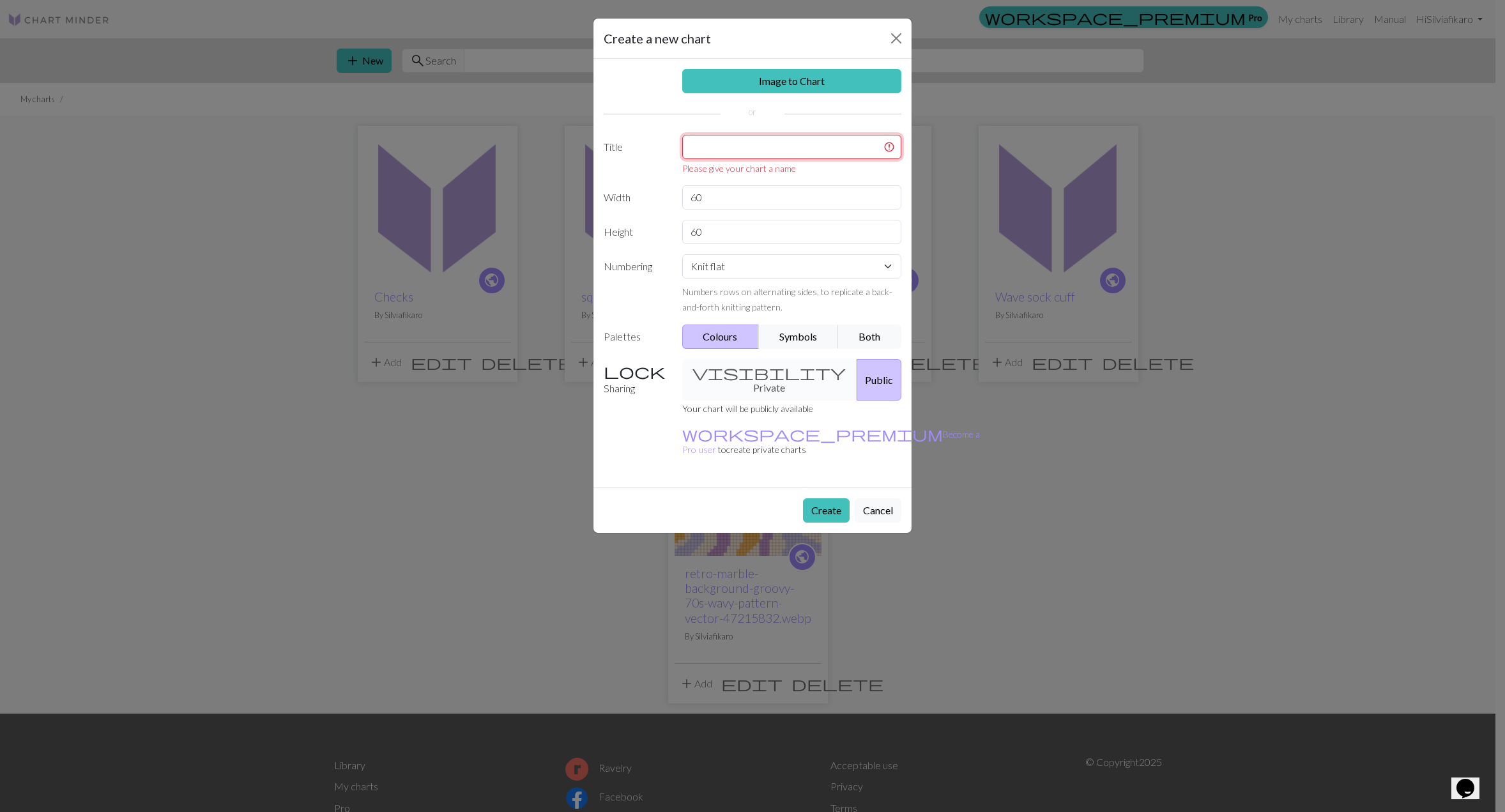
click at [724, 150] on input "text" at bounding box center [792, 146] width 220 height 24
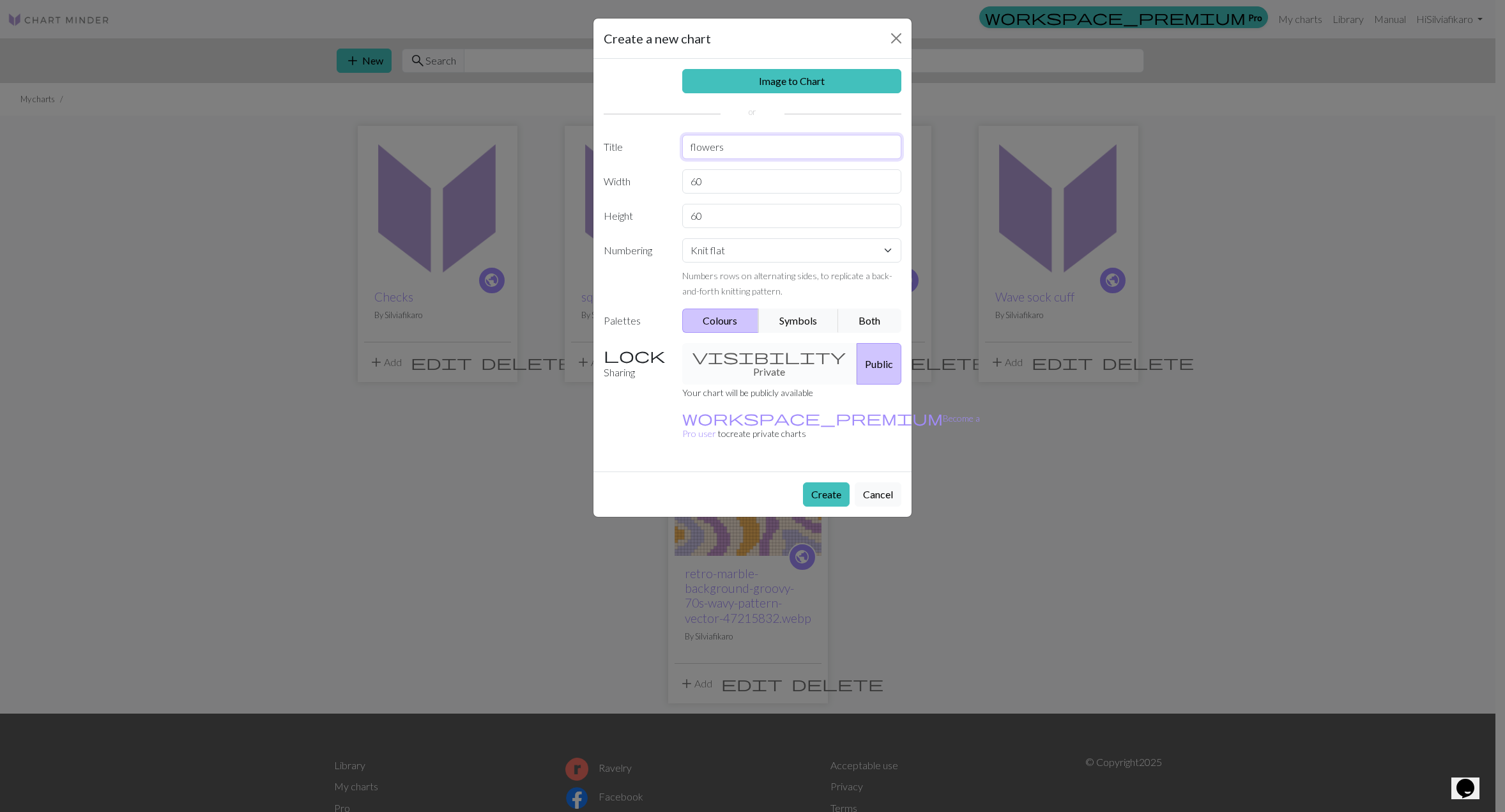
type input "flowers"
click at [839, 483] on button "Create" at bounding box center [826, 494] width 47 height 24
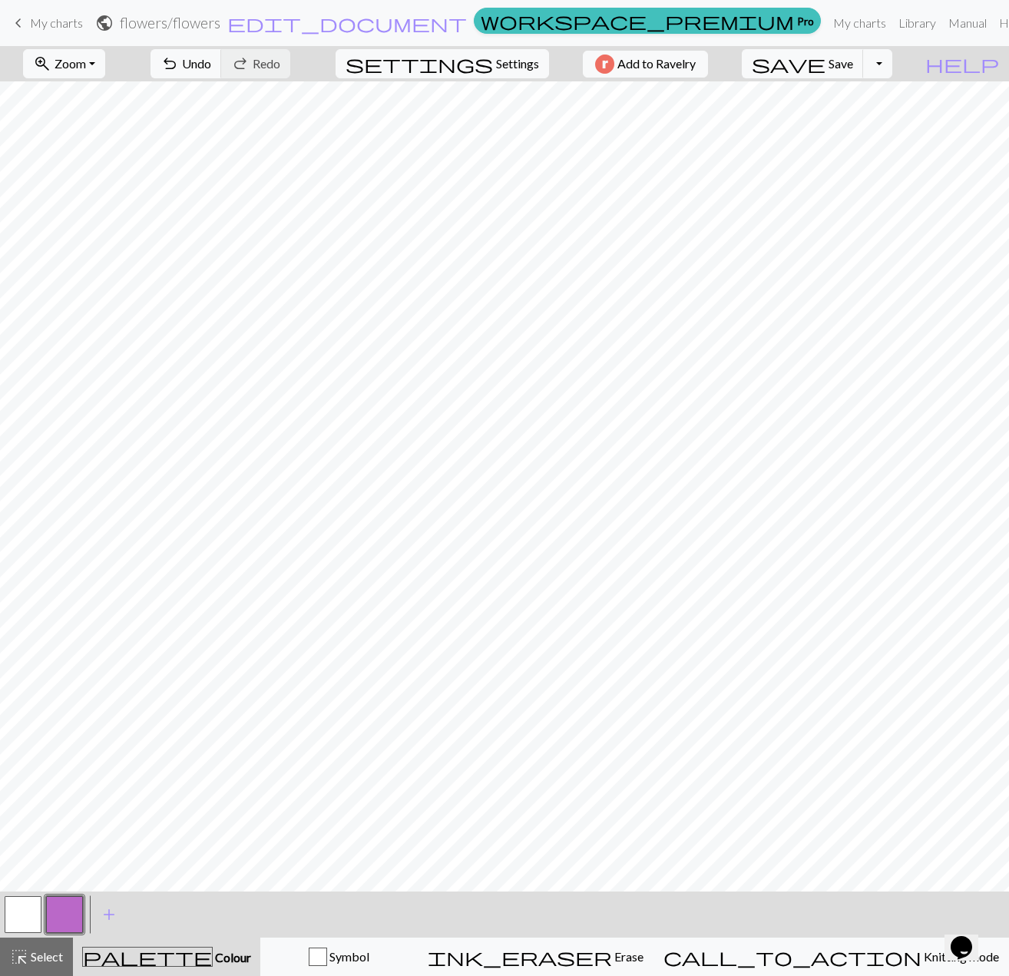
click at [28, 907] on button "button" at bounding box center [23, 914] width 37 height 37
click at [68, 915] on button "button" at bounding box center [64, 914] width 37 height 37
click at [110, 911] on span "add" at bounding box center [109, 914] width 18 height 21
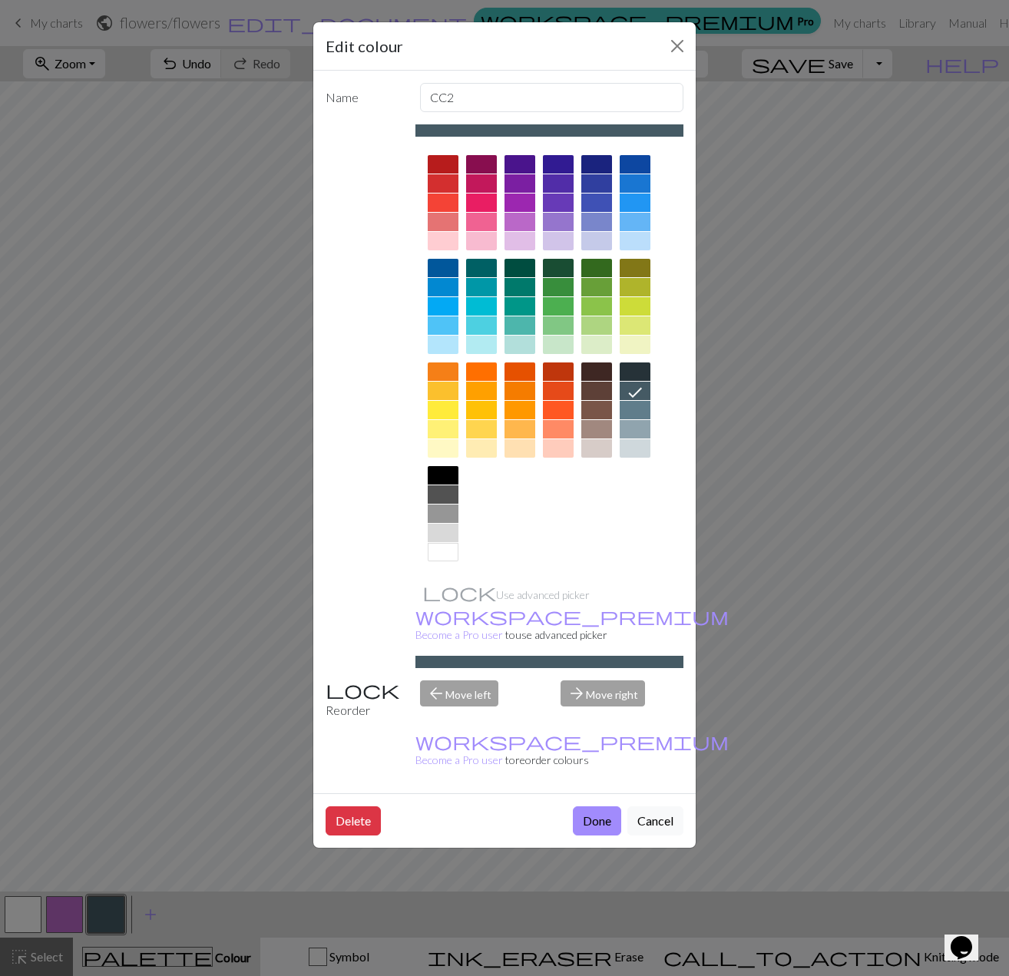
click at [494, 239] on div at bounding box center [481, 241] width 31 height 18
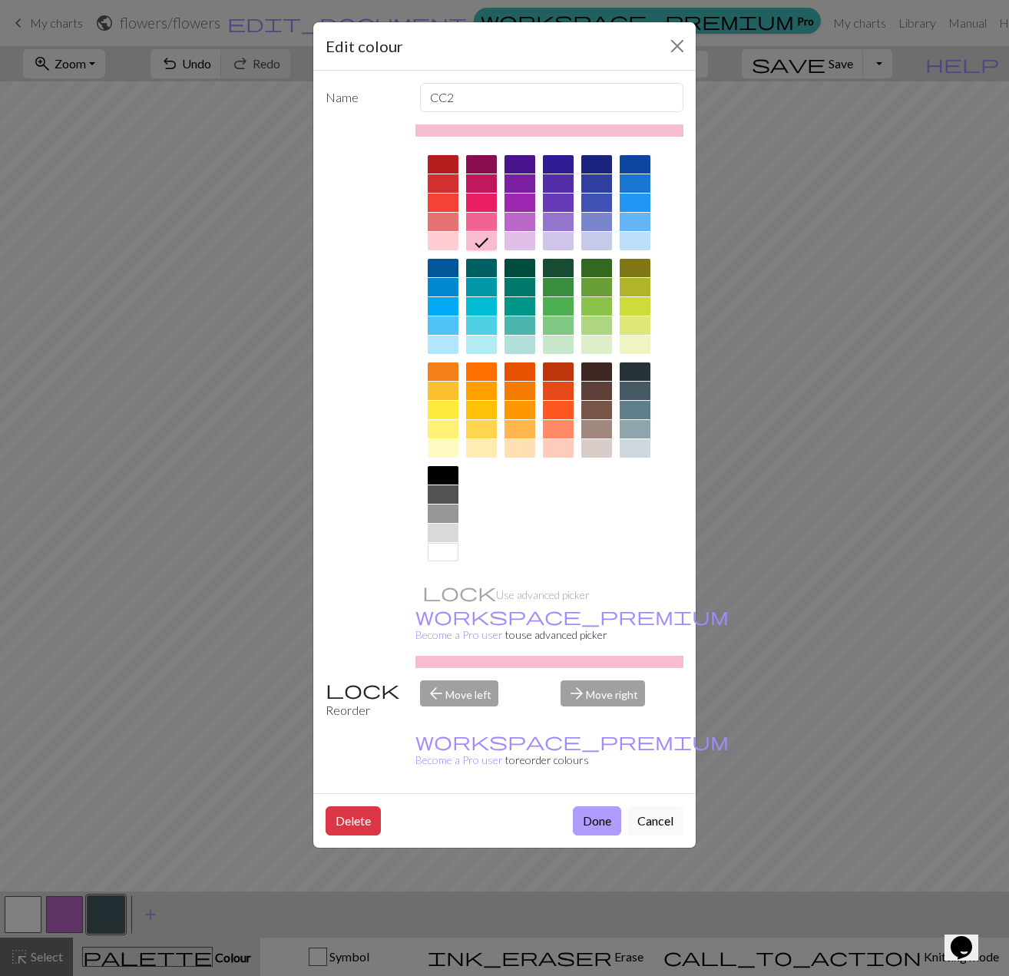
click at [616, 806] on button "Done" at bounding box center [597, 820] width 48 height 29
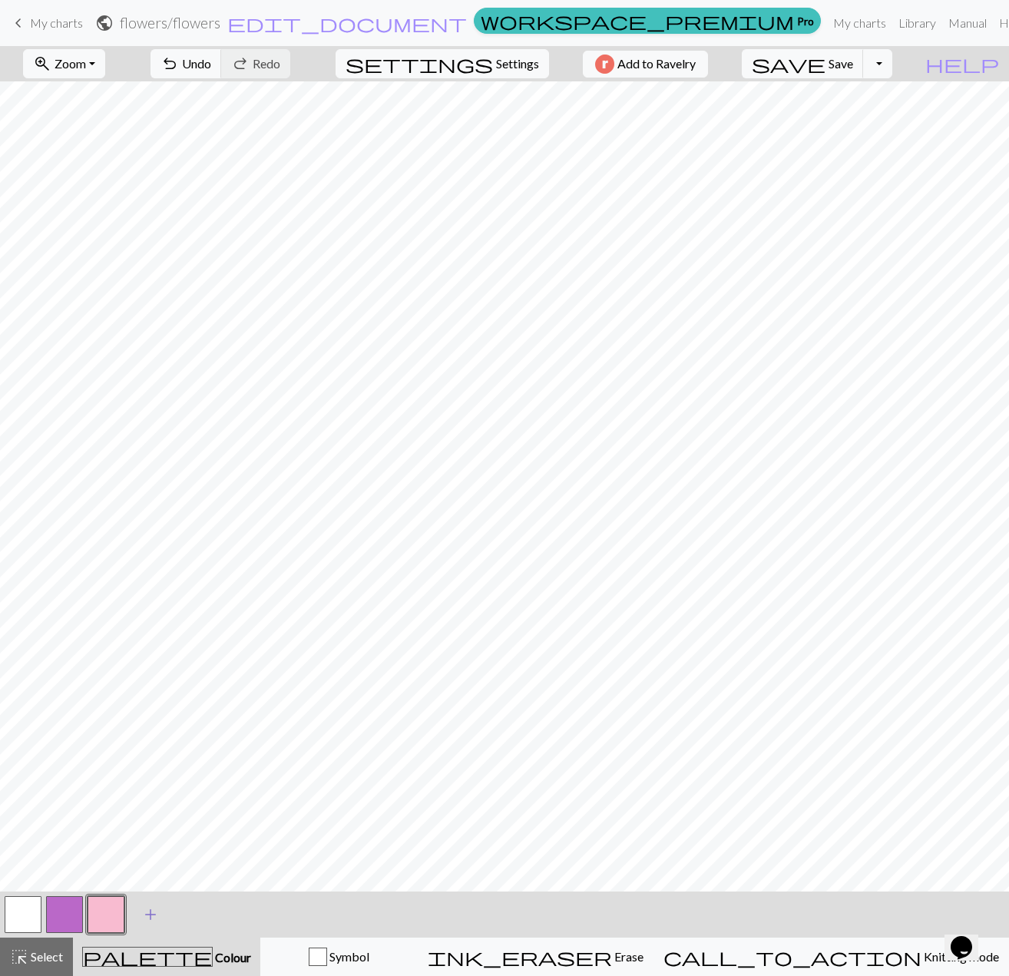
click at [147, 906] on span "add" at bounding box center [150, 914] width 18 height 21
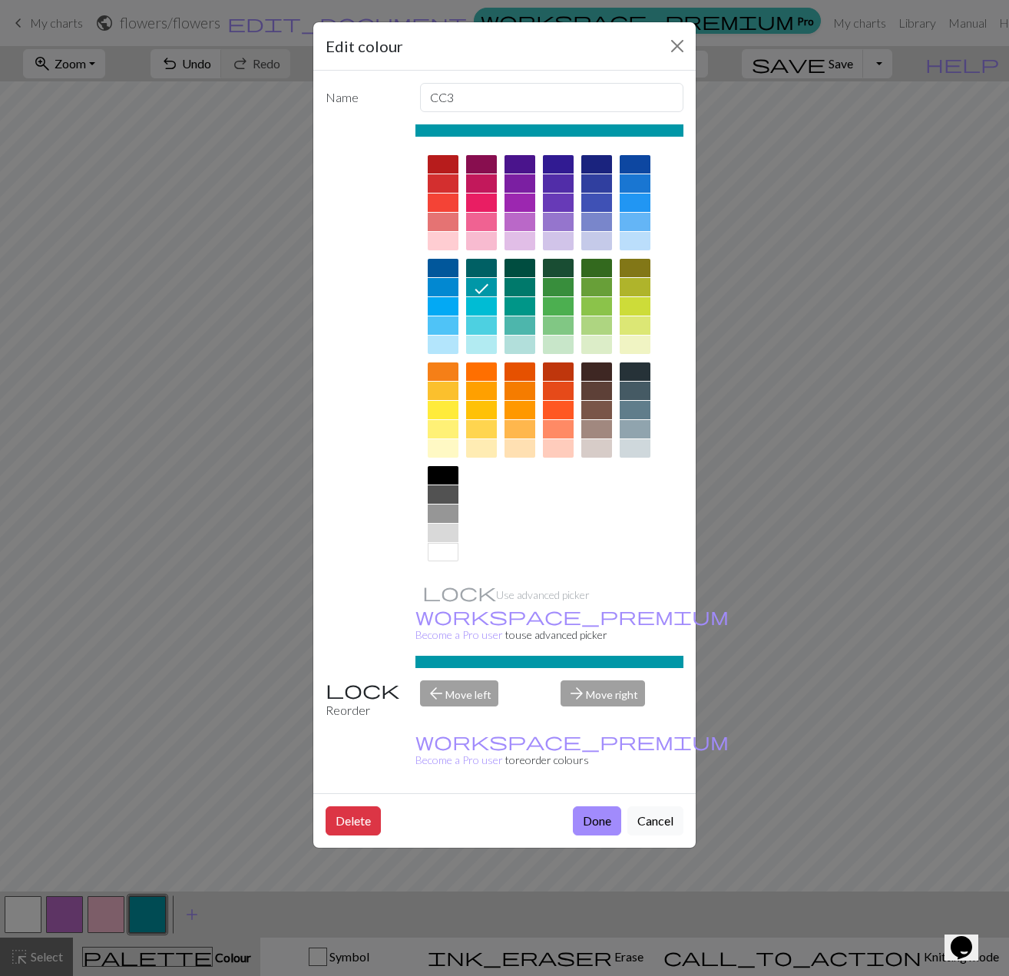
click at [490, 201] on div at bounding box center [481, 202] width 31 height 18
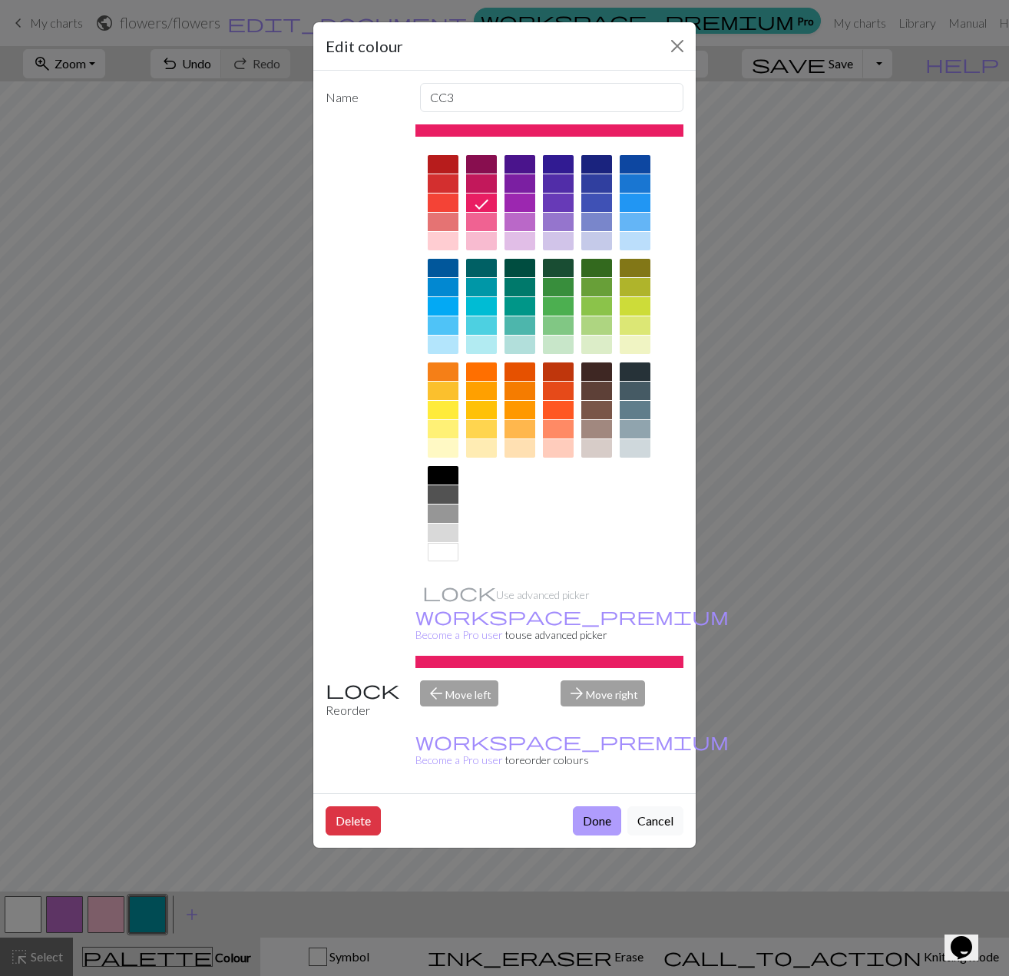
click at [593, 806] on button "Done" at bounding box center [597, 820] width 48 height 29
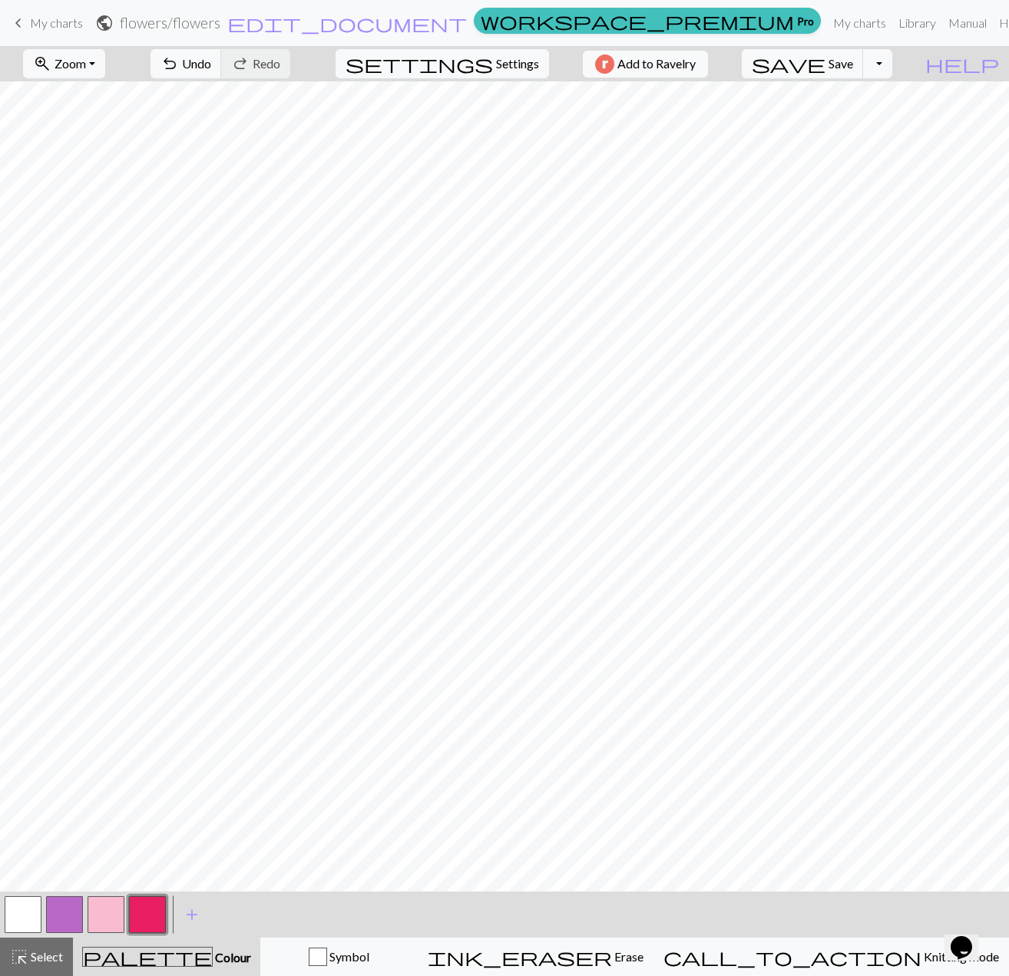
click at [98, 915] on button "button" at bounding box center [106, 914] width 37 height 37
click at [46, 18] on span "My charts" at bounding box center [56, 22] width 53 height 15
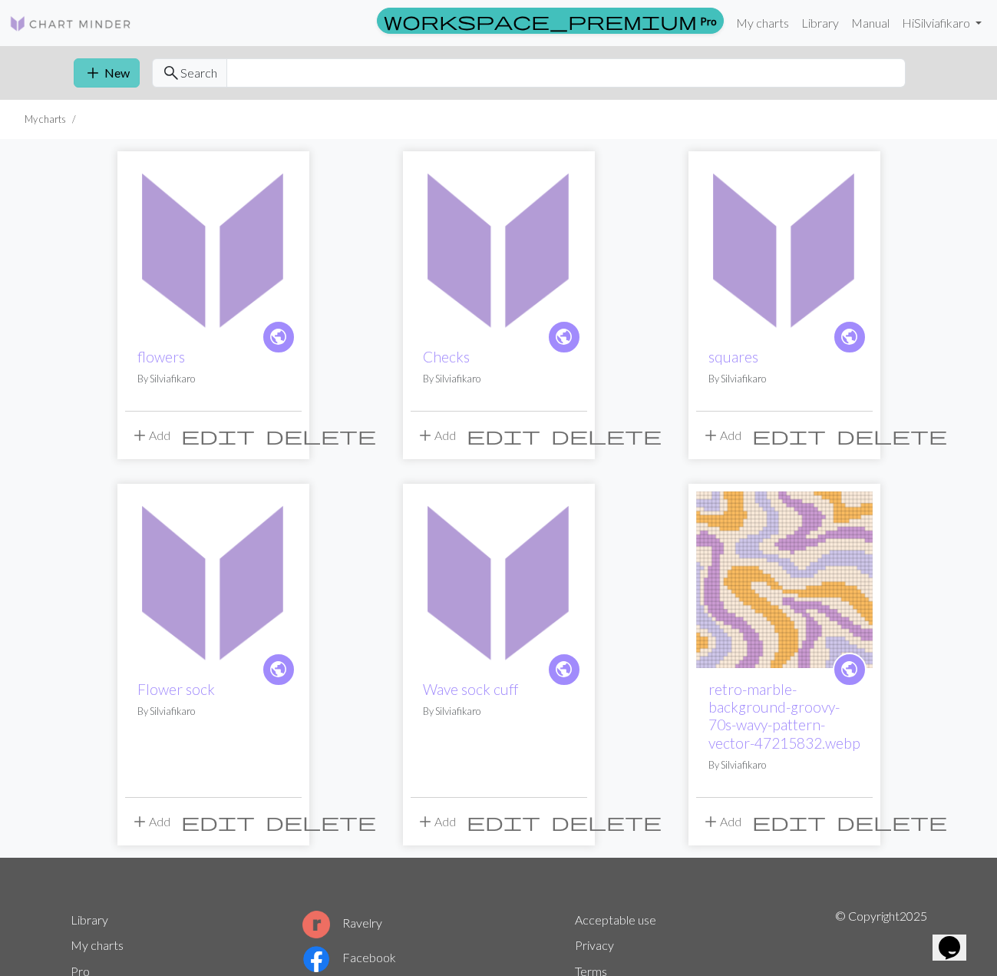
click at [110, 84] on button "add New" at bounding box center [107, 72] width 66 height 29
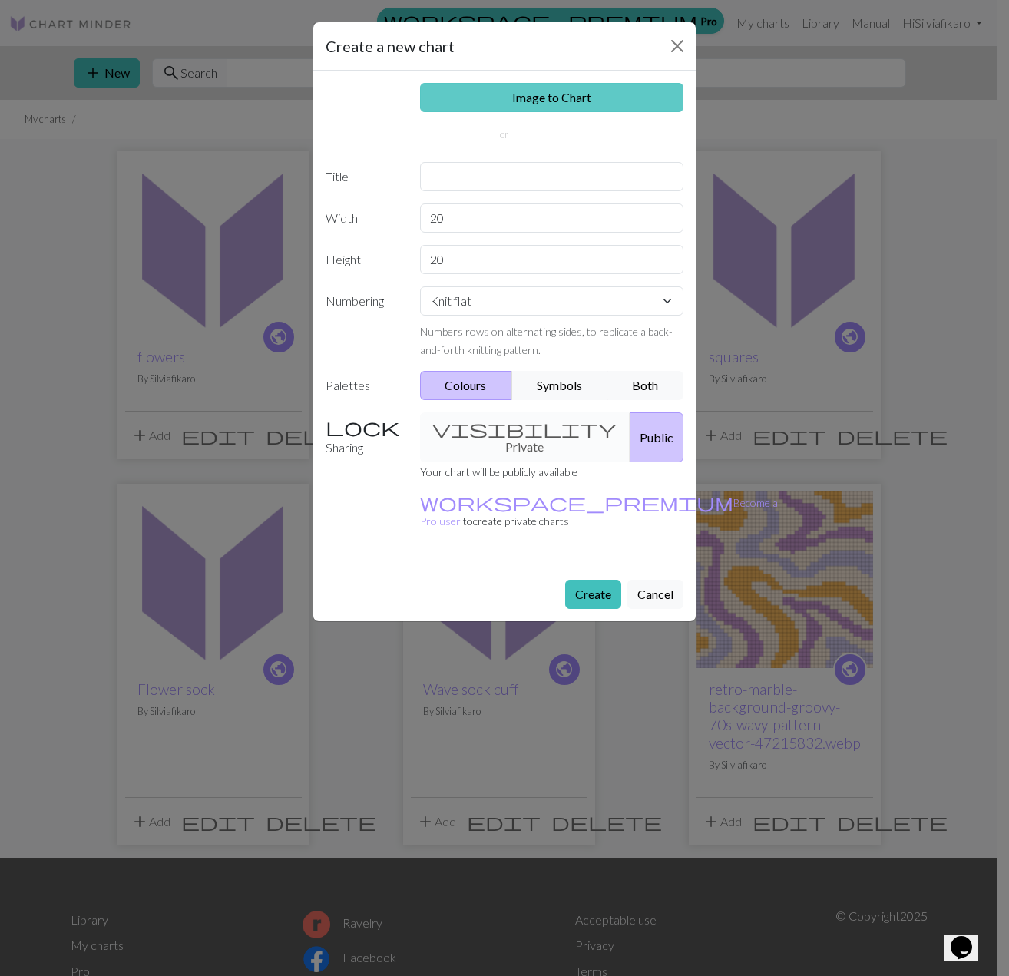
click at [505, 94] on link "Image to Chart" at bounding box center [552, 97] width 264 height 29
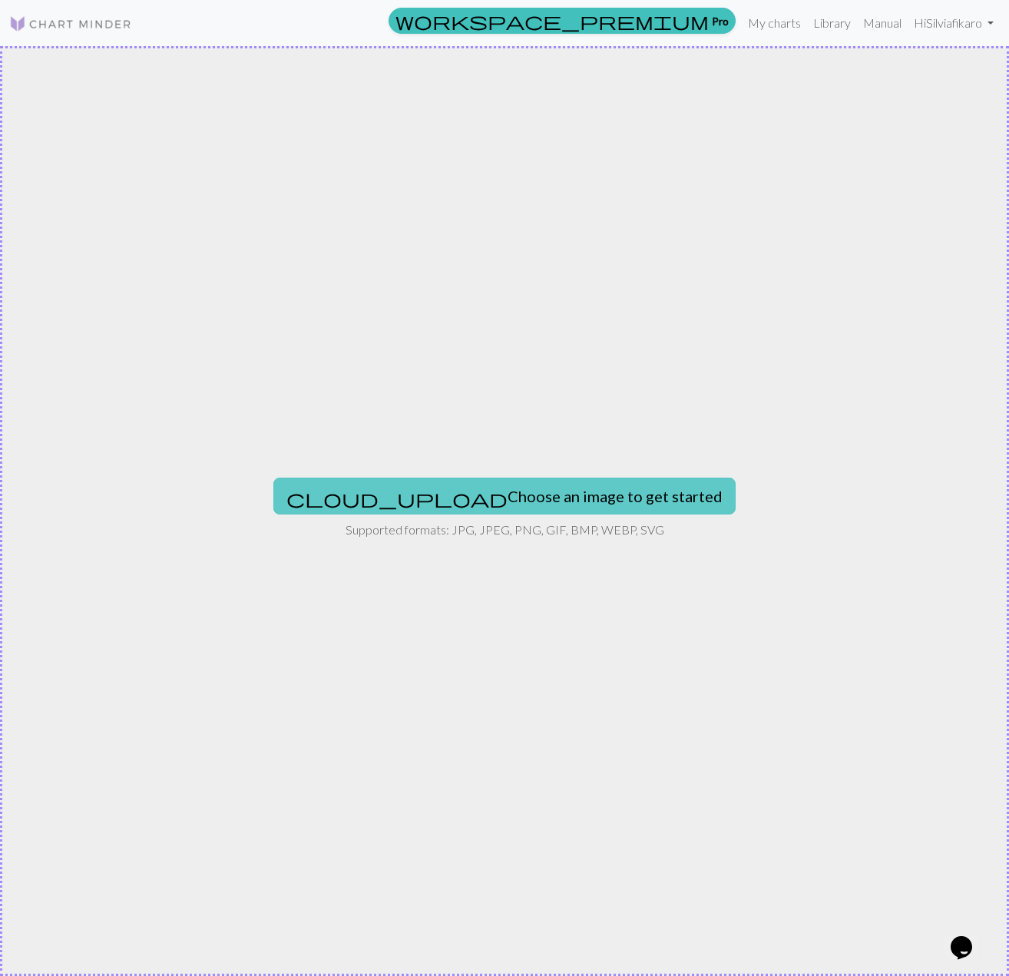
click at [454, 492] on button "cloud_upload Choose an image to get started" at bounding box center [504, 496] width 462 height 37
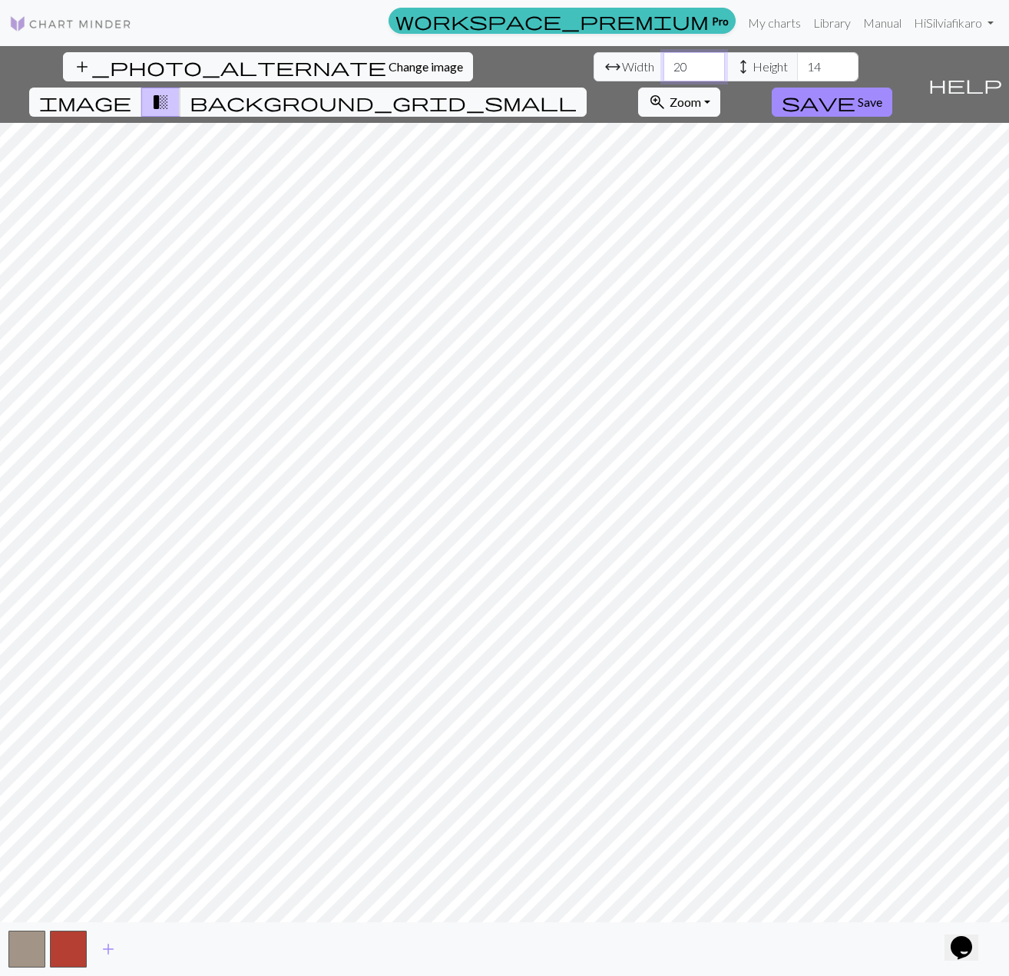
click at [663, 64] on input "20" at bounding box center [693, 66] width 61 height 29
drag, startPoint x: 321, startPoint y: 70, endPoint x: 271, endPoint y: 71, distance: 49.9
click at [593, 71] on div "arrow_range Width 20 height Height 14" at bounding box center [725, 66] width 265 height 29
type input "60"
click at [797, 67] on input "14" at bounding box center [827, 66] width 61 height 29
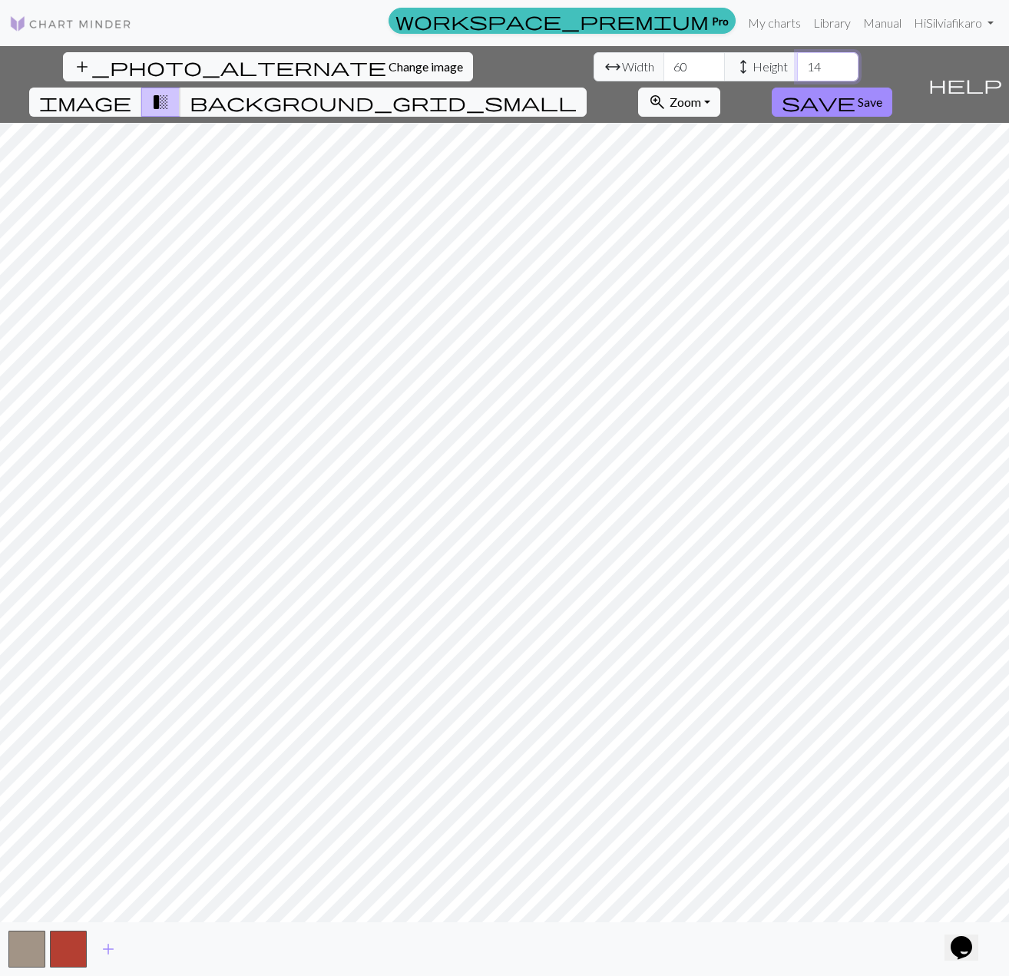
click at [797, 67] on input "14" at bounding box center [827, 66] width 61 height 29
type input "60"
drag, startPoint x: 312, startPoint y: 68, endPoint x: 300, endPoint y: 64, distance: 12.1
click at [663, 64] on input "60" at bounding box center [693, 66] width 61 height 29
type input "20"
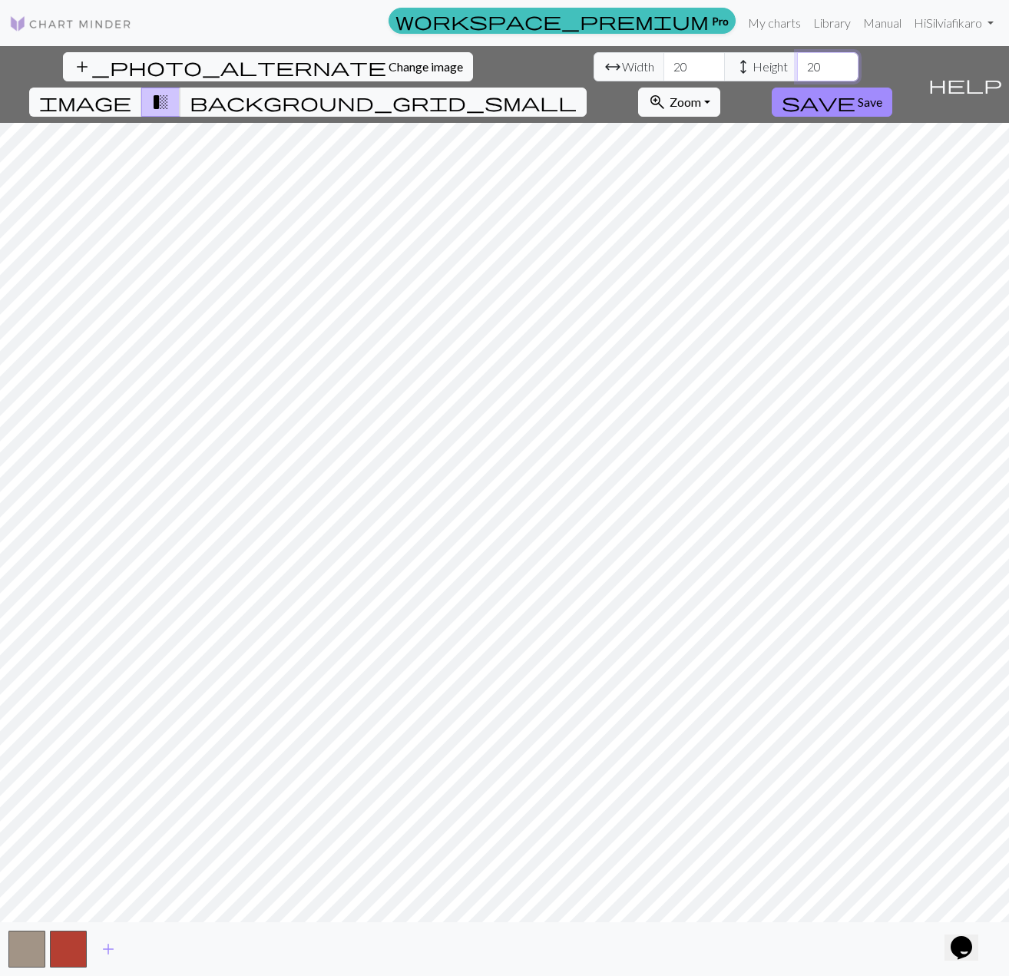
type input "20"
click at [105, 950] on span "add" at bounding box center [108, 948] width 18 height 21
click at [105, 950] on button "button" at bounding box center [109, 948] width 37 height 37
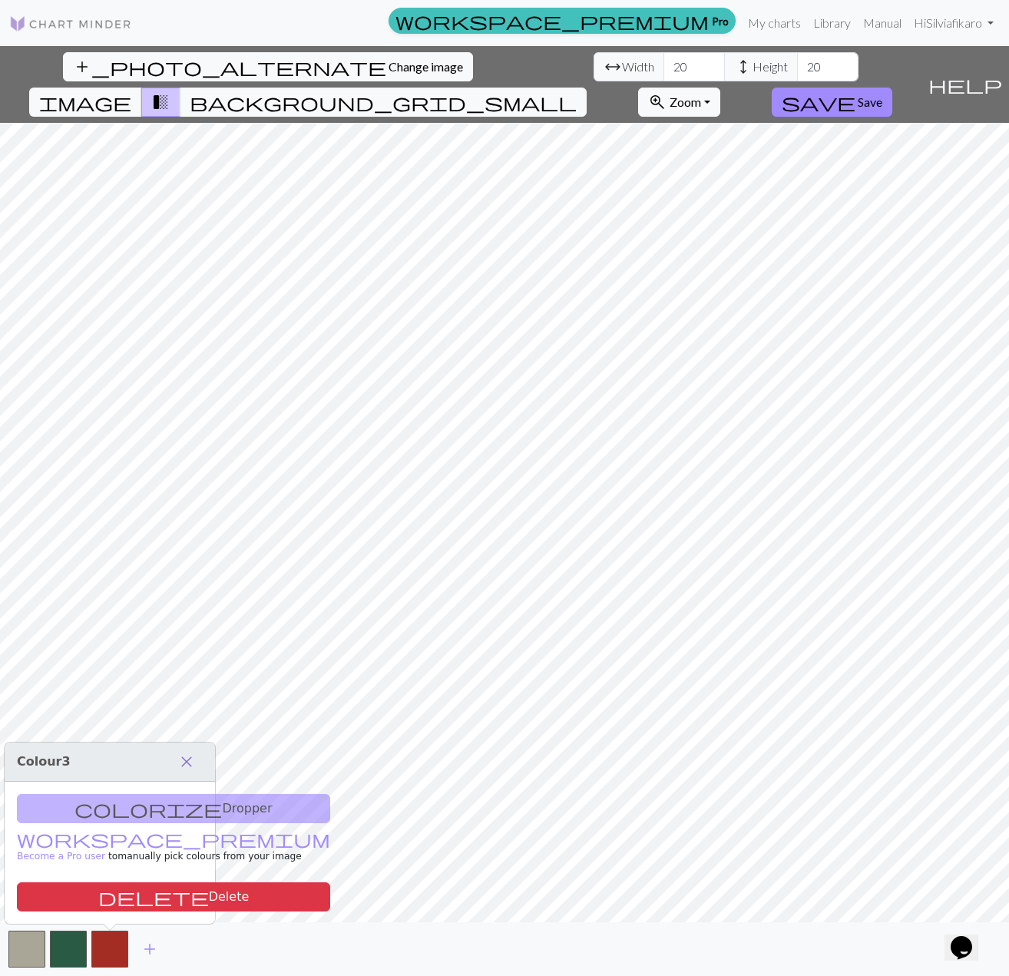
click at [185, 754] on span "close" at bounding box center [186, 761] width 18 height 21
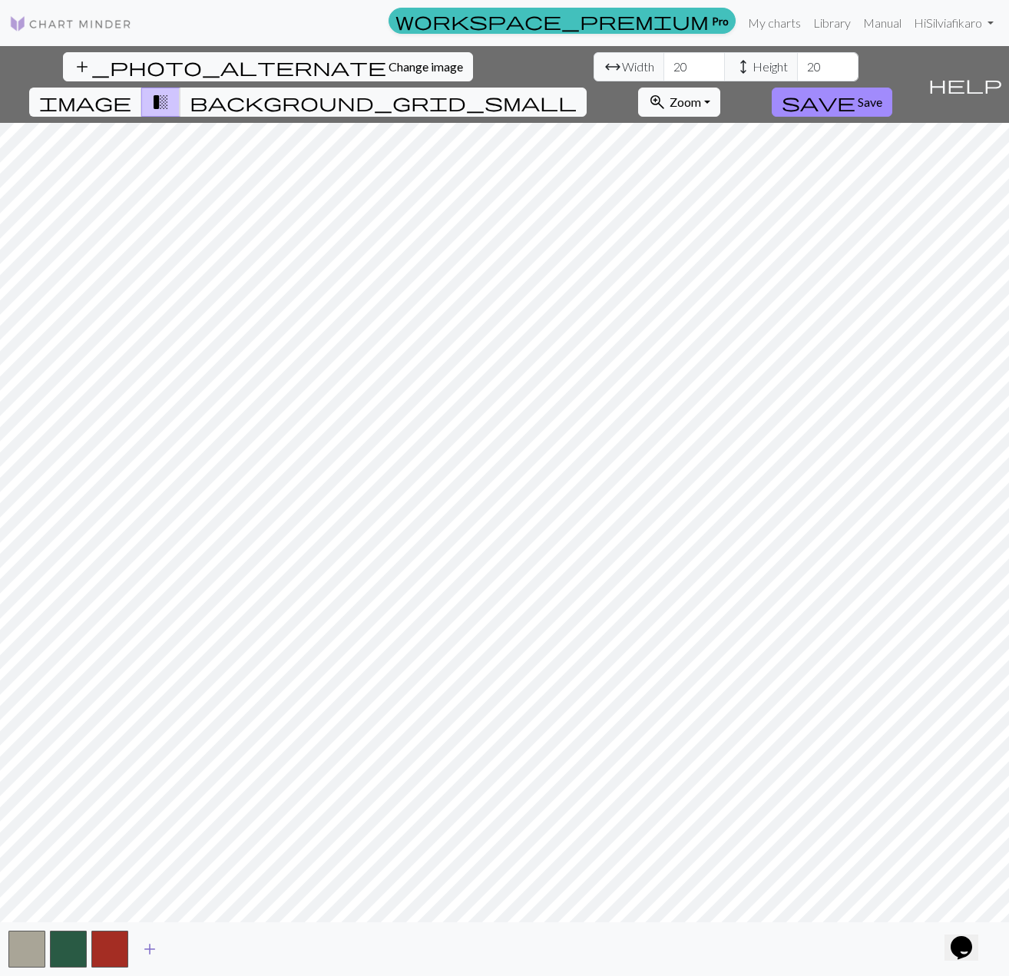
click at [156, 950] on span "add" at bounding box center [149, 948] width 18 height 21
click at [156, 950] on button "button" at bounding box center [151, 948] width 37 height 37
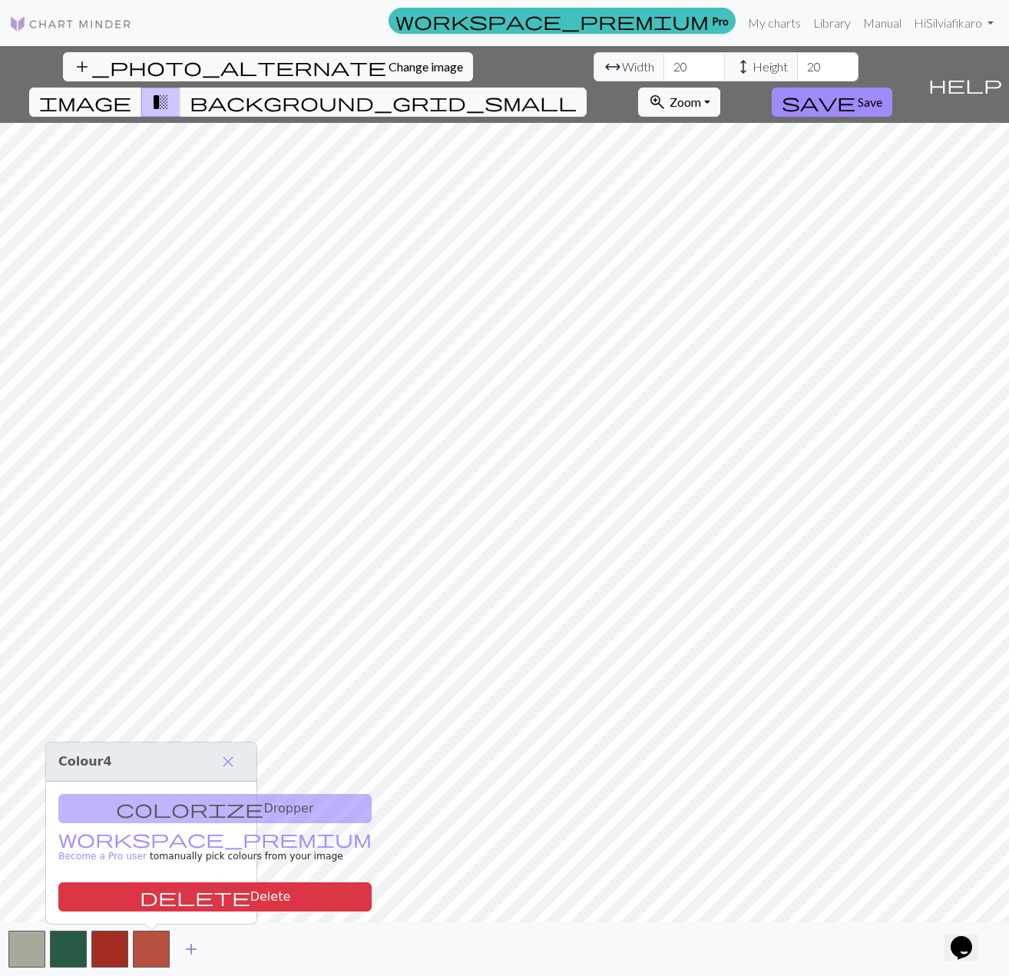
click at [185, 953] on span "add" at bounding box center [191, 948] width 18 height 21
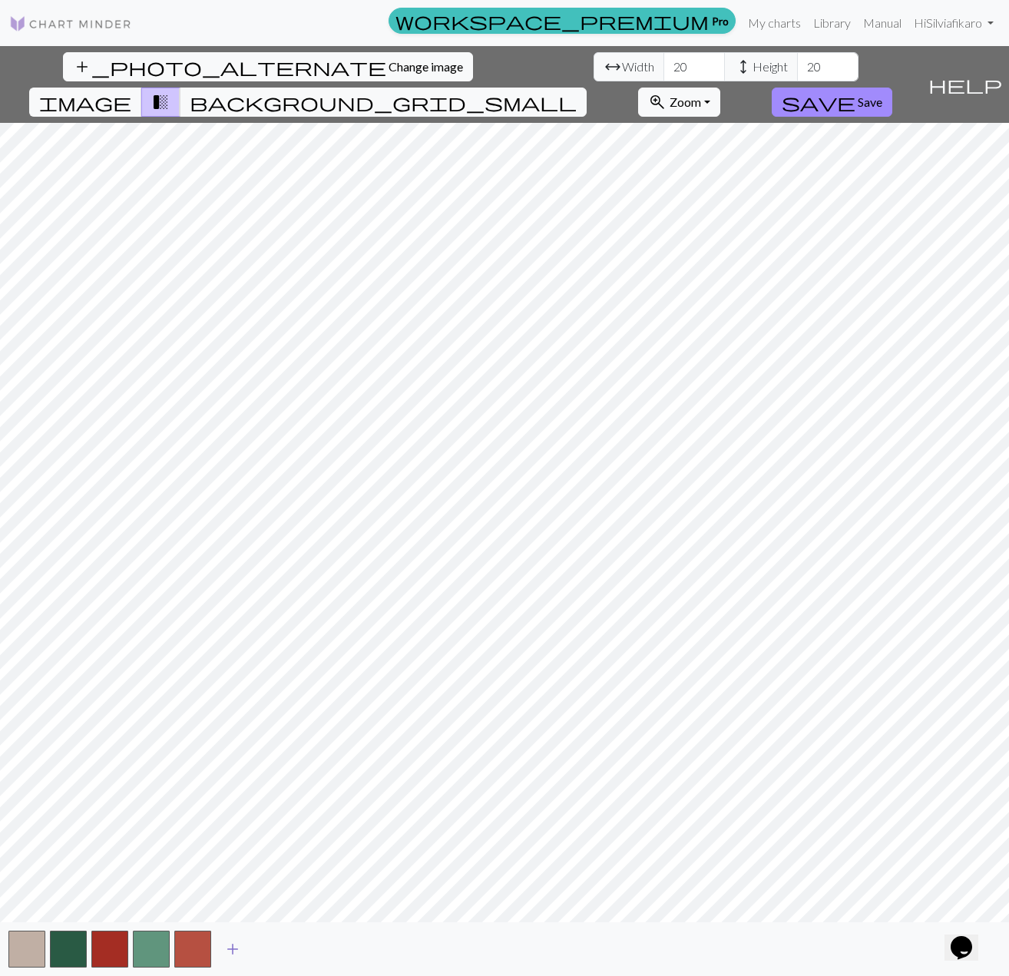
click at [234, 951] on span "add" at bounding box center [232, 948] width 18 height 21
click at [266, 947] on span "add" at bounding box center [274, 948] width 18 height 21
click at [316, 947] on span "add" at bounding box center [315, 948] width 18 height 21
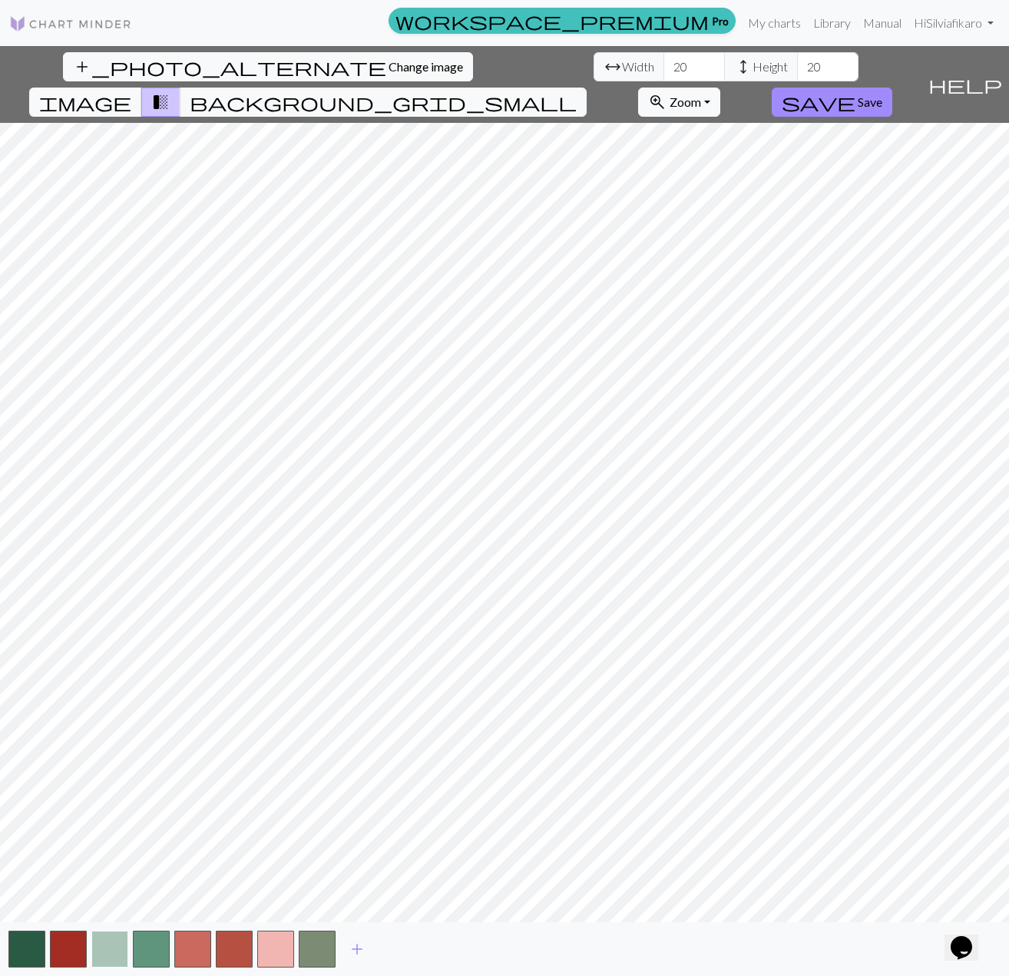
click at [111, 942] on button "button" at bounding box center [109, 948] width 37 height 37
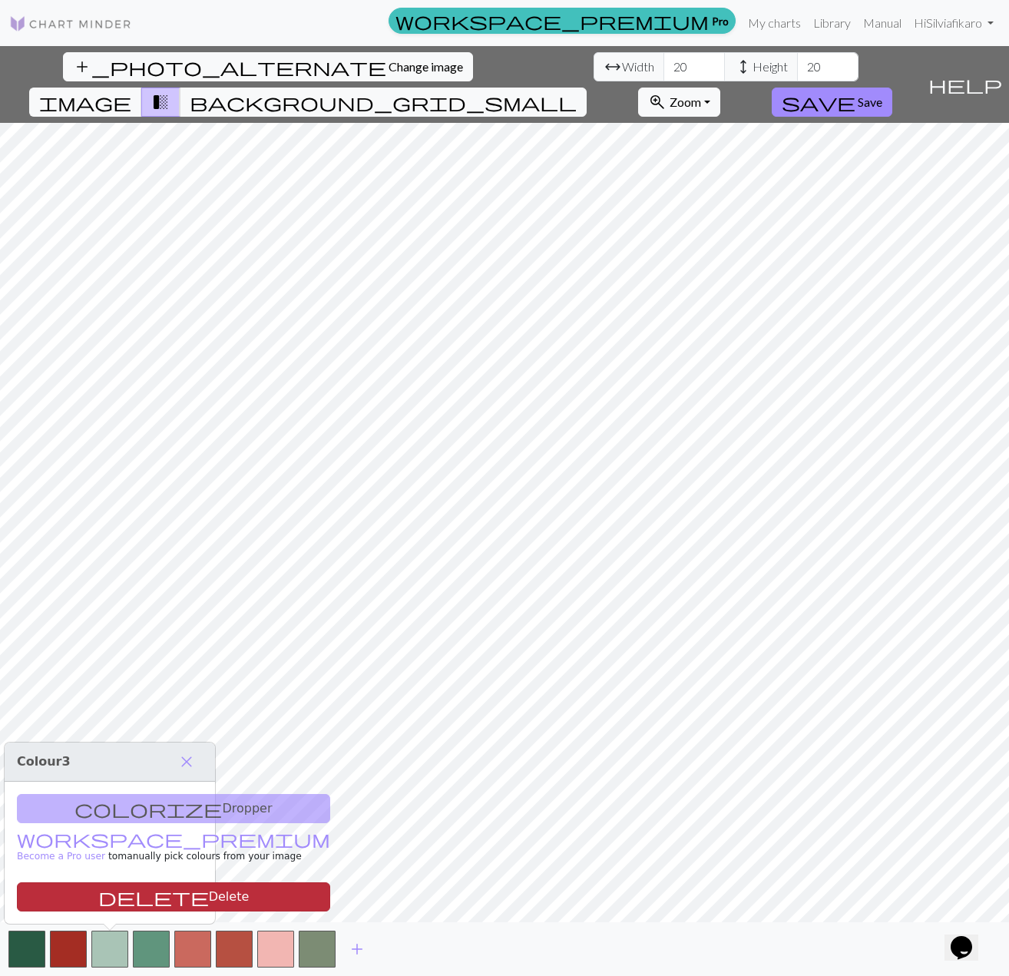
click at [108, 888] on button "delete Delete" at bounding box center [173, 896] width 313 height 29
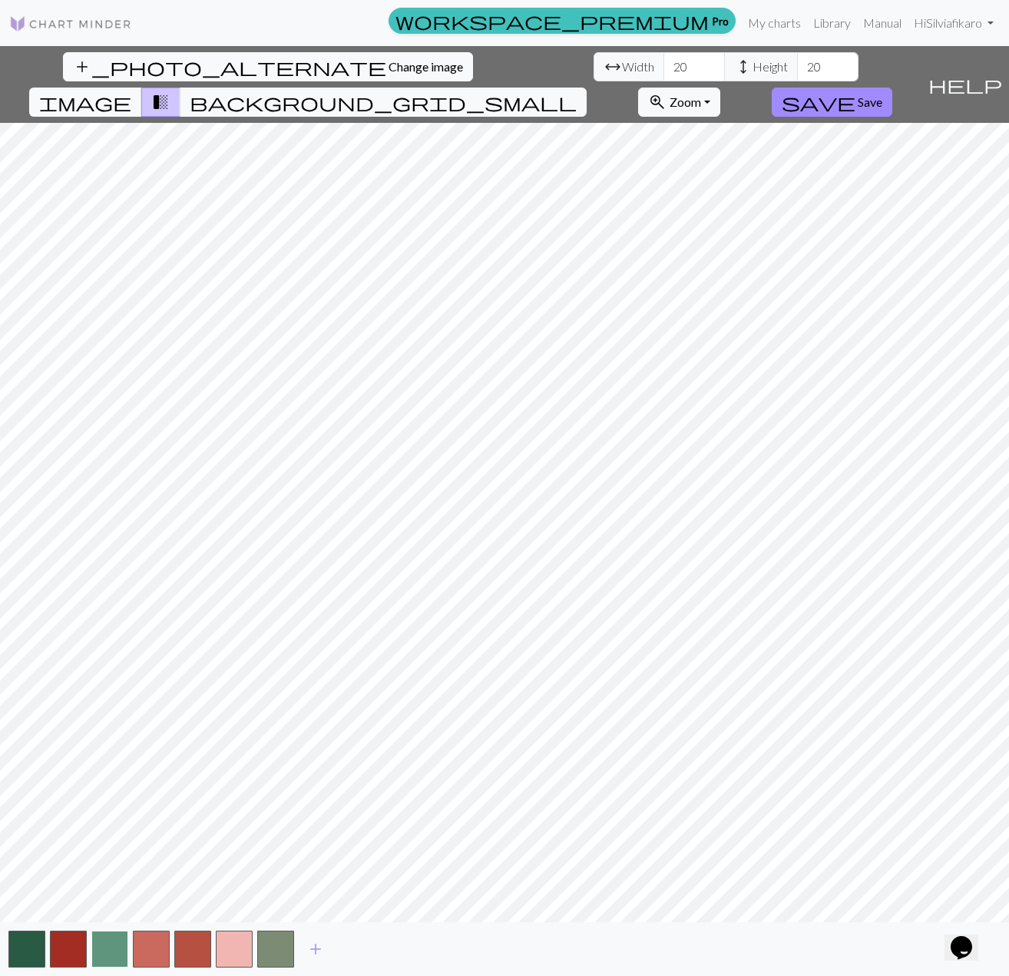
click at [108, 949] on button "button" at bounding box center [109, 948] width 37 height 37
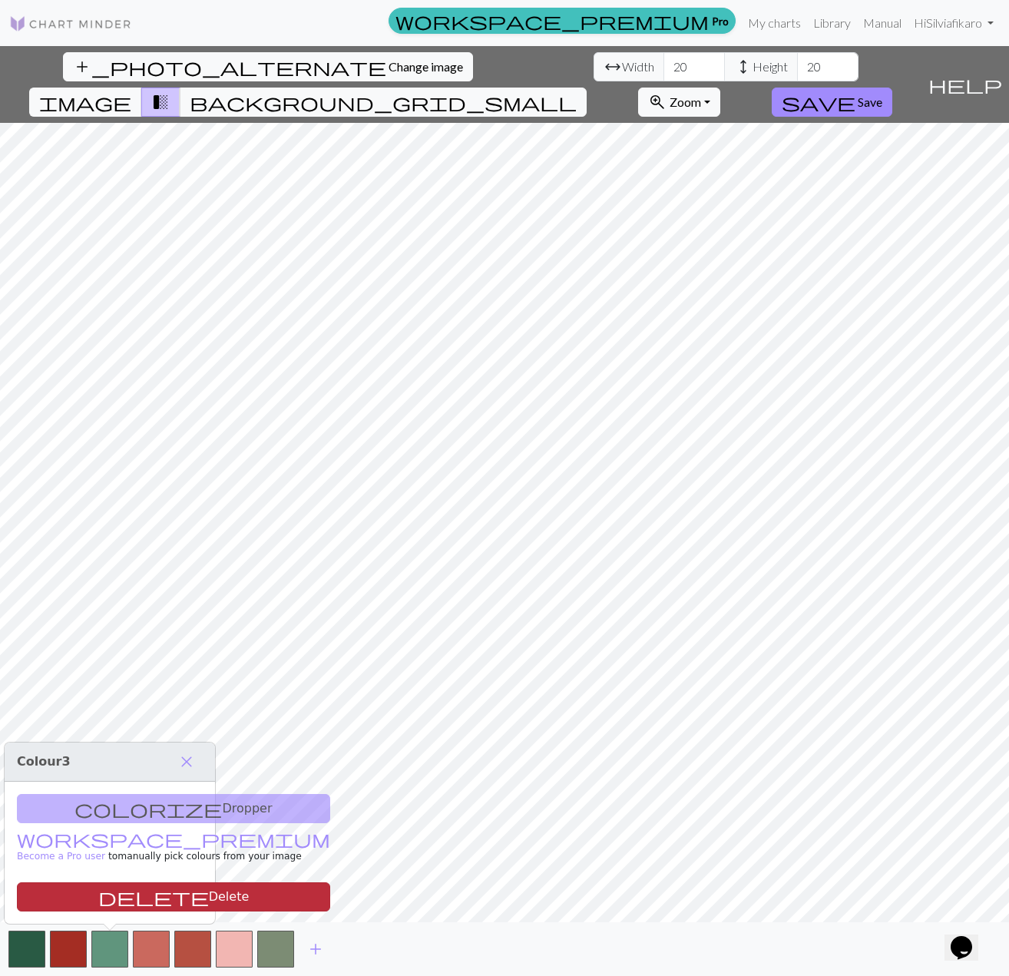
click at [131, 889] on button "delete Delete" at bounding box center [173, 896] width 313 height 29
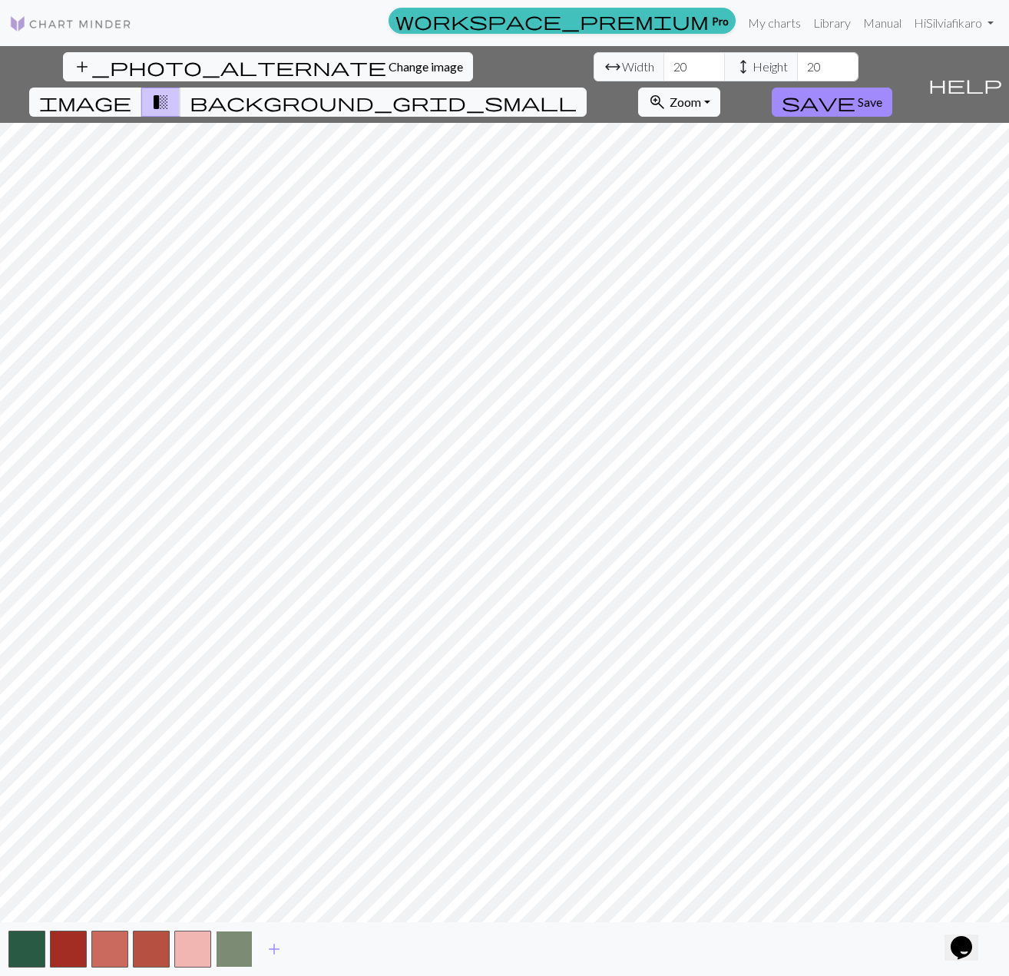
click at [235, 960] on button "button" at bounding box center [234, 948] width 37 height 37
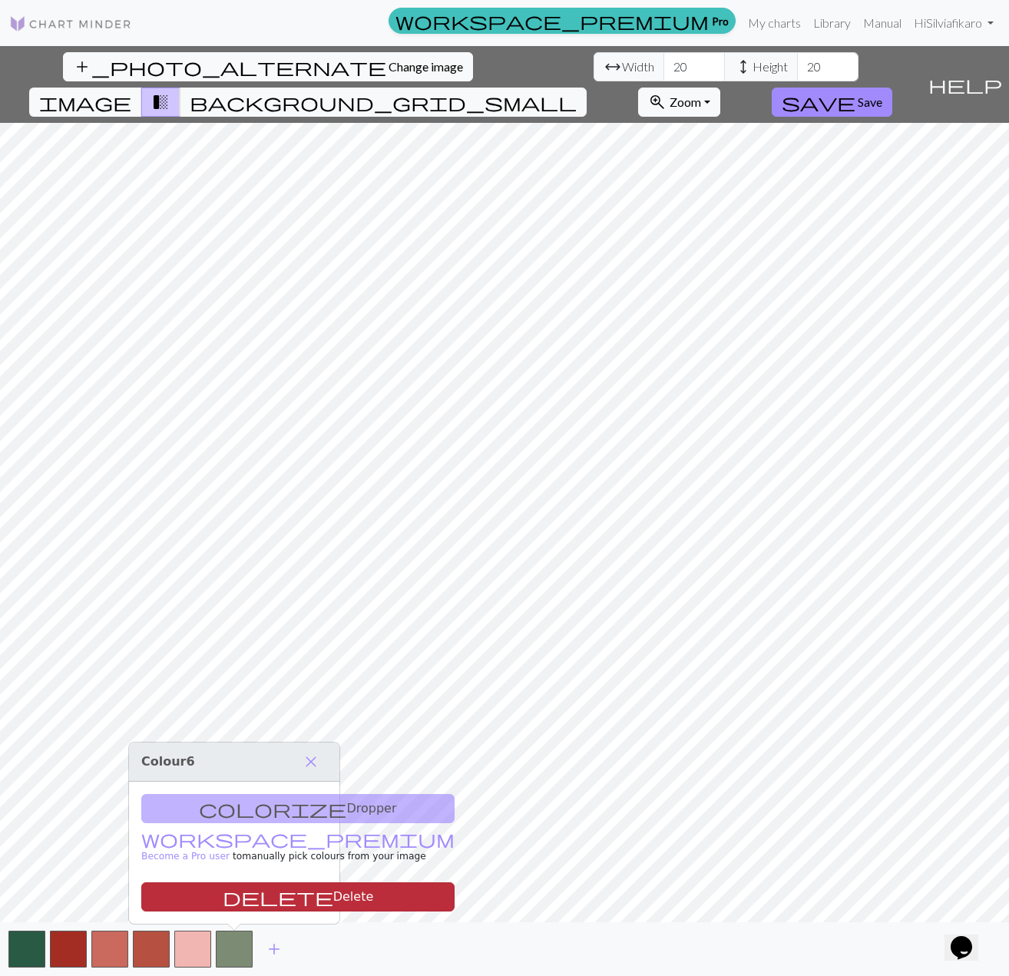
click at [223, 898] on span "delete" at bounding box center [278, 896] width 111 height 21
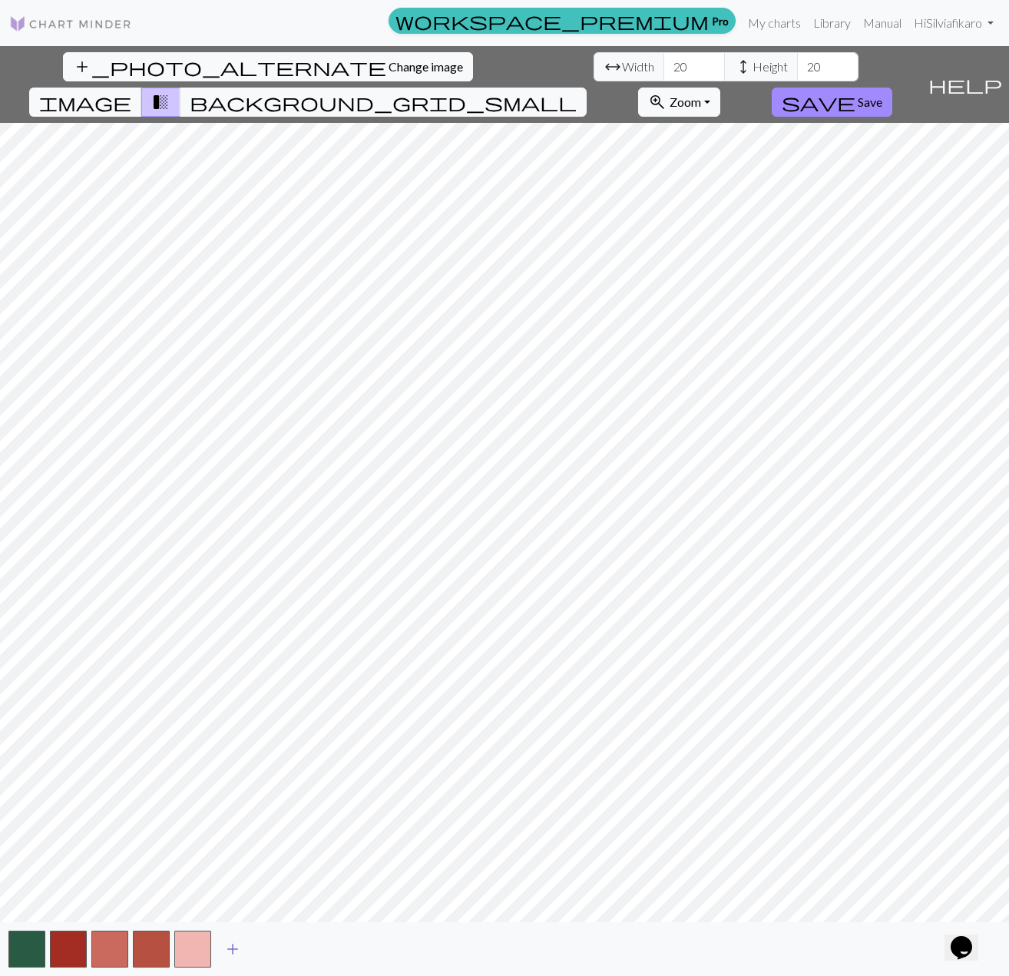
click at [246, 948] on button "add" at bounding box center [232, 948] width 38 height 29
click at [71, 947] on button "button" at bounding box center [68, 948] width 37 height 37
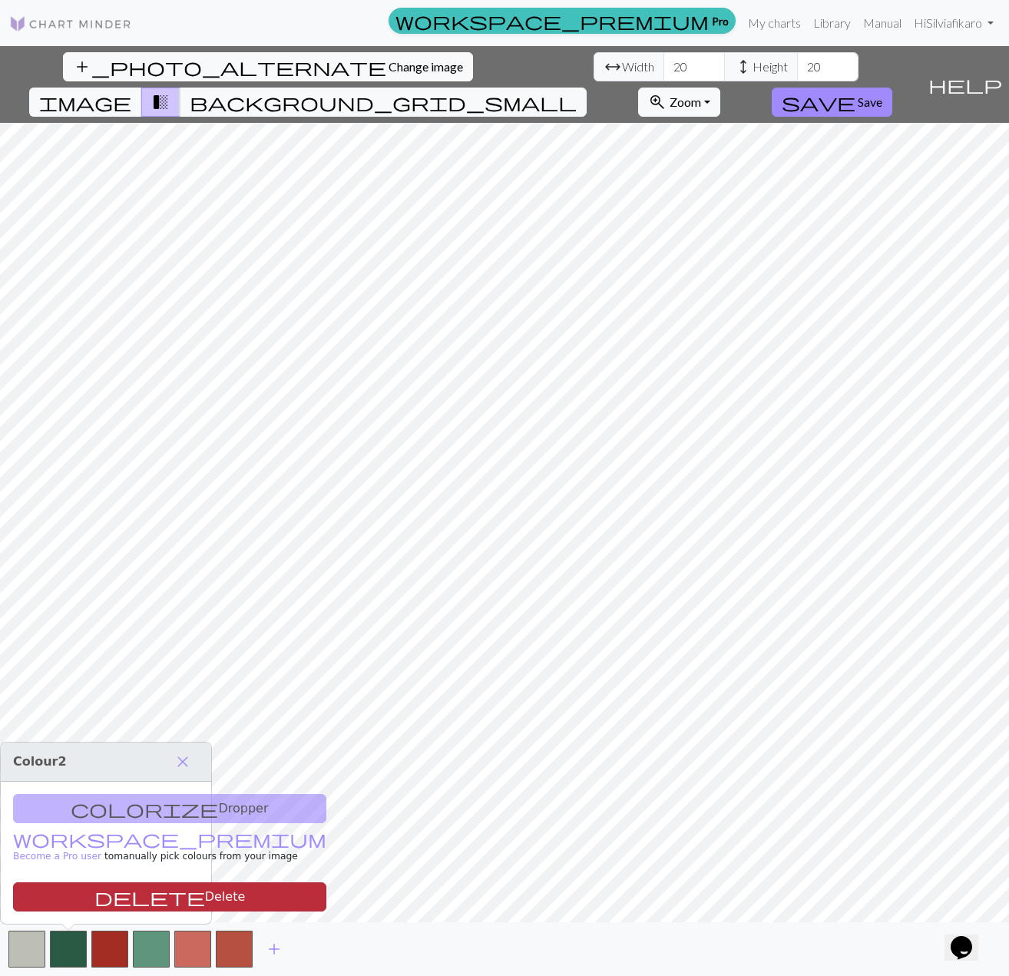
click at [108, 900] on button "delete Delete" at bounding box center [169, 896] width 313 height 29
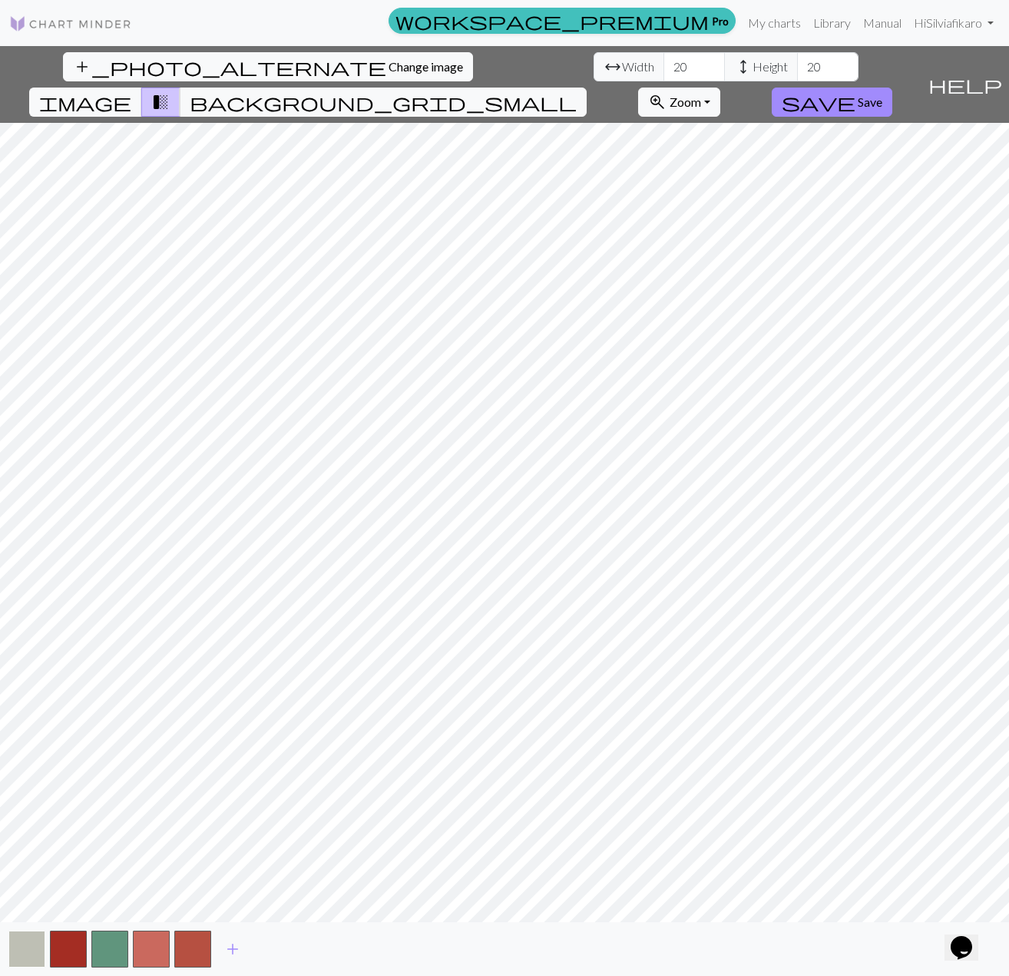
click at [27, 954] on button "button" at bounding box center [26, 948] width 37 height 37
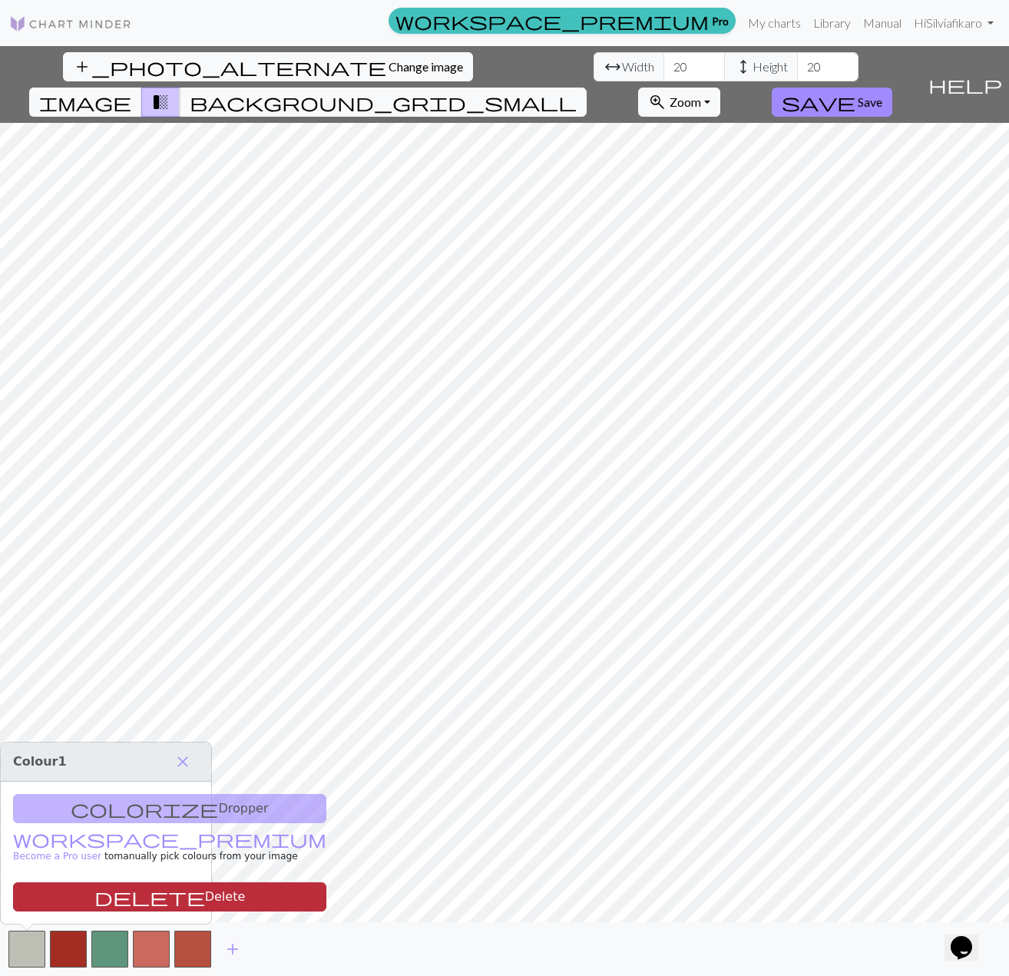
click at [57, 901] on button "delete Delete" at bounding box center [169, 896] width 313 height 29
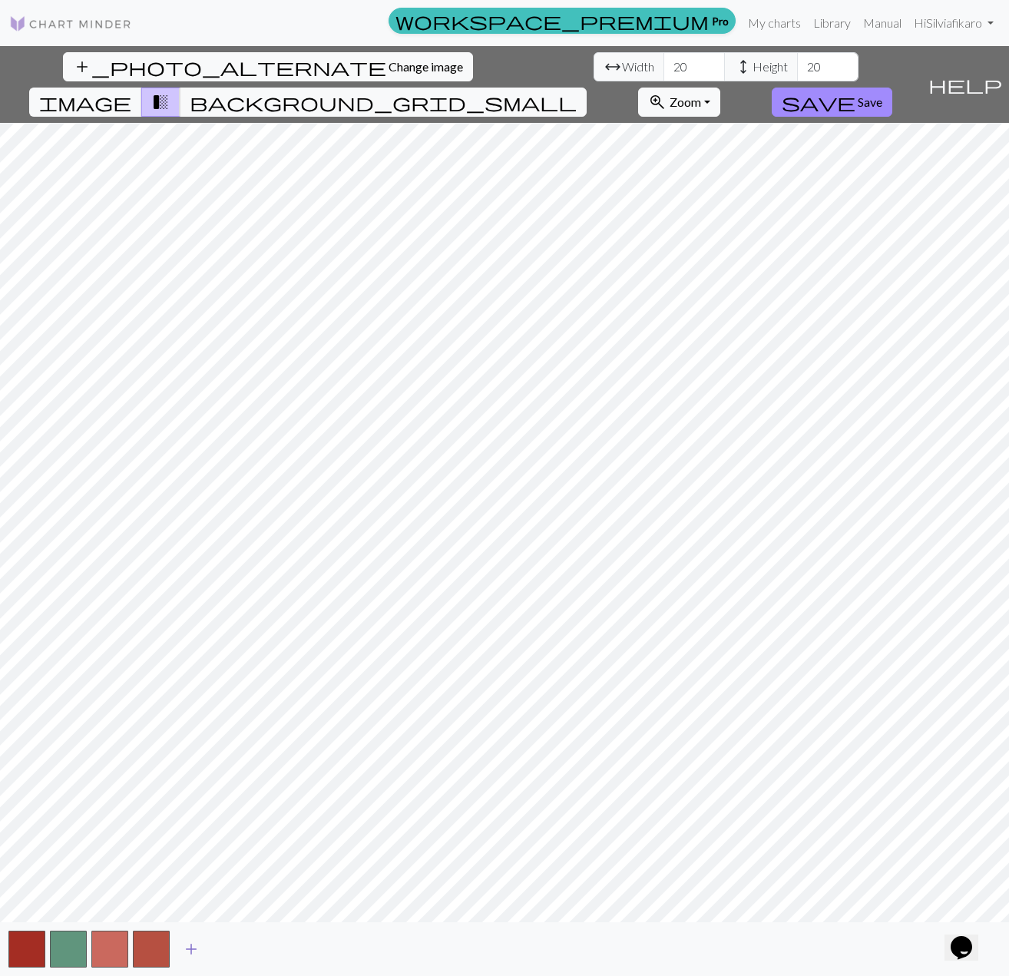
click at [190, 954] on span "add" at bounding box center [191, 948] width 18 height 21
click at [190, 954] on button "button" at bounding box center [192, 948] width 37 height 37
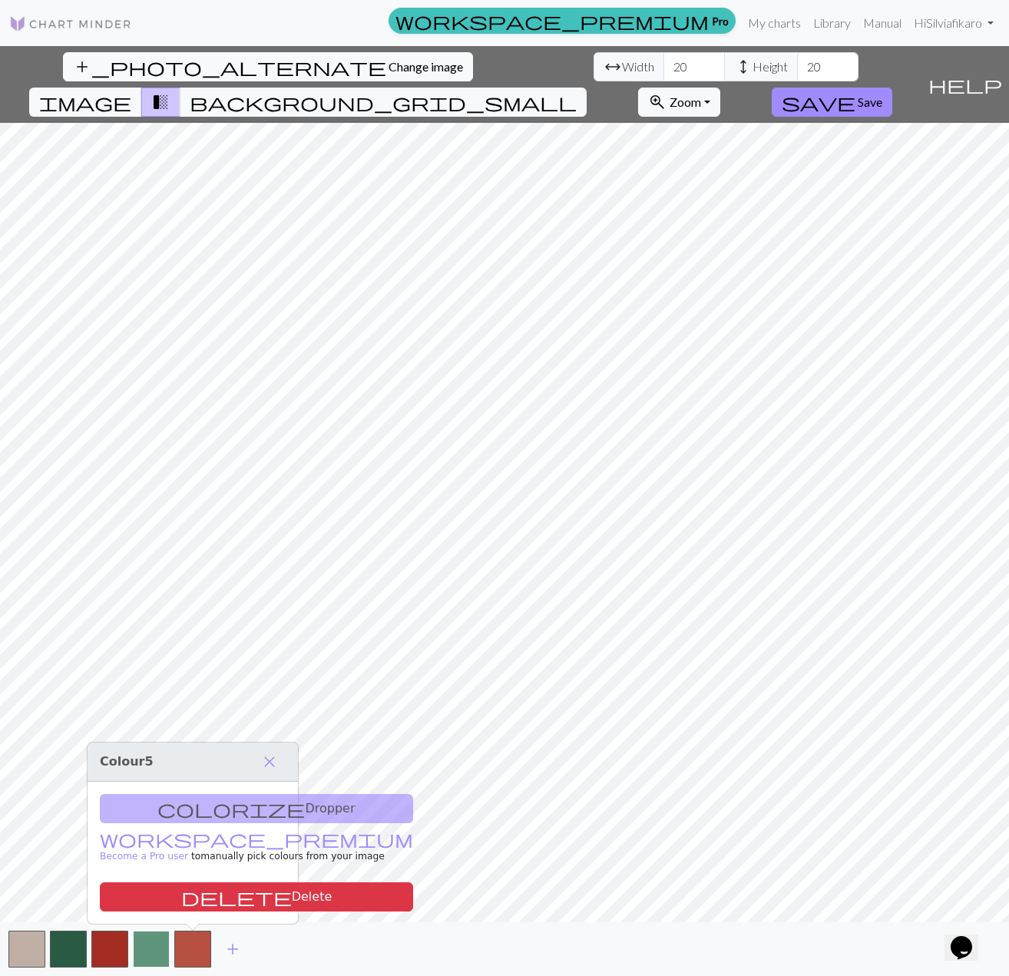
click at [154, 943] on button "button" at bounding box center [151, 948] width 37 height 37
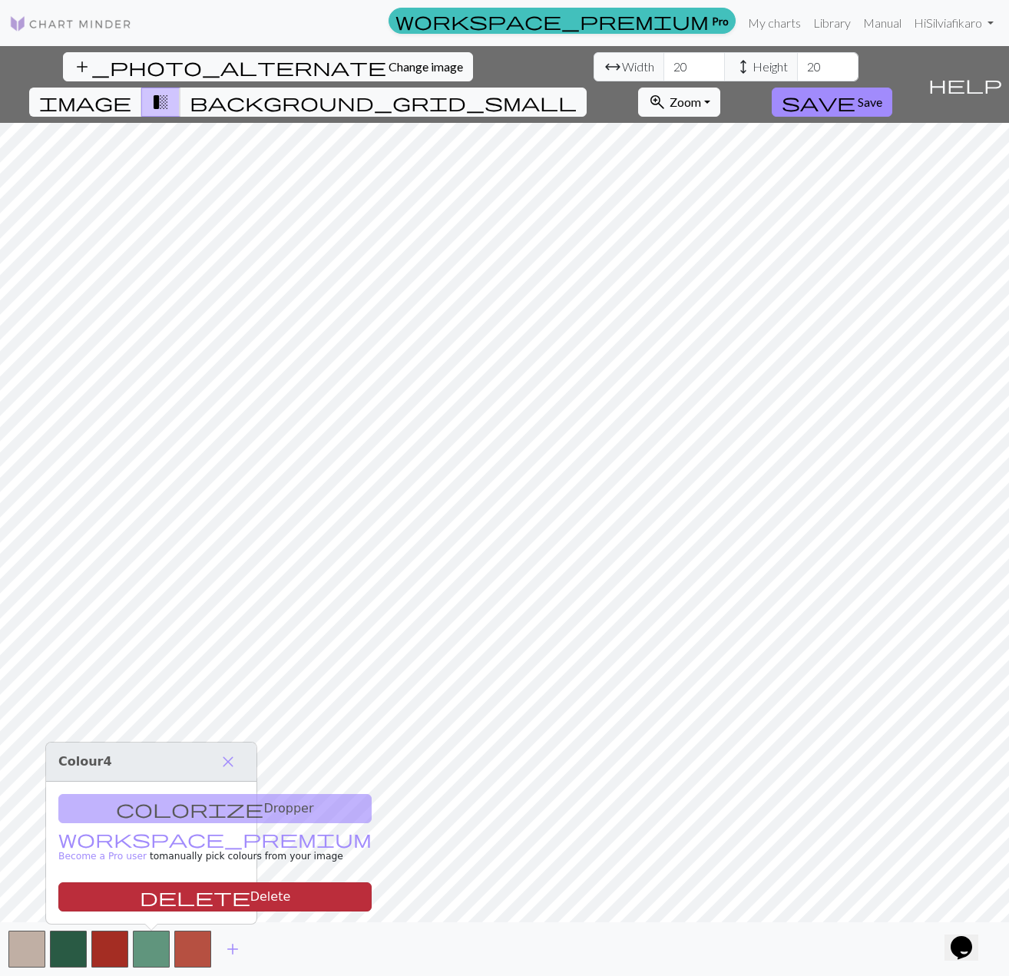
click at [171, 903] on button "delete Delete" at bounding box center [214, 896] width 313 height 29
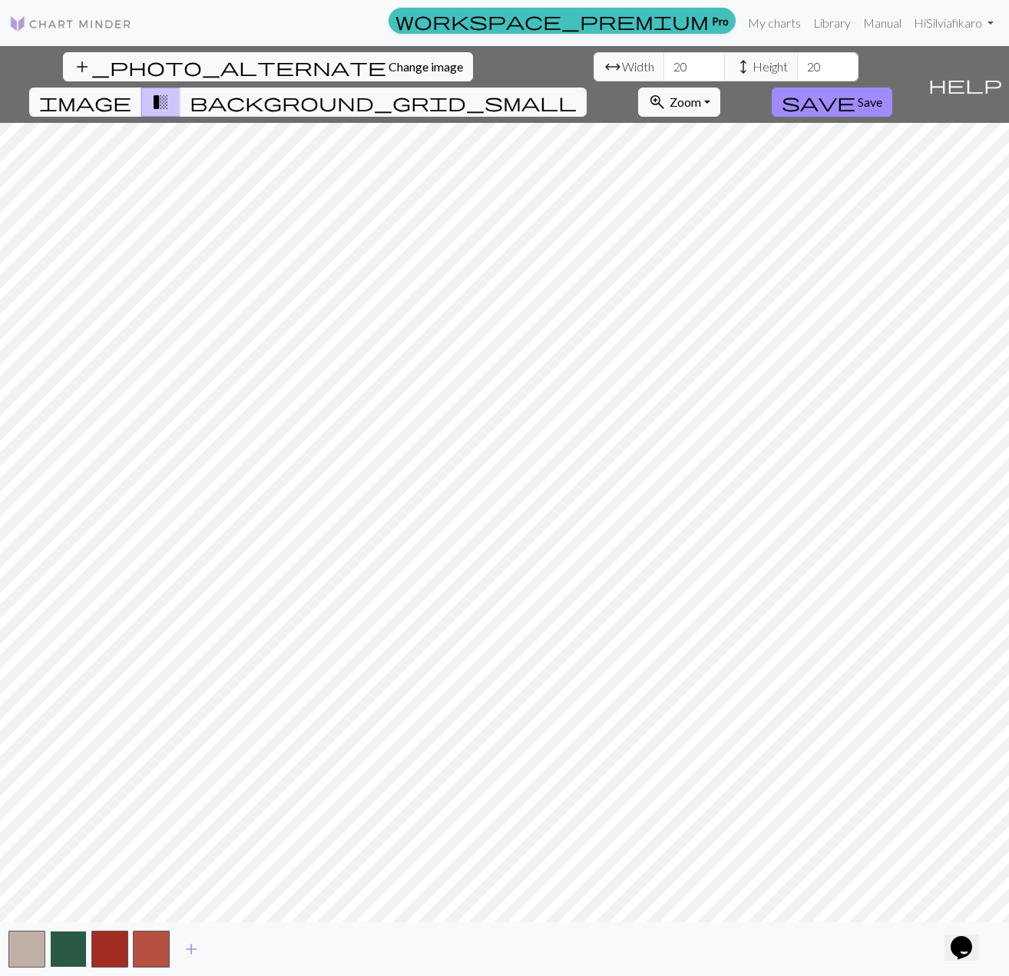
click at [78, 958] on button "button" at bounding box center [68, 948] width 37 height 37
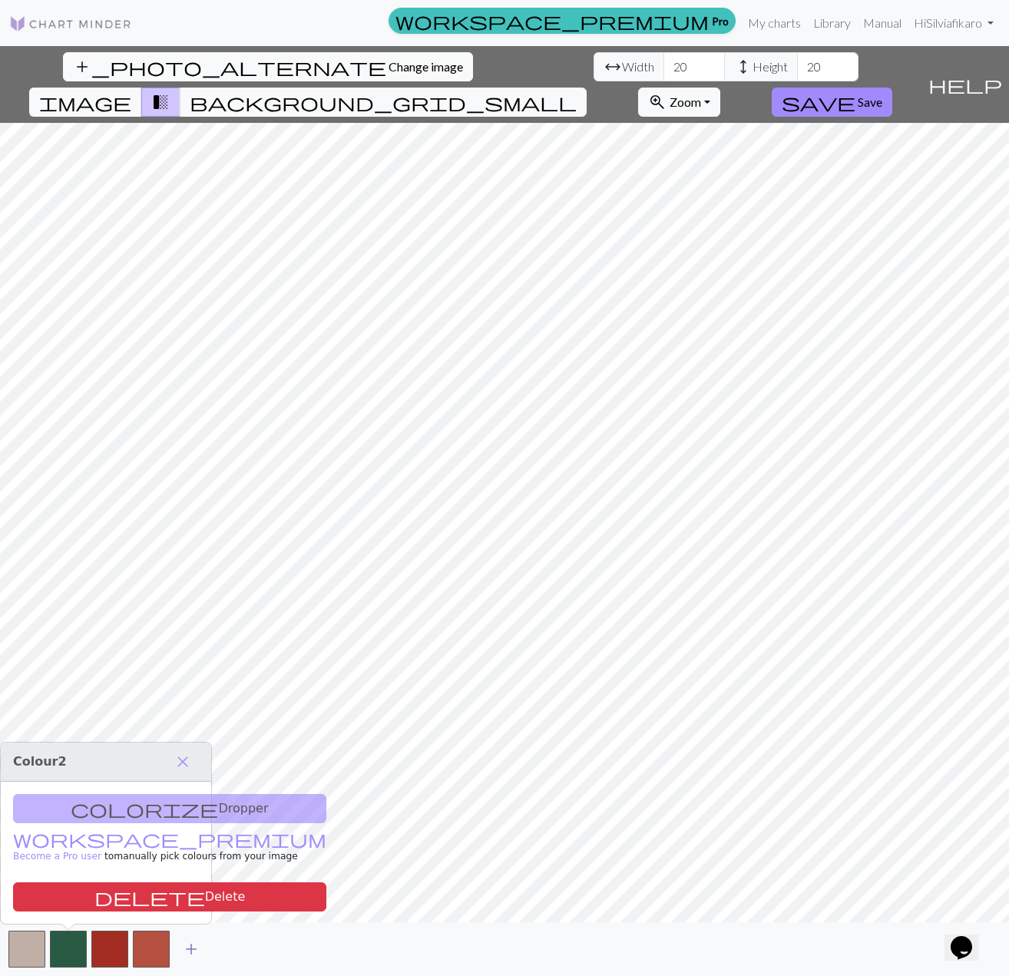
click at [198, 954] on span "add" at bounding box center [191, 948] width 18 height 21
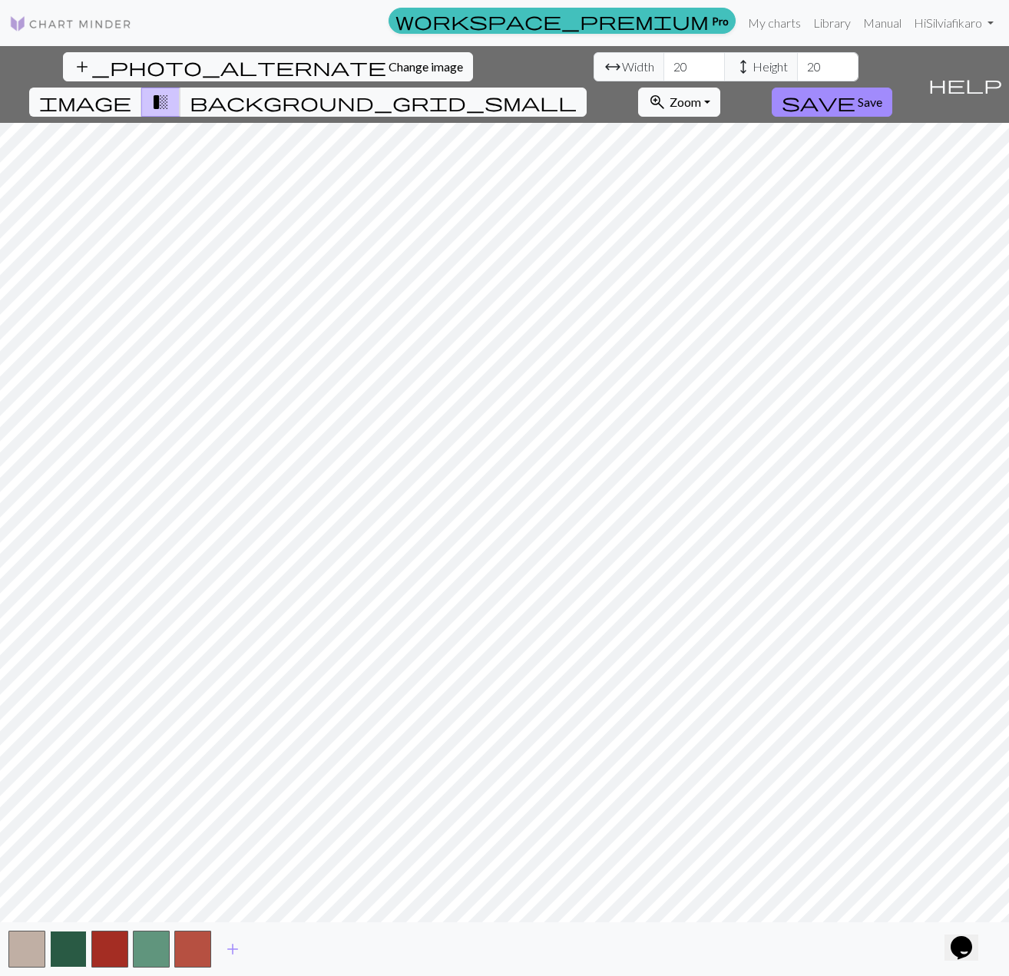
click at [64, 956] on button "button" at bounding box center [68, 948] width 37 height 37
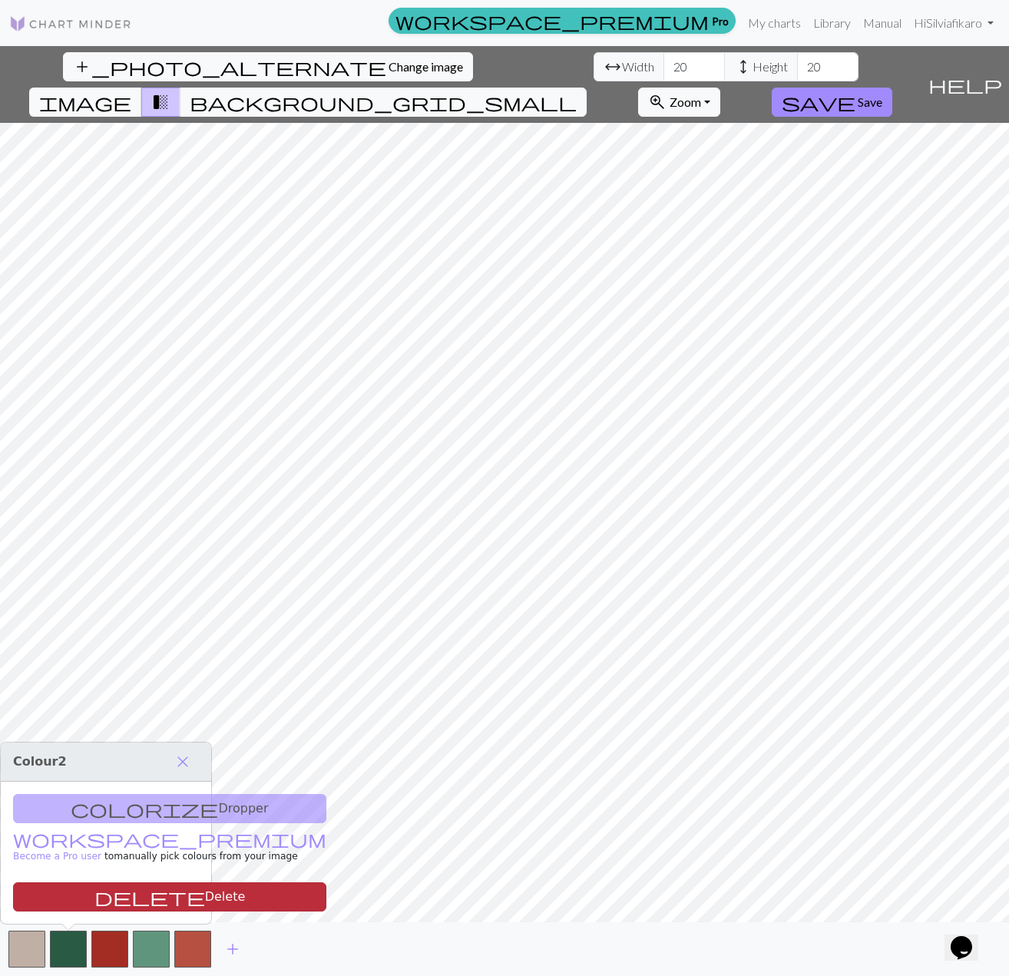
click at [100, 898] on button "delete Delete" at bounding box center [169, 896] width 313 height 29
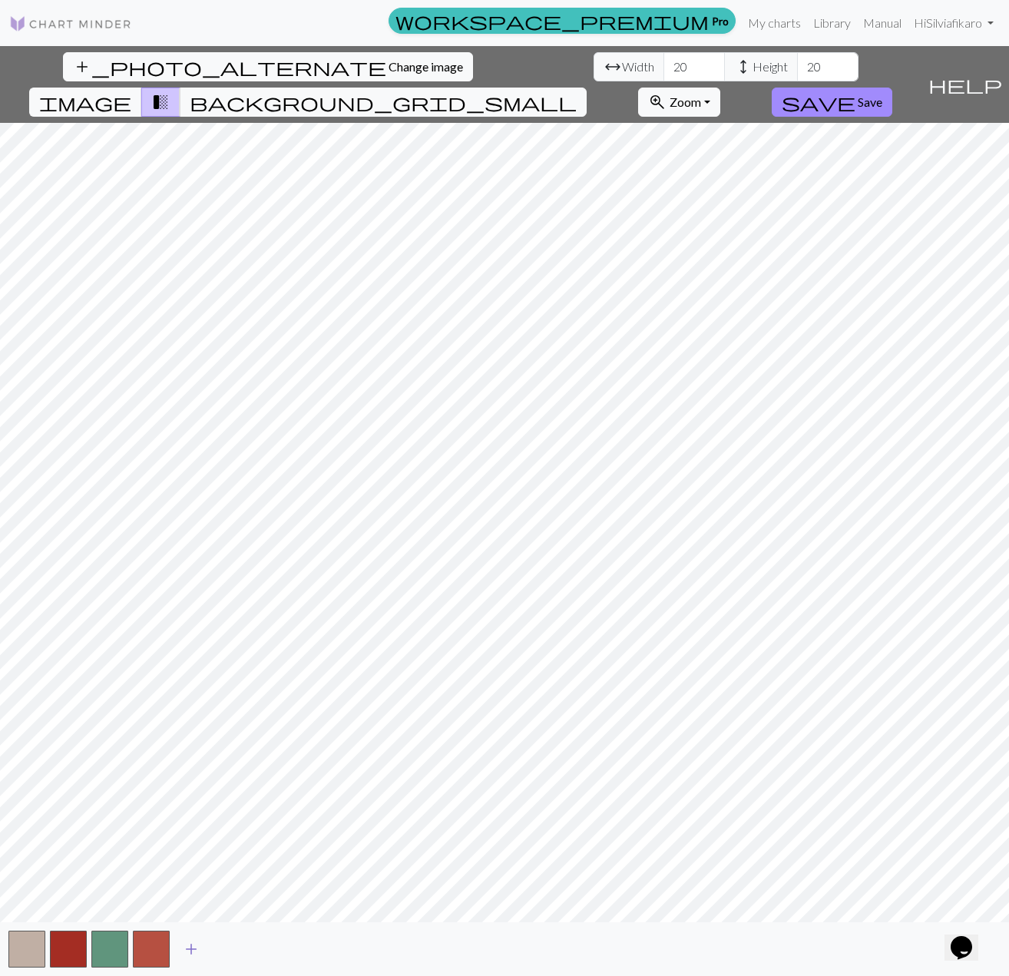
click at [184, 946] on span "add" at bounding box center [191, 948] width 18 height 21
click at [184, 946] on button "button" at bounding box center [192, 948] width 37 height 37
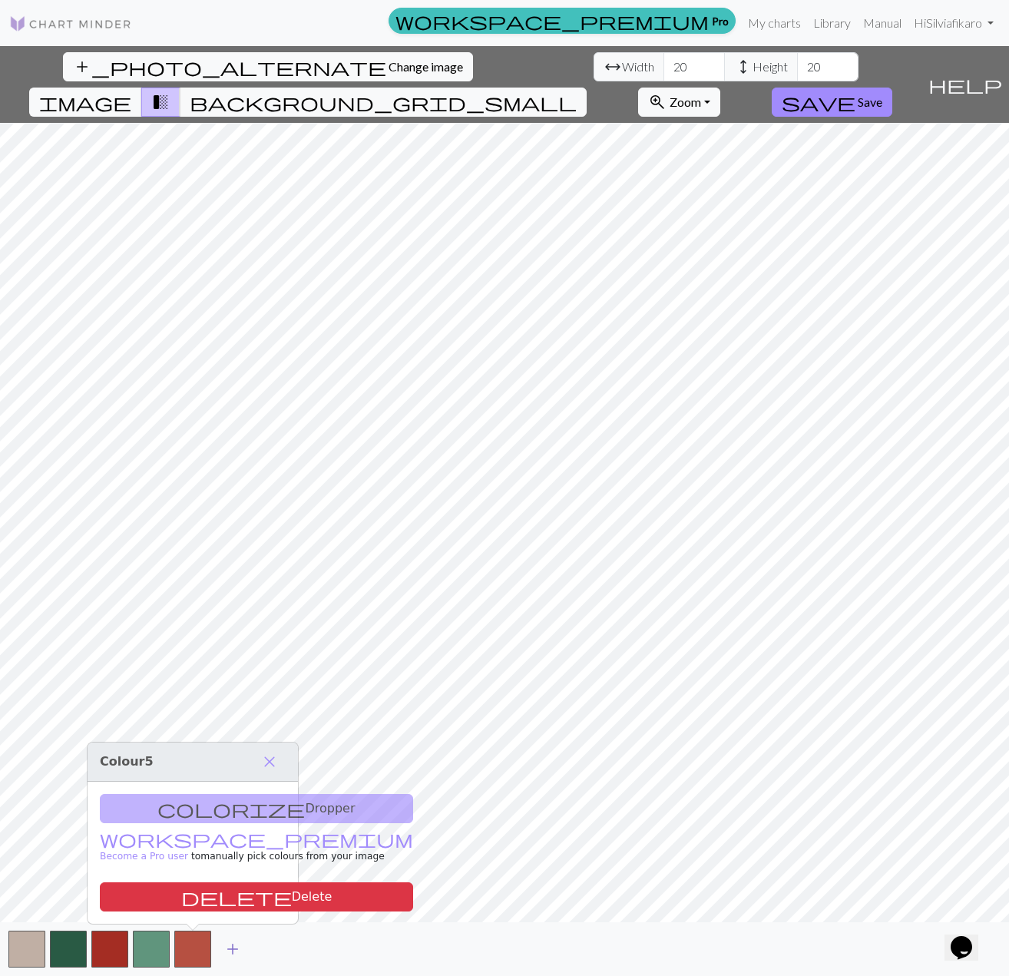
click at [223, 950] on button "add" at bounding box center [232, 948] width 38 height 29
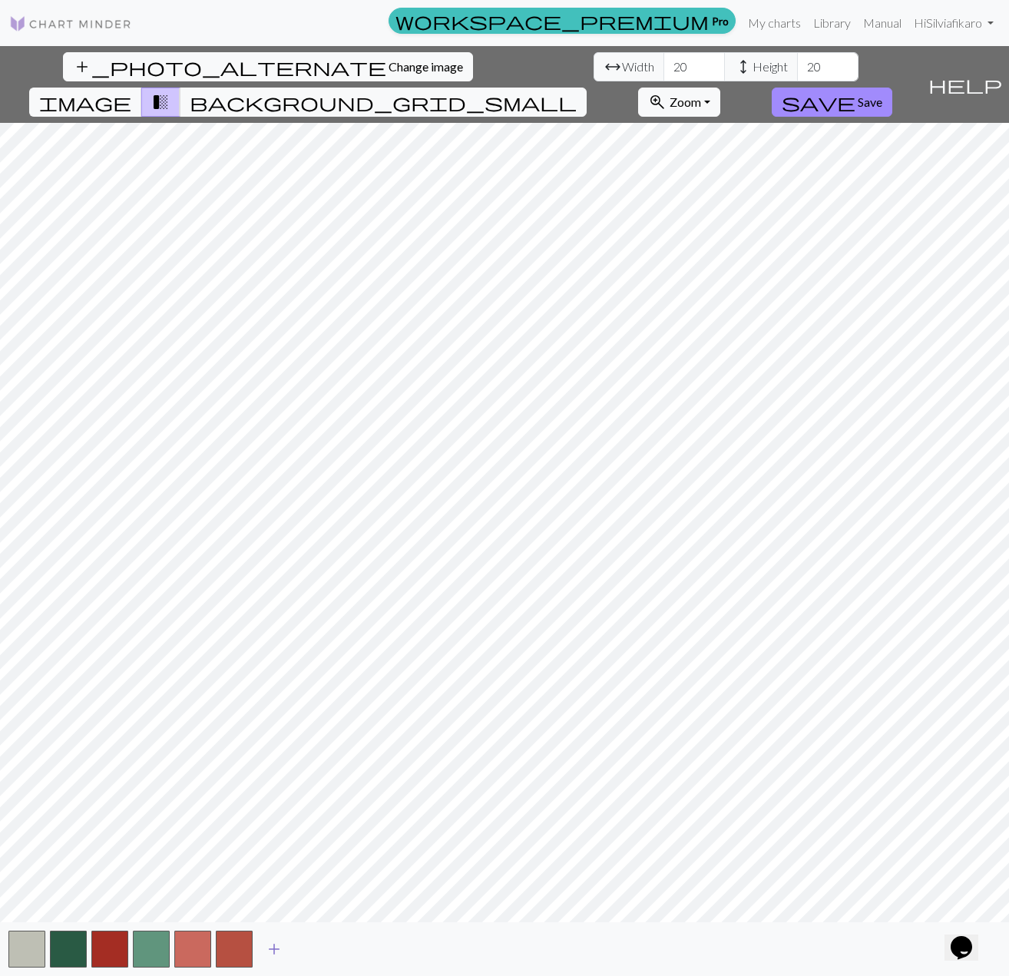
click at [276, 952] on span "add" at bounding box center [274, 948] width 18 height 21
click at [319, 949] on span "add" at bounding box center [315, 948] width 18 height 21
click at [150, 950] on button "button" at bounding box center [151, 948] width 37 height 37
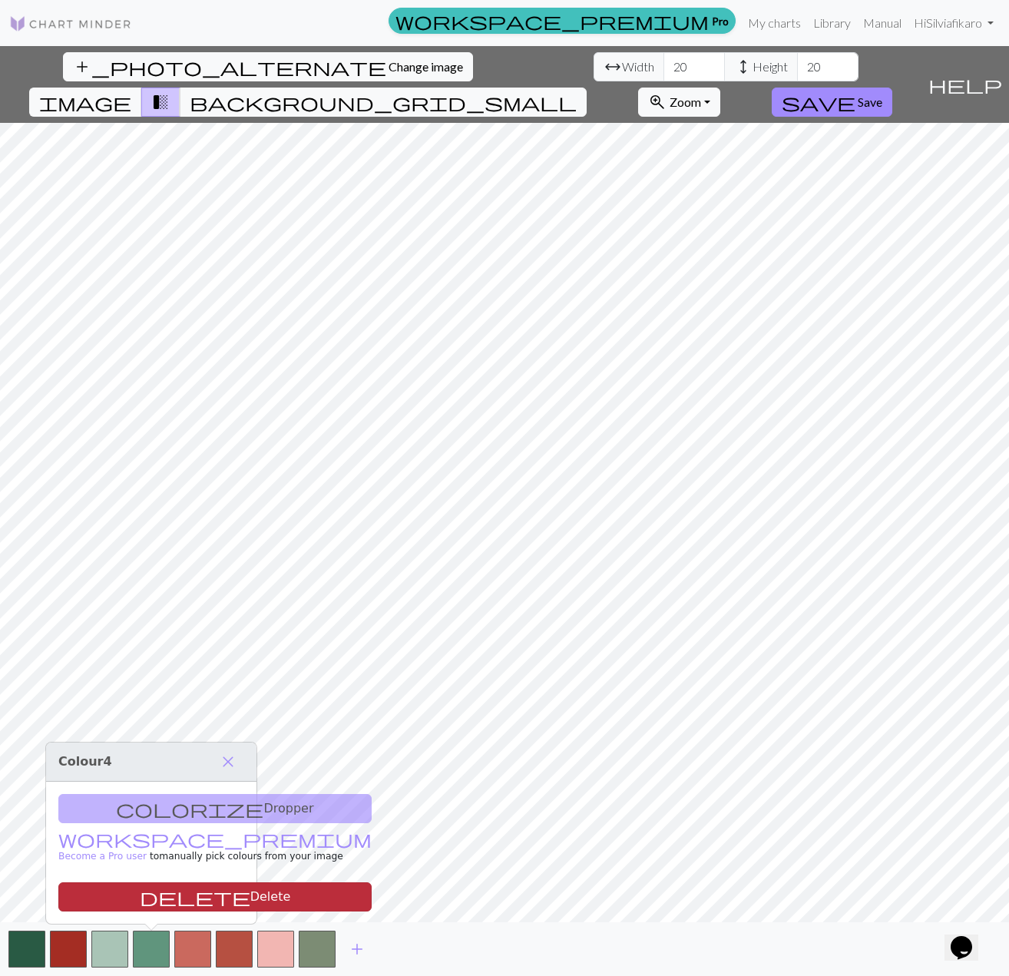
click at [155, 901] on button "delete Delete" at bounding box center [214, 896] width 313 height 29
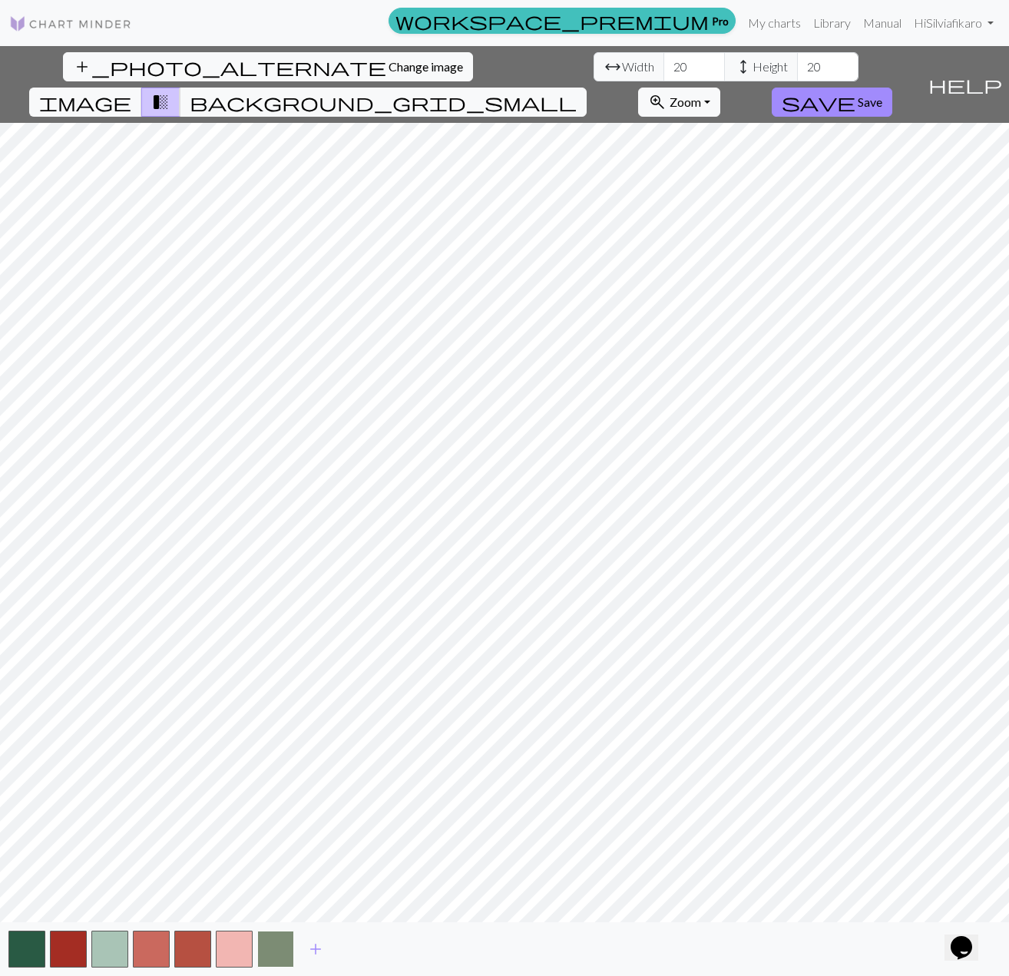
click at [281, 947] on button "button" at bounding box center [275, 948] width 37 height 37
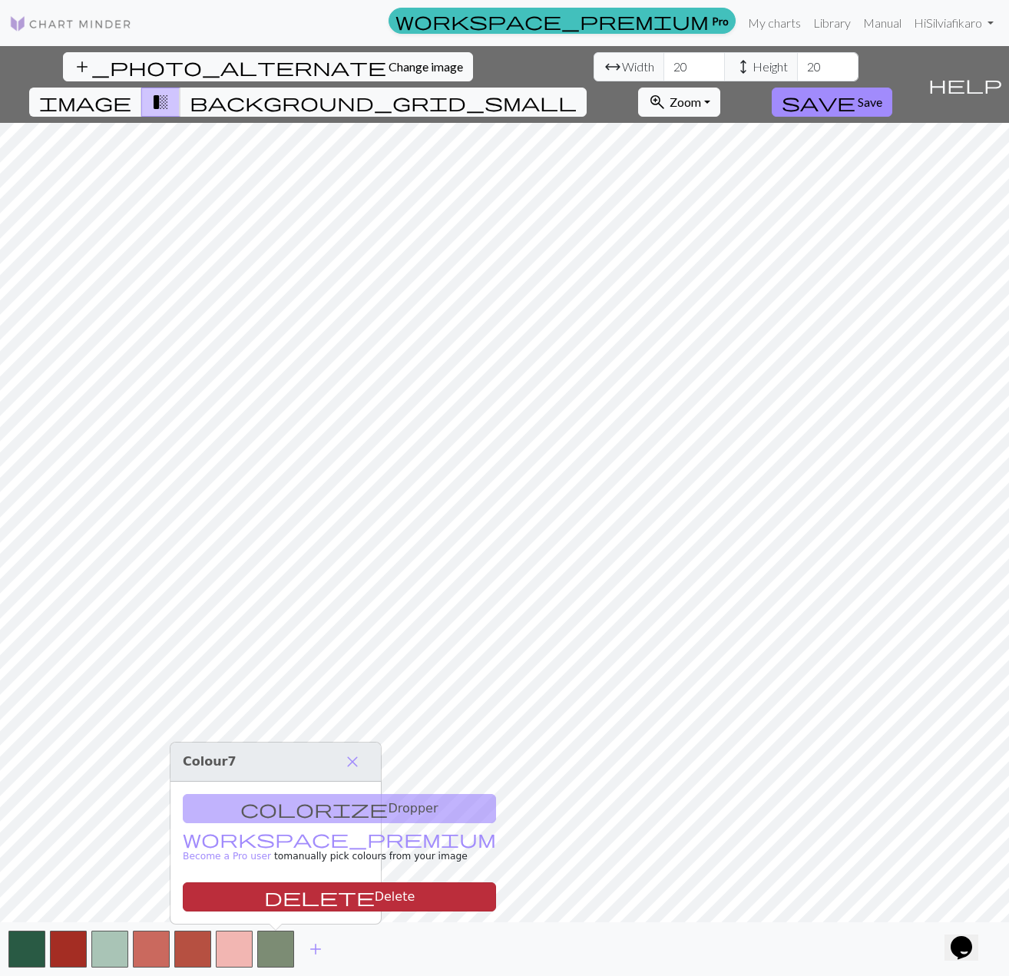
click at [282, 900] on button "delete Delete" at bounding box center [339, 896] width 313 height 29
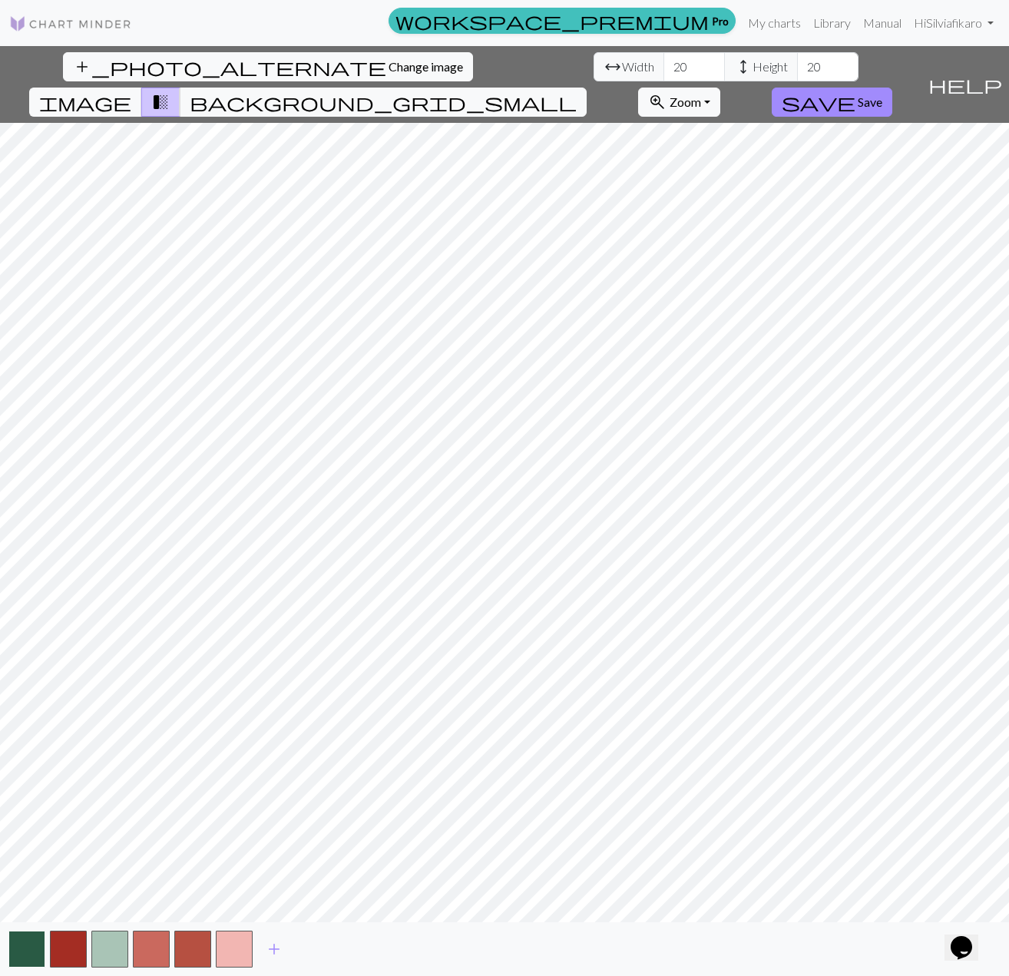
click at [19, 951] on button "button" at bounding box center [26, 948] width 37 height 37
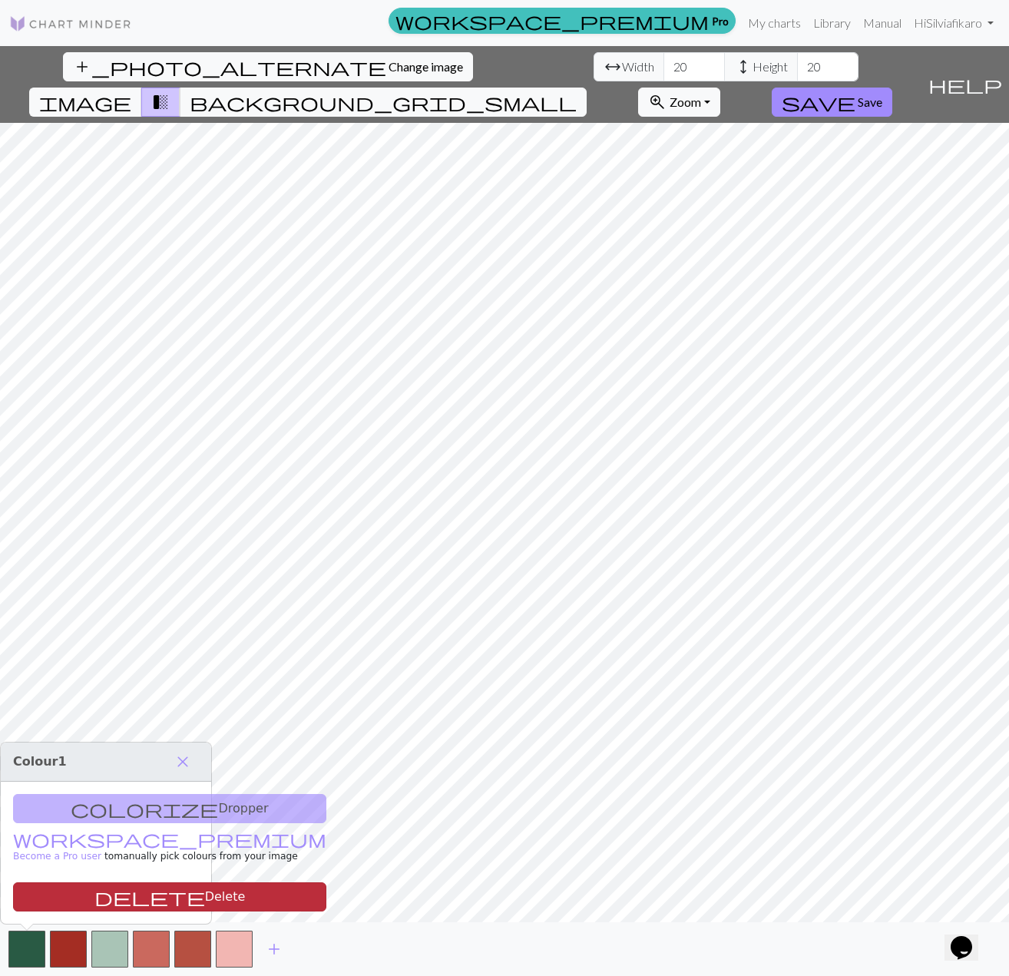
click at [94, 902] on span "delete" at bounding box center [149, 896] width 111 height 21
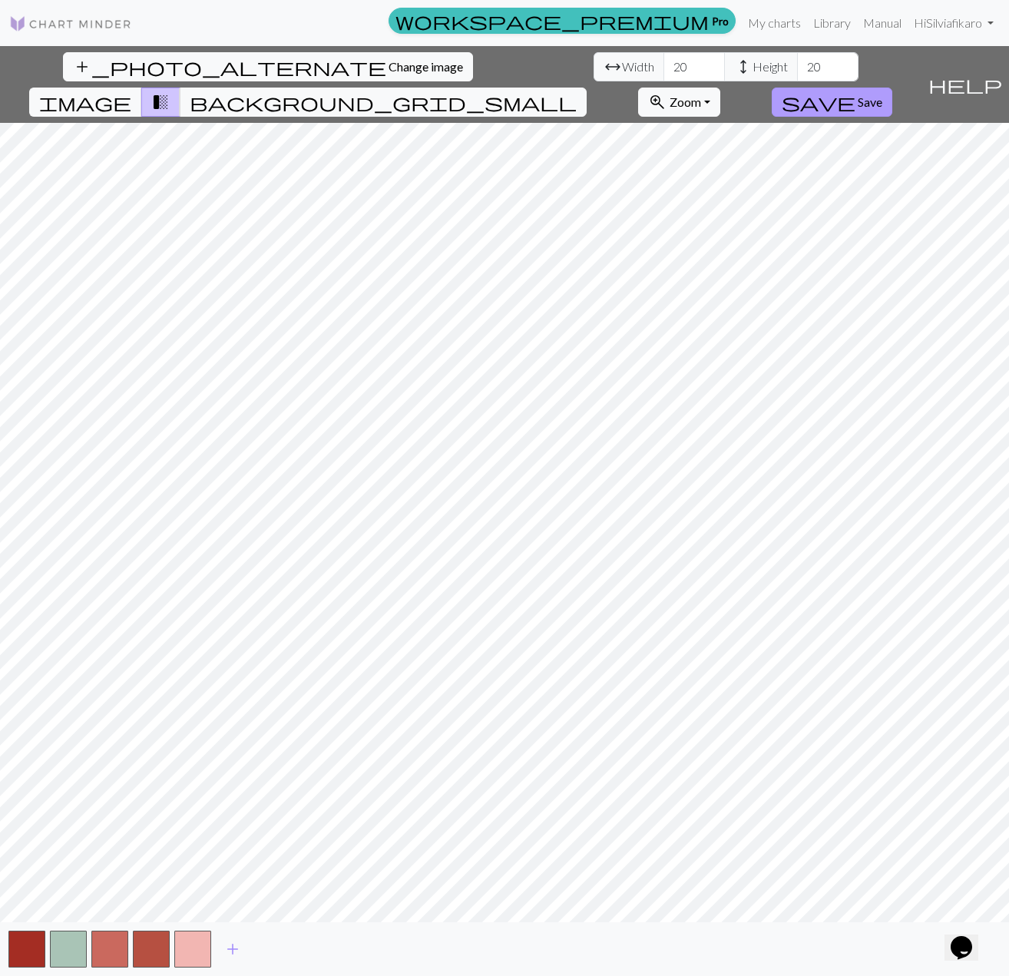
click at [882, 94] on span "Save" at bounding box center [870, 101] width 25 height 15
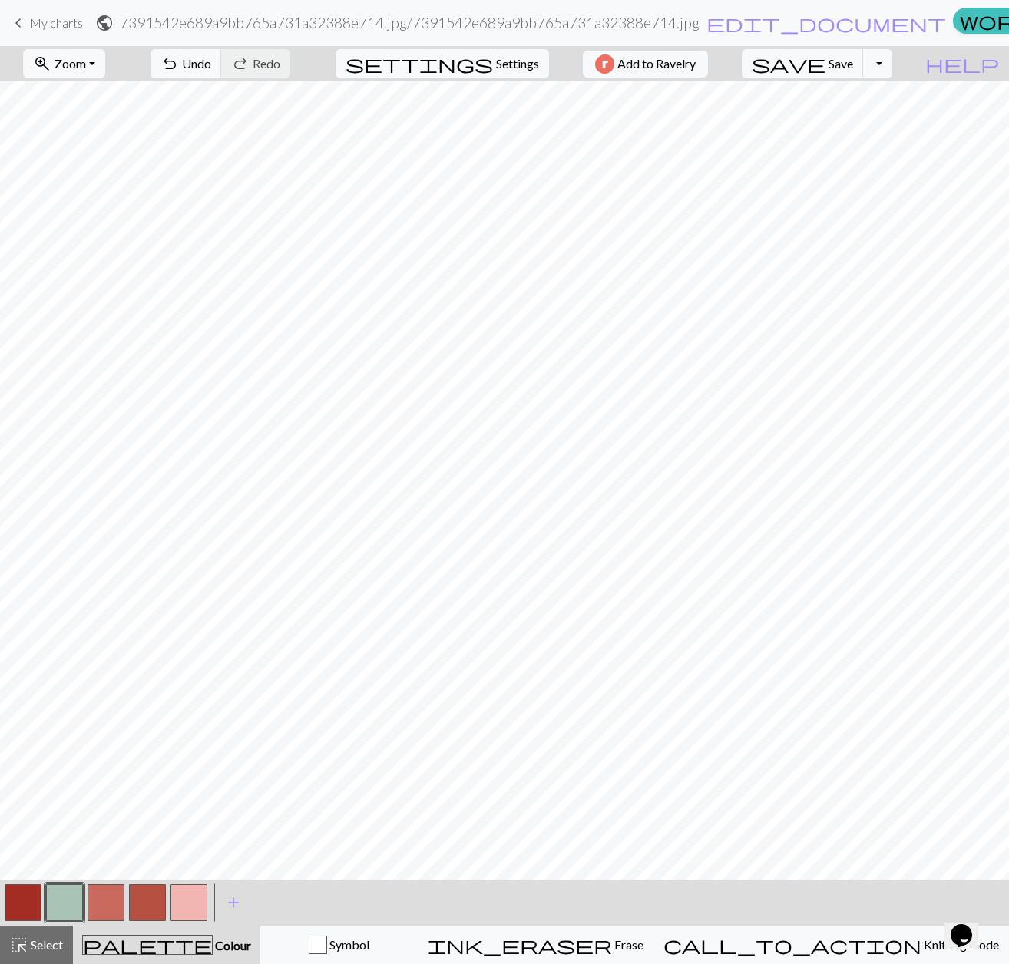
click at [193, 908] on button "button" at bounding box center [188, 902] width 37 height 37
click at [74, 912] on button "button" at bounding box center [64, 902] width 37 height 37
click at [160, 906] on button "button" at bounding box center [147, 902] width 37 height 37
click at [211, 60] on span "Undo" at bounding box center [196, 63] width 29 height 15
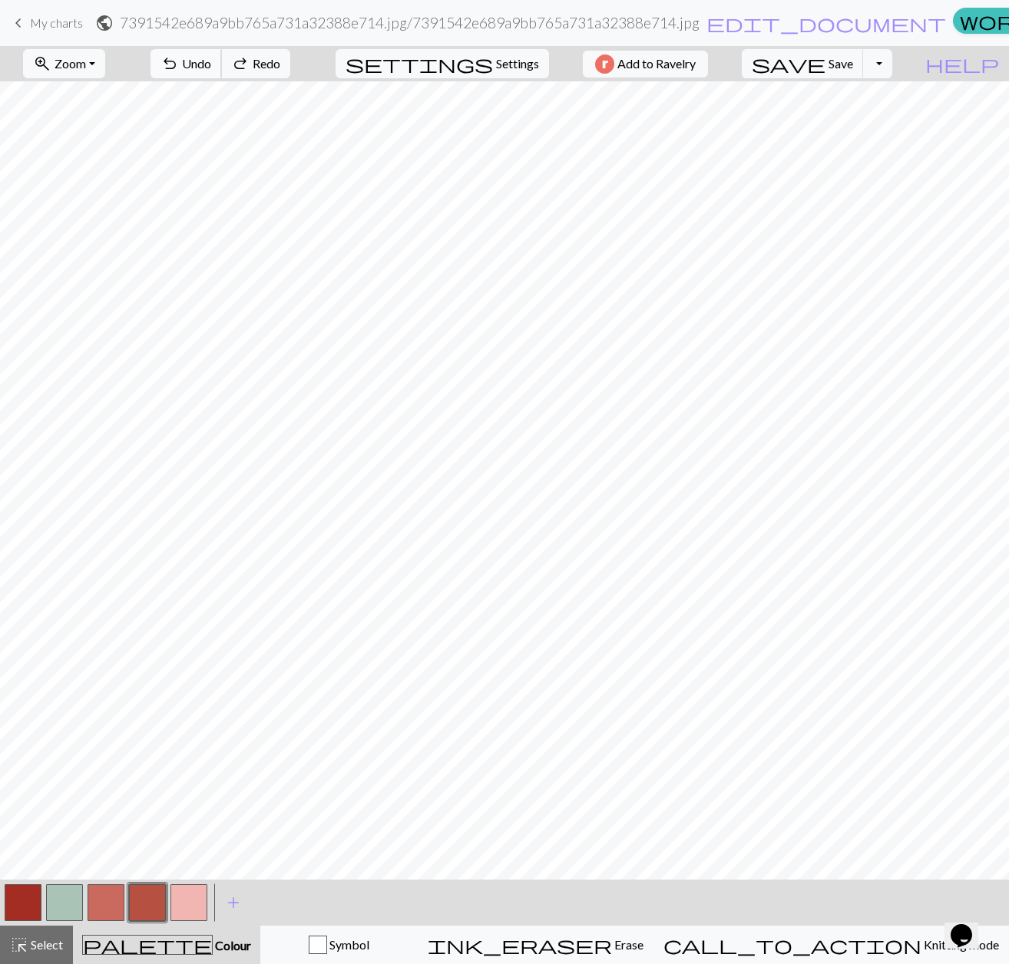
click at [211, 60] on span "Undo" at bounding box center [196, 63] width 29 height 15
click at [240, 901] on span "add" at bounding box center [233, 902] width 18 height 21
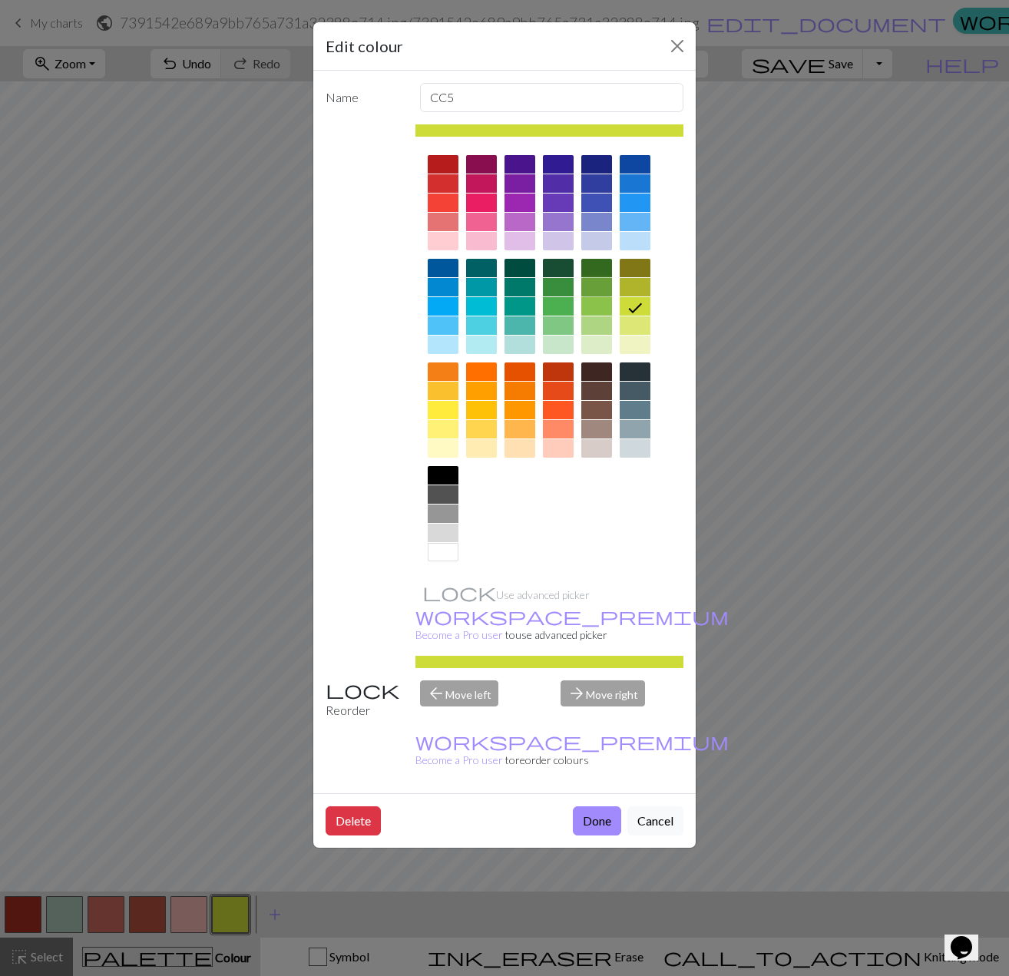
click at [603, 286] on div at bounding box center [596, 287] width 31 height 18
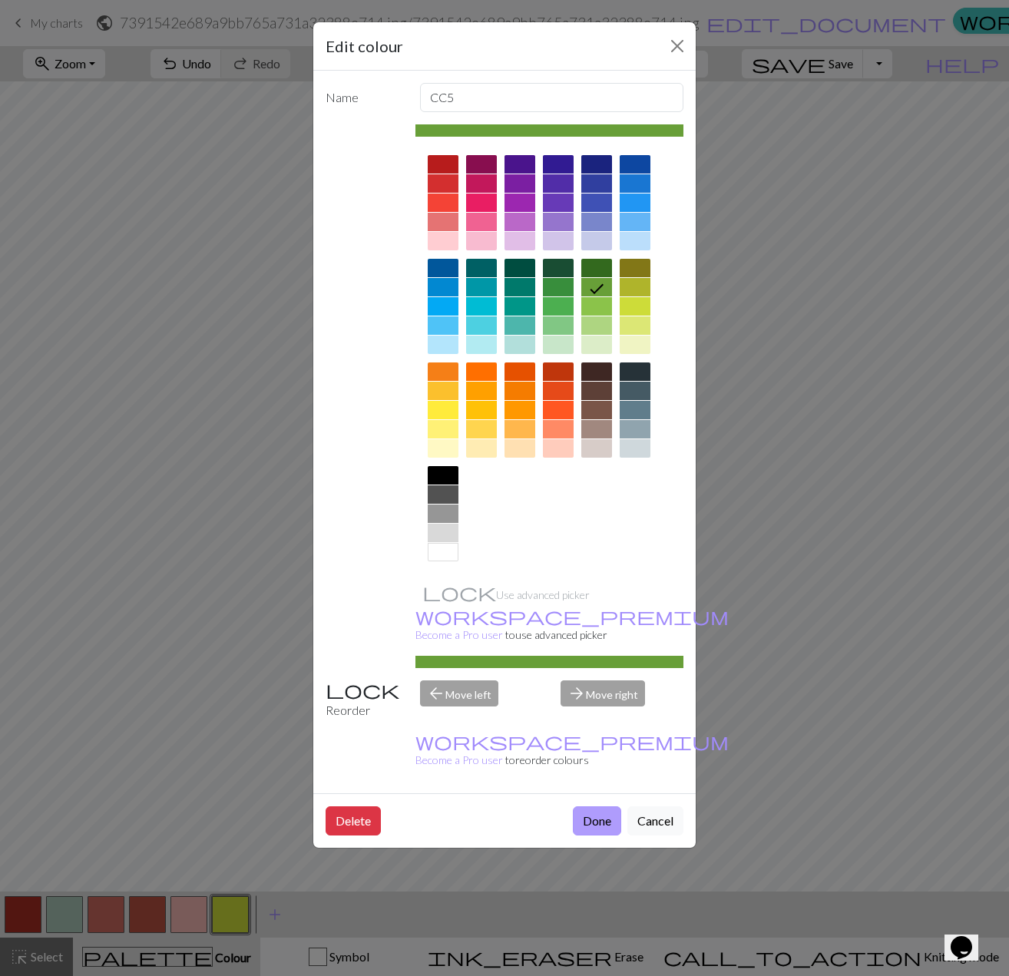
click at [580, 806] on button "Done" at bounding box center [597, 820] width 48 height 29
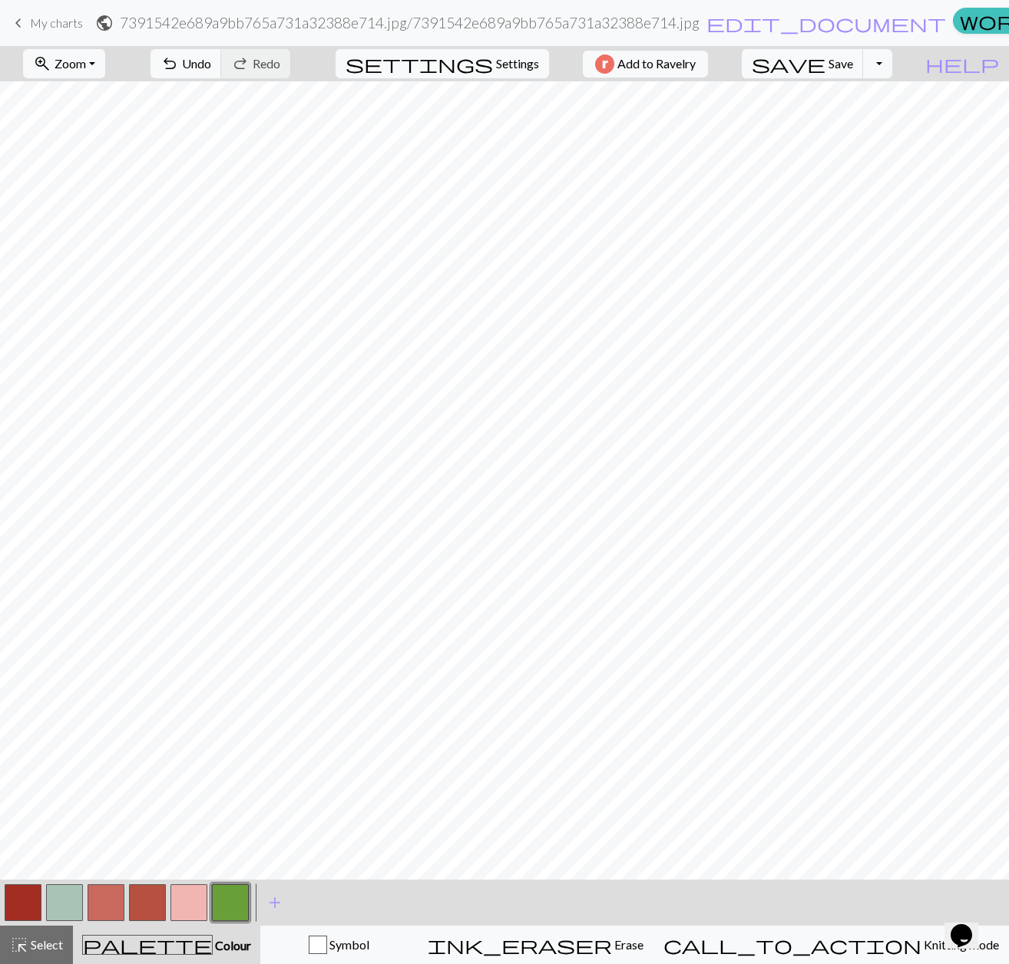
click at [71, 900] on button "button" at bounding box center [64, 902] width 37 height 37
click at [223, 901] on button "button" at bounding box center [230, 902] width 37 height 37
click at [72, 901] on button "button" at bounding box center [64, 902] width 37 height 37
click at [230, 904] on button "button" at bounding box center [230, 902] width 37 height 37
click at [54, 906] on button "button" at bounding box center [64, 902] width 37 height 37
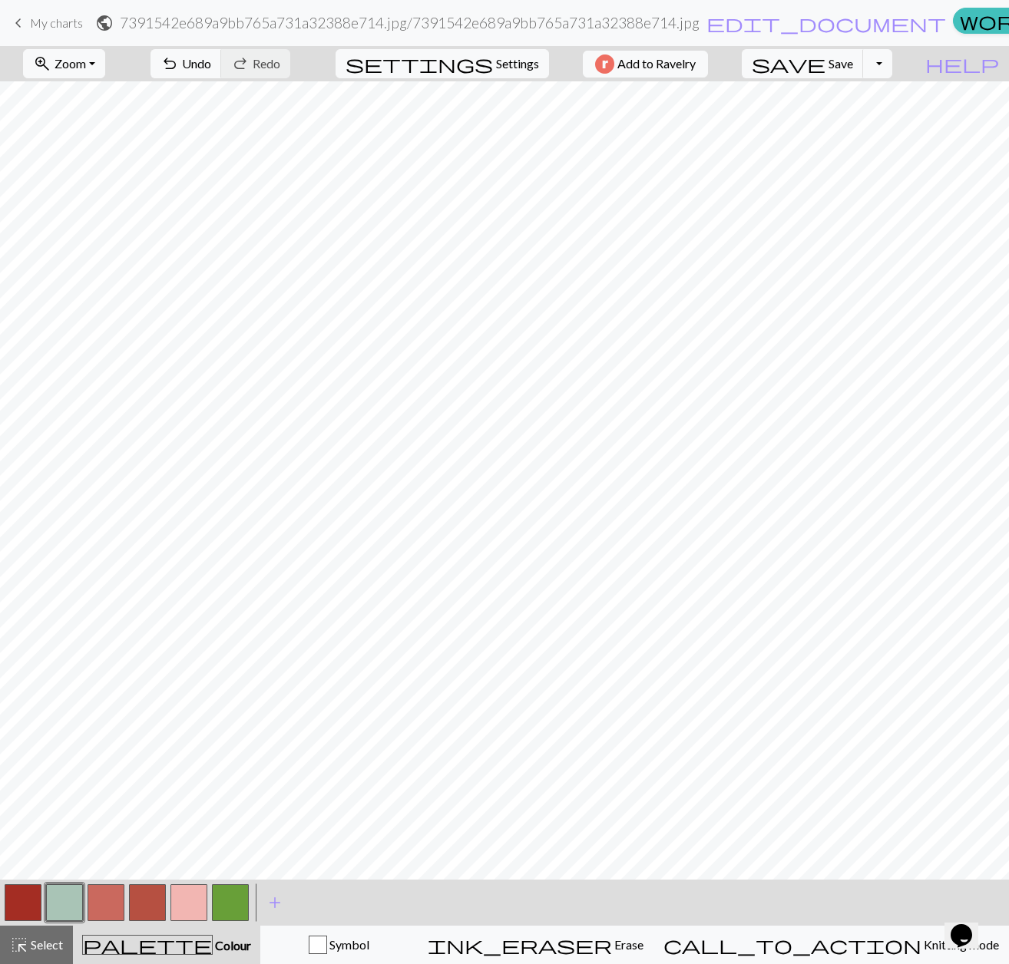
click at [223, 907] on button "button" at bounding box center [230, 902] width 37 height 37
click at [54, 898] on button "button" at bounding box center [64, 902] width 37 height 37
click at [230, 901] on button "button" at bounding box center [230, 902] width 37 height 37
click at [61, 897] on button "button" at bounding box center [64, 902] width 37 height 37
drag, startPoint x: 246, startPoint y: 905, endPoint x: 253, endPoint y: 891, distance: 15.5
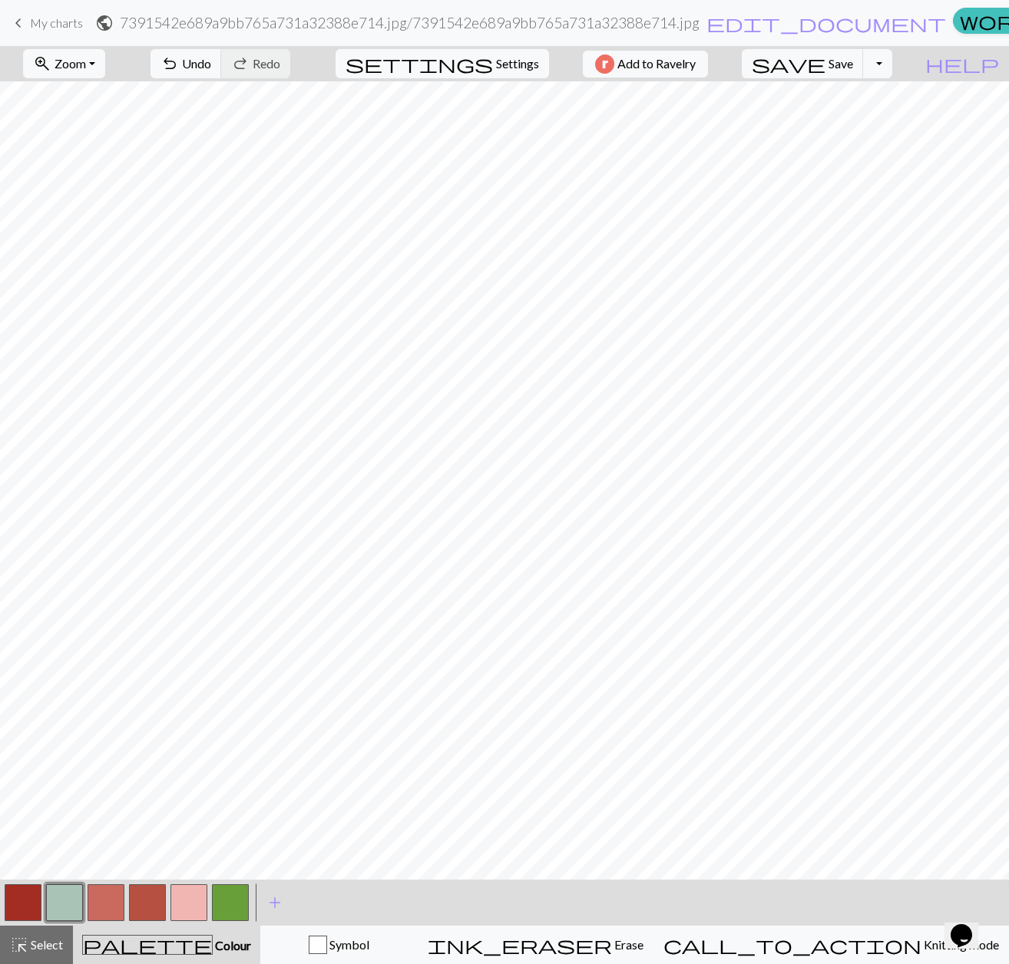
click at [246, 906] on button "button" at bounding box center [230, 902] width 37 height 37
click at [154, 903] on button "button" at bounding box center [147, 902] width 37 height 37
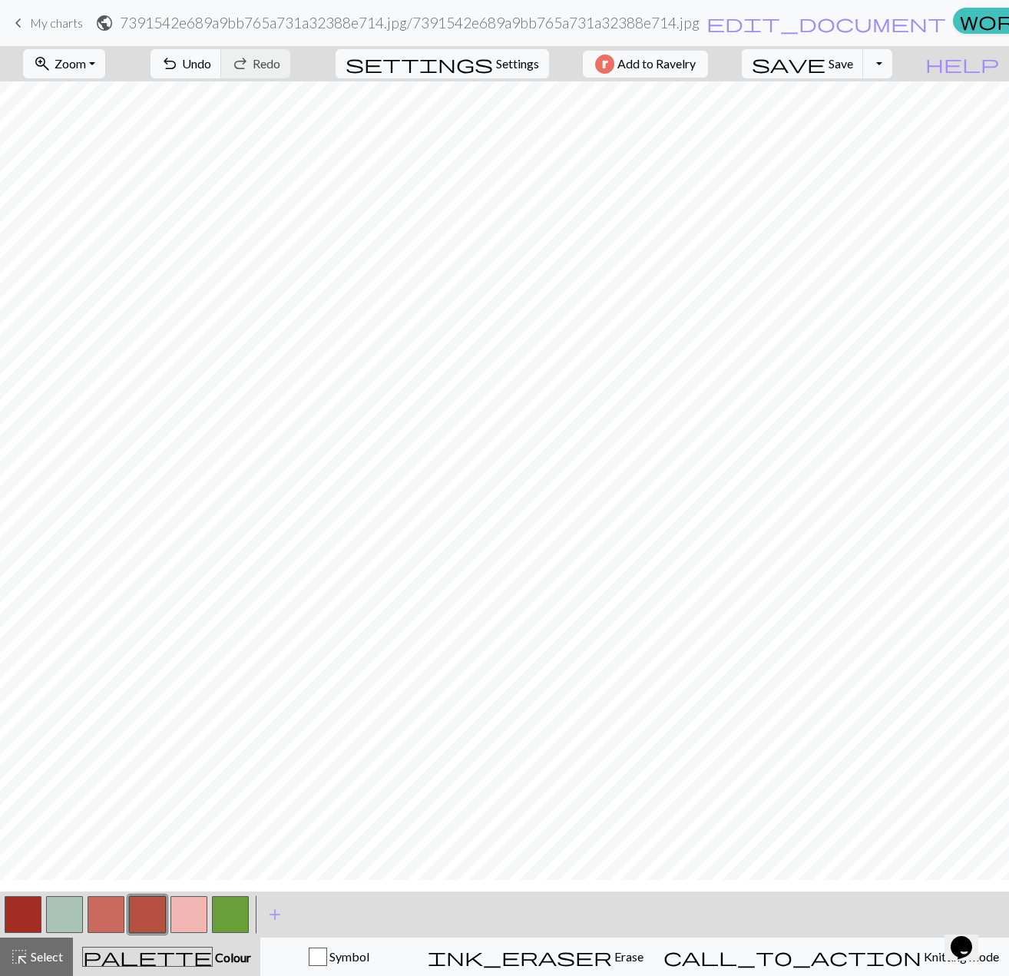
click at [154, 903] on div "Edit colour Name CC3 Use advanced picker workspace_premium Become a Pro user to…" at bounding box center [504, 488] width 1009 height 976
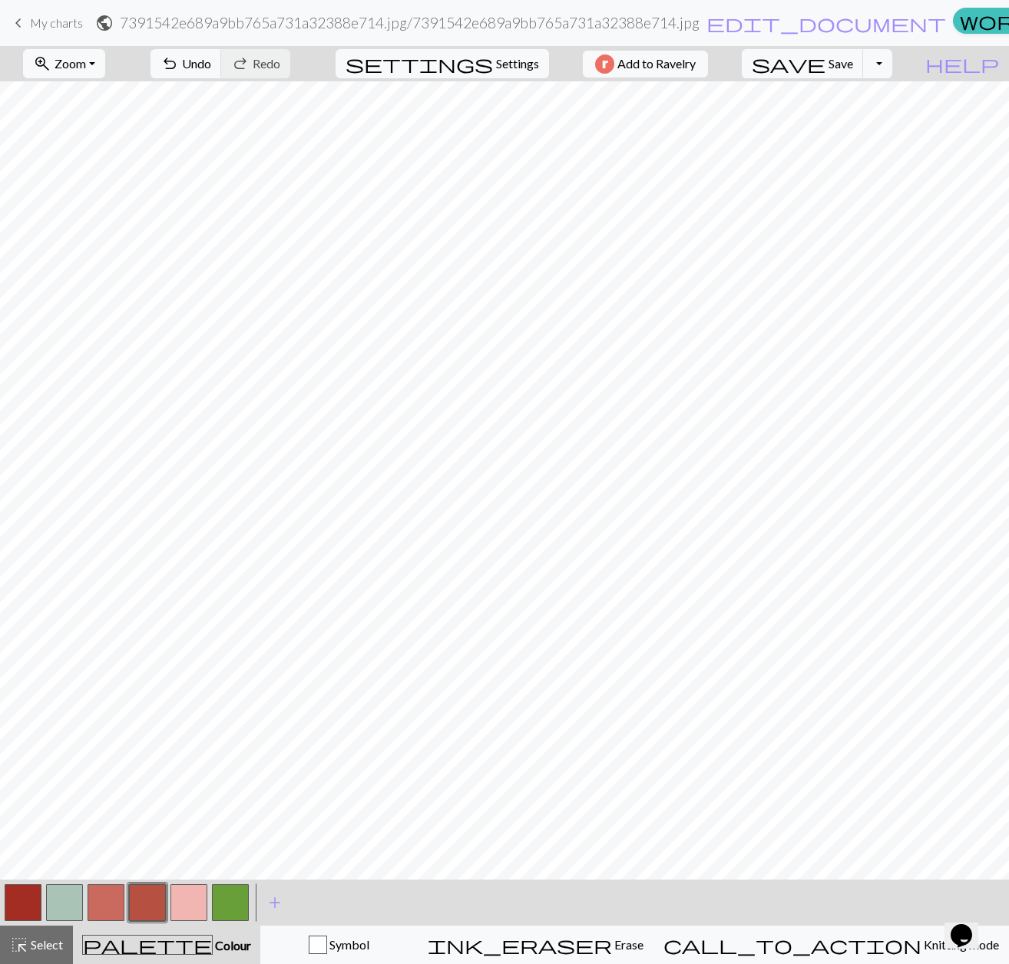
click at [154, 903] on button "button" at bounding box center [147, 902] width 37 height 37
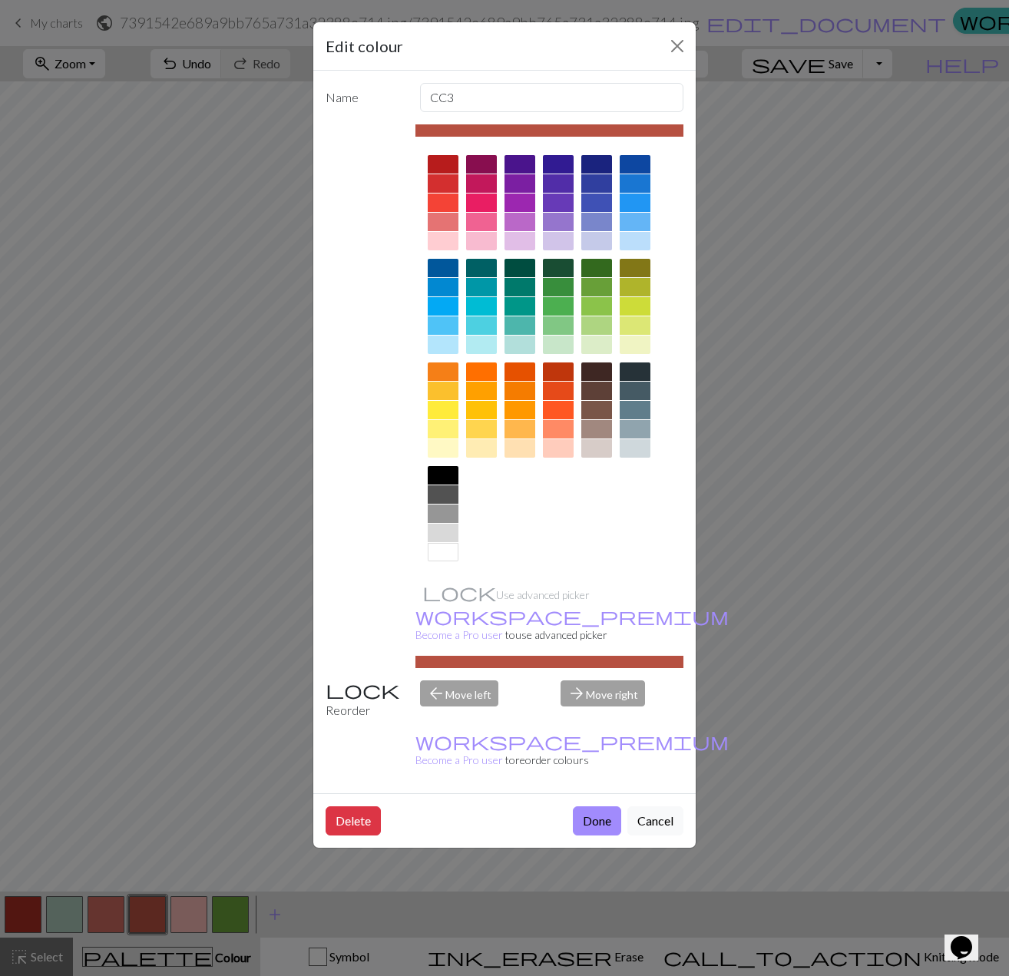
click at [449, 202] on div at bounding box center [443, 202] width 31 height 18
click at [599, 793] on div "Delete Done Cancel" at bounding box center [504, 820] width 382 height 55
click at [586, 793] on div "Delete Done Cancel" at bounding box center [504, 820] width 382 height 55
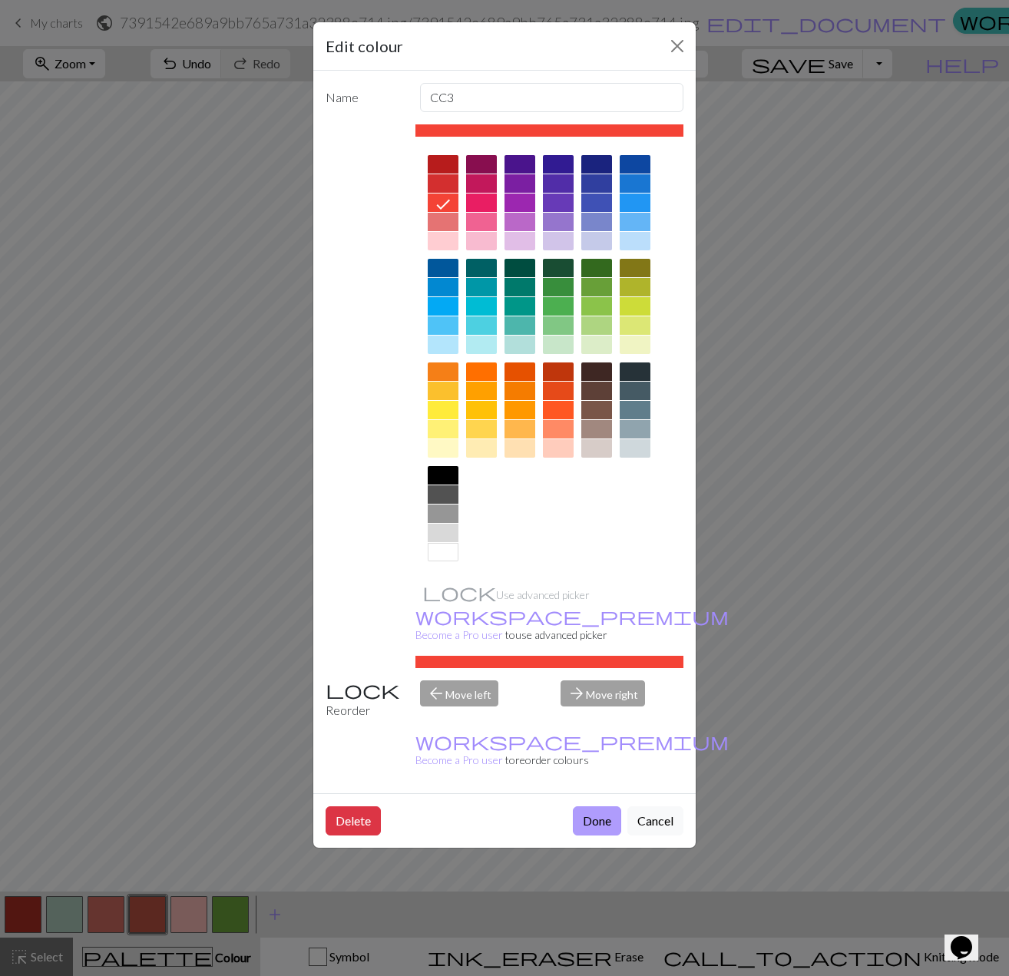
click at [602, 806] on button "Done" at bounding box center [597, 820] width 48 height 29
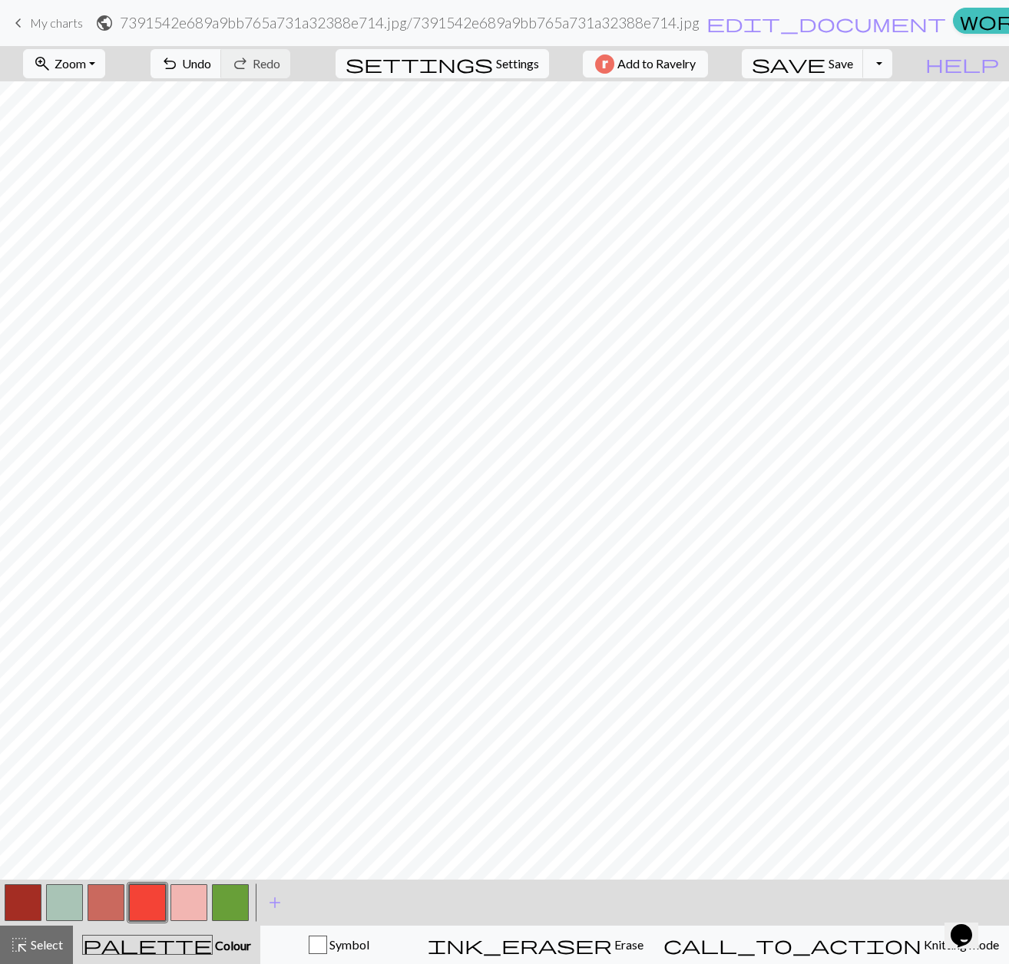
click at [71, 900] on button "button" at bounding box center [64, 902] width 37 height 37
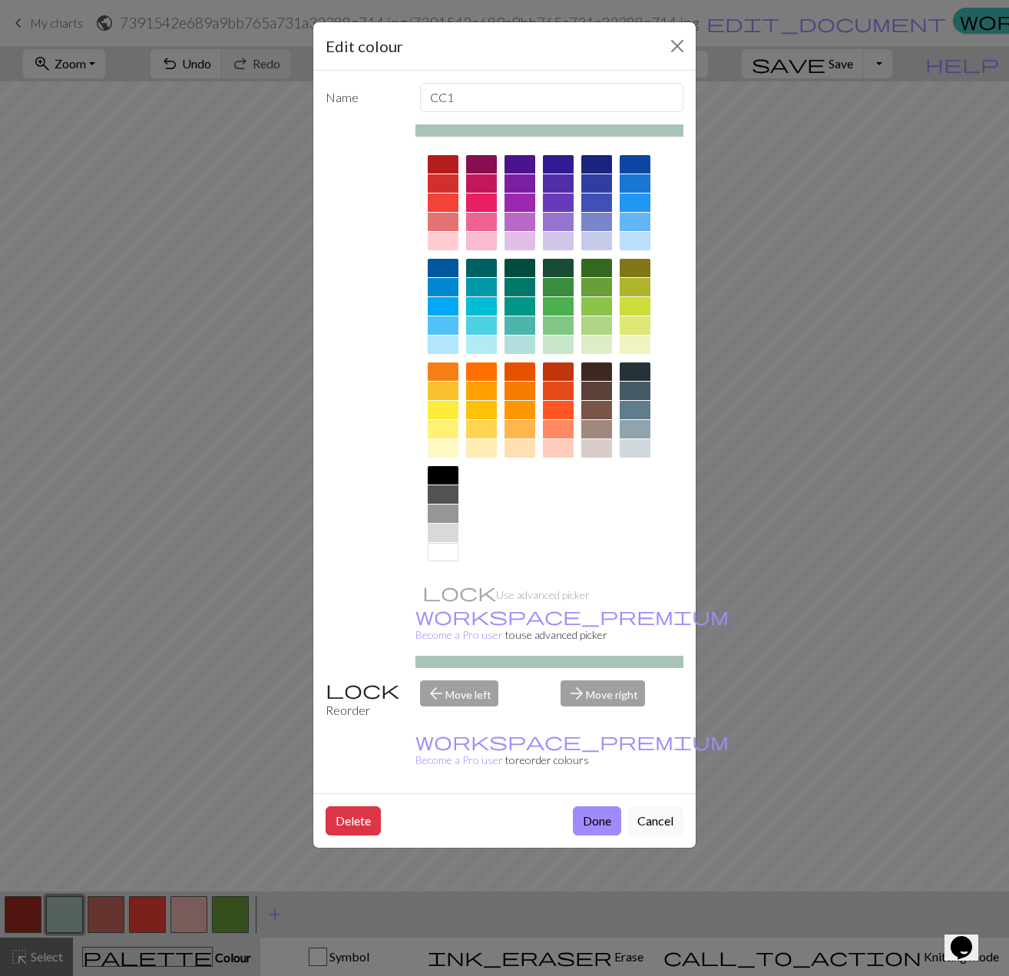
click at [515, 325] on div at bounding box center [519, 325] width 31 height 18
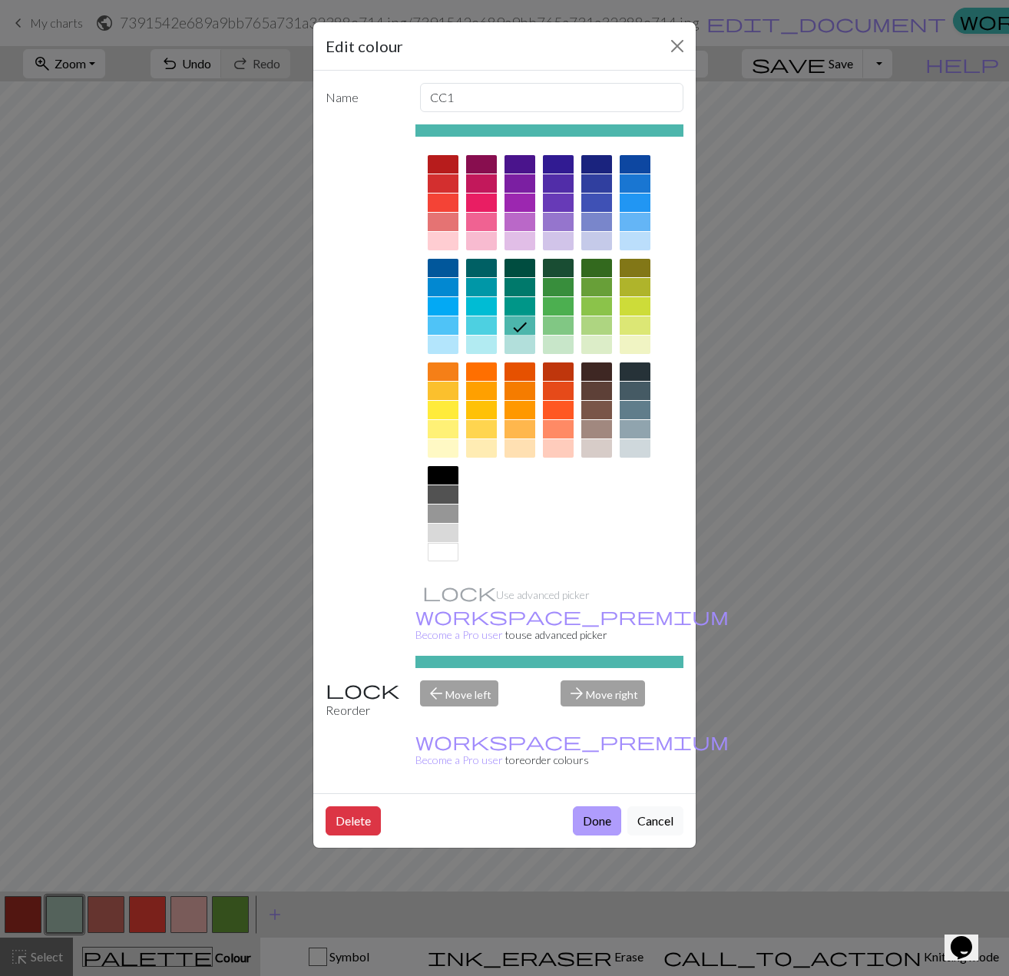
click at [584, 806] on button "Done" at bounding box center [597, 820] width 48 height 29
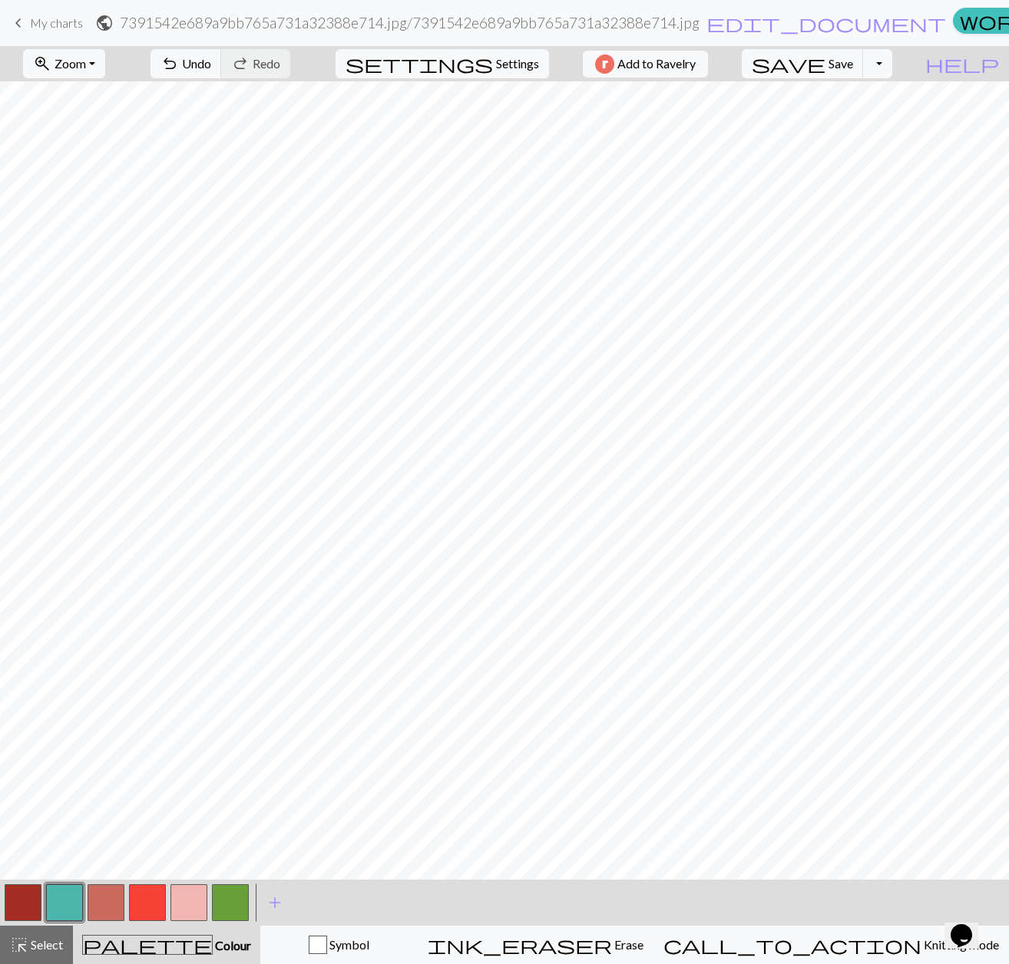
click at [233, 905] on button "button" at bounding box center [230, 902] width 37 height 37
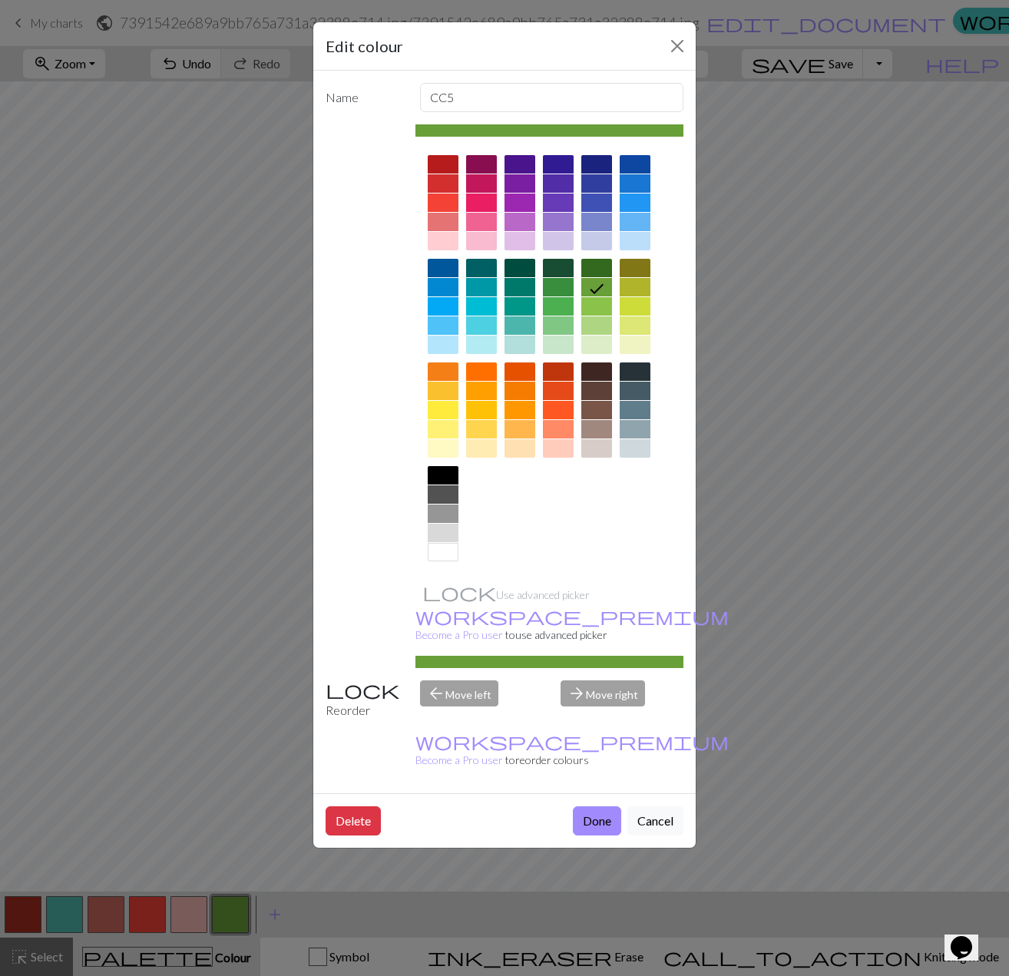
click at [233, 905] on div "Edit colour Name CC5 Use advanced picker workspace_premium Become a Pro user to…" at bounding box center [504, 488] width 1009 height 976
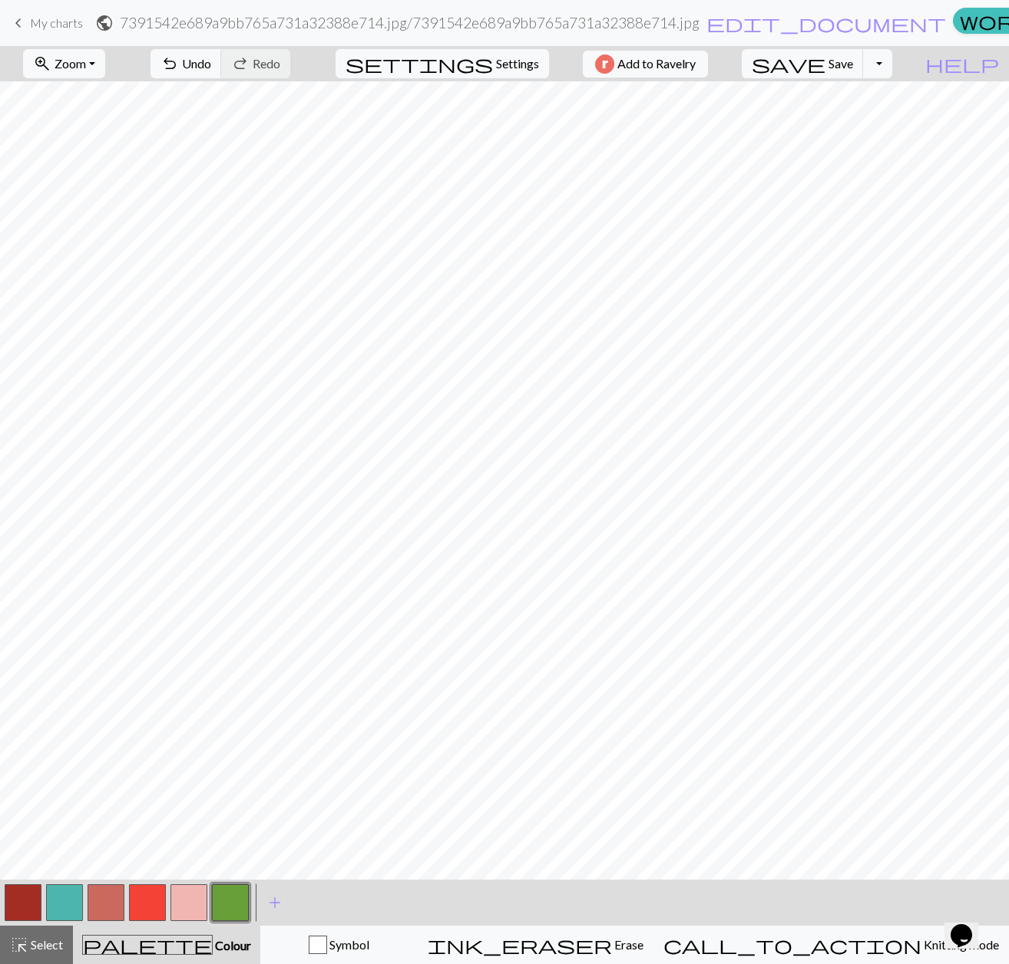
click at [233, 905] on button "button" at bounding box center [230, 902] width 37 height 37
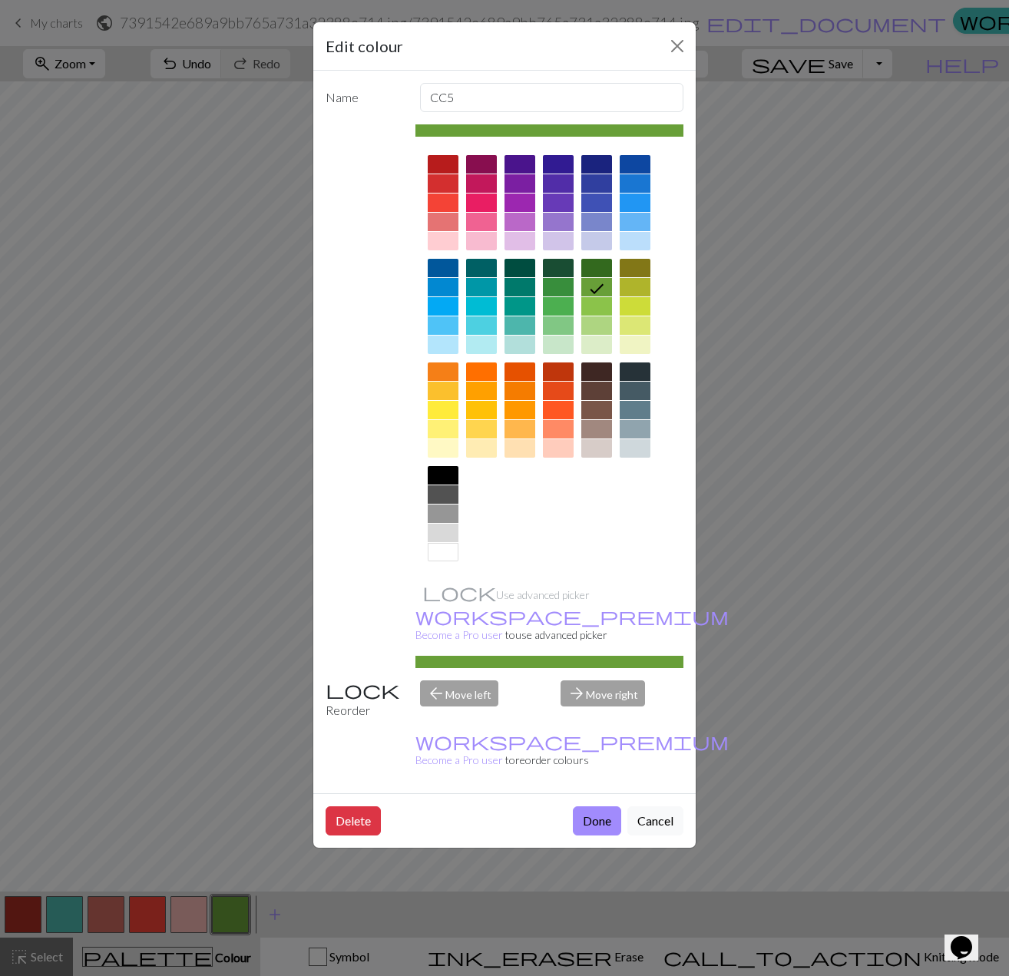
click at [475, 351] on div at bounding box center [481, 344] width 31 height 18
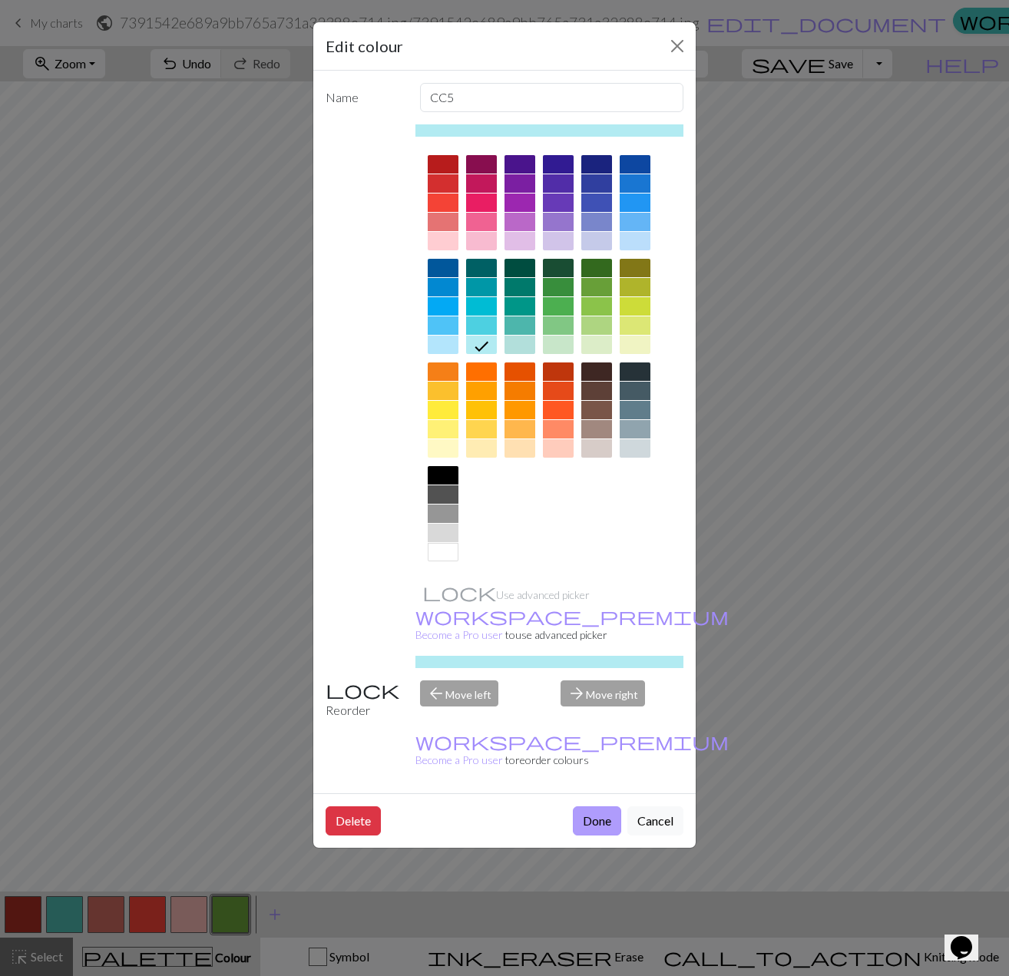
click at [582, 806] on button "Done" at bounding box center [597, 820] width 48 height 29
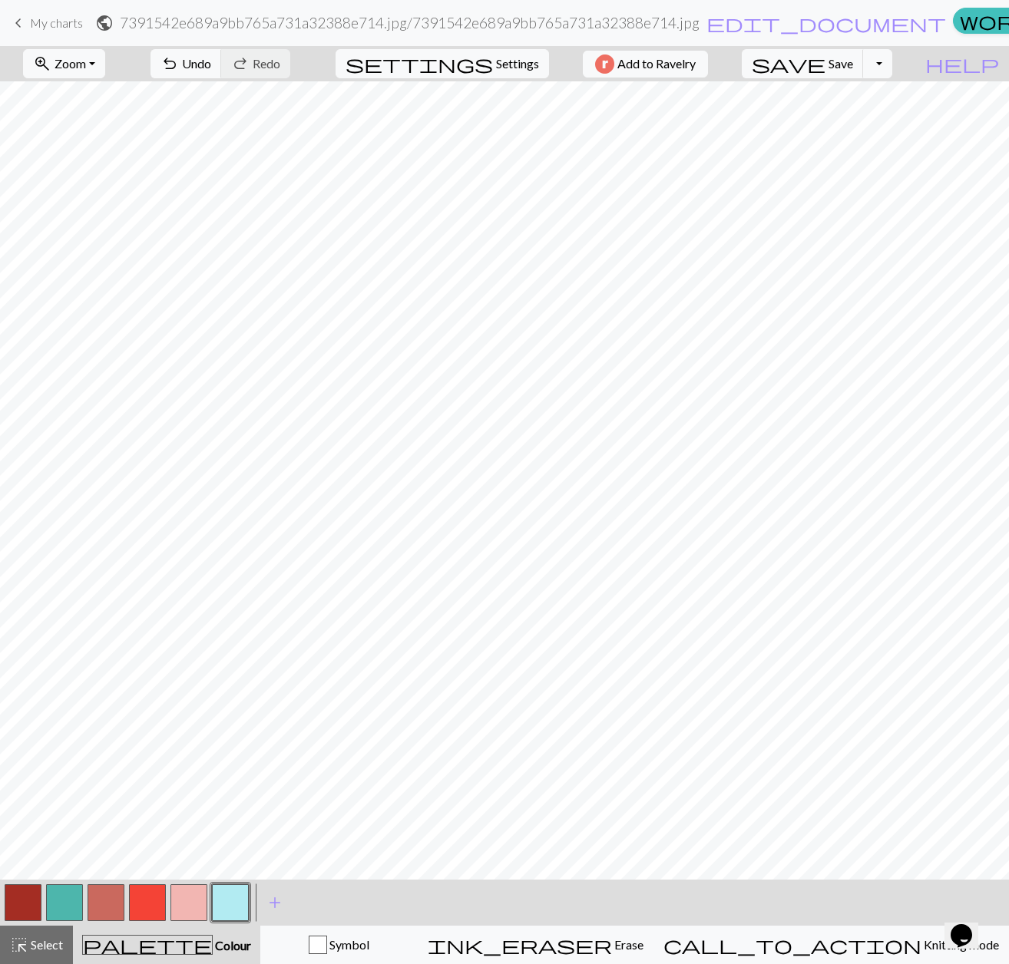
click at [67, 907] on button "button" at bounding box center [64, 902] width 37 height 37
click at [501, 69] on span "Settings" at bounding box center [517, 64] width 43 height 18
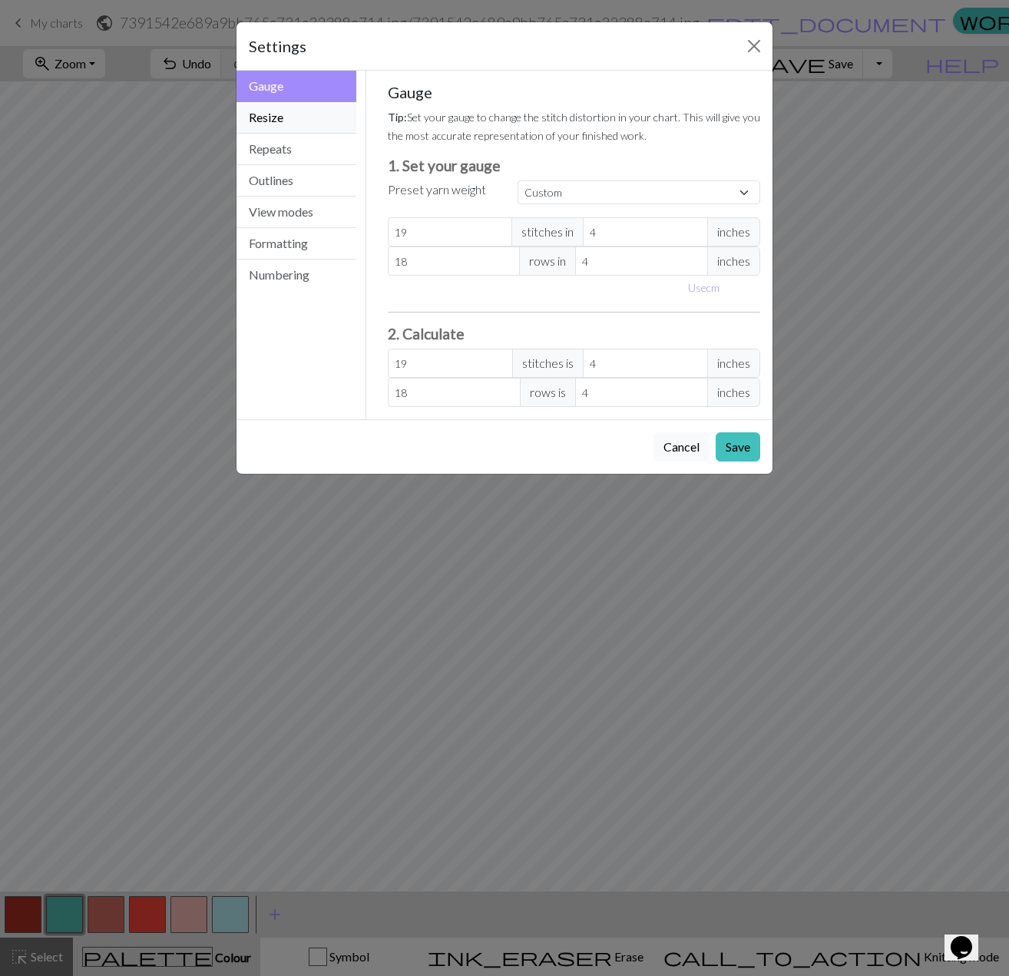
click at [308, 117] on button "Resize" at bounding box center [296, 117] width 120 height 31
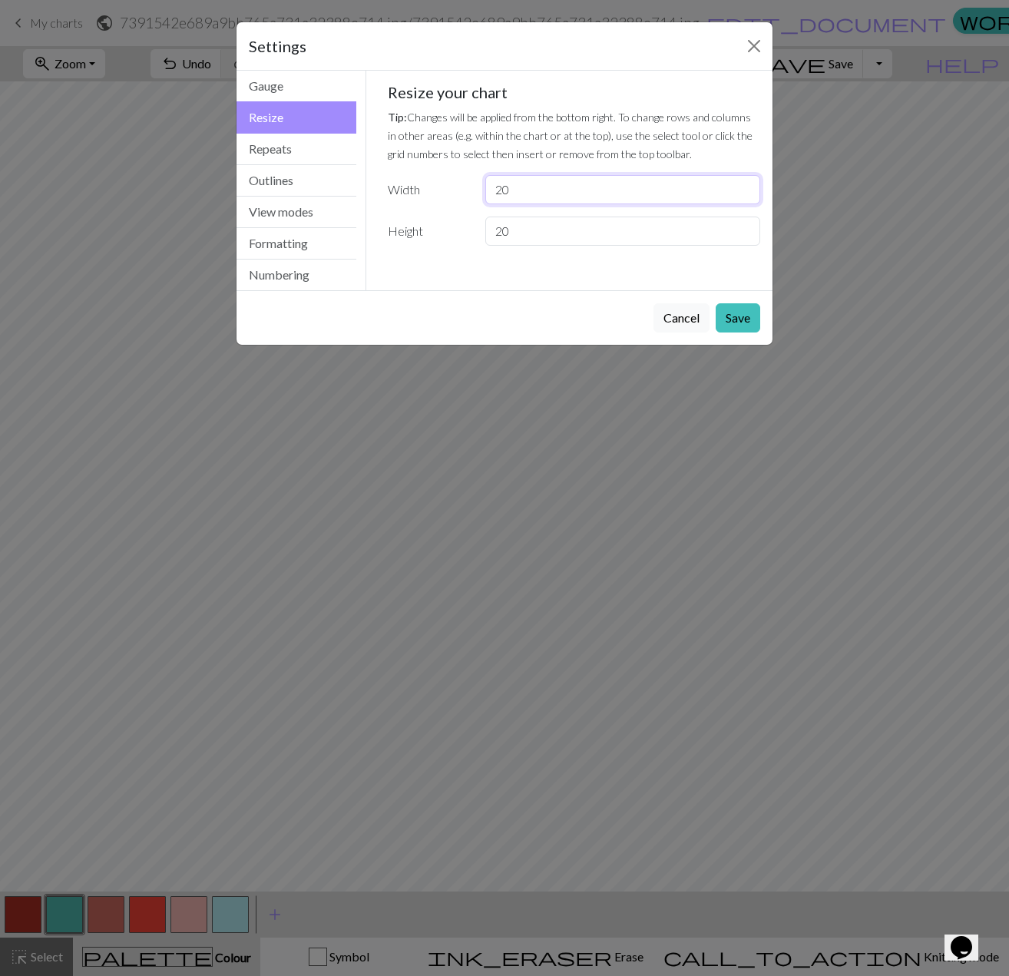
click at [547, 196] on input "20" at bounding box center [622, 189] width 275 height 29
drag, startPoint x: 527, startPoint y: 243, endPoint x: 461, endPoint y: 236, distance: 66.3
click at [461, 236] on div "Height 20" at bounding box center [574, 230] width 392 height 29
type input "40"
click at [568, 195] on input "20" at bounding box center [622, 189] width 275 height 29
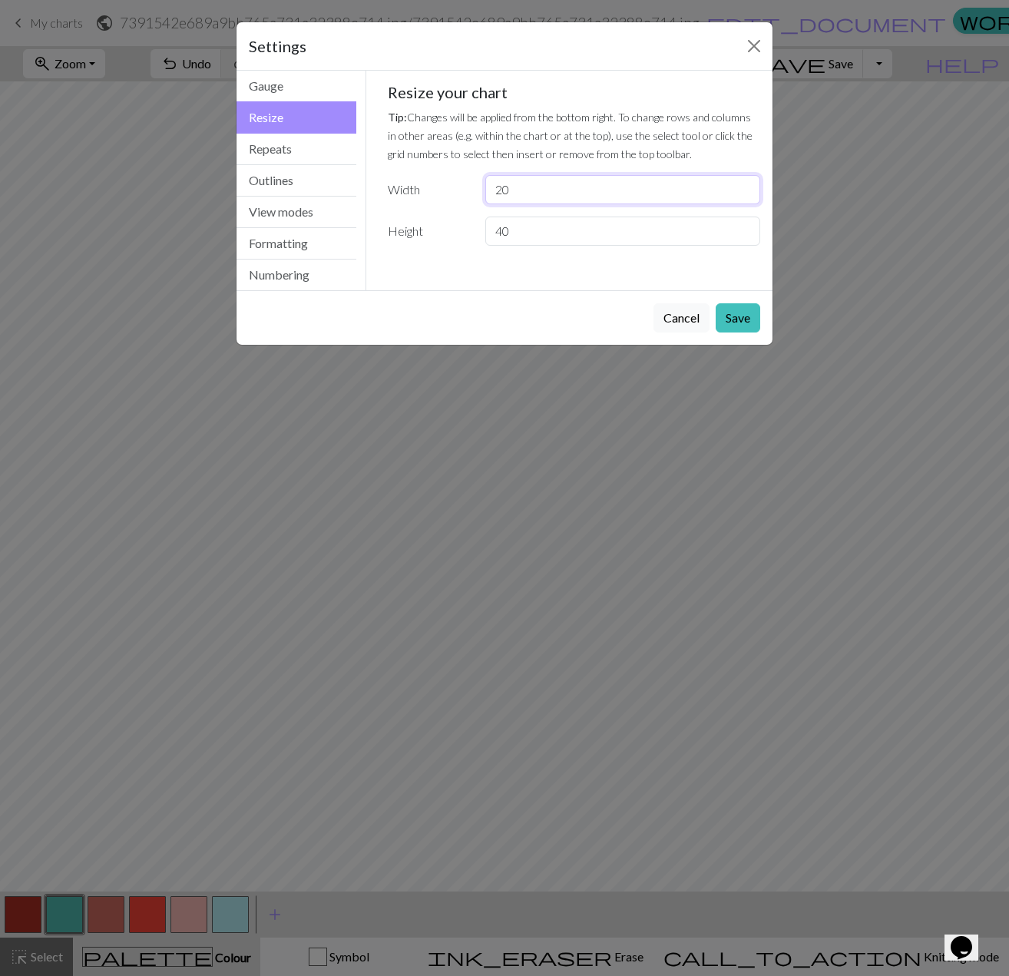
drag, startPoint x: 532, startPoint y: 190, endPoint x: 431, endPoint y: 172, distance: 103.0
click at [431, 172] on div "Resize your chart Tip: Changes will be applied from the bottom right. To change…" at bounding box center [574, 164] width 373 height 163
type input "40"
click at [740, 322] on button "Save" at bounding box center [738, 317] width 45 height 29
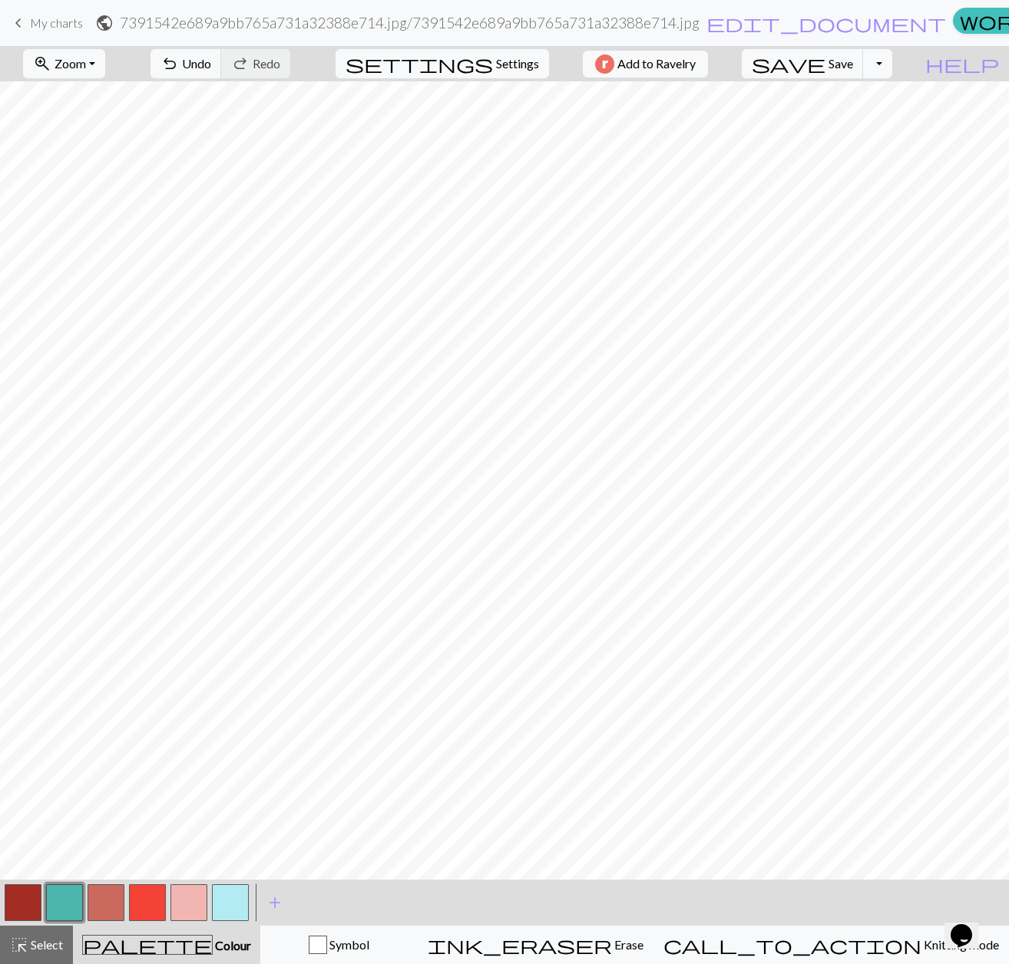
click at [16, 910] on button "button" at bounding box center [23, 902] width 37 height 37
click at [17, 903] on button "button" at bounding box center [23, 902] width 37 height 37
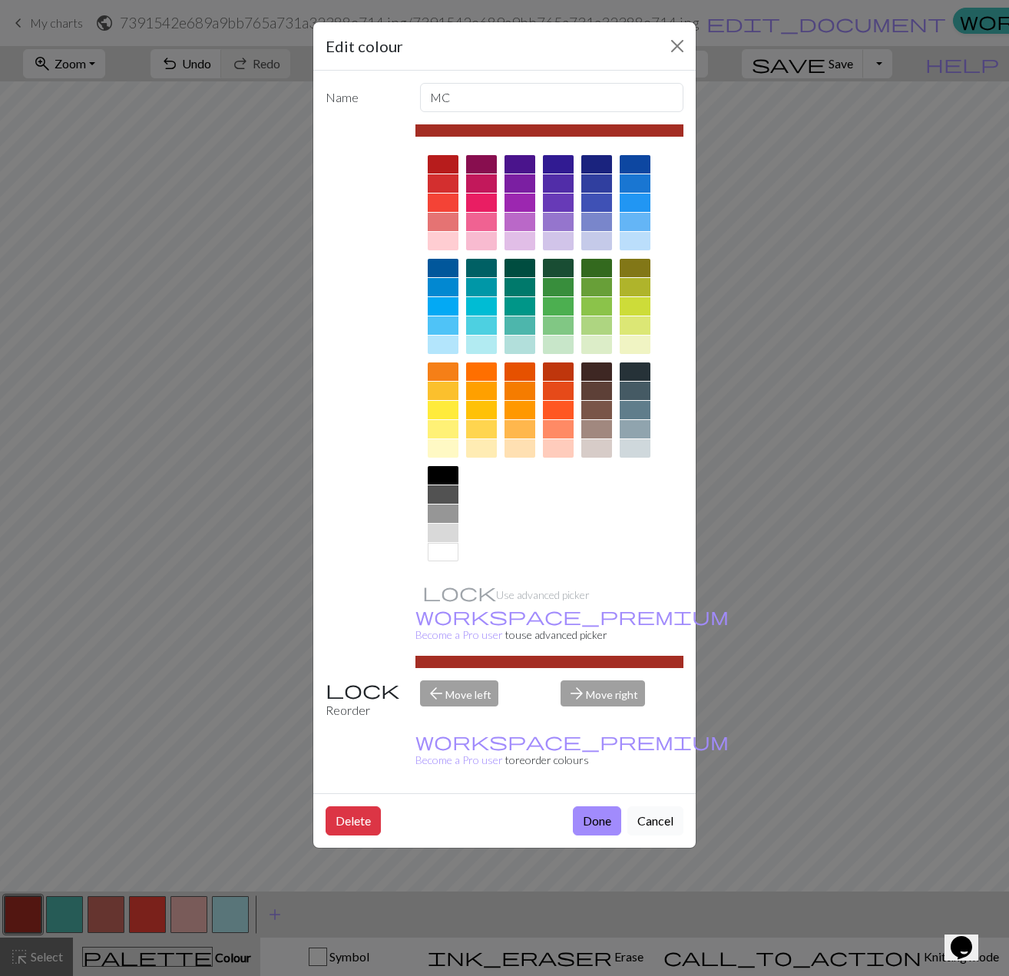
click at [637, 806] on button "Cancel" at bounding box center [655, 820] width 56 height 29
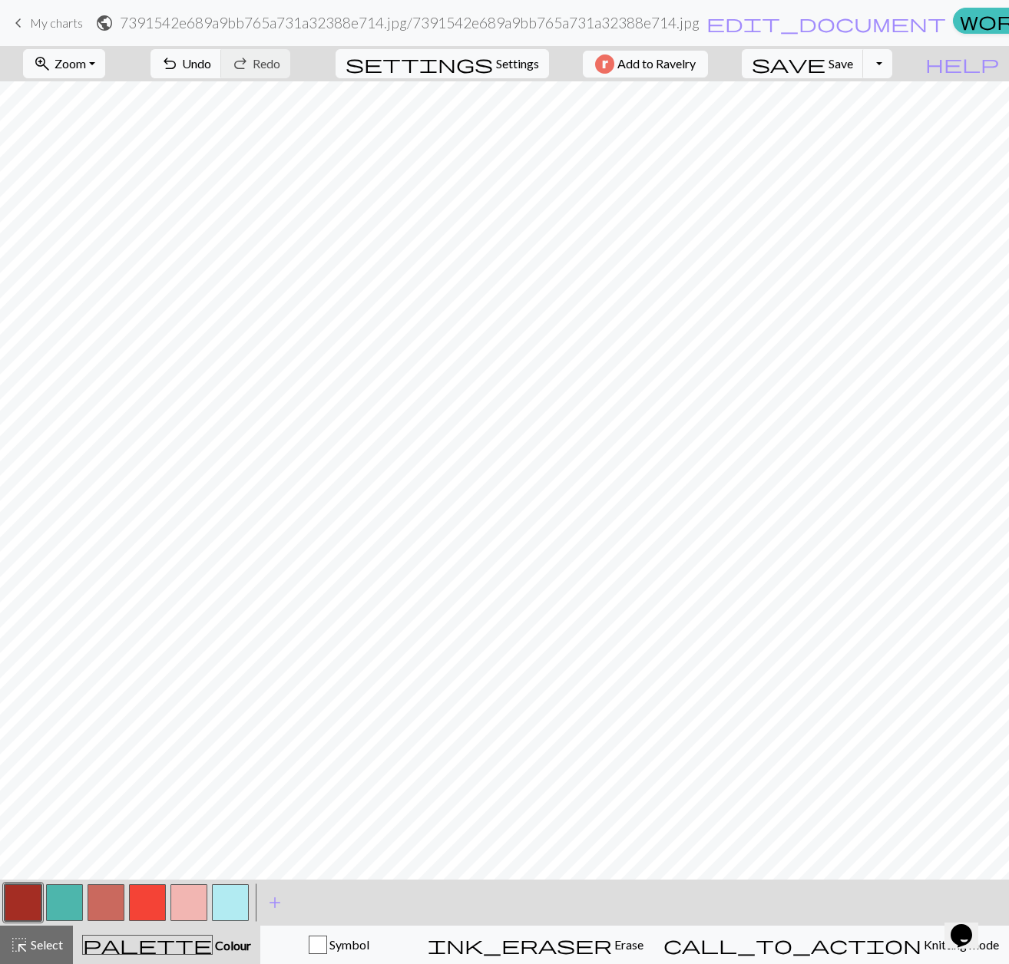
click at [30, 901] on button "button" at bounding box center [23, 902] width 37 height 37
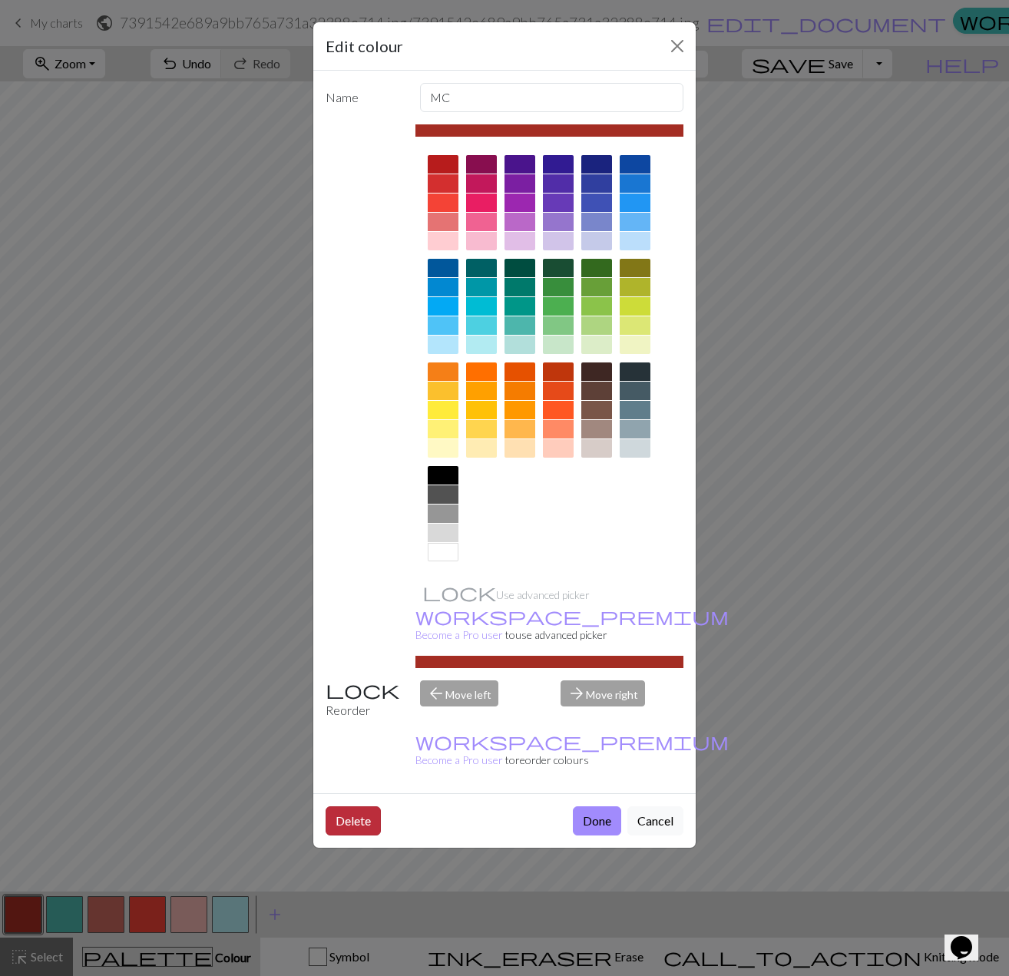
click at [351, 806] on button "Delete" at bounding box center [353, 820] width 55 height 29
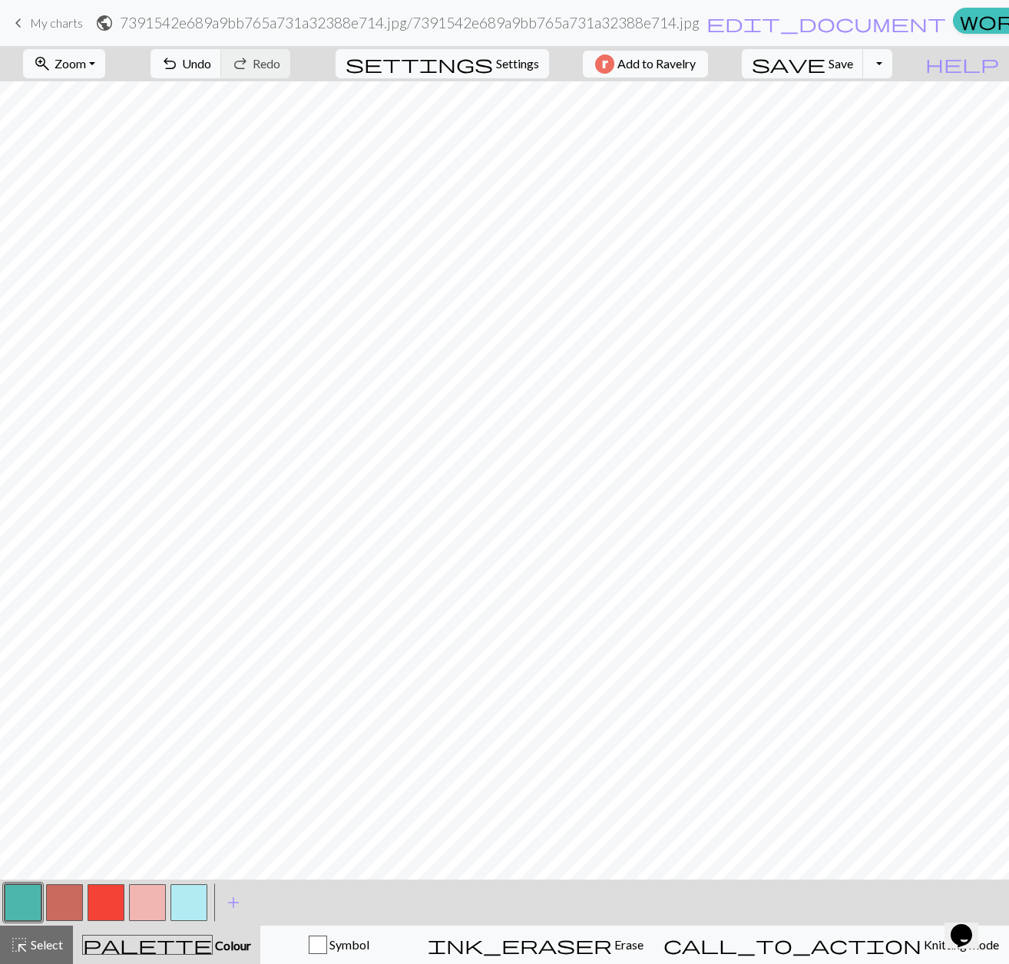
click at [182, 900] on button "button" at bounding box center [188, 902] width 37 height 37
click at [28, 911] on button "button" at bounding box center [23, 902] width 37 height 37
click at [204, 901] on button "button" at bounding box center [188, 902] width 37 height 37
click at [29, 903] on button "button" at bounding box center [23, 902] width 37 height 37
click at [190, 901] on button "button" at bounding box center [188, 902] width 37 height 37
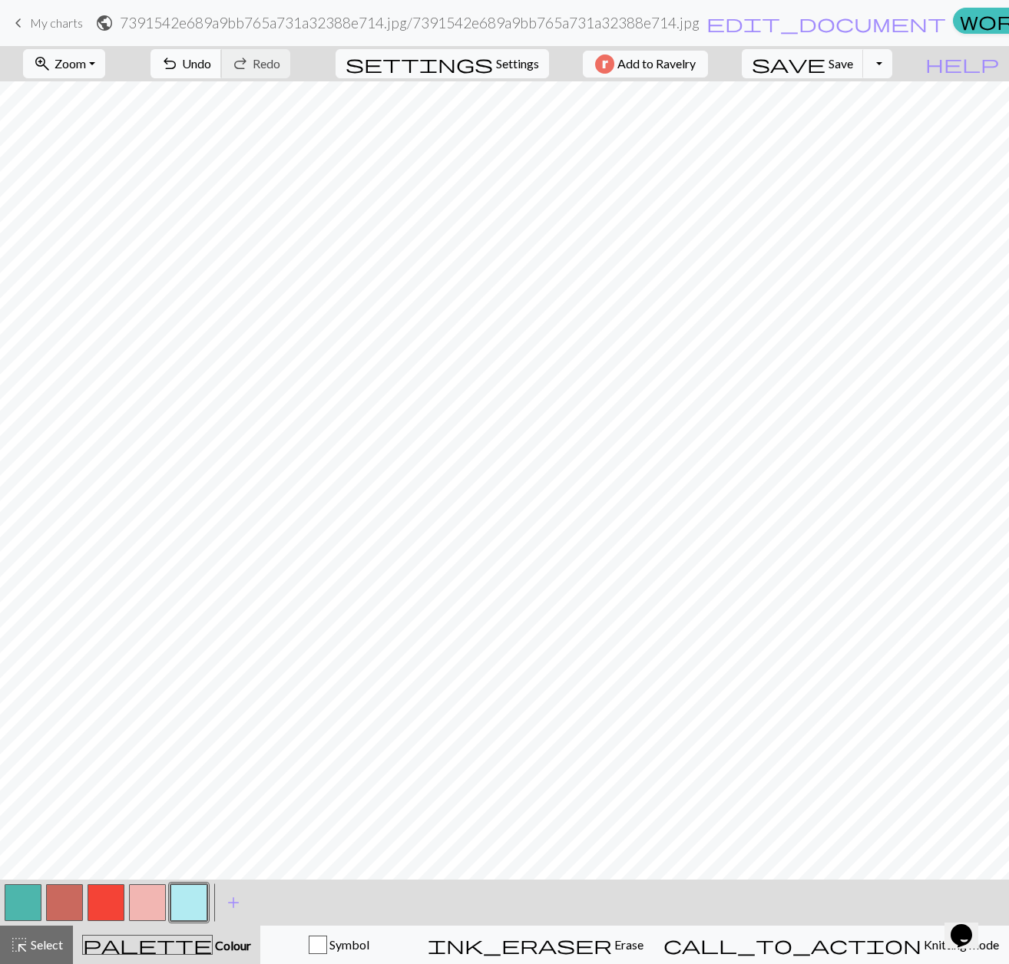
click at [211, 60] on span "Undo" at bounding box center [196, 63] width 29 height 15
click at [159, 917] on button "button" at bounding box center [147, 902] width 37 height 37
click at [117, 907] on button "button" at bounding box center [106, 902] width 37 height 37
click at [116, 896] on button "button" at bounding box center [106, 902] width 37 height 37
click at [106, 918] on button "button" at bounding box center [106, 902] width 37 height 37
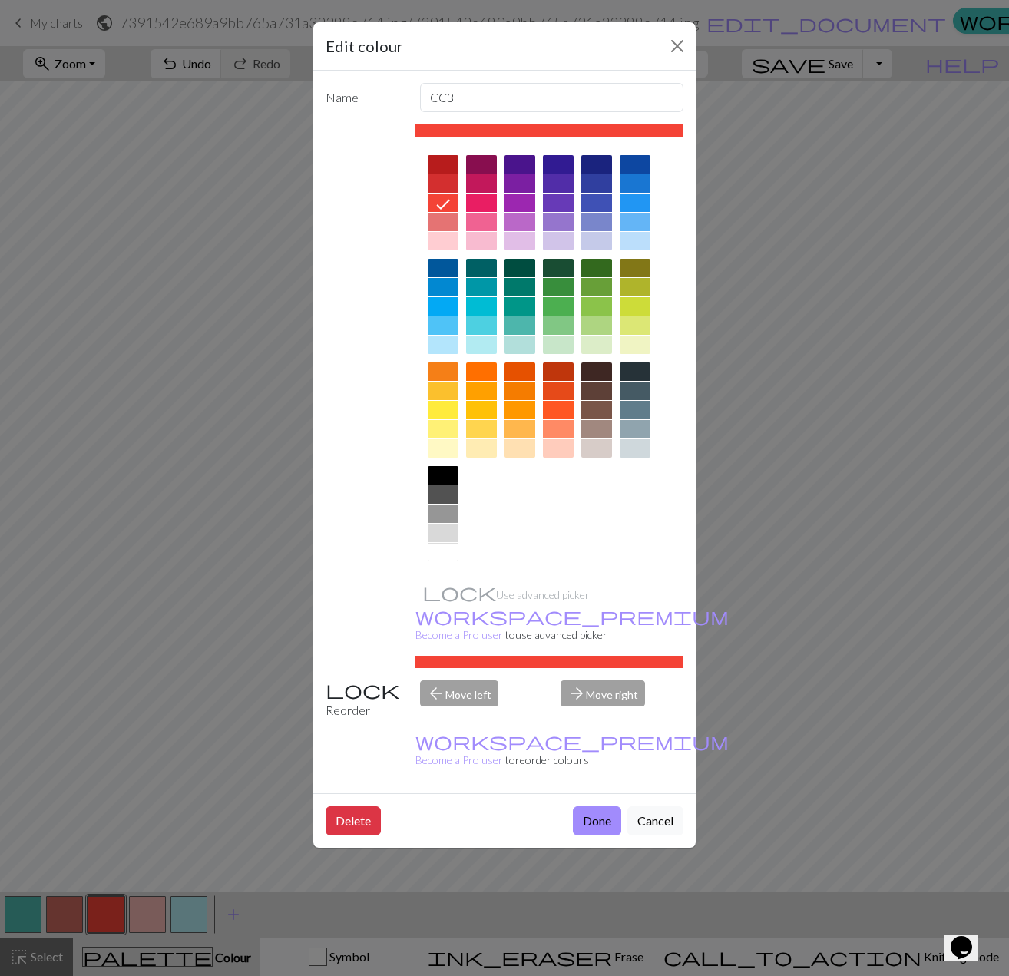
click at [436, 221] on div at bounding box center [443, 222] width 31 height 18
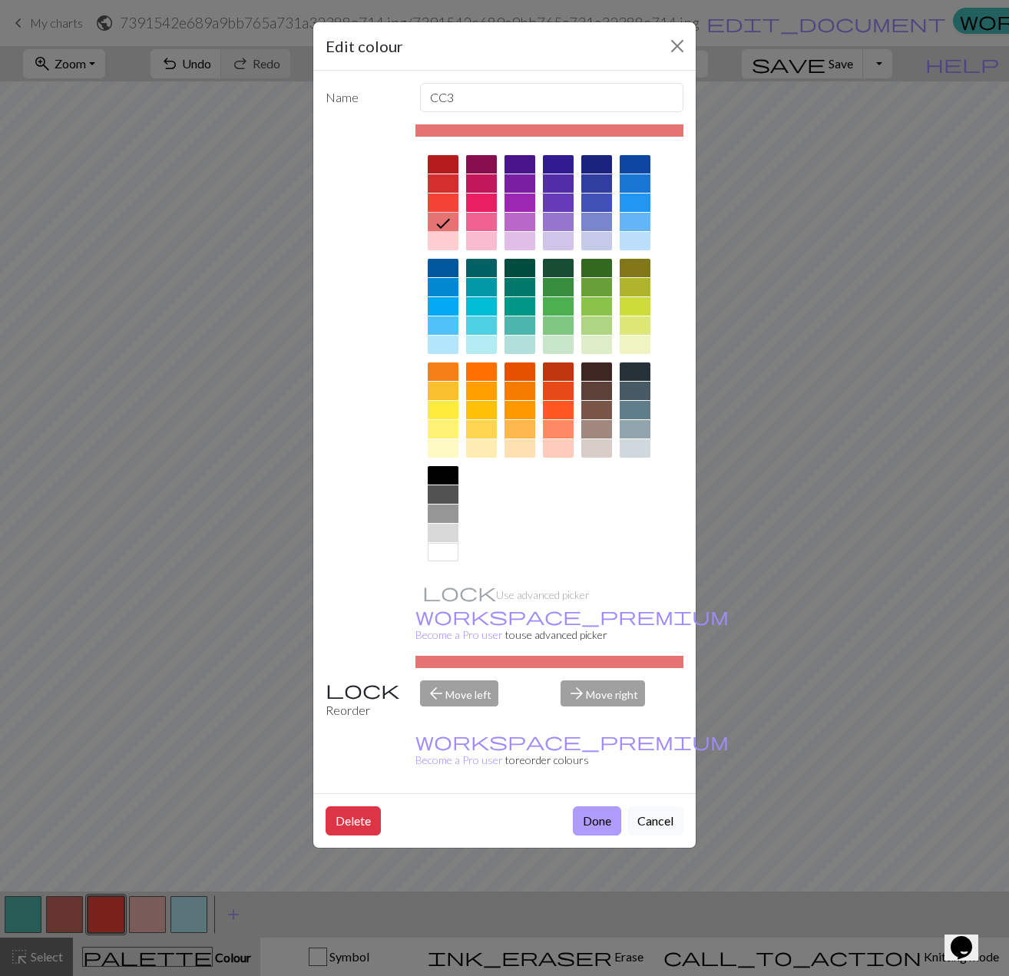
click at [577, 806] on button "Done" at bounding box center [597, 820] width 48 height 29
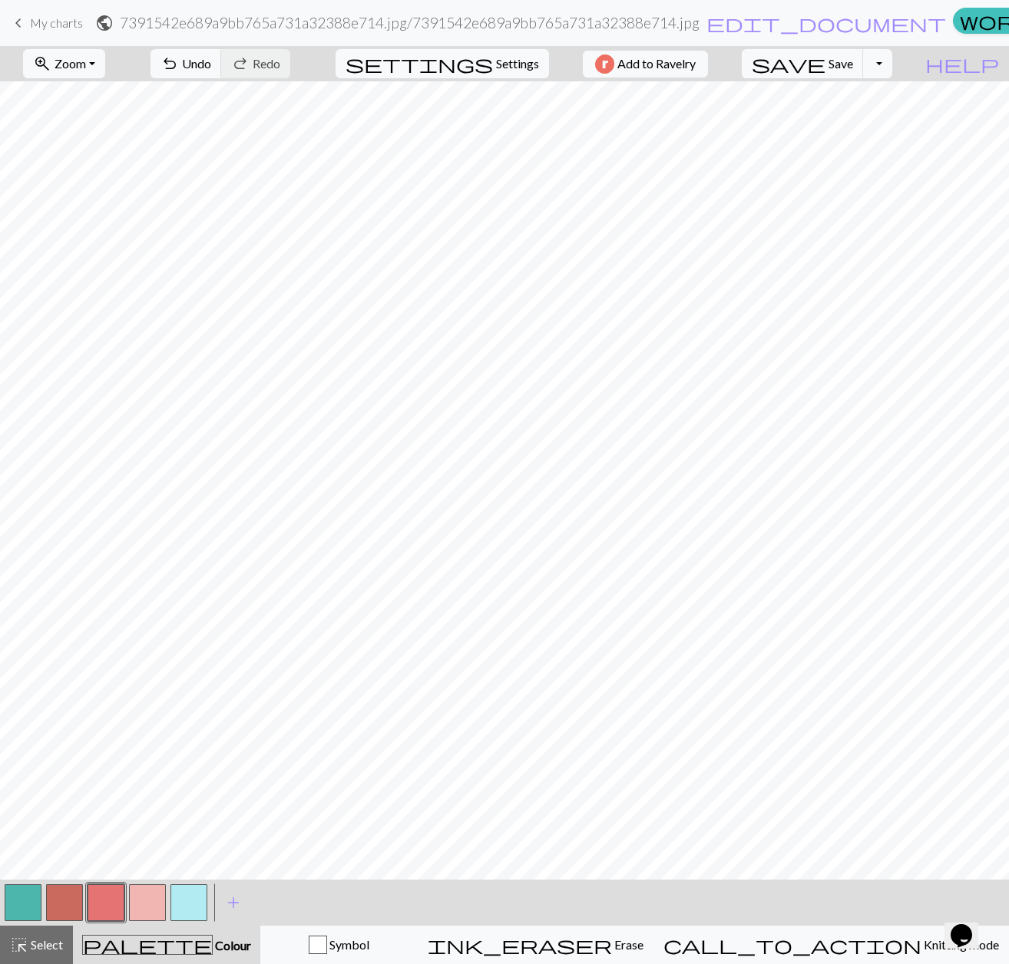
click at [191, 895] on button "button" at bounding box center [188, 902] width 37 height 37
click at [98, 887] on button "button" at bounding box center [106, 902] width 37 height 37
click at [149, 887] on button "button" at bounding box center [147, 902] width 37 height 37
click at [185, 888] on button "button" at bounding box center [188, 902] width 37 height 37
click at [12, 890] on button "button" at bounding box center [23, 902] width 37 height 37
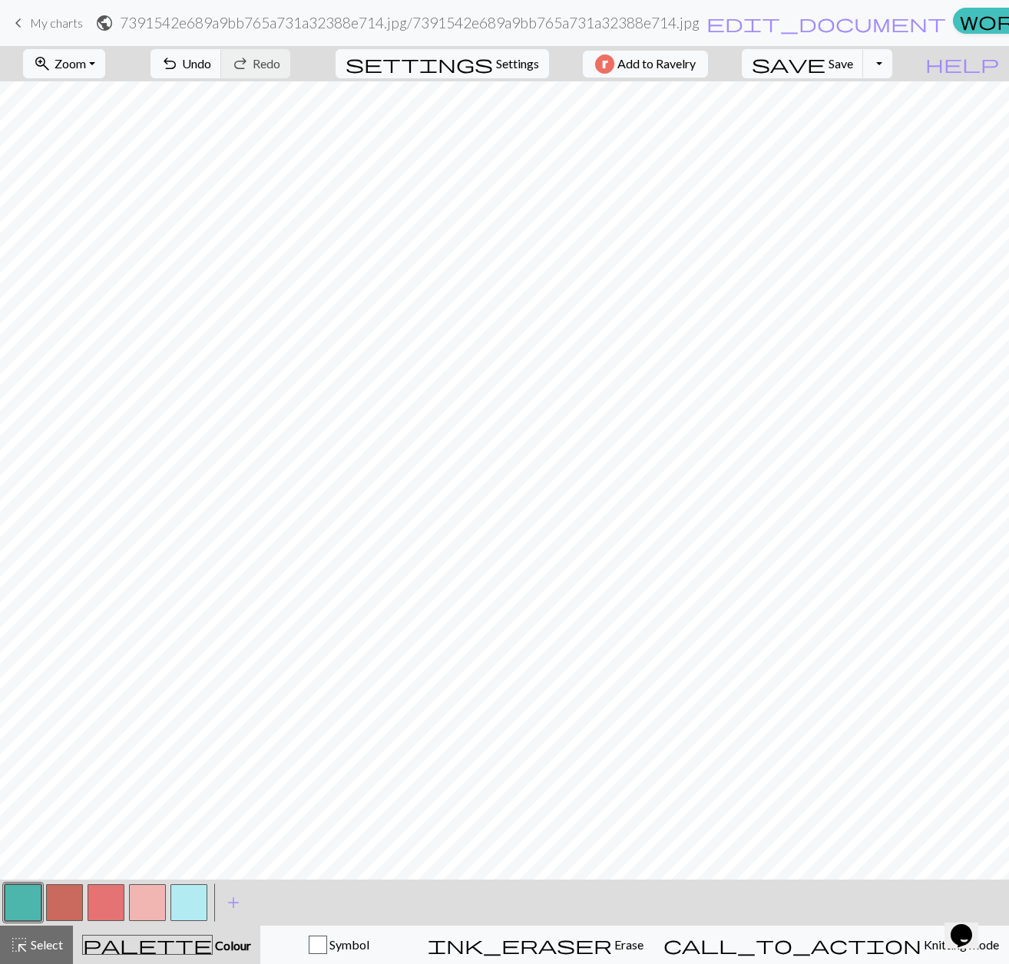
click at [197, 905] on button "button" at bounding box center [188, 902] width 37 height 37
click at [21, 894] on button "button" at bounding box center [23, 902] width 37 height 37
click at [190, 895] on button "button" at bounding box center [188, 902] width 37 height 37
click at [26, 895] on button "button" at bounding box center [23, 902] width 37 height 37
click at [149, 899] on button "button" at bounding box center [147, 902] width 37 height 37
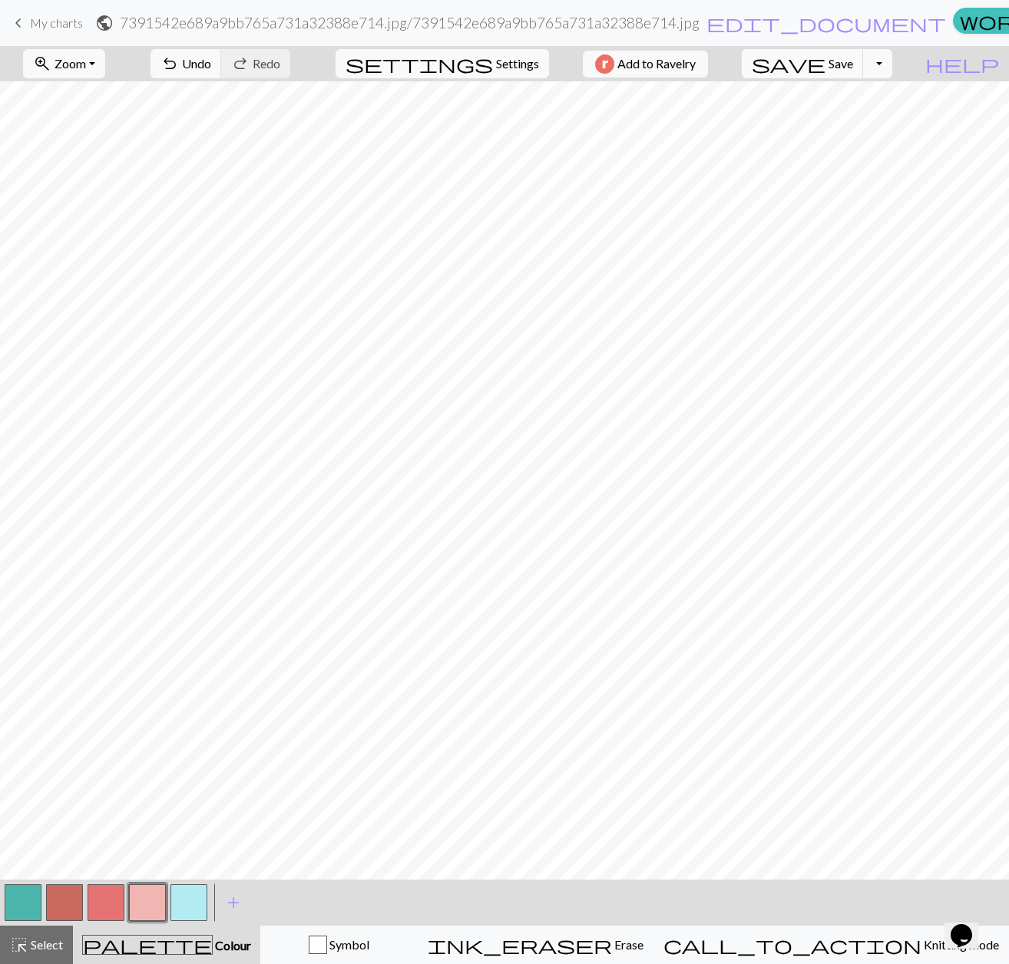
click at [98, 903] on button "button" at bounding box center [106, 902] width 37 height 37
click at [143, 891] on button "button" at bounding box center [147, 902] width 37 height 37
click at [22, 888] on button "button" at bounding box center [23, 902] width 37 height 37
click at [196, 903] on button "button" at bounding box center [188, 902] width 37 height 37
click at [102, 900] on button "button" at bounding box center [106, 902] width 37 height 37
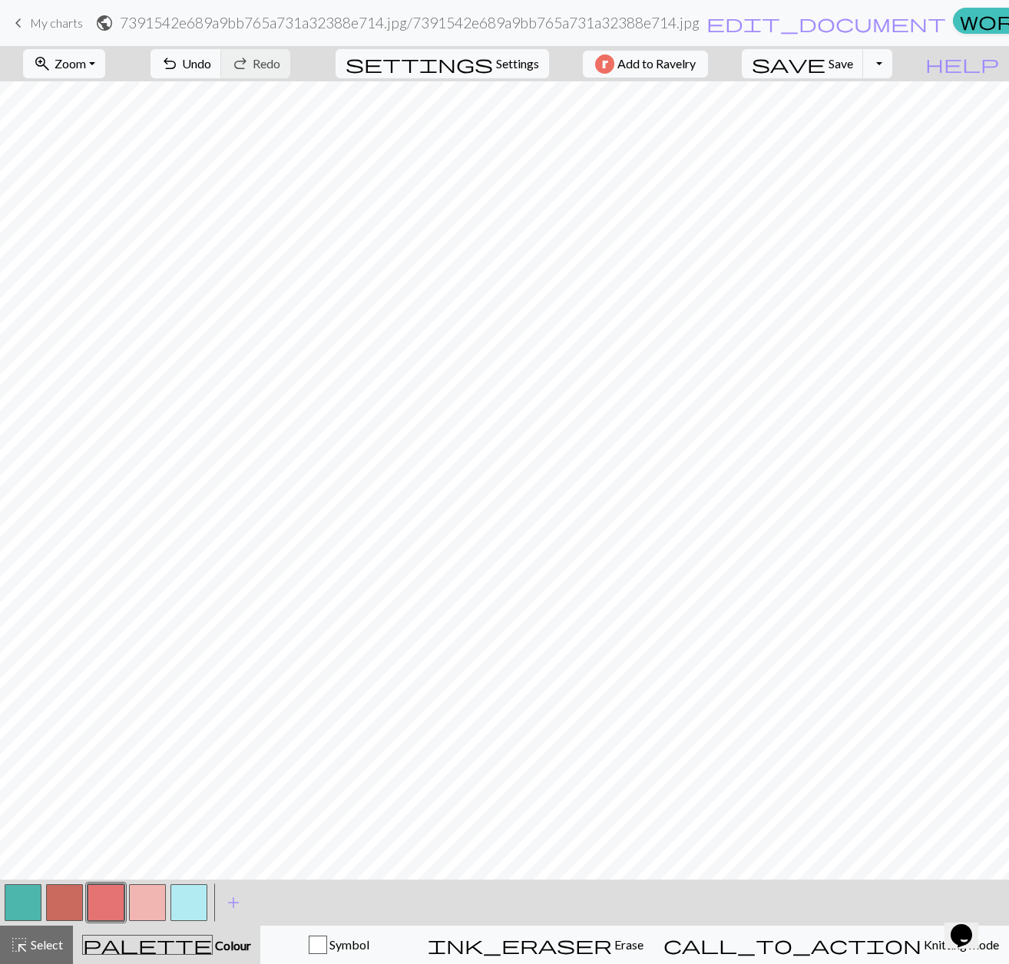
click at [24, 898] on button "button" at bounding box center [23, 902] width 37 height 37
click at [181, 901] on button "button" at bounding box center [188, 902] width 37 height 37
click at [12, 905] on button "button" at bounding box center [23, 902] width 37 height 37
click at [193, 907] on button "button" at bounding box center [188, 902] width 37 height 37
click at [104, 898] on button "button" at bounding box center [106, 902] width 37 height 37
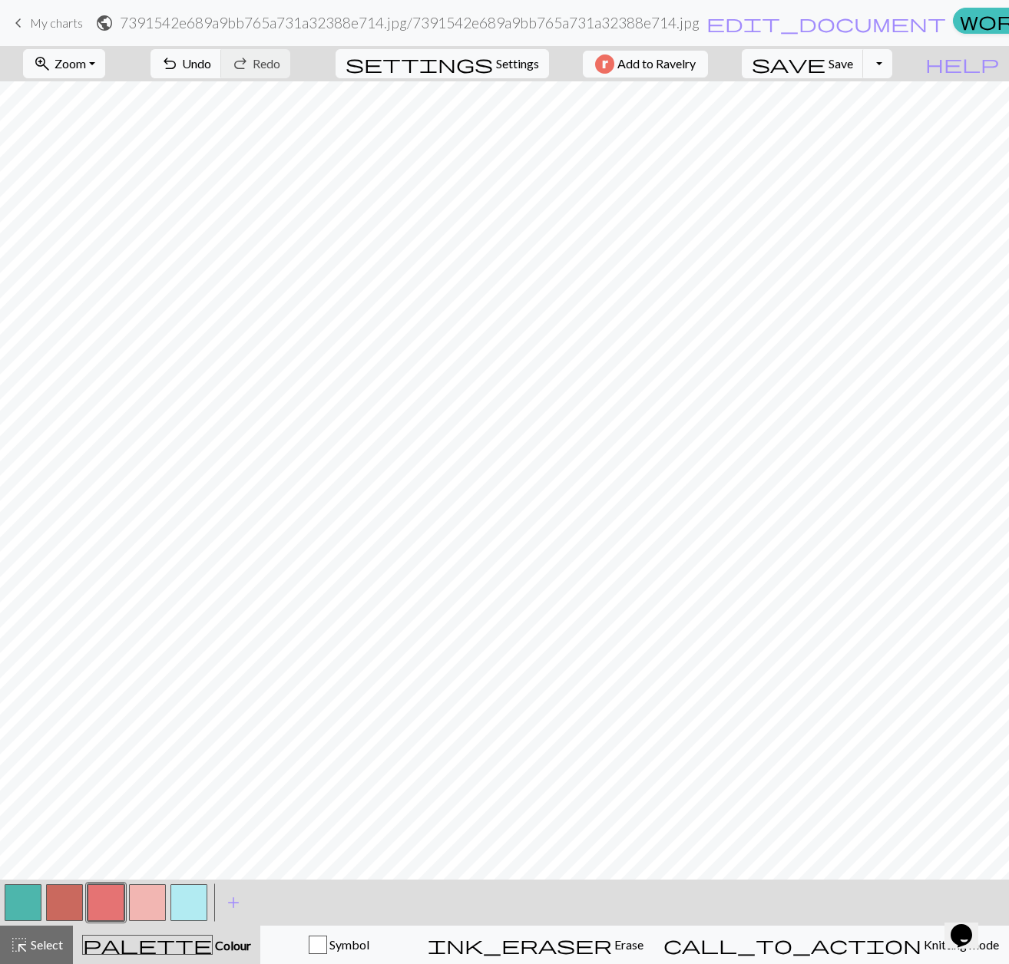
click at [187, 891] on button "button" at bounding box center [188, 902] width 37 height 37
click at [105, 894] on button "button" at bounding box center [106, 902] width 37 height 37
click at [206, 898] on button "button" at bounding box center [188, 902] width 37 height 37
click at [34, 908] on button "button" at bounding box center [23, 902] width 37 height 37
click at [182, 896] on button "button" at bounding box center [188, 902] width 37 height 37
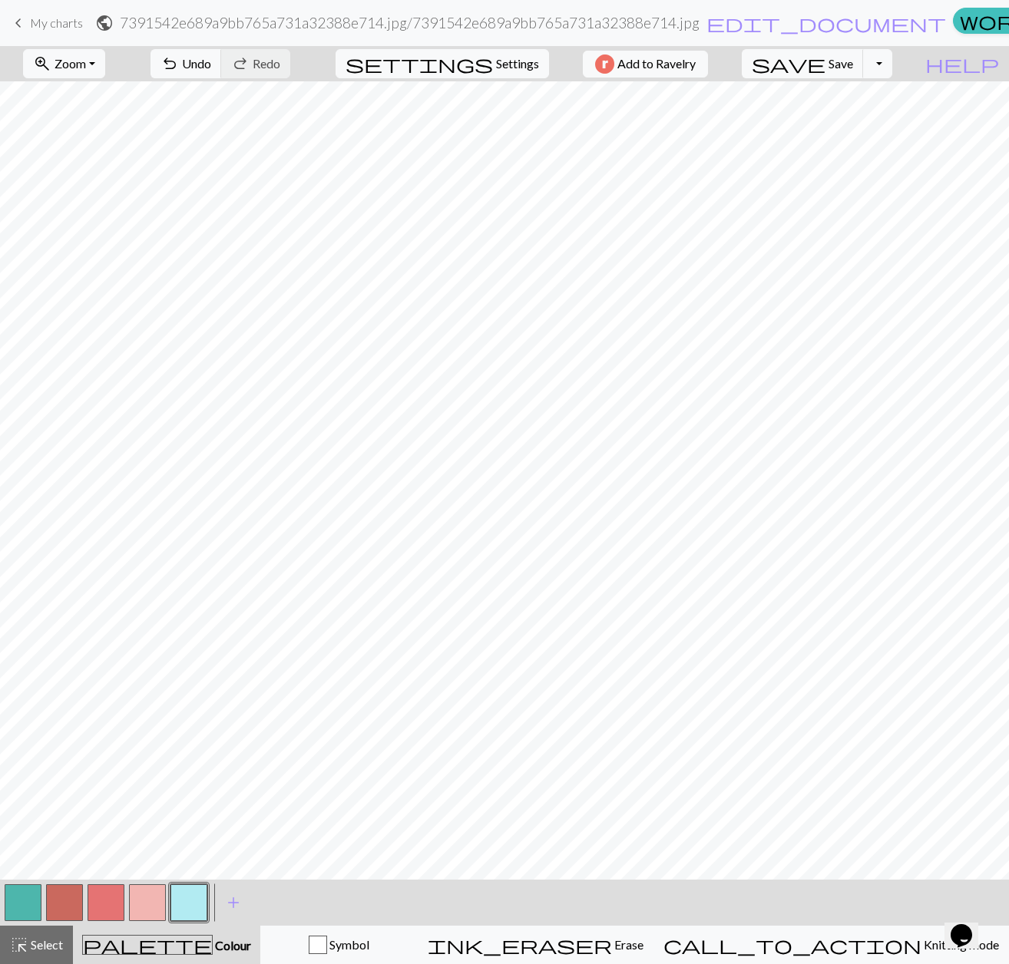
drag, startPoint x: 31, startPoint y: 903, endPoint x: 31, endPoint y: 893, distance: 10.0
click at [31, 901] on button "button" at bounding box center [23, 902] width 37 height 37
click at [188, 910] on button "button" at bounding box center [188, 902] width 37 height 37
click at [38, 896] on button "button" at bounding box center [23, 902] width 37 height 37
click at [200, 901] on button "button" at bounding box center [188, 902] width 37 height 37
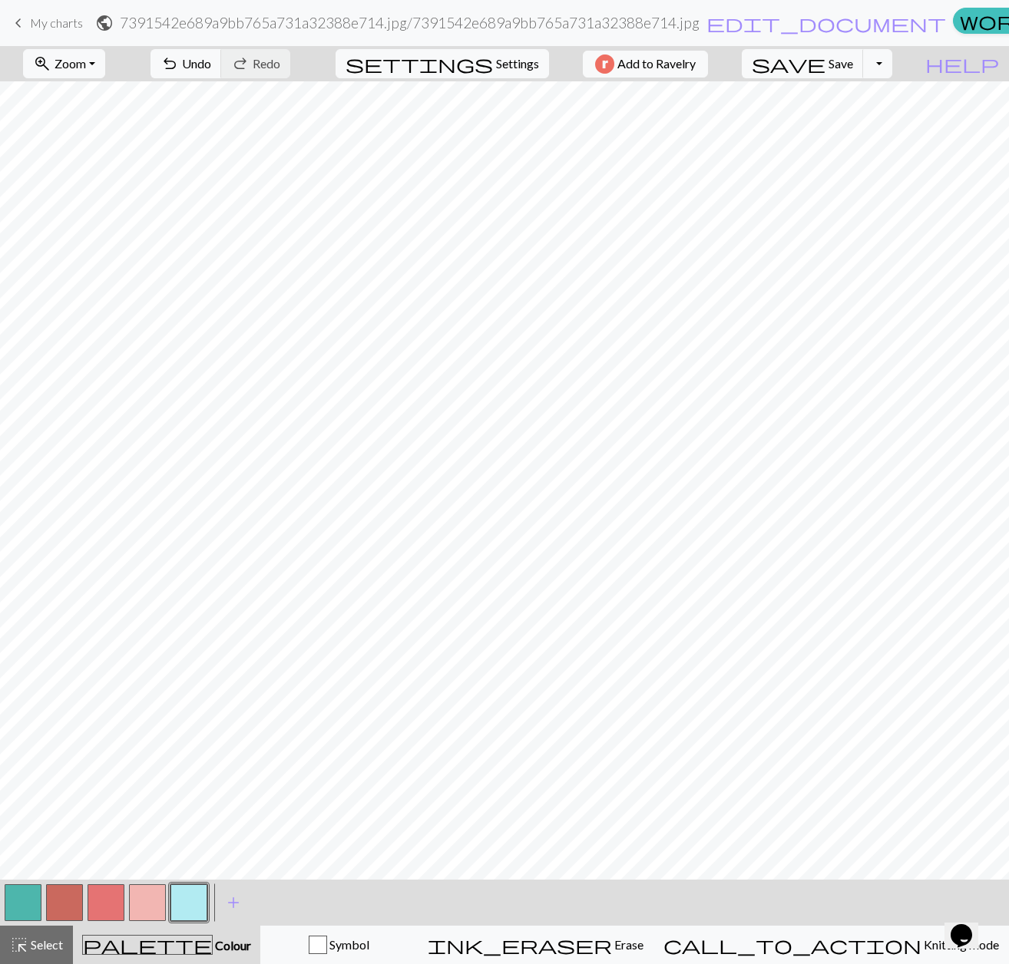
click at [22, 884] on div at bounding box center [22, 902] width 41 height 41
click at [28, 894] on button "button" at bounding box center [23, 902] width 37 height 37
drag, startPoint x: 204, startPoint y: 899, endPoint x: 209, endPoint y: 882, distance: 17.5
click at [204, 899] on button "button" at bounding box center [188, 902] width 37 height 37
drag, startPoint x: 20, startPoint y: 901, endPoint x: 21, endPoint y: 888, distance: 13.1
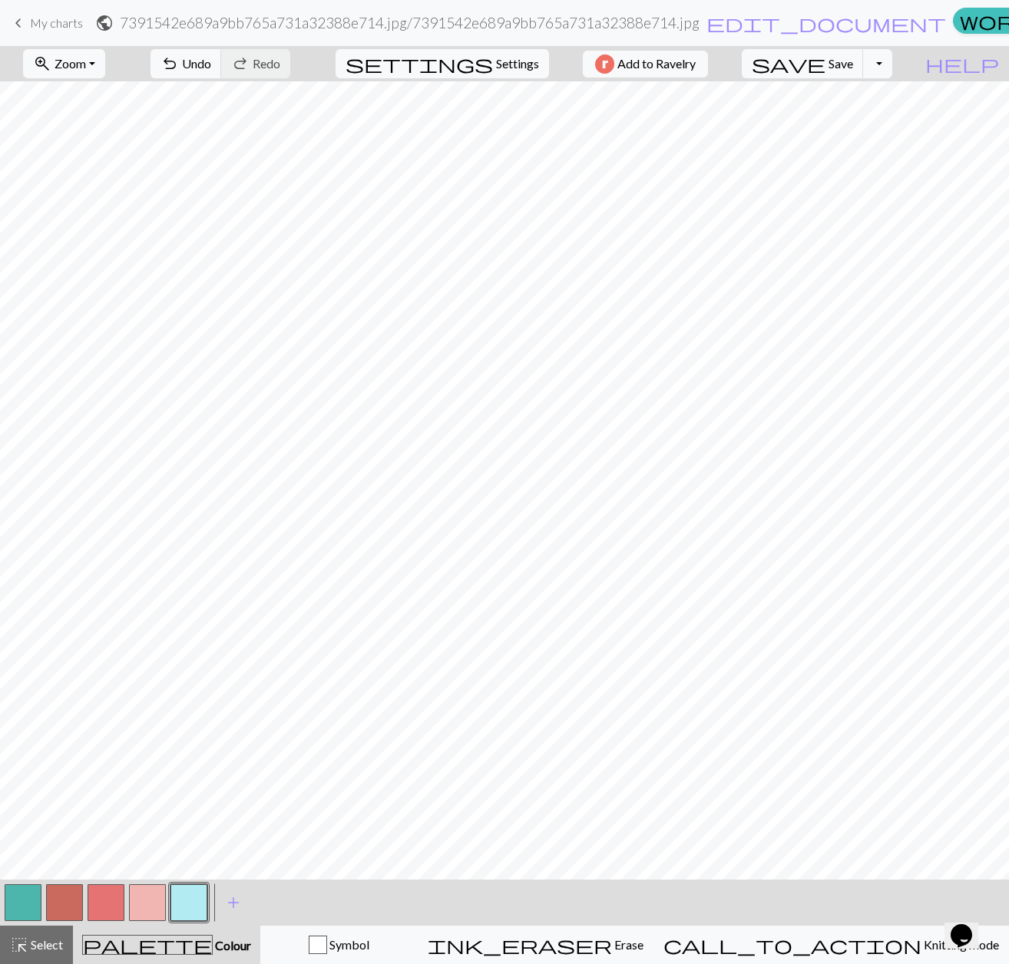
click at [20, 899] on button "button" at bounding box center [23, 902] width 37 height 37
click at [191, 897] on button "button" at bounding box center [188, 902] width 37 height 37
click at [183, 901] on button "button" at bounding box center [188, 902] width 37 height 37
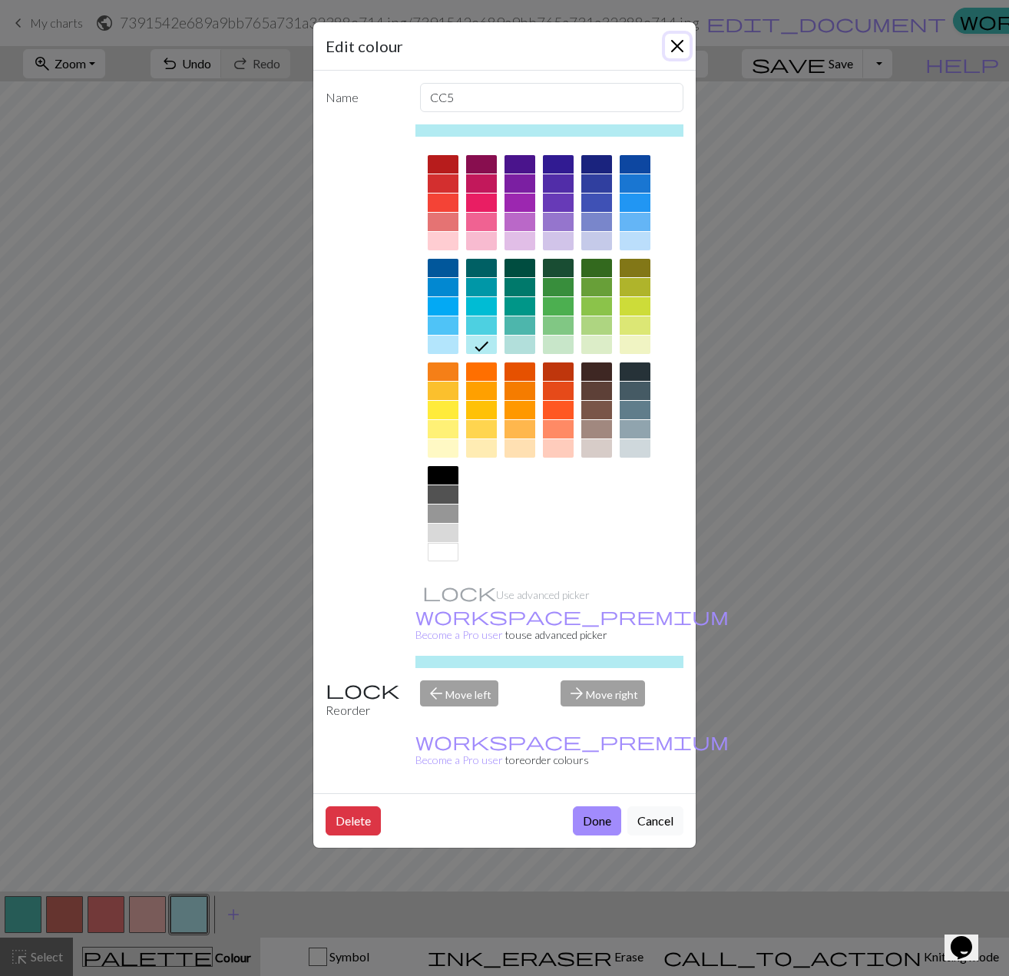
click at [679, 44] on button "Close" at bounding box center [677, 46] width 25 height 25
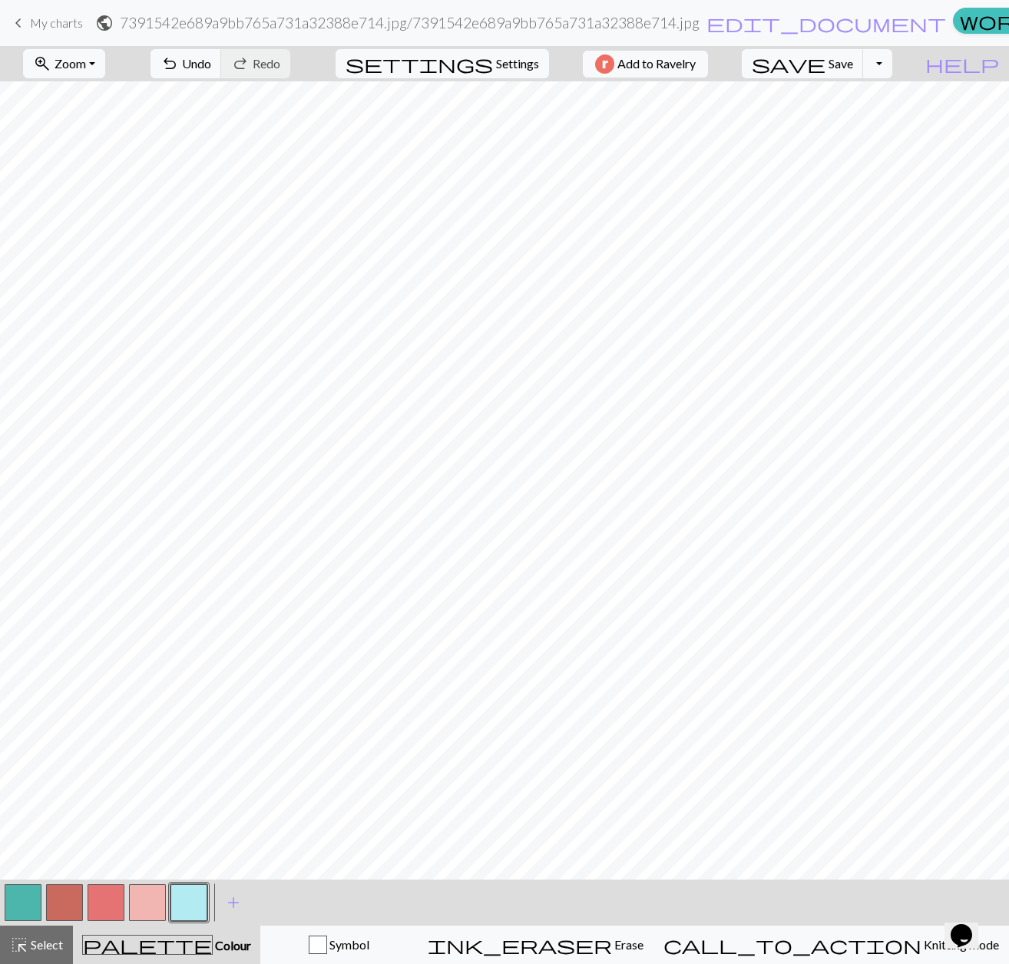
click at [25, 904] on button "button" at bounding box center [23, 902] width 37 height 37
click at [174, 910] on button "button" at bounding box center [188, 902] width 37 height 37
click at [34, 898] on button "button" at bounding box center [23, 902] width 37 height 37
click at [190, 897] on button "button" at bounding box center [188, 902] width 37 height 37
drag, startPoint x: 24, startPoint y: 891, endPoint x: 11, endPoint y: 881, distance: 16.4
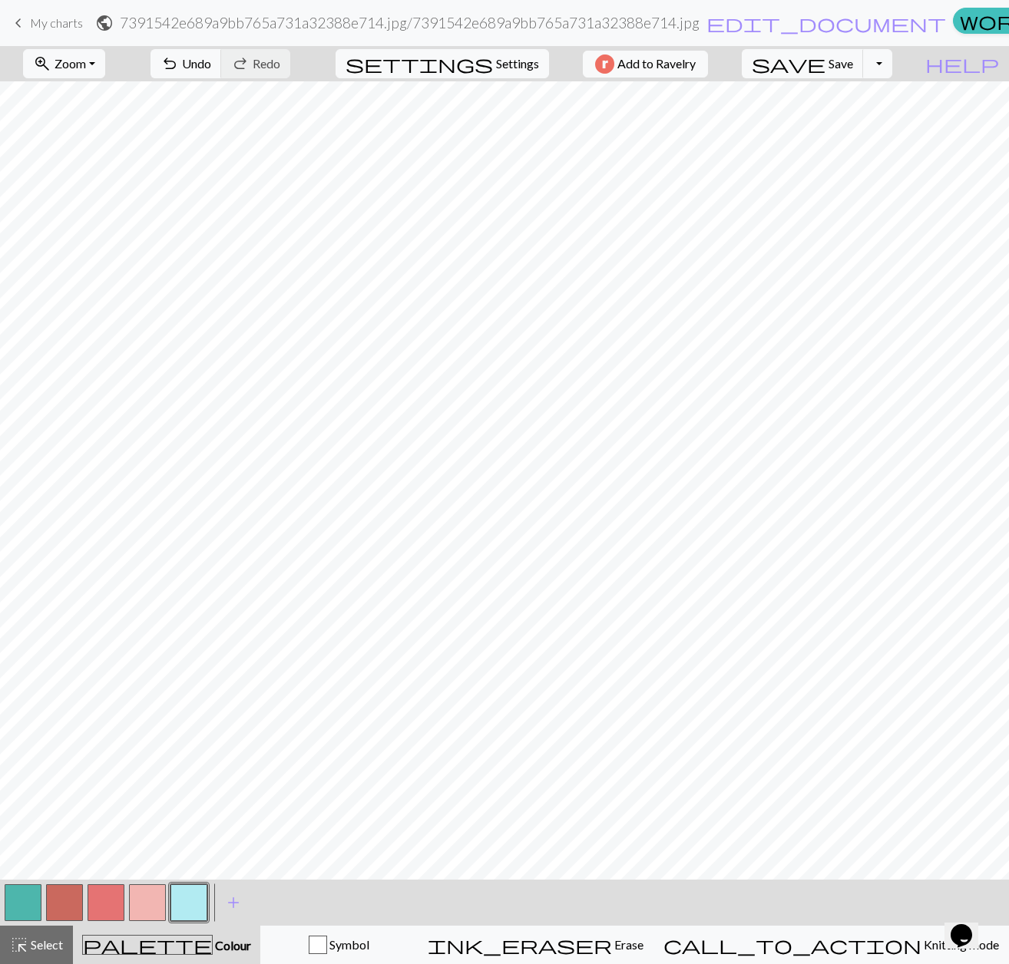
click at [21, 889] on button "button" at bounding box center [23, 902] width 37 height 37
click at [184, 898] on button "button" at bounding box center [188, 902] width 37 height 37
click at [21, 891] on button "button" at bounding box center [23, 902] width 37 height 37
click at [193, 907] on button "button" at bounding box center [188, 902] width 37 height 37
click at [31, 894] on button "button" at bounding box center [23, 902] width 37 height 37
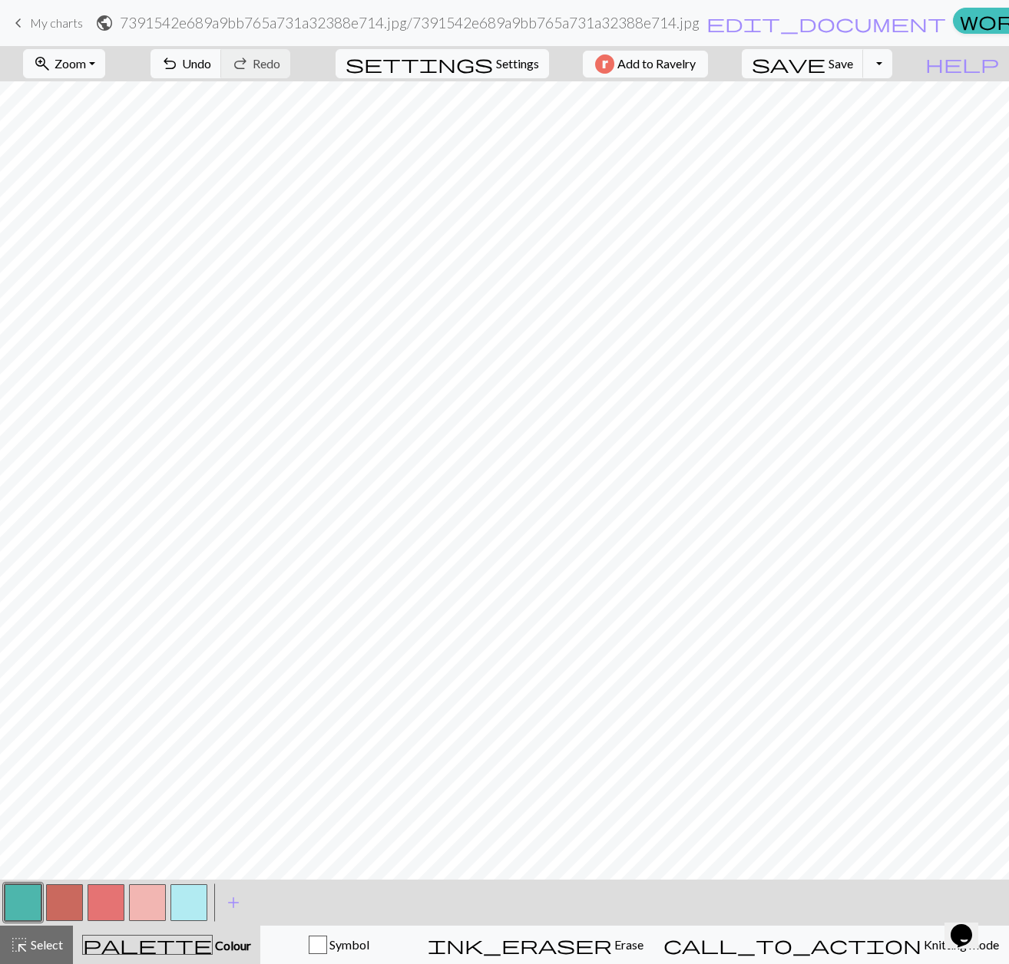
click at [190, 899] on button "button" at bounding box center [188, 902] width 37 height 37
click at [160, 890] on button "button" at bounding box center [147, 902] width 37 height 37
click at [510, 61] on span "Settings" at bounding box center [517, 64] width 43 height 18
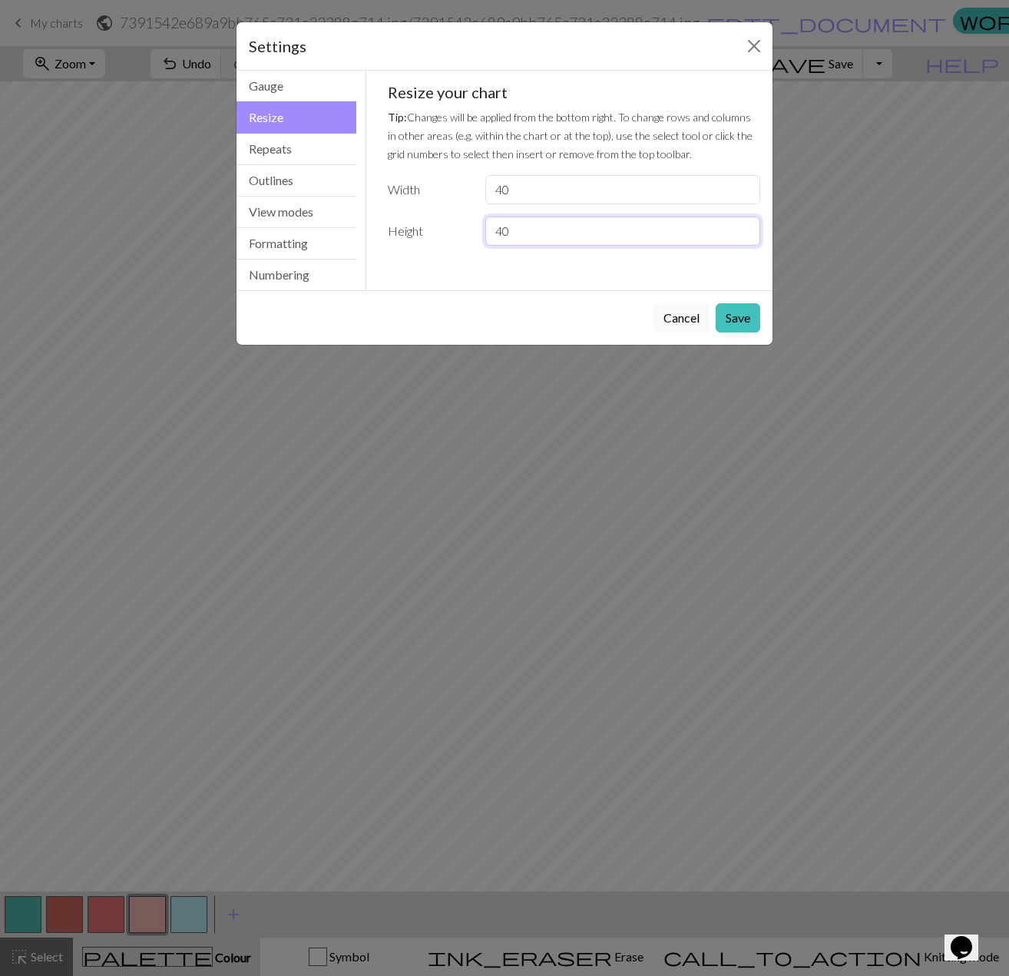
drag, startPoint x: 540, startPoint y: 224, endPoint x: 441, endPoint y: 229, distance: 99.1
click at [441, 229] on div "Height 40" at bounding box center [574, 230] width 392 height 29
type input "30"
click at [735, 319] on button "Save" at bounding box center [738, 317] width 45 height 29
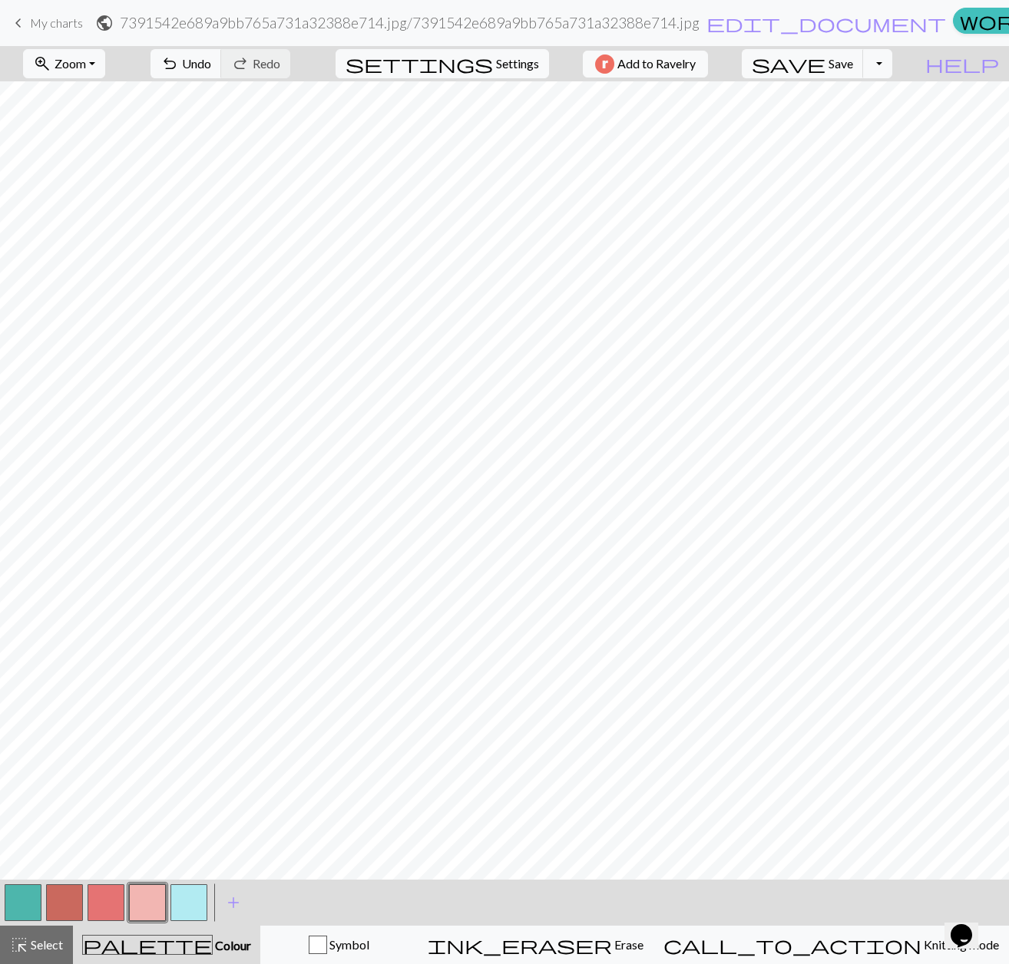
click at [186, 894] on button "button" at bounding box center [188, 902] width 37 height 37
click at [20, 896] on button "button" at bounding box center [23, 902] width 37 height 37
click at [190, 890] on button "button" at bounding box center [188, 902] width 37 height 37
click at [15, 891] on button "button" at bounding box center [23, 902] width 37 height 37
click at [825, 68] on span "save" at bounding box center [789, 63] width 74 height 21
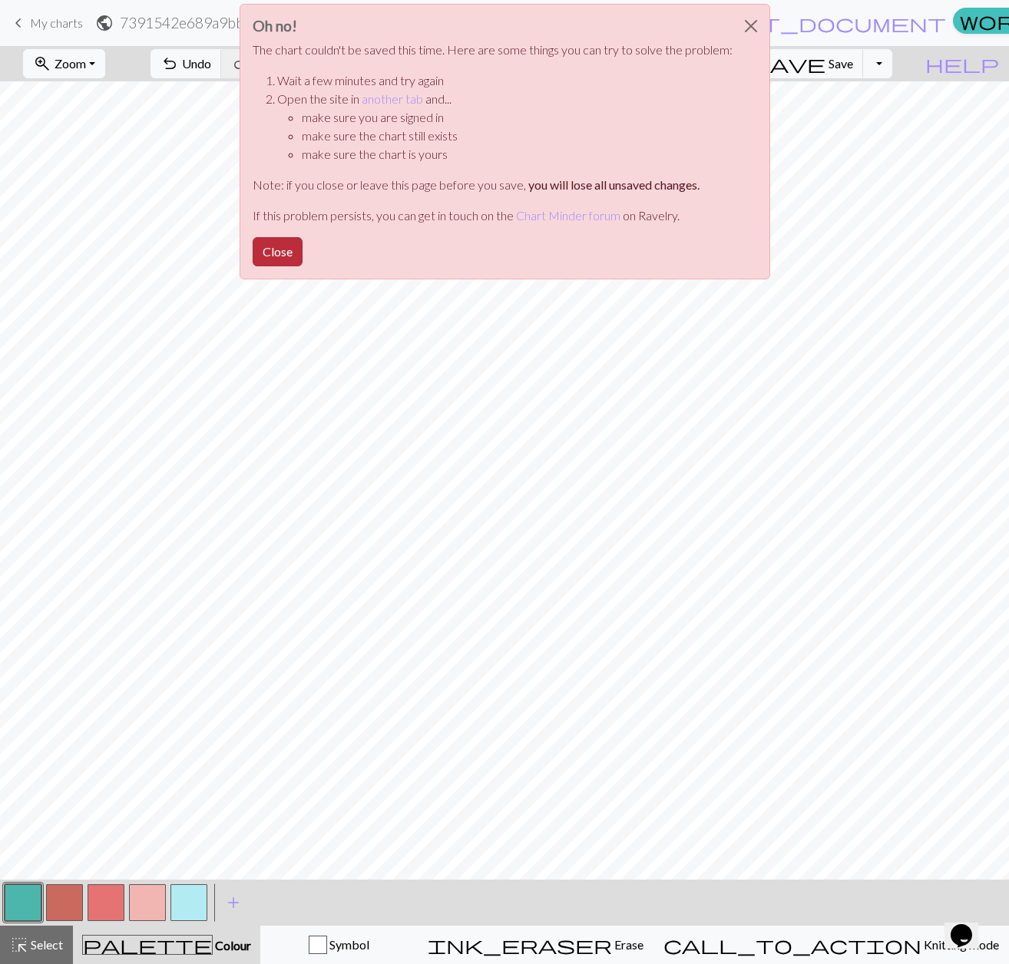
click at [291, 255] on button "Close" at bounding box center [278, 251] width 50 height 29
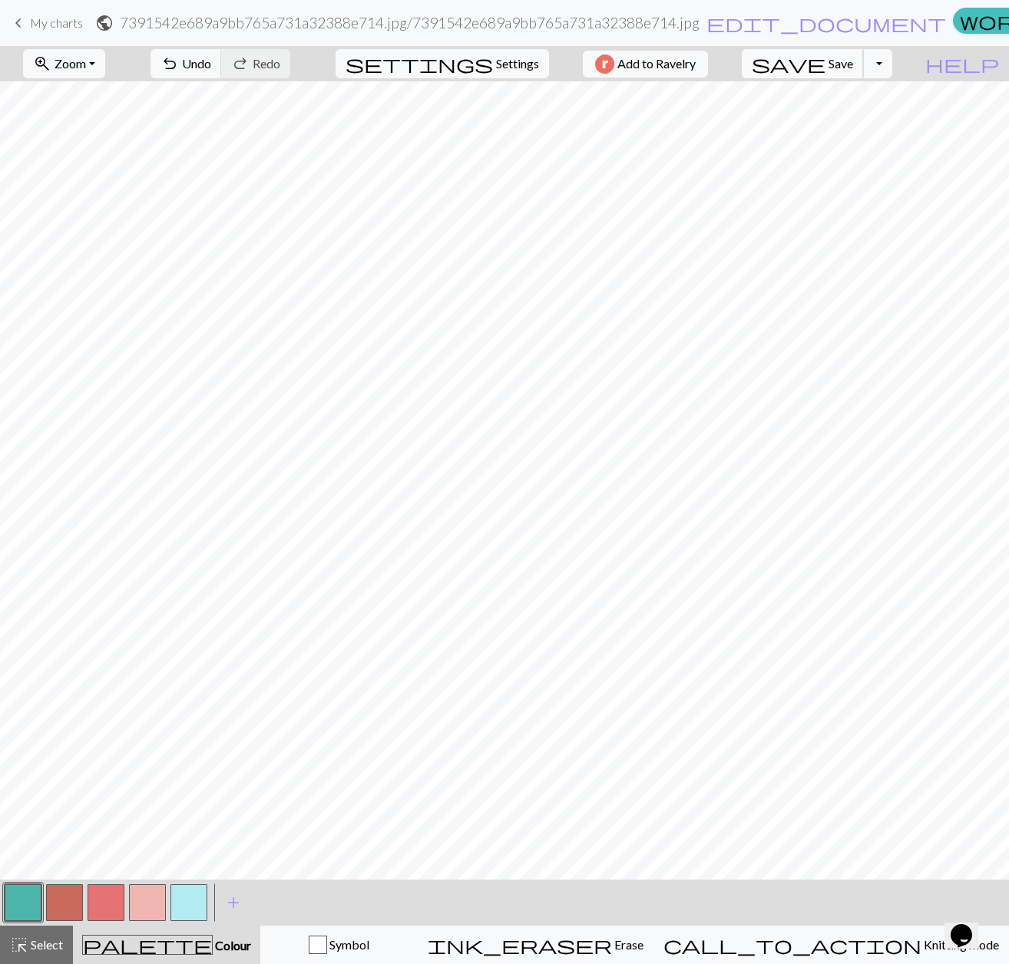
click at [853, 61] on span "Save" at bounding box center [840, 63] width 25 height 15
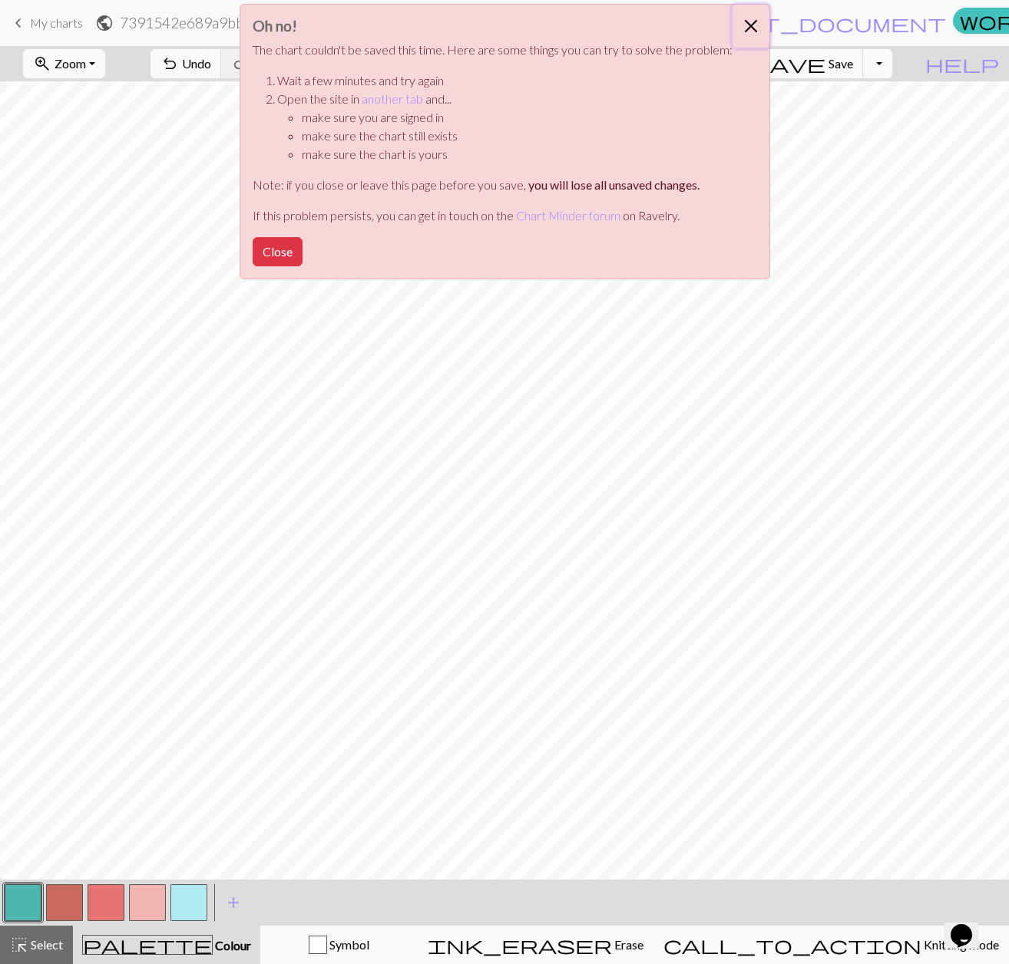
click at [742, 30] on button "Close" at bounding box center [750, 26] width 37 height 43
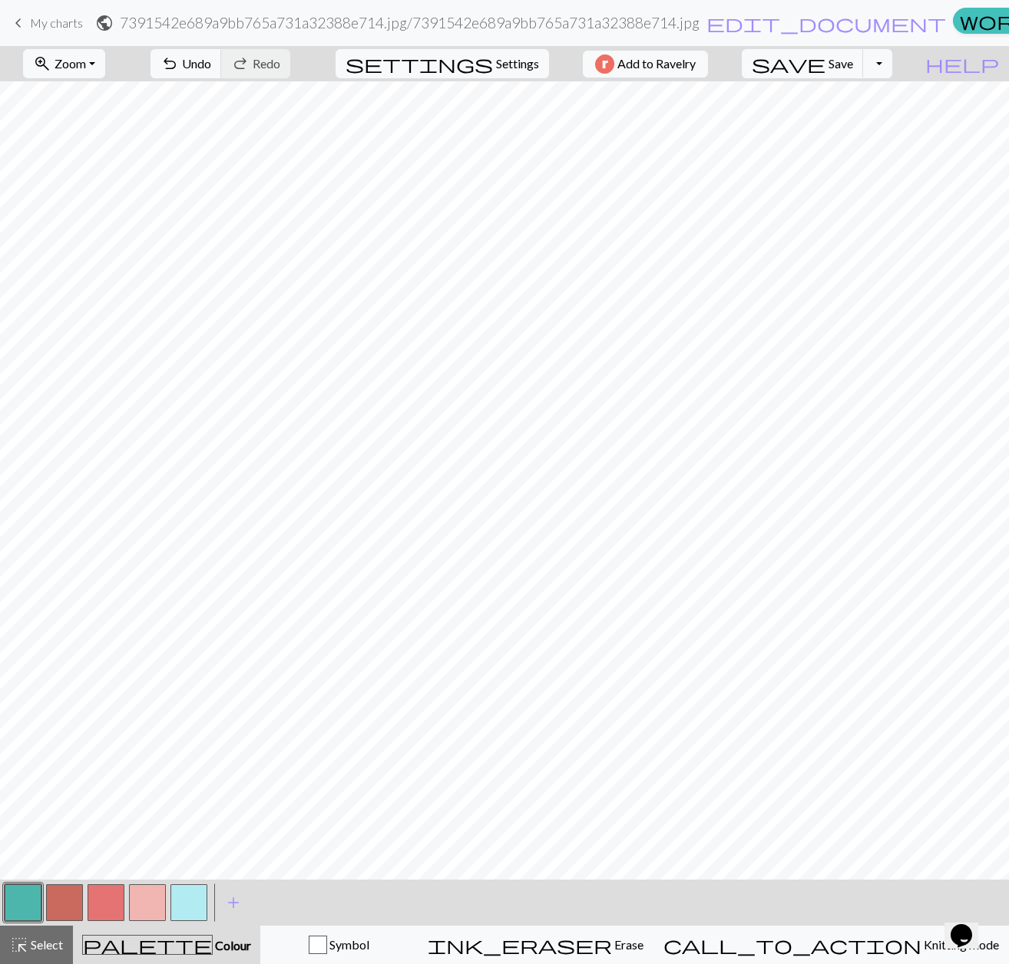
click at [531, 31] on h2 "7391542e689a9bb765a731a32388e714.jpg / 7391542e689a9bb765a731a32388e714.jpg" at bounding box center [410, 23] width 580 height 18
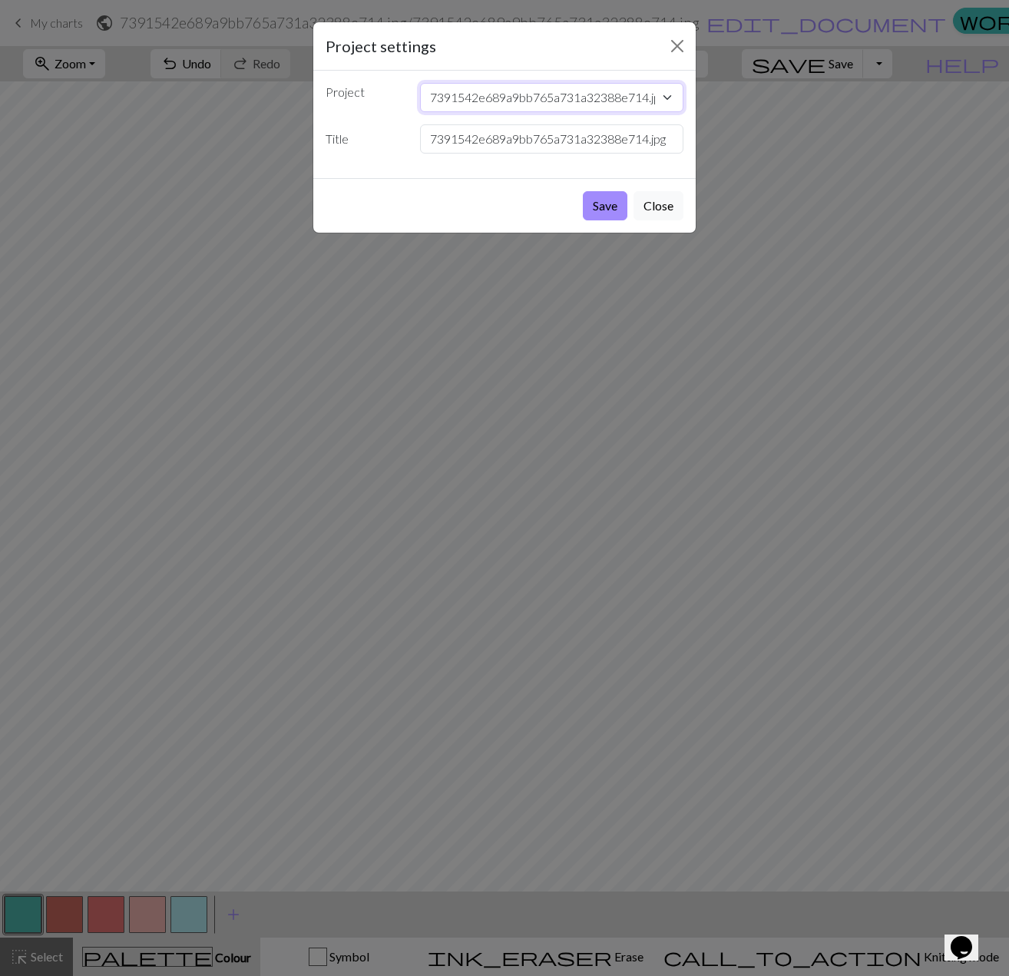
click at [505, 100] on select "7391542e689a9bb765a731a32388e714.jpg flowers Checks squares Flower sock Wave so…" at bounding box center [552, 97] width 264 height 29
select select "68da76de3eea154e6227b100"
click at [420, 83] on select "7391542e689a9bb765a731a32388e714.jpg flowers Checks squares Flower sock Wave so…" at bounding box center [552, 97] width 264 height 29
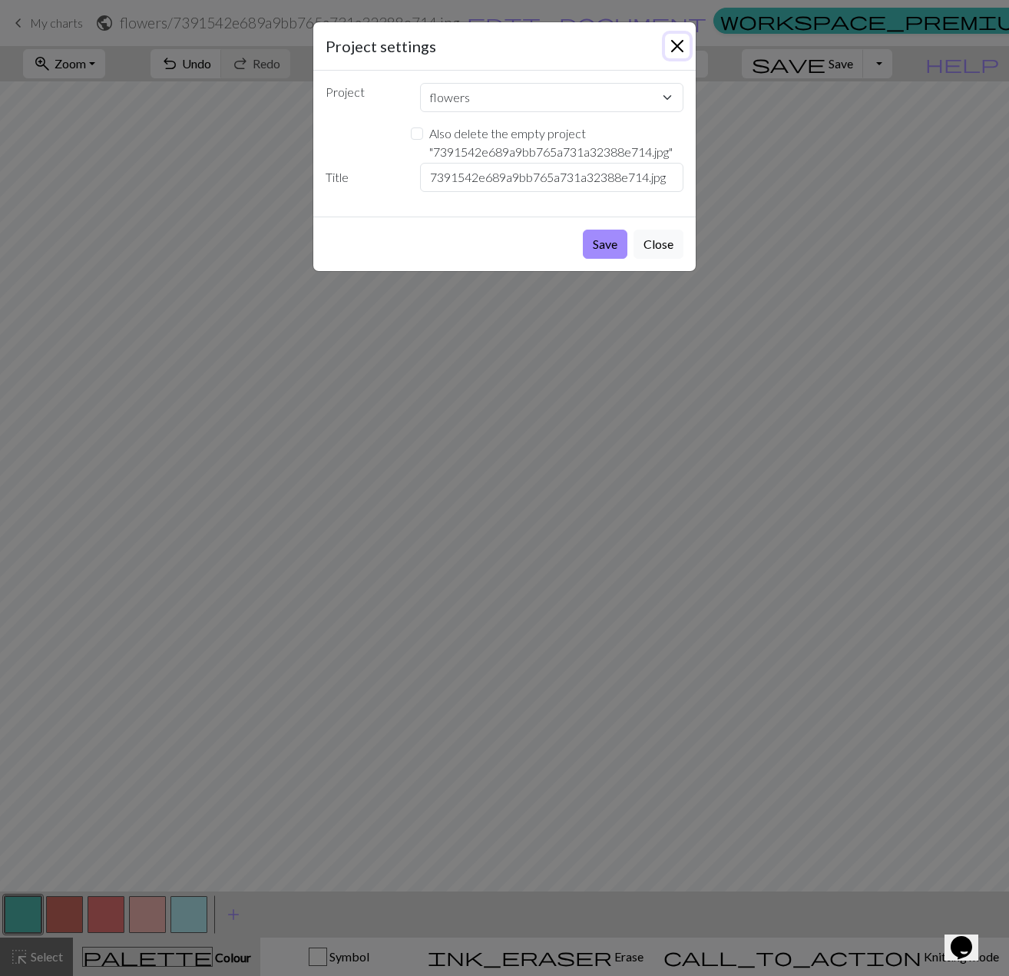
click at [665, 42] on button "Close" at bounding box center [677, 46] width 25 height 25
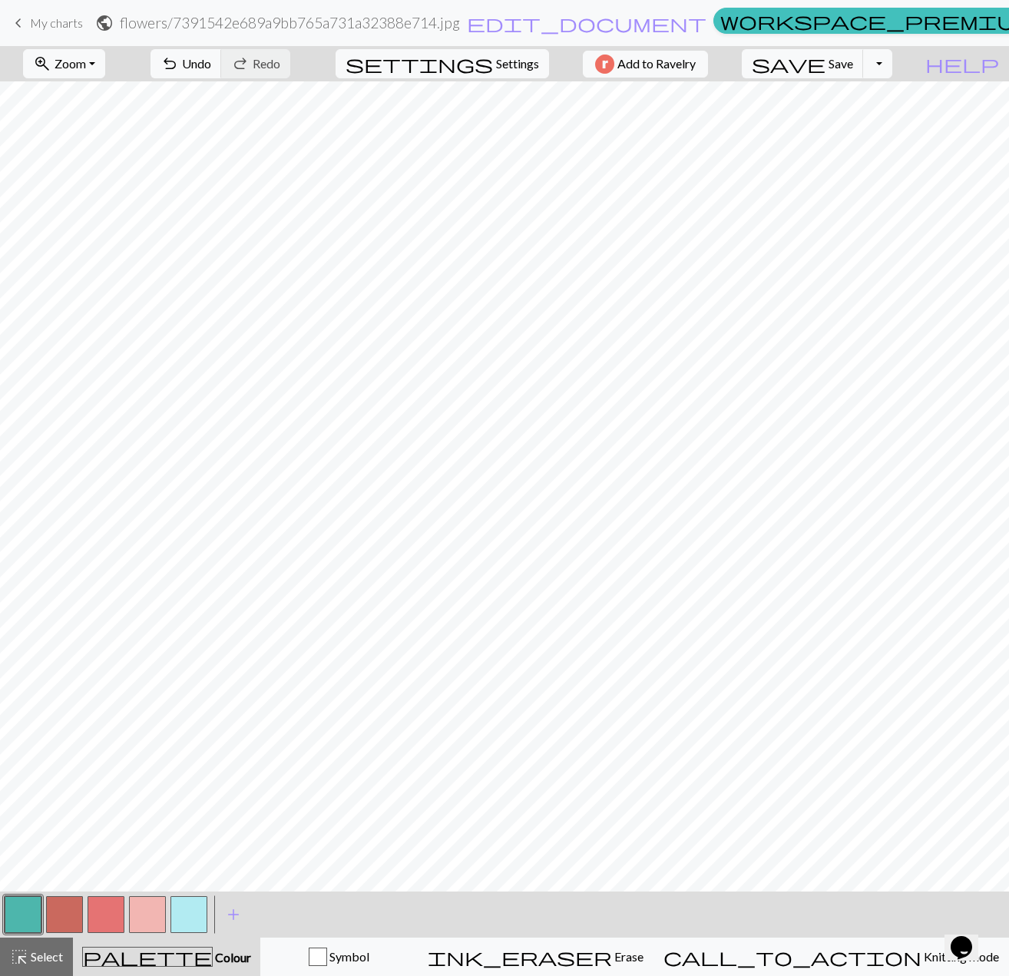
click at [54, 28] on span "My charts" at bounding box center [56, 22] width 53 height 15
click at [825, 56] on span "save" at bounding box center [789, 63] width 74 height 21
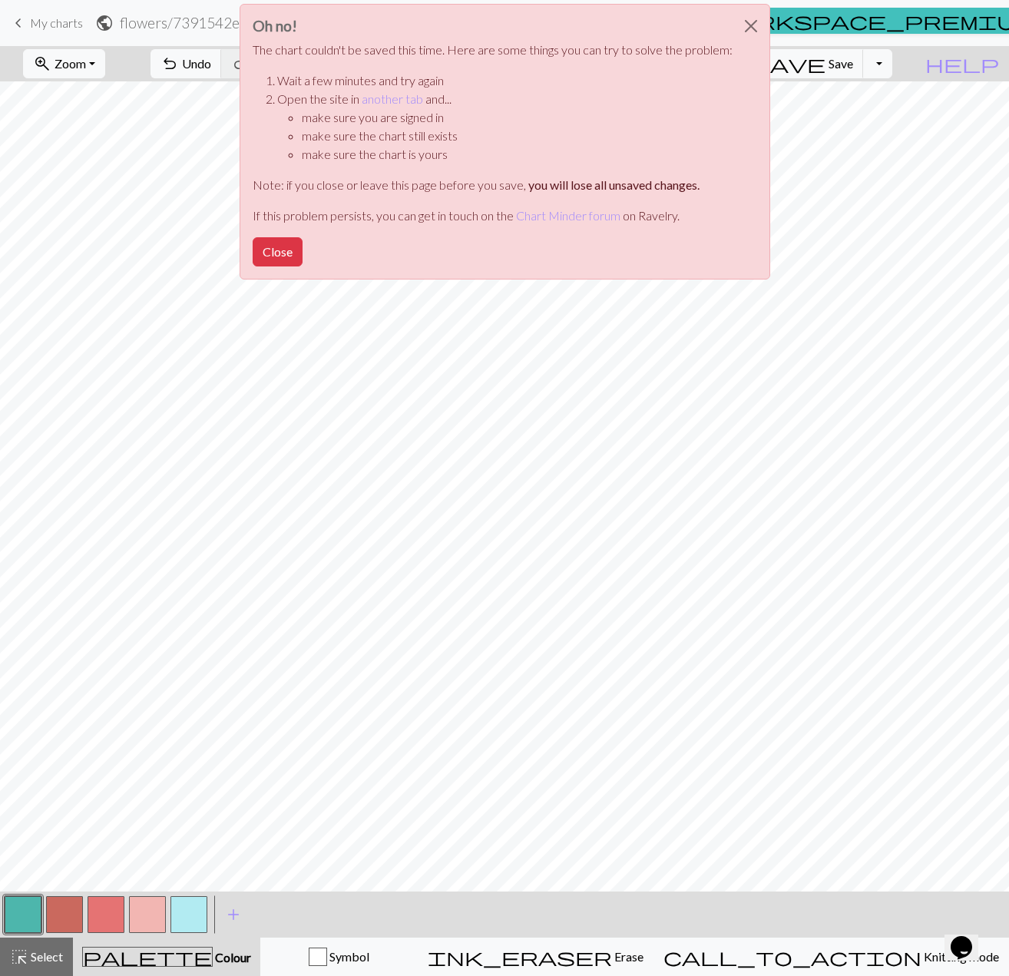
click at [960, 23] on div "Oh no! The chart couldn't be saved this time. Here are some things you can try …" at bounding box center [504, 146] width 1009 height 292
click at [289, 263] on button "Close" at bounding box center [278, 251] width 50 height 29
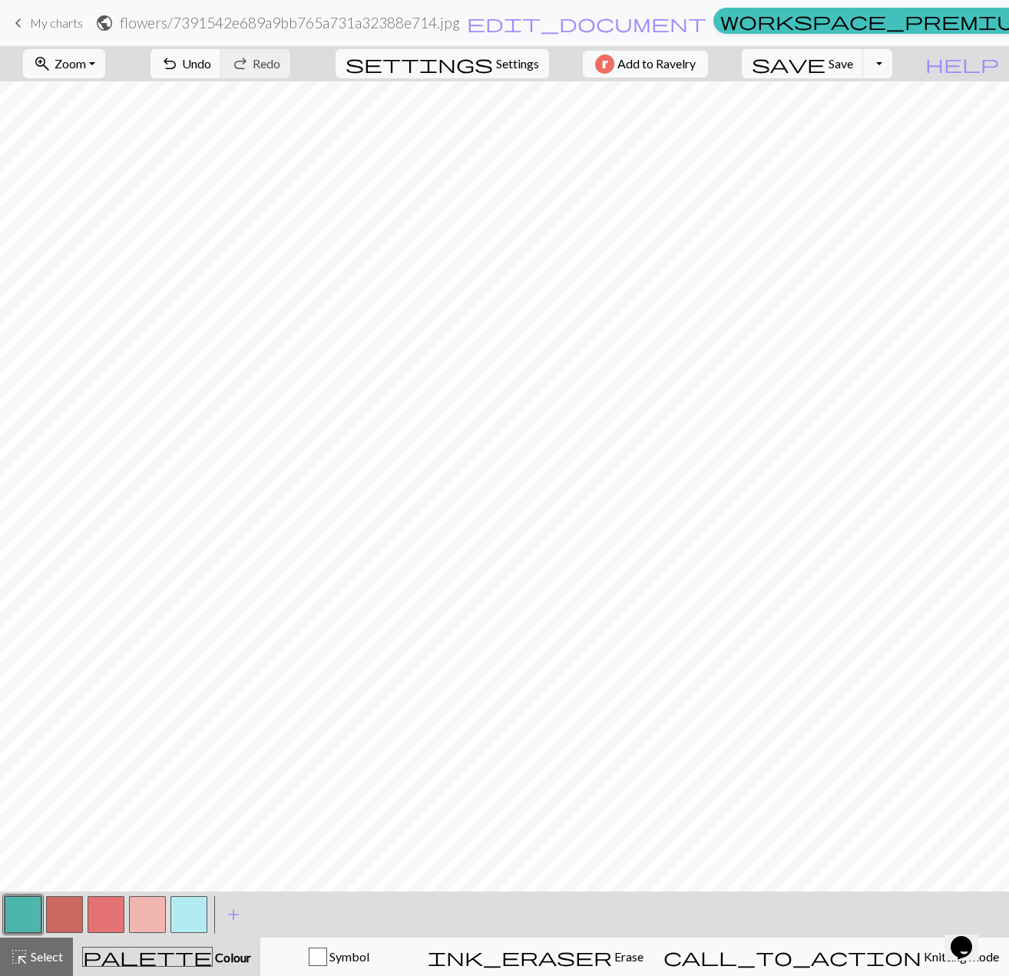
click at [502, 69] on span "Settings" at bounding box center [517, 64] width 43 height 18
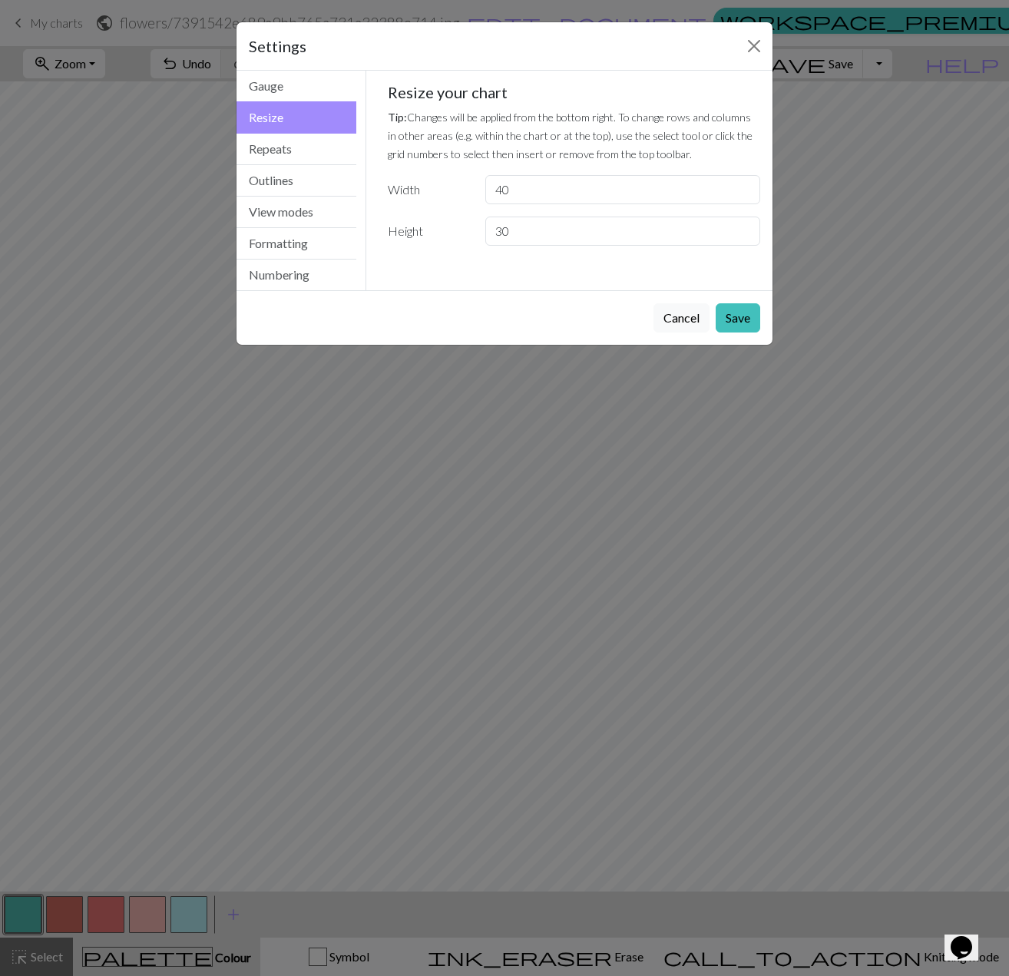
click at [754, 32] on div "Settings" at bounding box center [504, 46] width 536 height 48
click at [754, 38] on button "Close" at bounding box center [754, 46] width 25 height 25
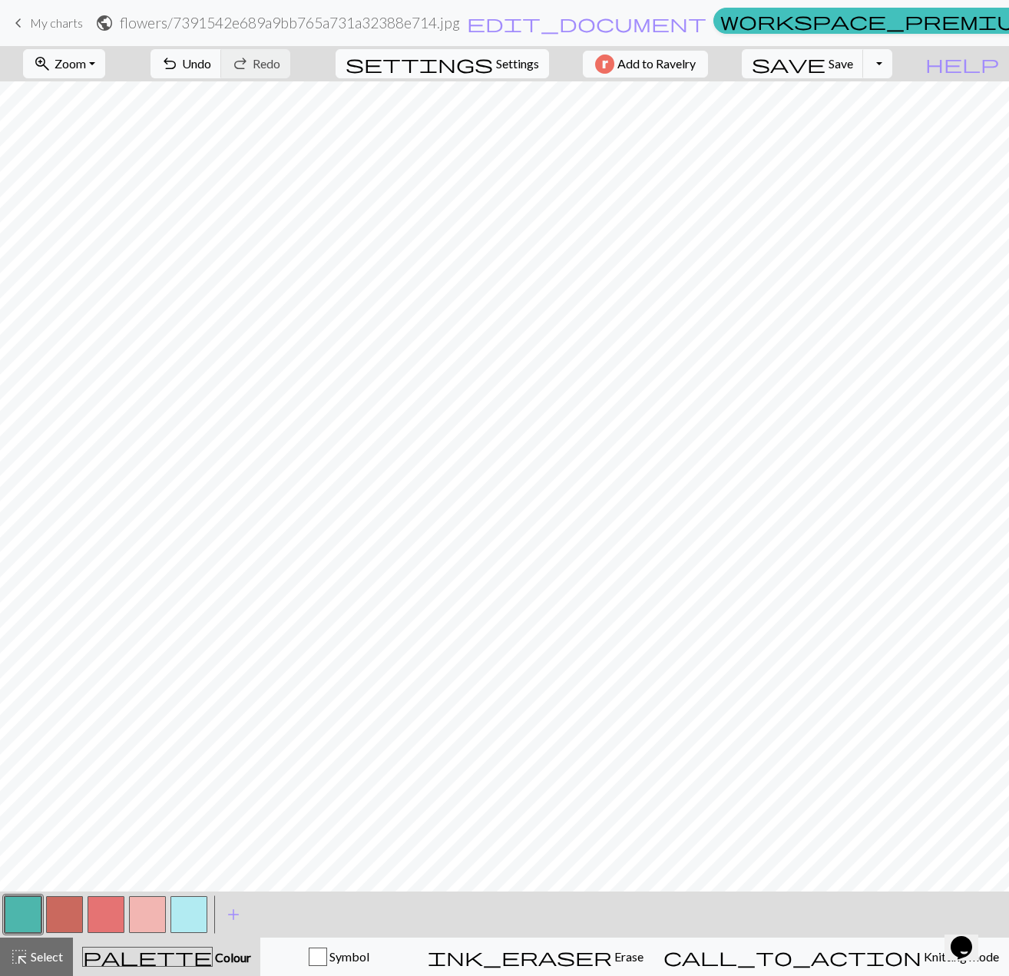
click at [481, 68] on span "settings" at bounding box center [418, 63] width 147 height 21
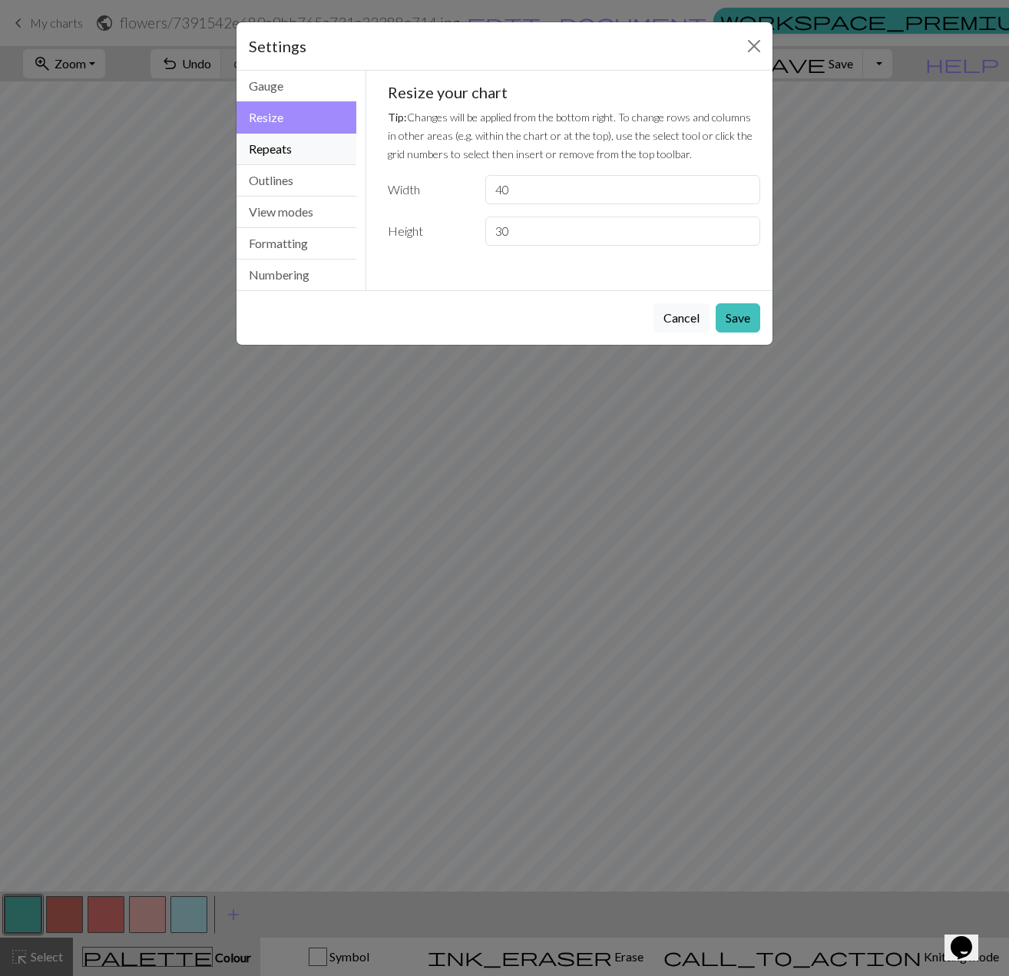
click at [282, 153] on button "Repeats" at bounding box center [296, 149] width 120 height 31
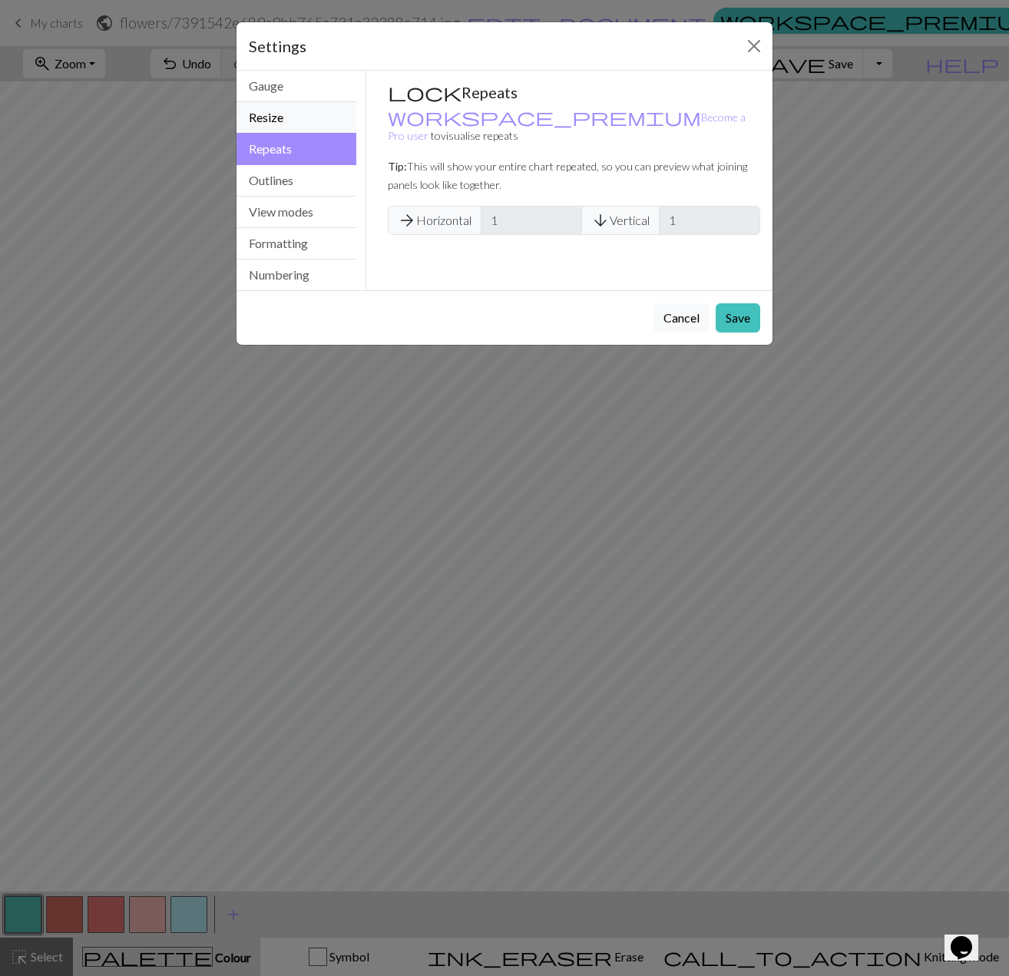
click at [312, 114] on button "Resize" at bounding box center [296, 117] width 120 height 31
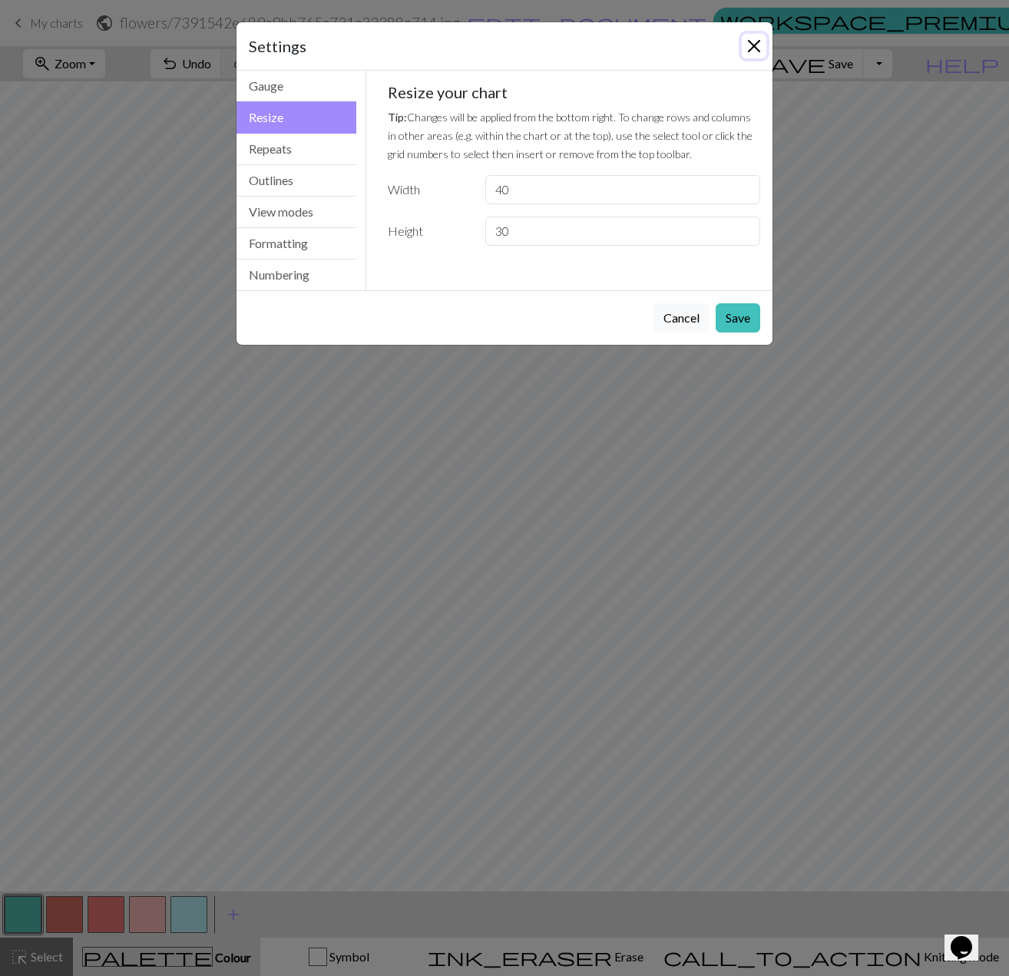
click at [754, 44] on button "Close" at bounding box center [754, 46] width 25 height 25
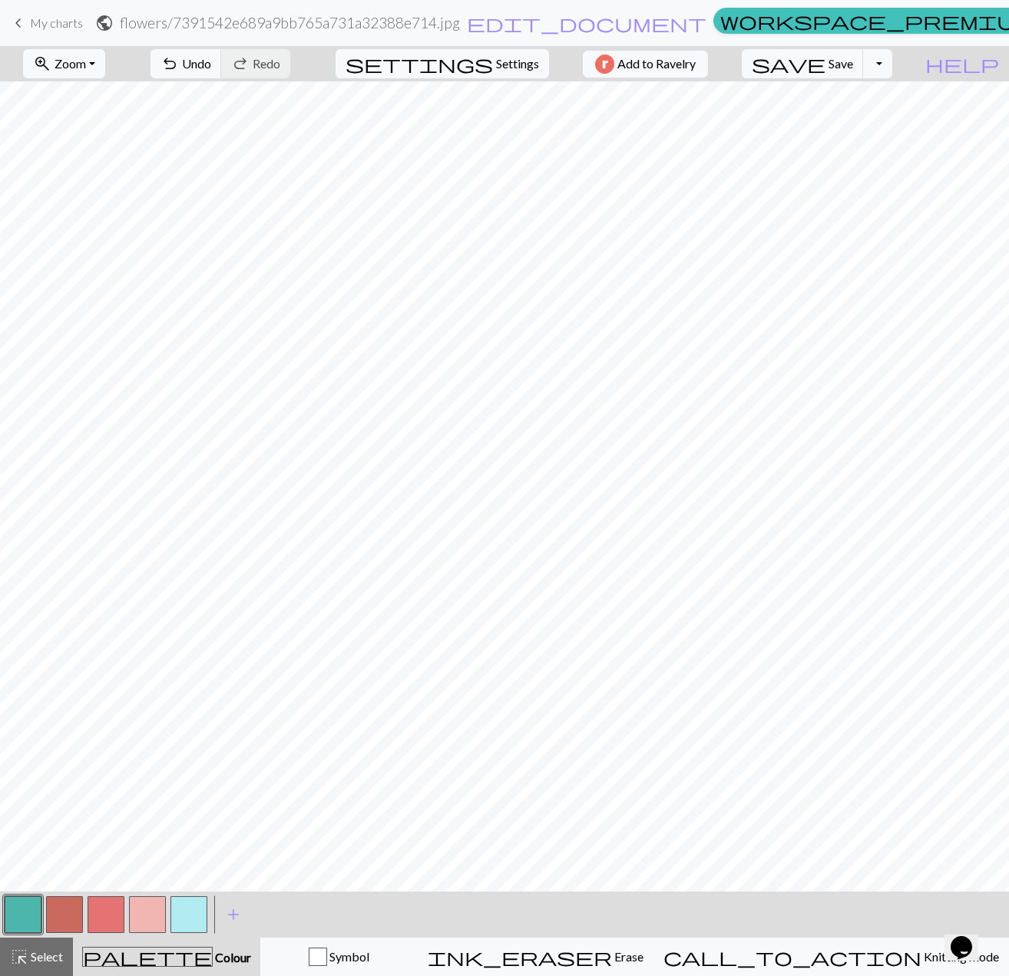
drag, startPoint x: 34, startPoint y: 26, endPoint x: 547, endPoint y: 71, distance: 514.8
click at [34, 26] on span "My charts" at bounding box center [56, 22] width 53 height 15
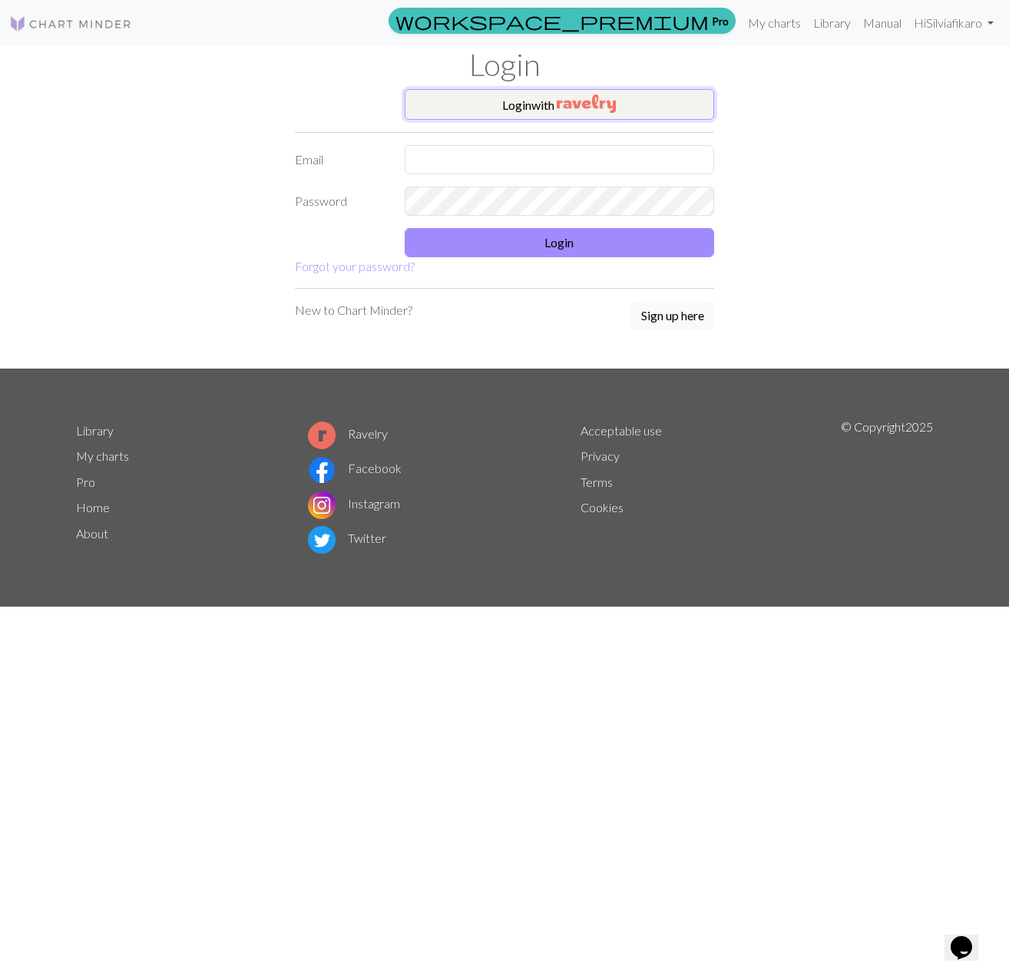
click at [609, 95] on img "button" at bounding box center [586, 103] width 59 height 18
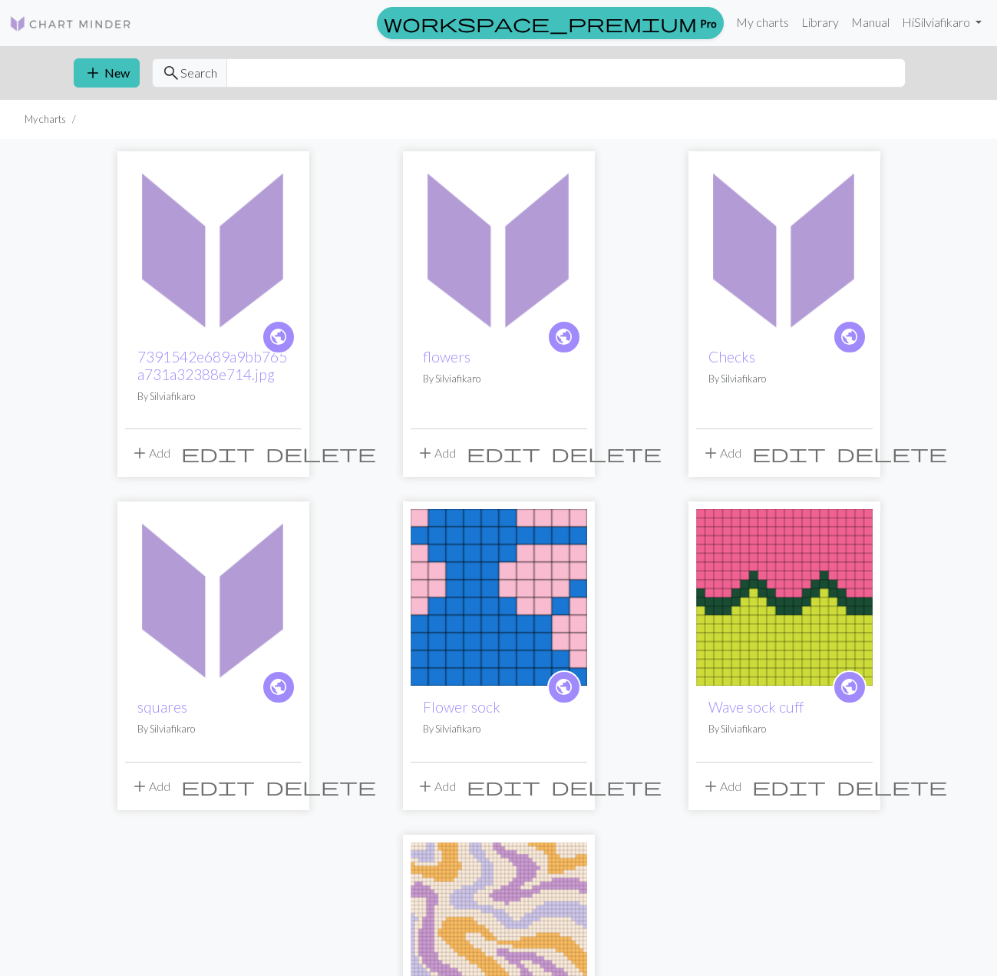
click at [200, 283] on img at bounding box center [213, 247] width 177 height 177
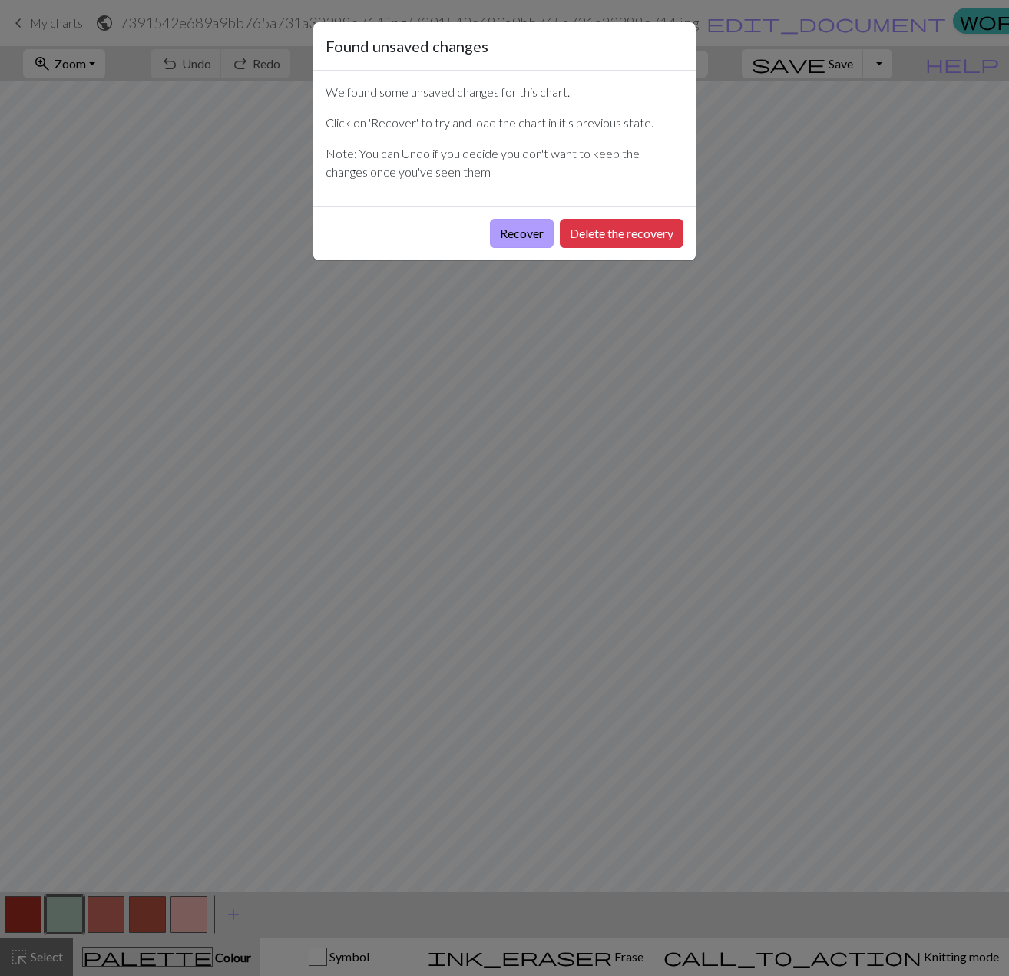
click at [524, 234] on button "Recover" at bounding box center [522, 233] width 64 height 29
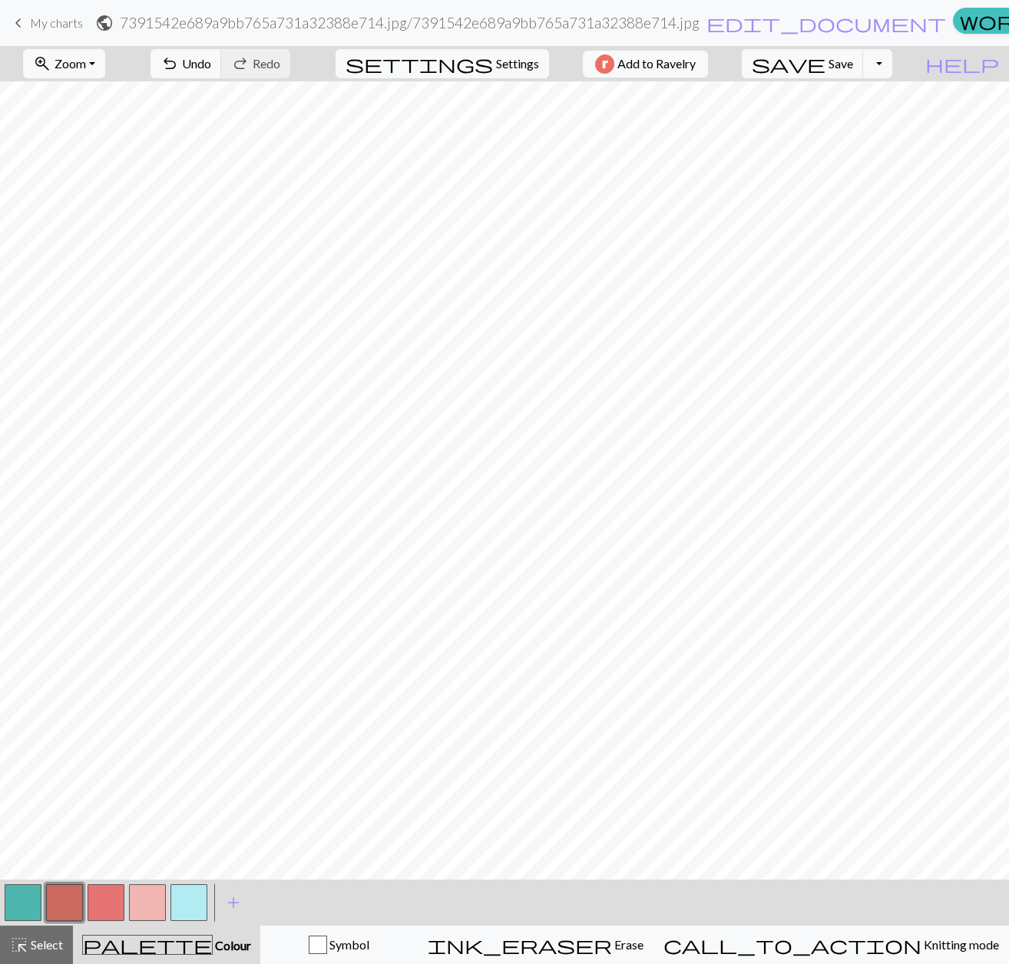
click at [418, 8] on div "keyboard_arrow_left My charts public 7391542e689a9bb765a731a32388e714.jpg / 739…" at bounding box center [504, 23] width 1009 height 31
click at [706, 21] on span "edit_document" at bounding box center [826, 22] width 240 height 21
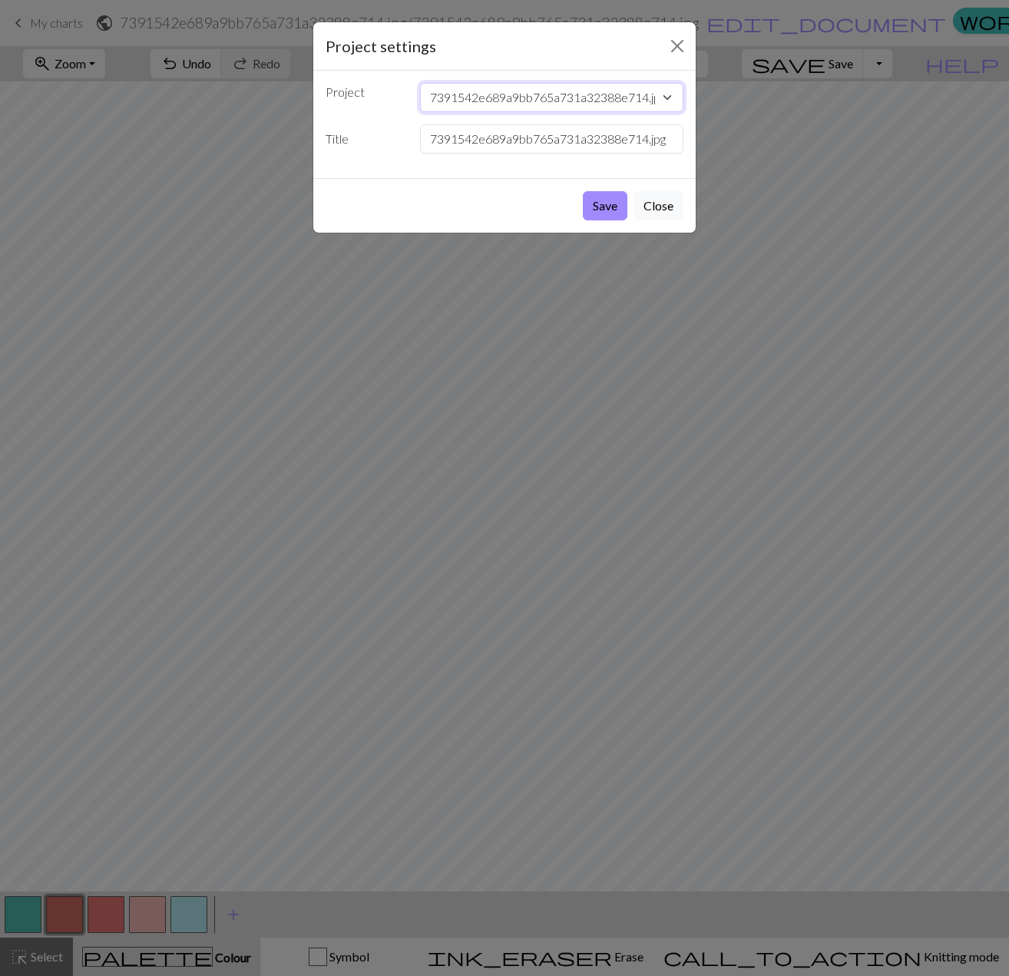
click at [636, 98] on select "7391542e689a9bb765a731a32388e714.jpg flowers Checks squares Flower sock Wave so…" at bounding box center [552, 97] width 264 height 29
click at [445, 102] on select "7391542e689a9bb765a731a32388e714.jpg flowers Checks squares Flower sock Wave so…" at bounding box center [552, 97] width 264 height 29
click at [420, 102] on select "7391542e689a9bb765a731a32388e714.jpg flowers Checks squares Flower sock Wave so…" at bounding box center [552, 97] width 264 height 29
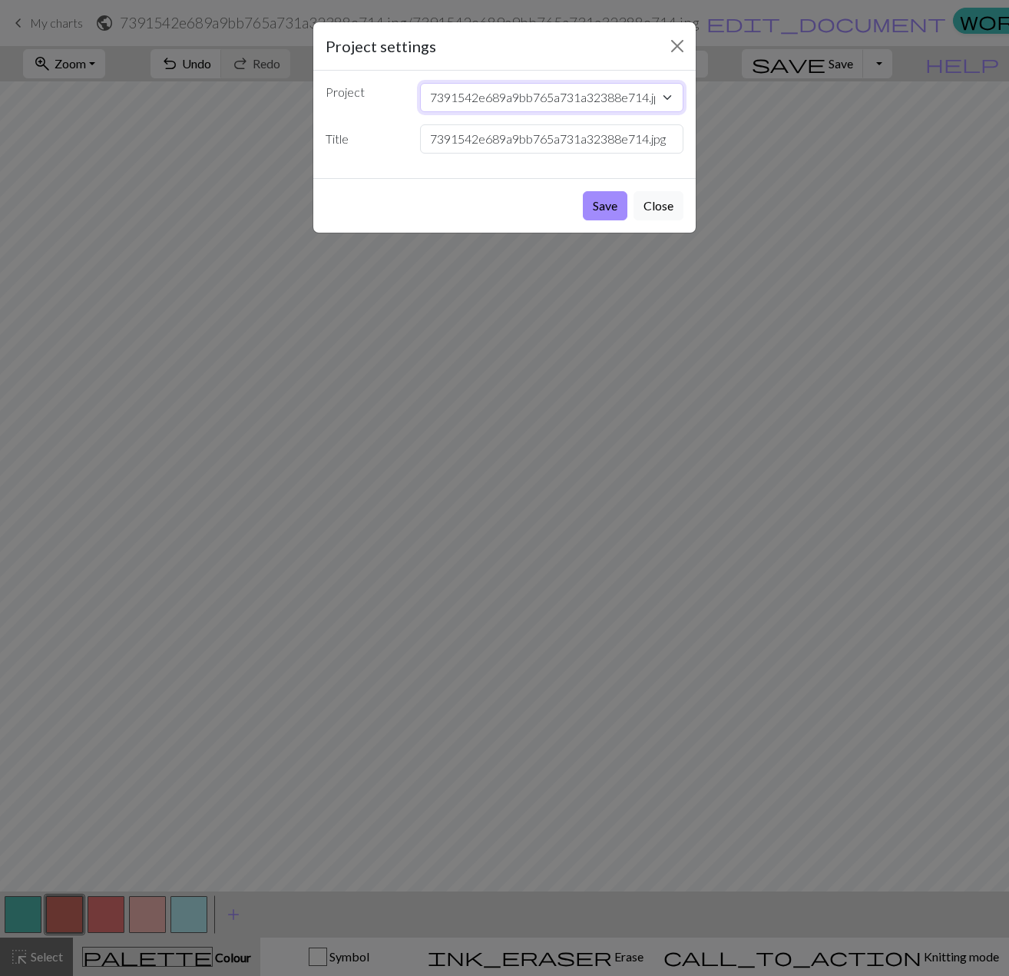
click at [440, 95] on select "7391542e689a9bb765a731a32388e714.jpg flowers Checks squares Flower sock Wave so…" at bounding box center [552, 97] width 264 height 29
click at [519, 147] on input "7391542e689a9bb765a731a32388e714.jpg" at bounding box center [552, 138] width 264 height 29
drag, startPoint x: 648, startPoint y: 143, endPoint x: 318, endPoint y: 143, distance: 330.1
click at [318, 143] on div "Title 7391542e689a9bb765a731a32388e714.jpg" at bounding box center [504, 138] width 376 height 29
type input "flower_geometry.jpg"
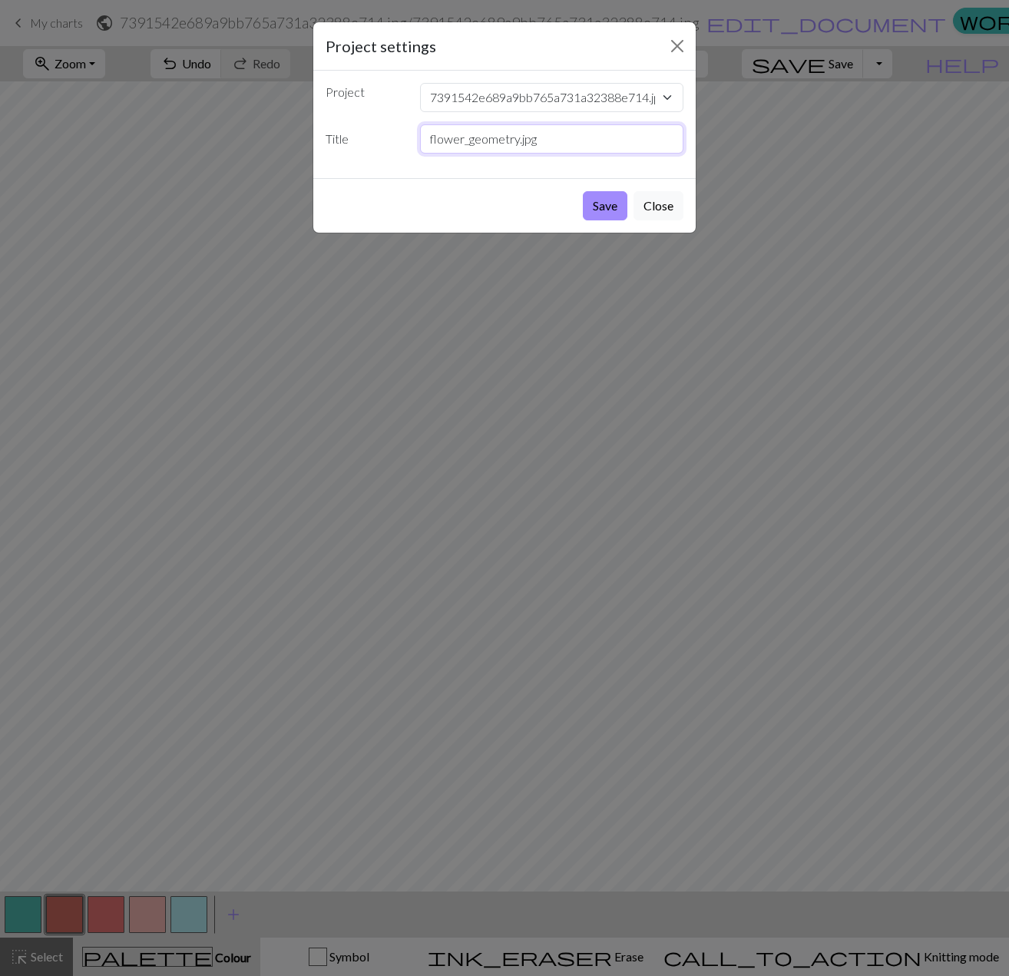
click at [583, 191] on button "Save" at bounding box center [605, 205] width 45 height 29
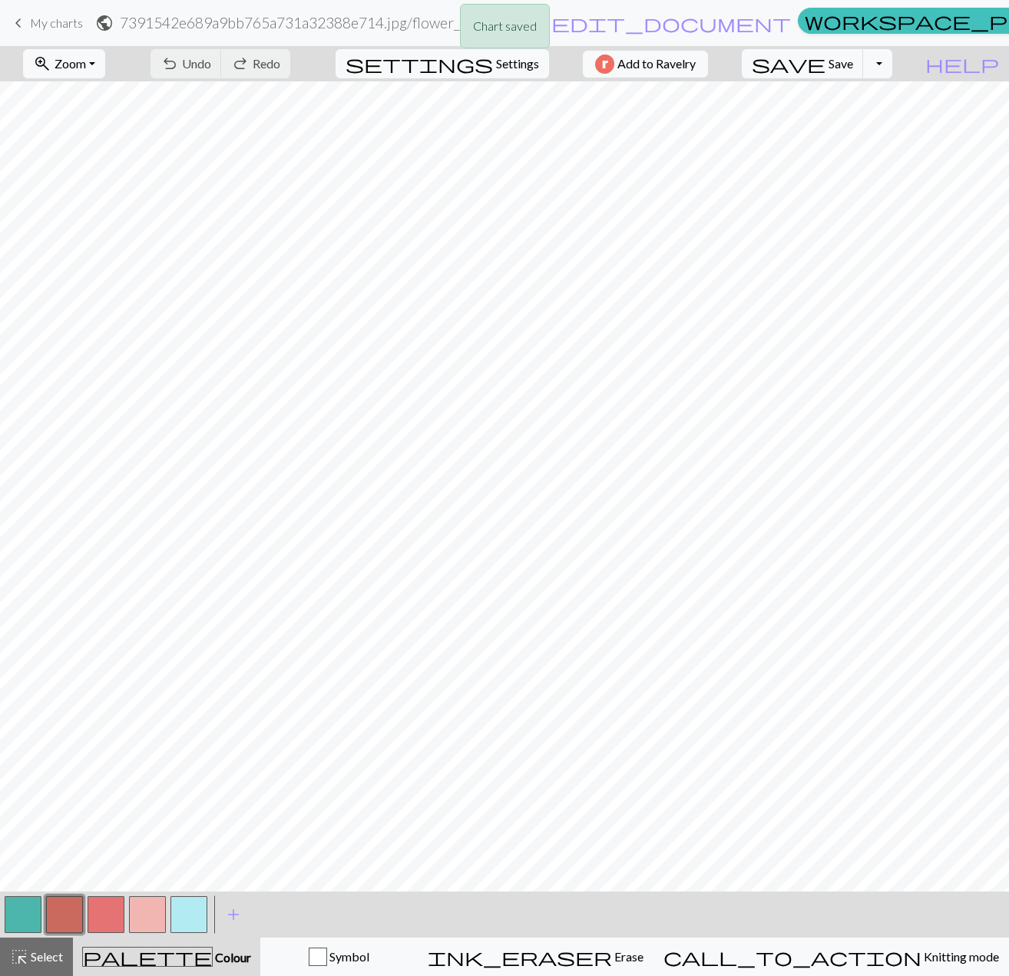
click at [302, 30] on div "Chart saved" at bounding box center [504, 30] width 1009 height 61
click at [193, 900] on button "button" at bounding box center [188, 914] width 37 height 37
click at [138, 901] on button "button" at bounding box center [147, 914] width 37 height 37
click at [28, 900] on button "button" at bounding box center [23, 914] width 37 height 37
click at [198, 904] on button "button" at bounding box center [188, 914] width 37 height 37
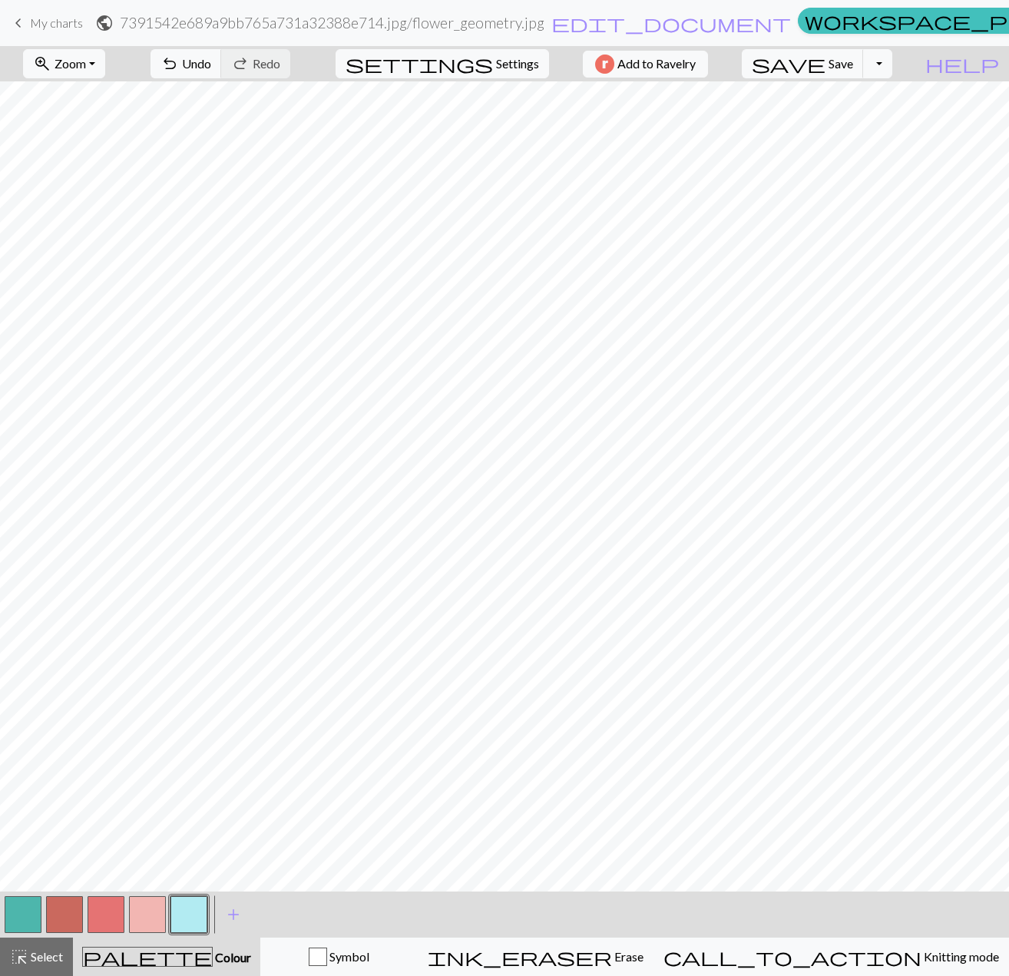
click at [28, 899] on button "button" at bounding box center [23, 914] width 37 height 37
click at [190, 904] on button "button" at bounding box center [188, 914] width 37 height 37
drag, startPoint x: 26, startPoint y: 902, endPoint x: 34, endPoint y: 894, distance: 11.4
click at [27, 901] on button "button" at bounding box center [23, 914] width 37 height 37
click at [199, 909] on button "button" at bounding box center [188, 914] width 37 height 37
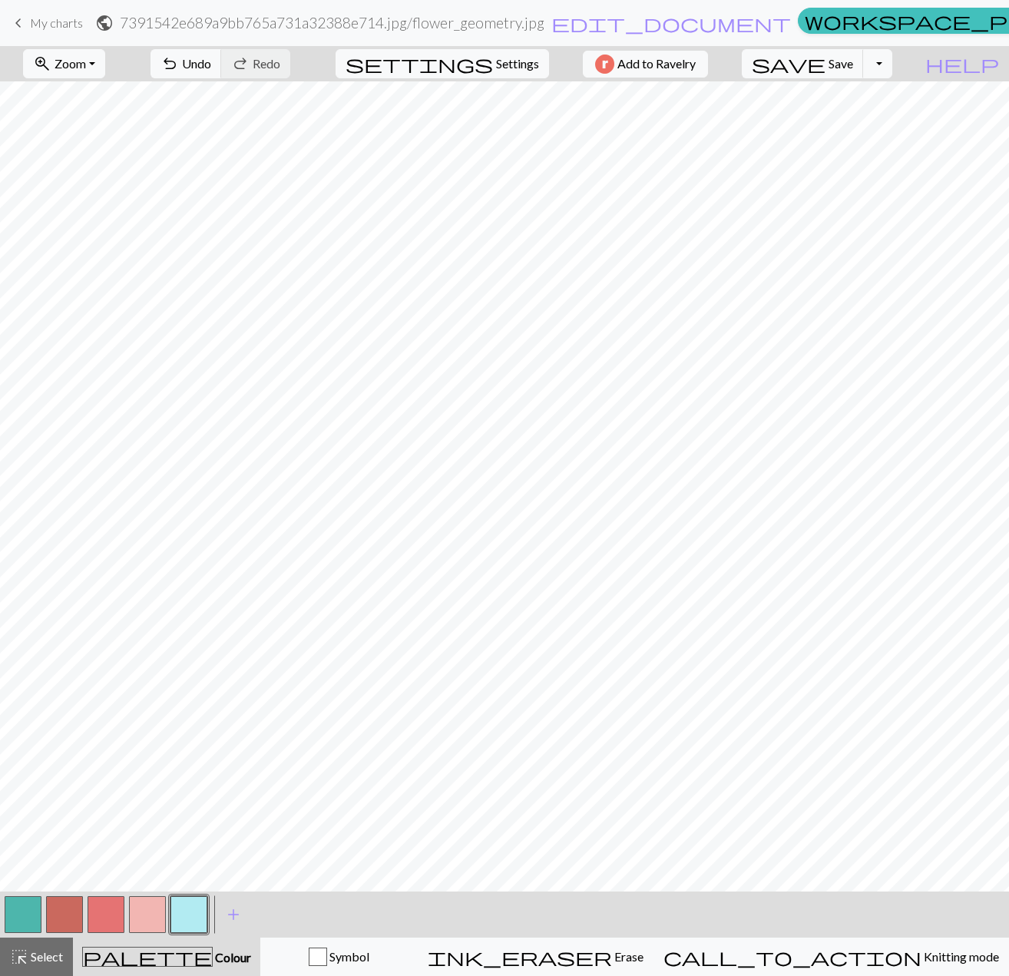
drag, startPoint x: 12, startPoint y: 906, endPoint x: 16, endPoint y: 891, distance: 15.1
click at [14, 904] on button "button" at bounding box center [23, 914] width 37 height 37
drag, startPoint x: 185, startPoint y: 908, endPoint x: 185, endPoint y: 894, distance: 14.6
click at [185, 906] on button "button" at bounding box center [188, 914] width 37 height 37
click at [100, 901] on button "button" at bounding box center [106, 914] width 37 height 37
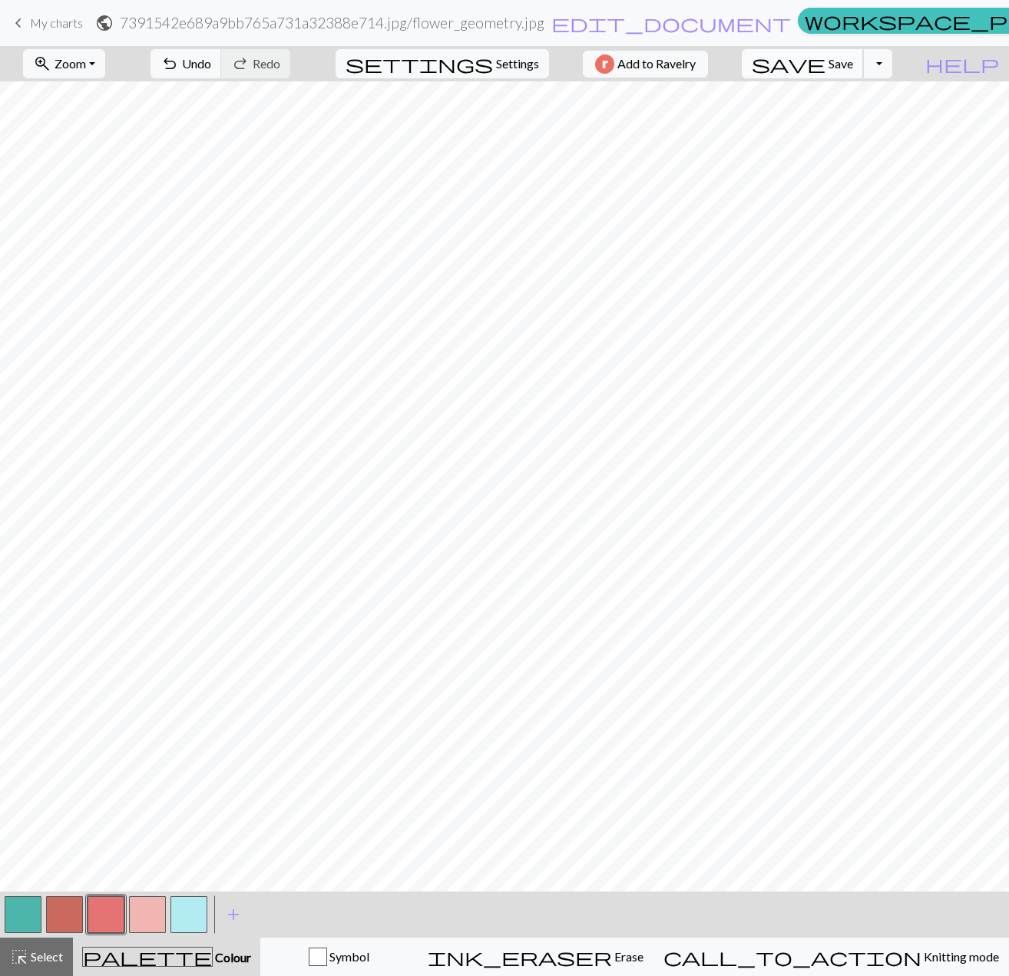
click at [853, 67] on span "Save" at bounding box center [840, 63] width 25 height 15
click at [179, 64] on span "undo" at bounding box center [169, 63] width 18 height 21
click at [222, 60] on button "undo Undo Undo" at bounding box center [185, 63] width 71 height 29
click at [179, 58] on span "undo" at bounding box center [169, 63] width 18 height 21
click at [222, 65] on button "undo Undo Undo" at bounding box center [185, 63] width 71 height 29
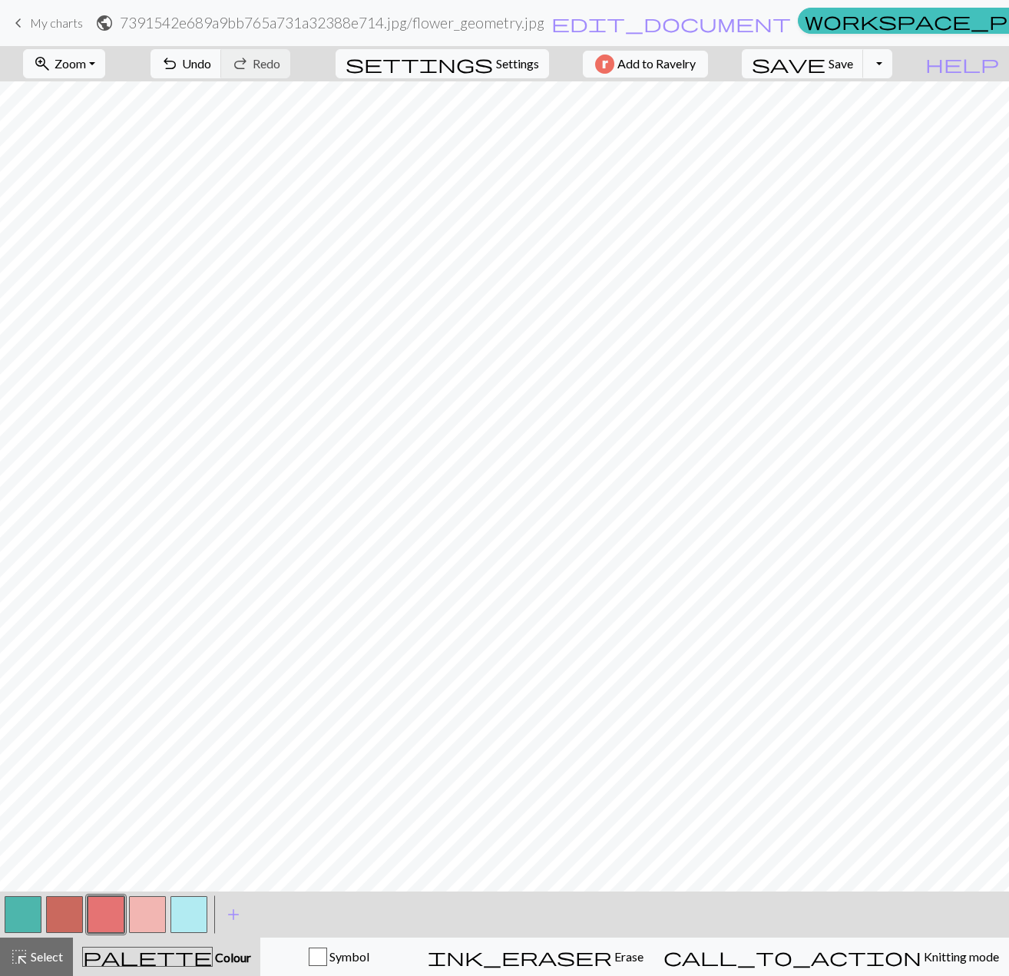
click at [176, 894] on div at bounding box center [188, 914] width 41 height 41
click at [177, 901] on button "button" at bounding box center [188, 914] width 37 height 37
click at [104, 902] on button "button" at bounding box center [106, 914] width 37 height 37
click at [154, 901] on button "button" at bounding box center [147, 914] width 37 height 37
click at [94, 904] on button "button" at bounding box center [106, 914] width 37 height 37
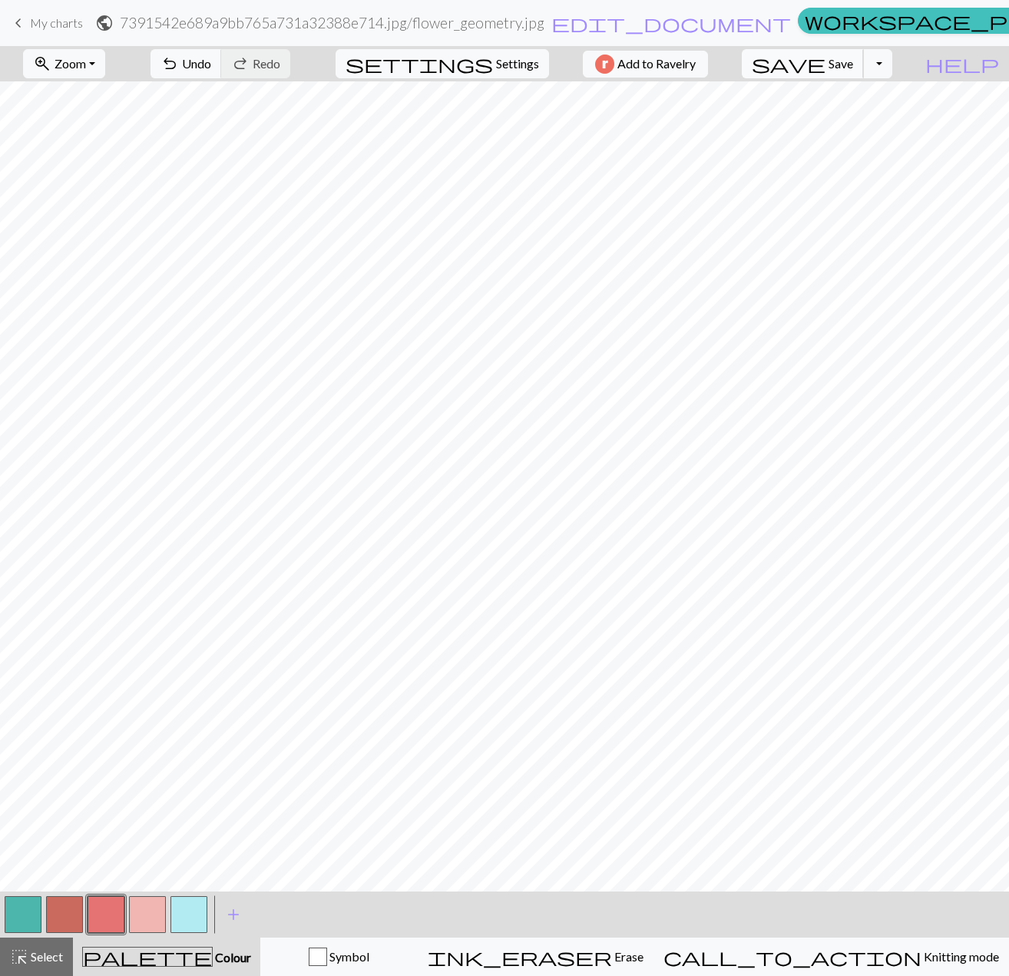
click at [853, 57] on span "Save" at bounding box center [840, 63] width 25 height 15
